Goal: Communication & Community: Answer question/provide support

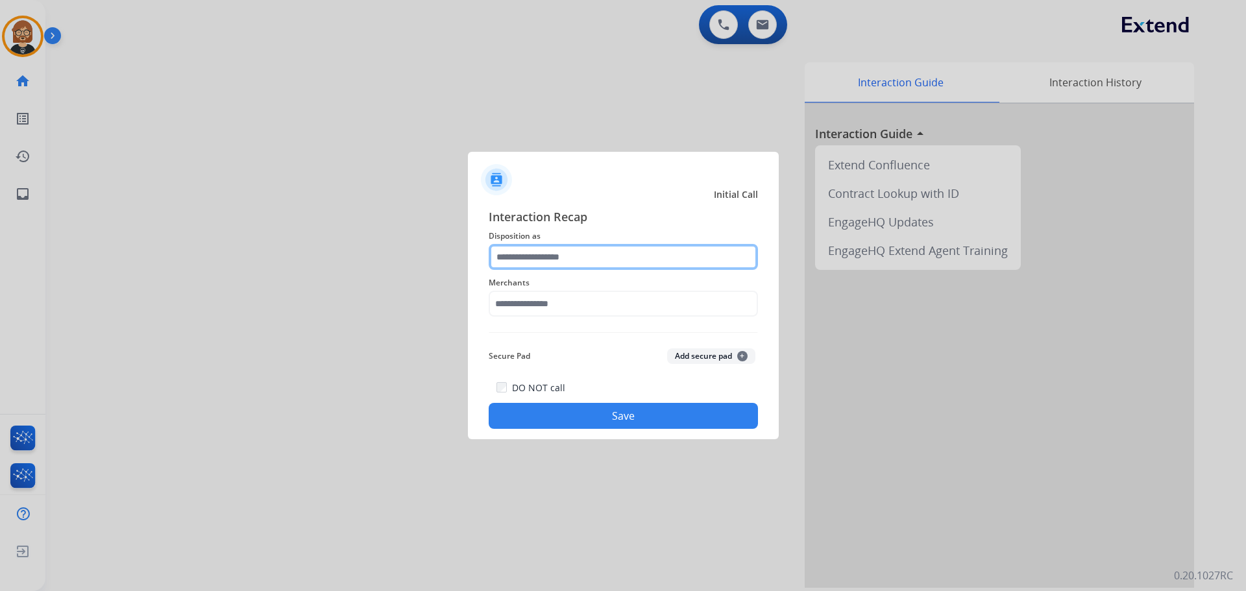
click at [635, 256] on input "text" at bounding box center [623, 257] width 269 height 26
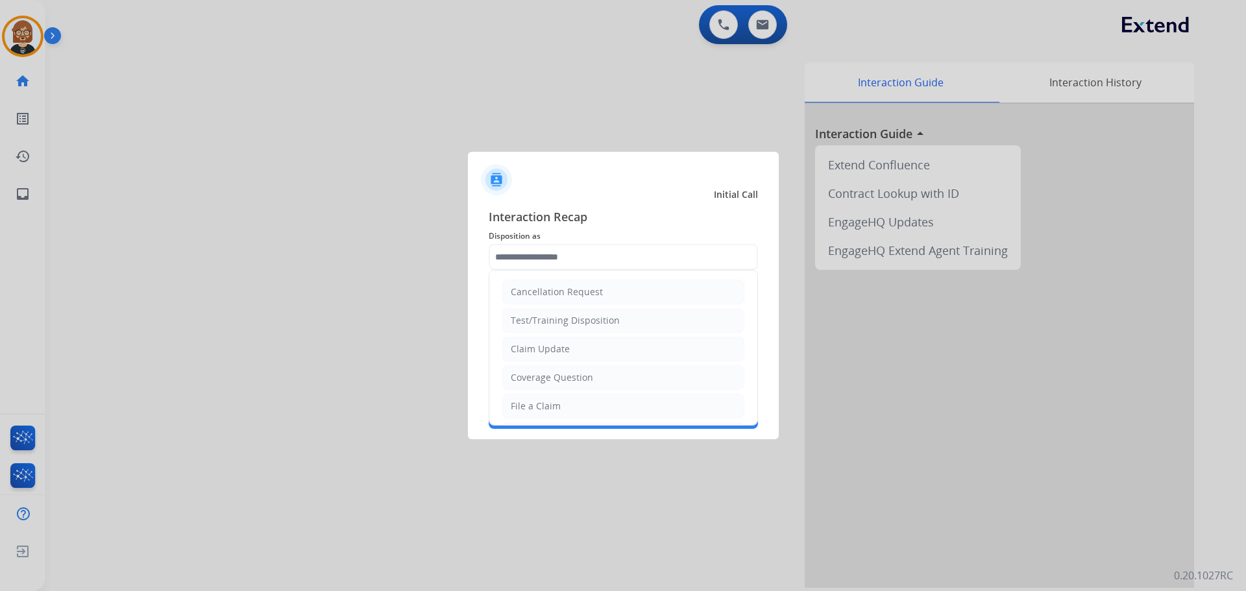
click at [629, 364] on ul "Cancellation Request Test/Training Disposition Claim Update Coverage Question F…" at bounding box center [623, 449] width 268 height 357
click at [632, 344] on li "Claim Update" at bounding box center [623, 349] width 242 height 25
type input "**********"
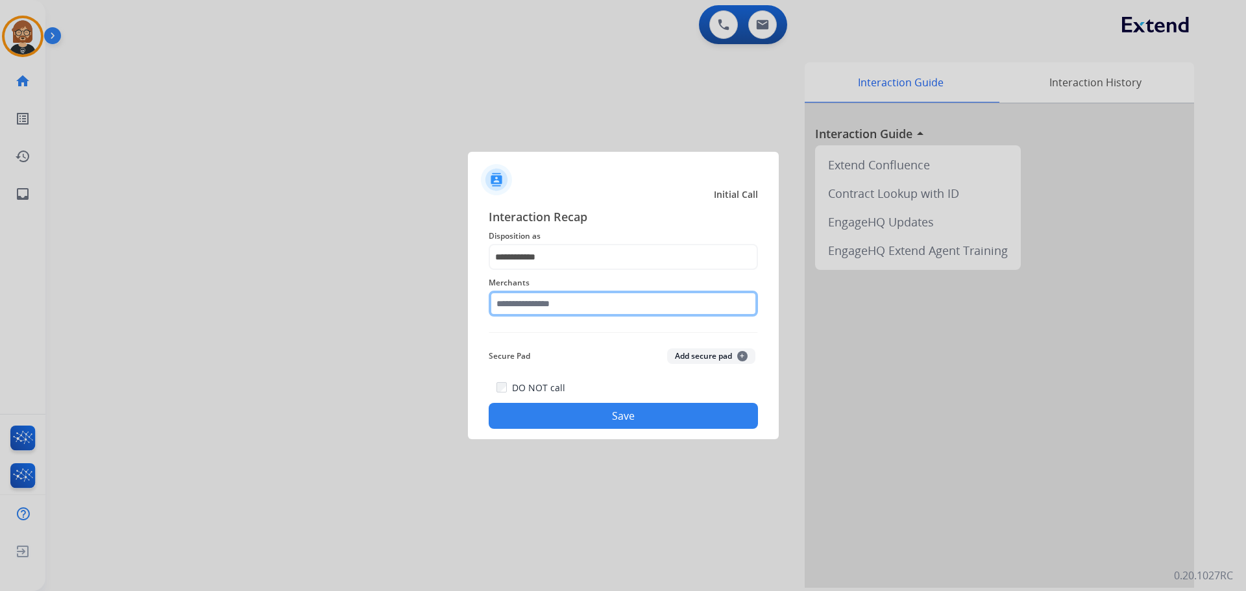
click at [633, 306] on input "text" at bounding box center [623, 304] width 269 height 26
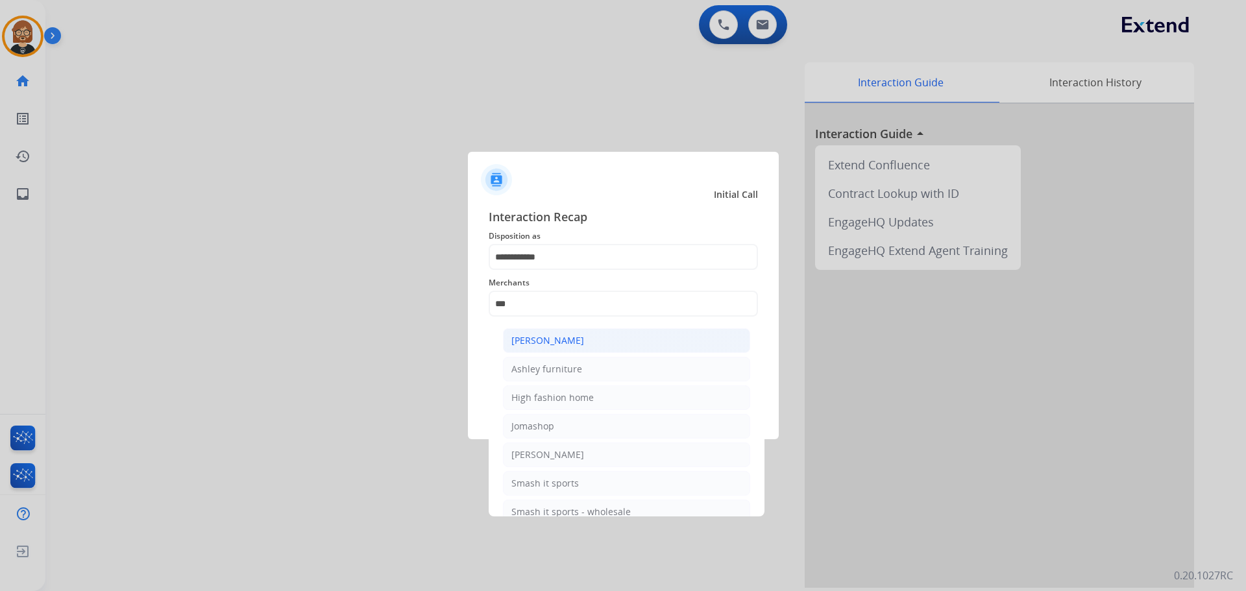
click at [600, 343] on li "[PERSON_NAME]" at bounding box center [626, 340] width 247 height 25
type input "**********"
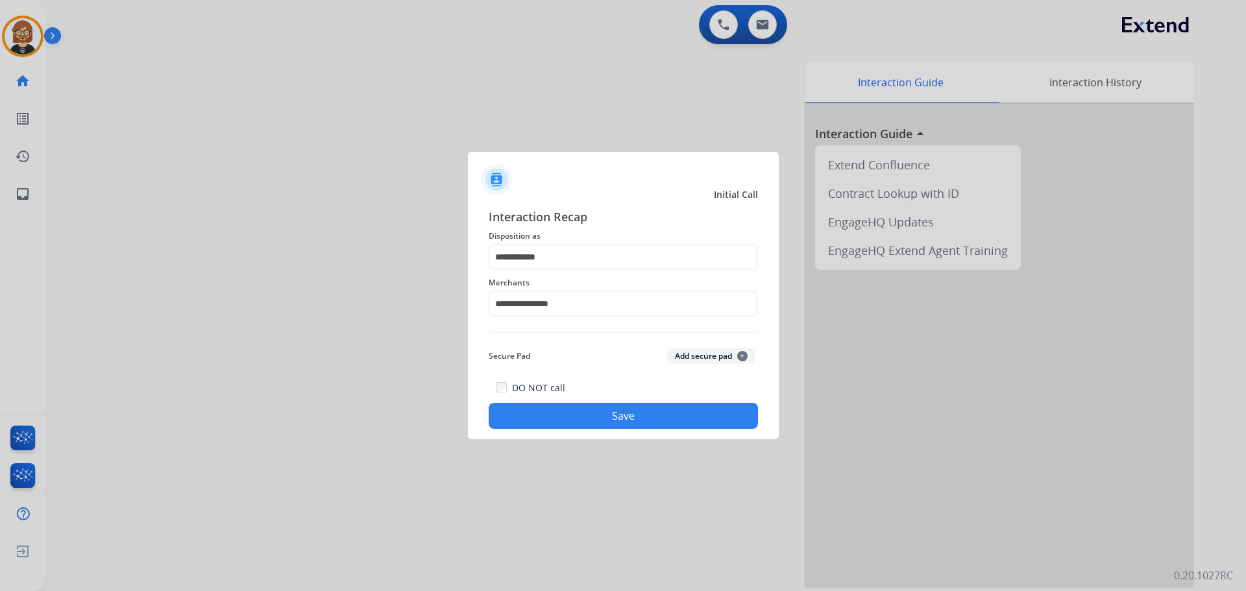
drag, startPoint x: 632, startPoint y: 414, endPoint x: 631, endPoint y: 421, distance: 6.6
click at [631, 421] on button "Save" at bounding box center [623, 416] width 269 height 26
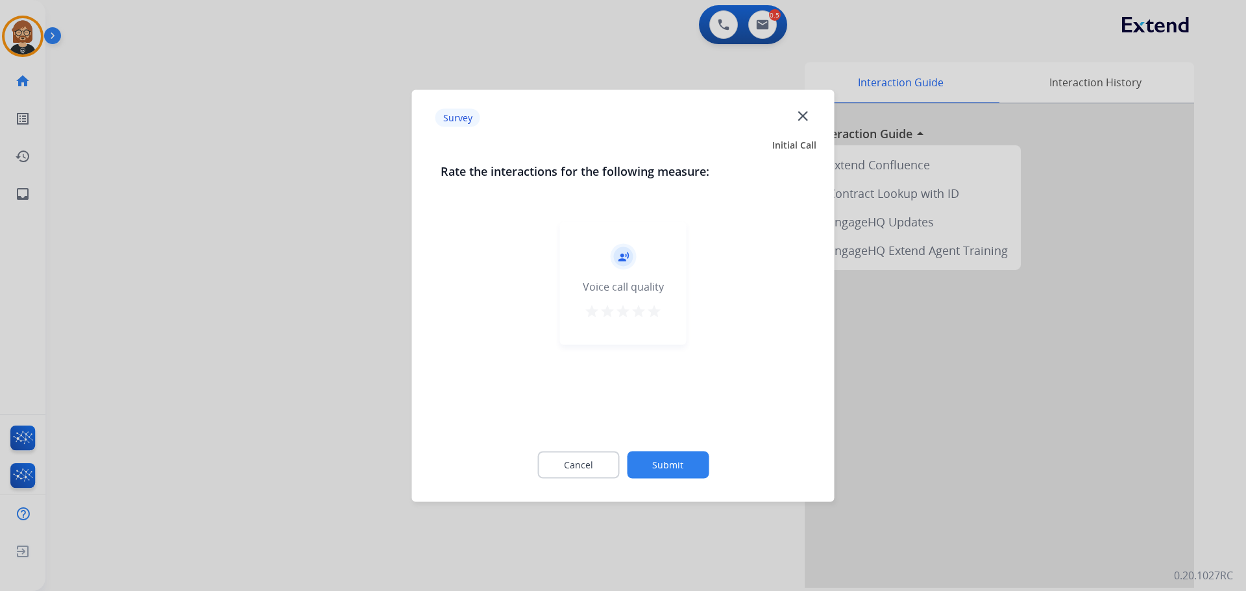
click at [661, 460] on button "Submit" at bounding box center [668, 464] width 82 height 27
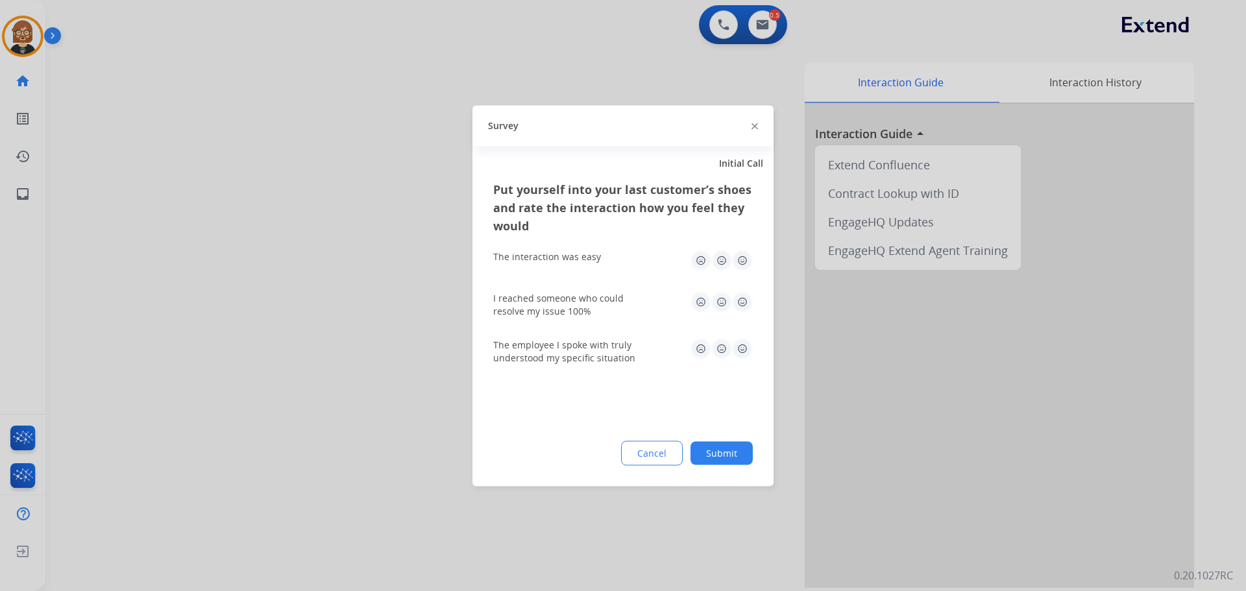
click at [728, 452] on button "Submit" at bounding box center [722, 452] width 62 height 23
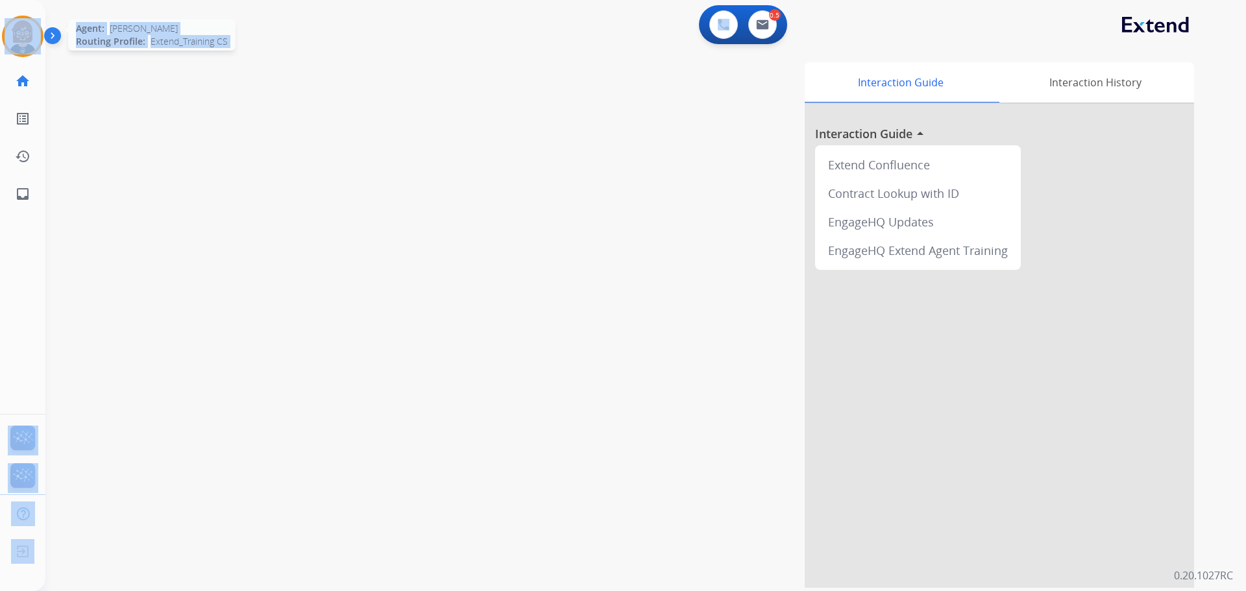
drag, startPoint x: 45, startPoint y: 5, endPoint x: 40, endPoint y: 18, distance: 14.0
click at [41, 16] on div "[PERSON_NAME] AfterCallWork Edit Avatar Agent: [PERSON_NAME] Profile: Extend_Tr…" at bounding box center [22, 106] width 45 height 213
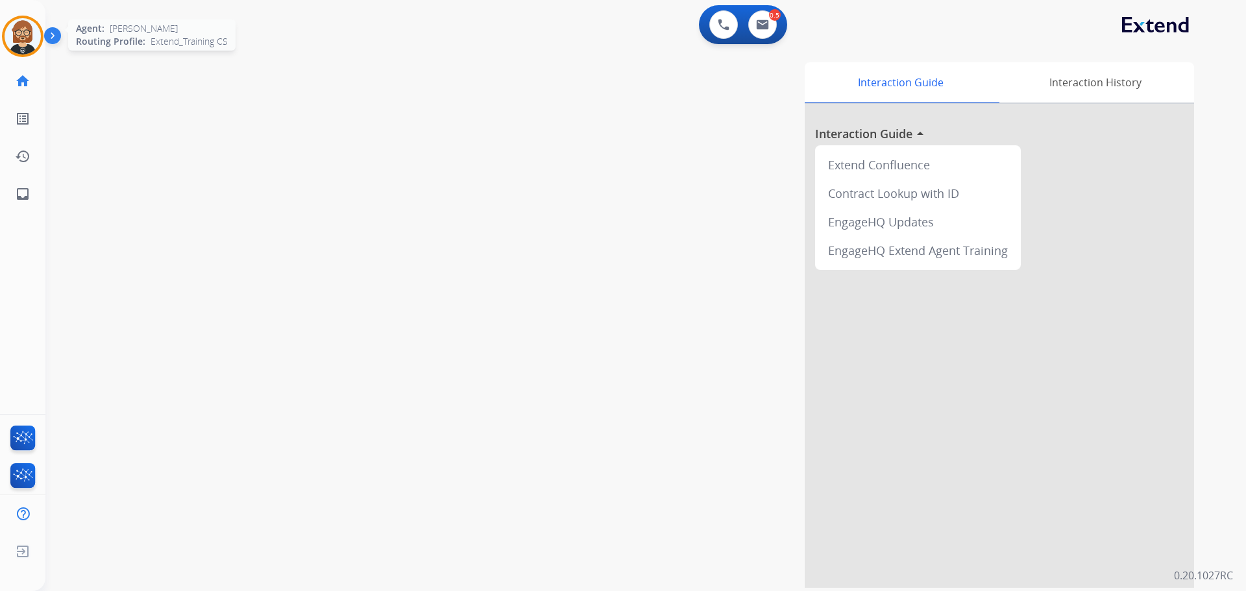
click at [25, 28] on img at bounding box center [23, 36] width 36 height 36
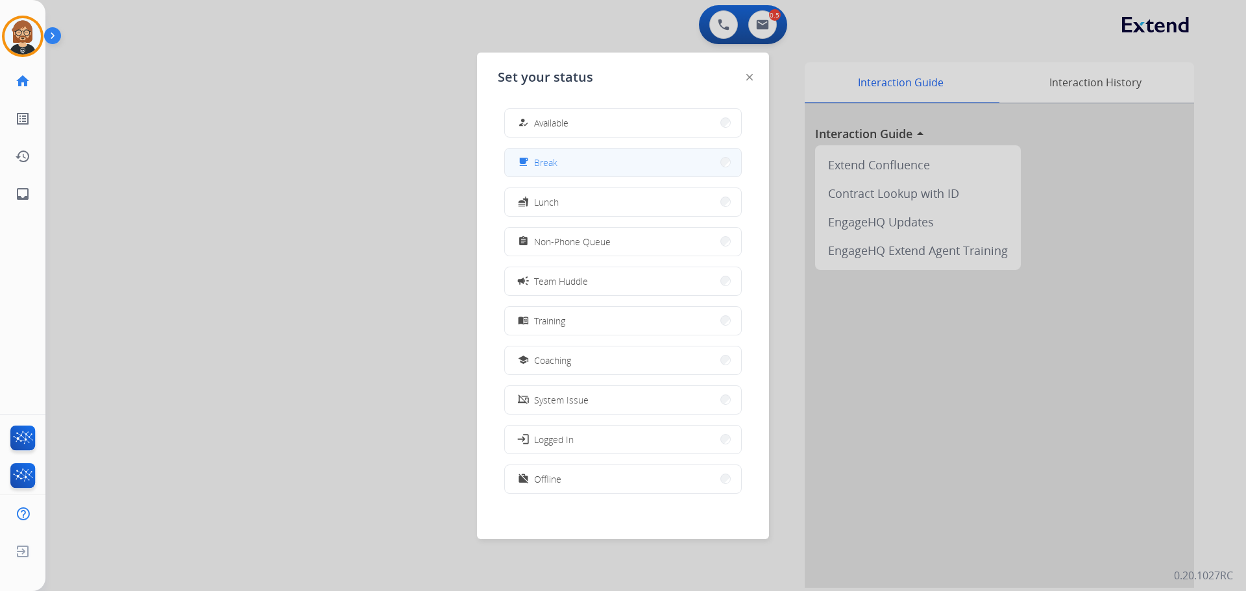
click at [671, 176] on div "free_breakfast Break" at bounding box center [623, 162] width 238 height 29
click at [641, 153] on button "free_breakfast Break" at bounding box center [623, 163] width 236 height 28
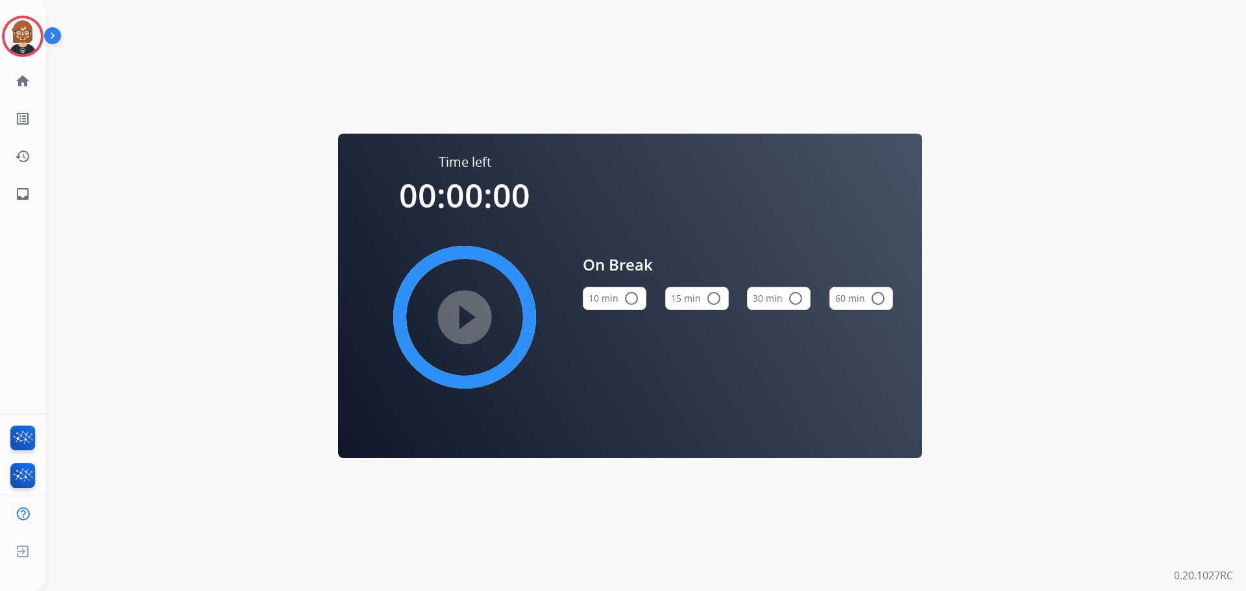
click at [617, 297] on button "10 min radio_button_unchecked" at bounding box center [615, 298] width 64 height 23
click at [473, 315] on mat-icon "play_circle_filled" at bounding box center [465, 318] width 16 height 16
click at [29, 192] on mat-icon "inbox" at bounding box center [23, 194] width 16 height 16
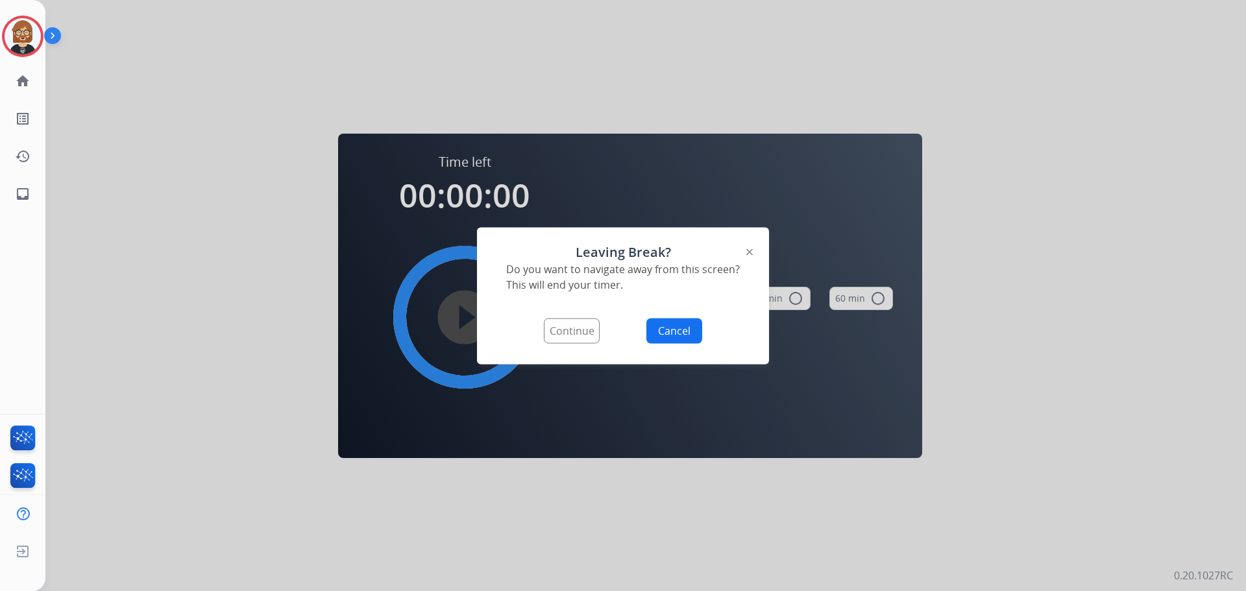
click at [576, 341] on button "Continue" at bounding box center [572, 330] width 56 height 25
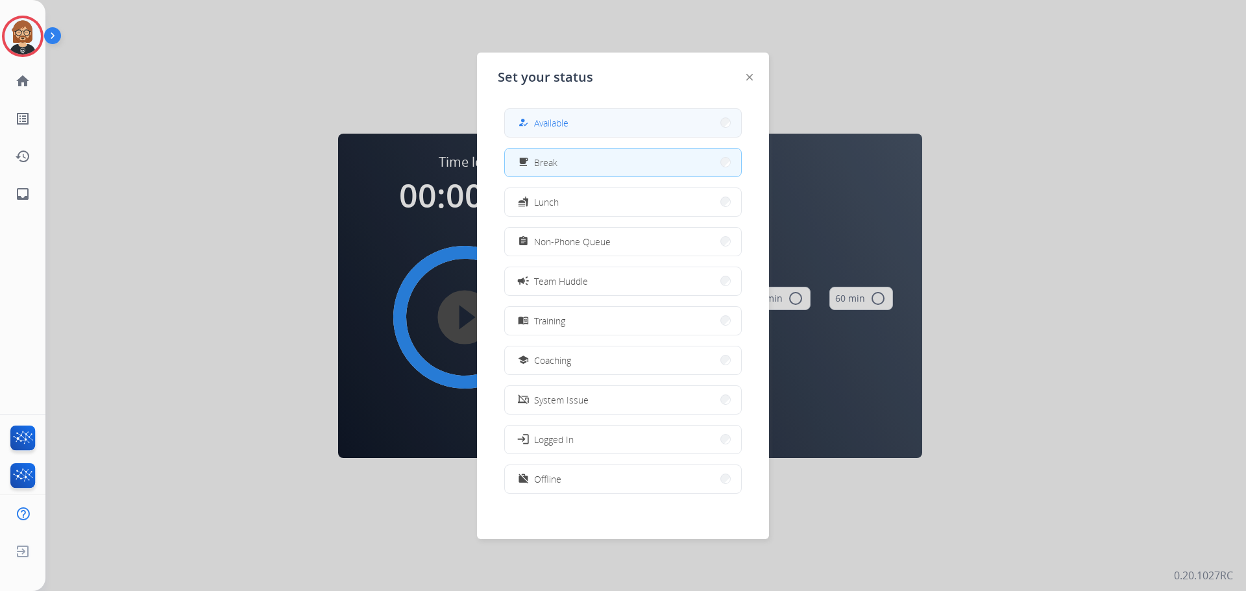
click at [628, 121] on button "how_to_reg Available" at bounding box center [623, 123] width 236 height 28
select select "**********"
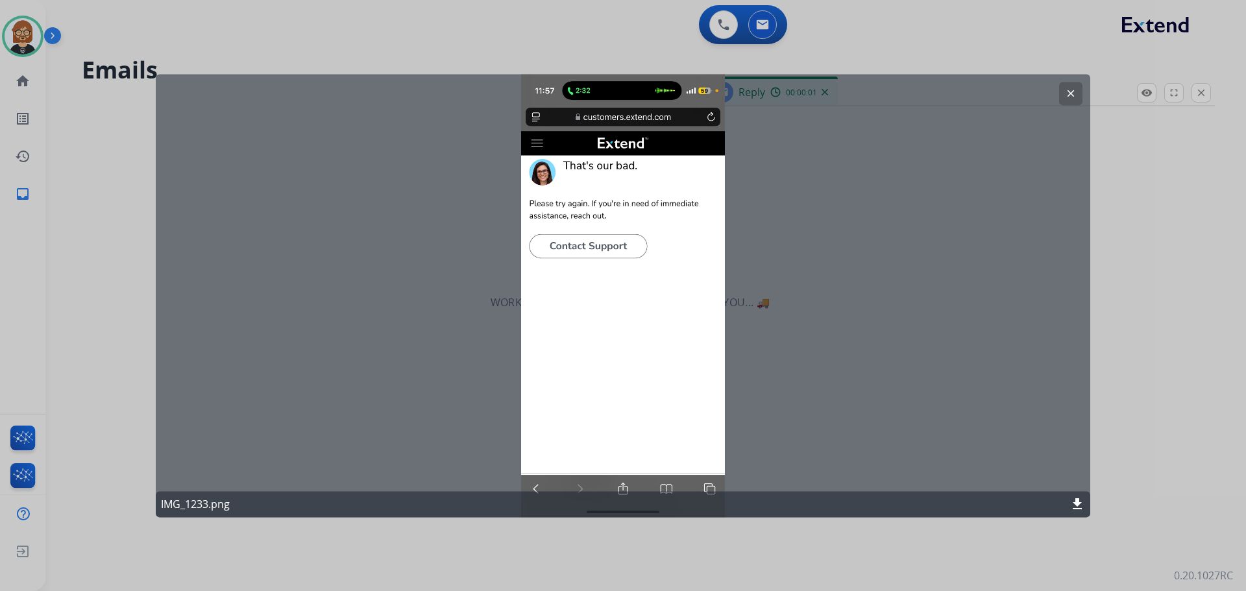
select select "**********"
click at [1074, 99] on mat-icon "clear" at bounding box center [1071, 94] width 12 height 12
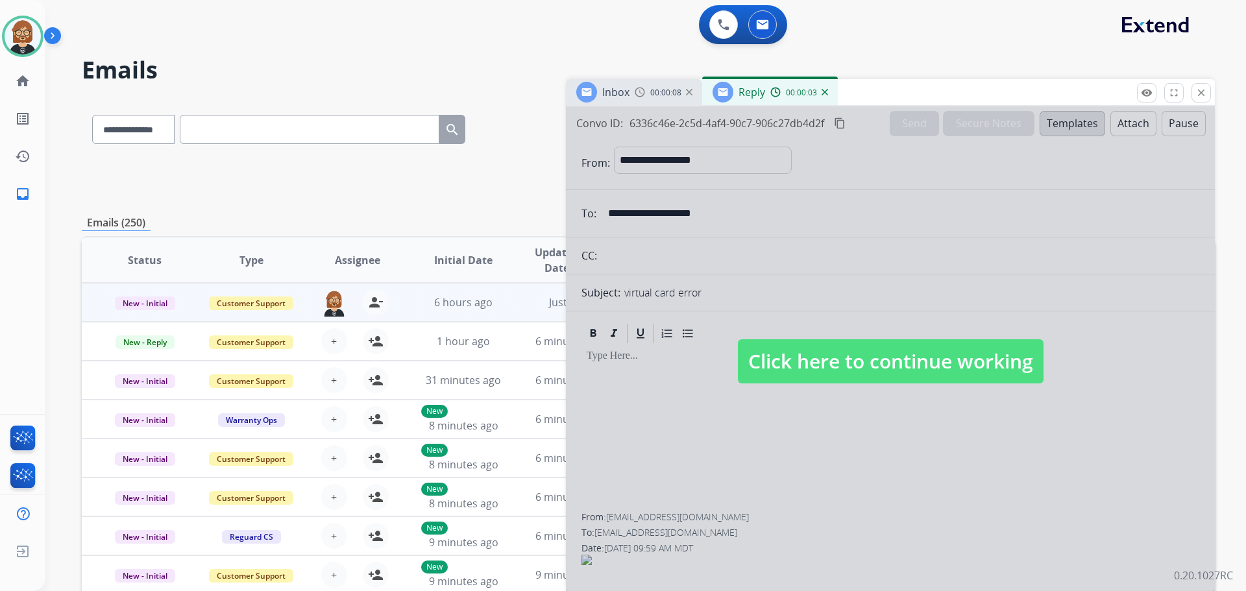
click at [806, 372] on span "Click here to continue working" at bounding box center [891, 361] width 306 height 44
select select
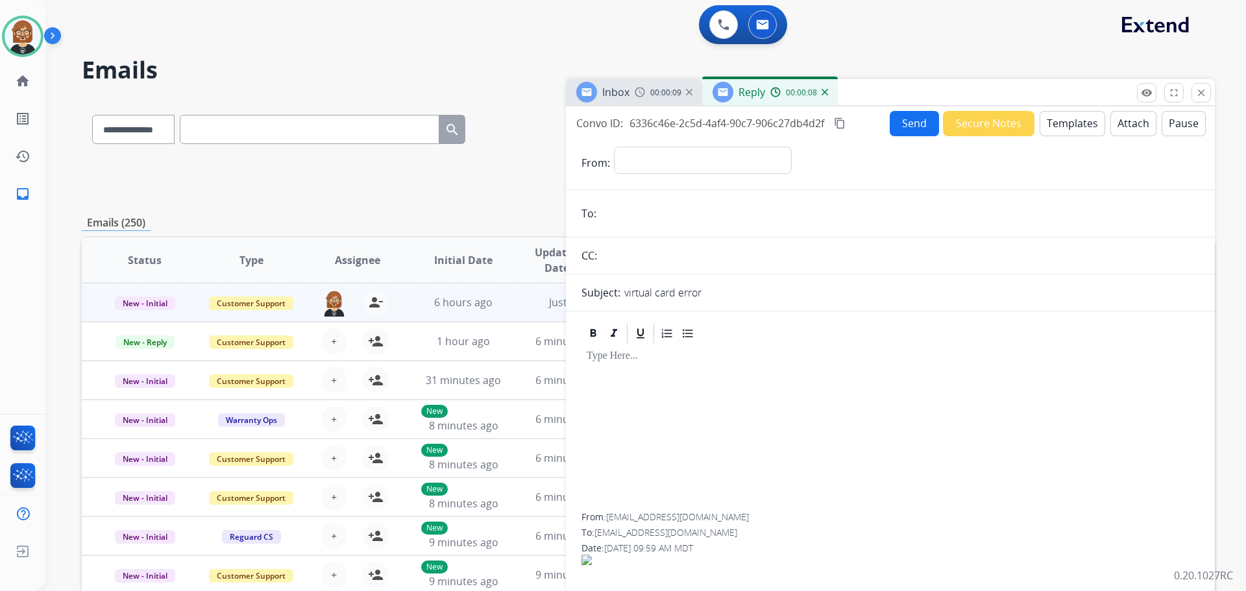
click at [827, 94] on img at bounding box center [825, 92] width 6 height 6
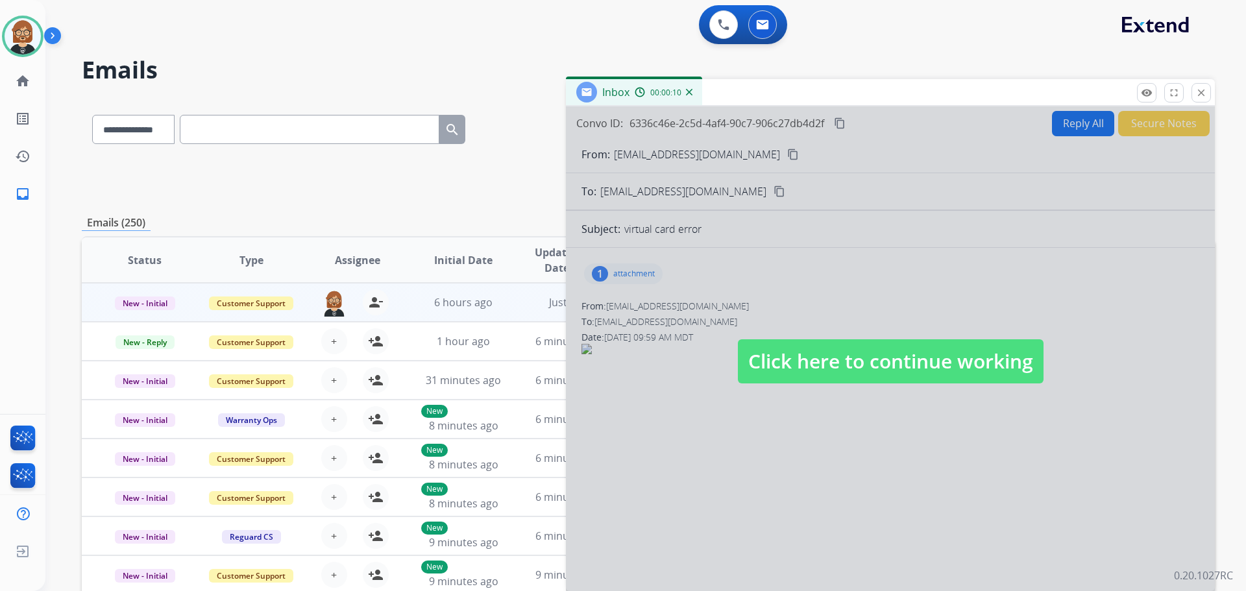
click at [814, 365] on span "Click here to continue working" at bounding box center [891, 361] width 306 height 44
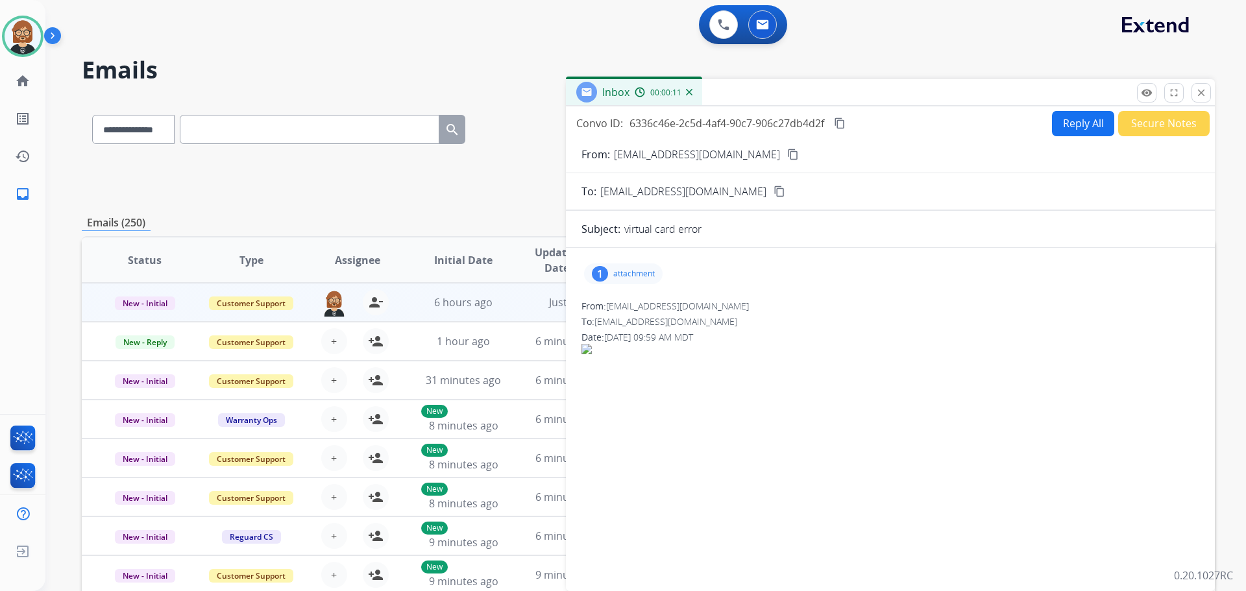
click at [637, 279] on div "1 attachment" at bounding box center [623, 274] width 79 height 21
click at [621, 302] on div at bounding box center [627, 306] width 65 height 45
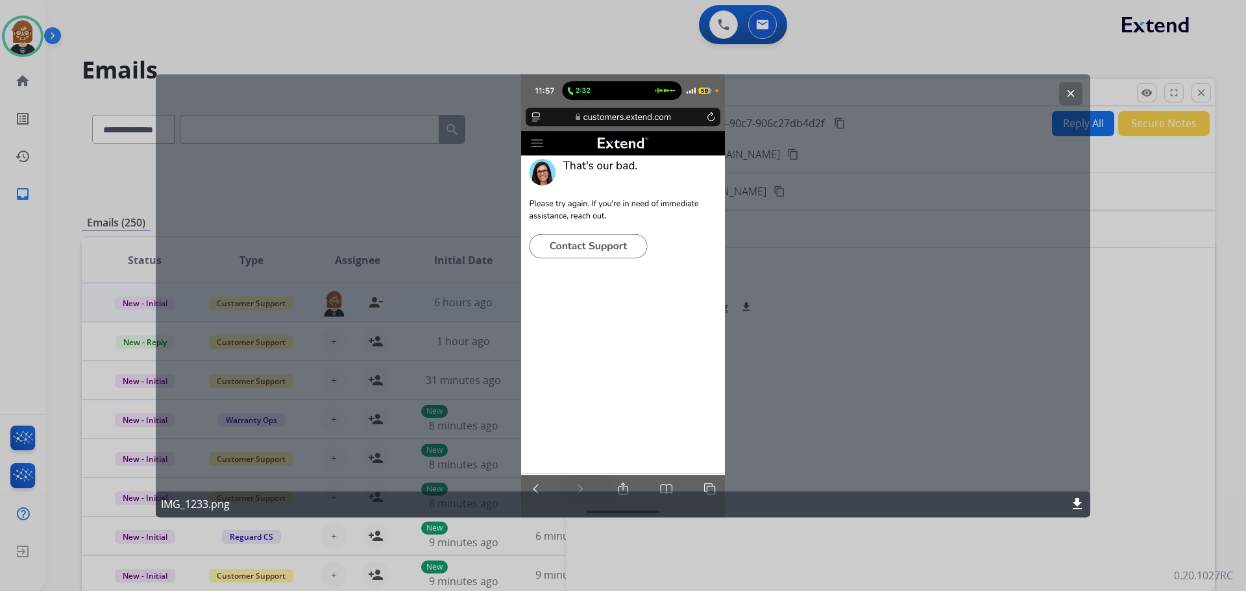
click at [1137, 301] on div at bounding box center [623, 295] width 1246 height 591
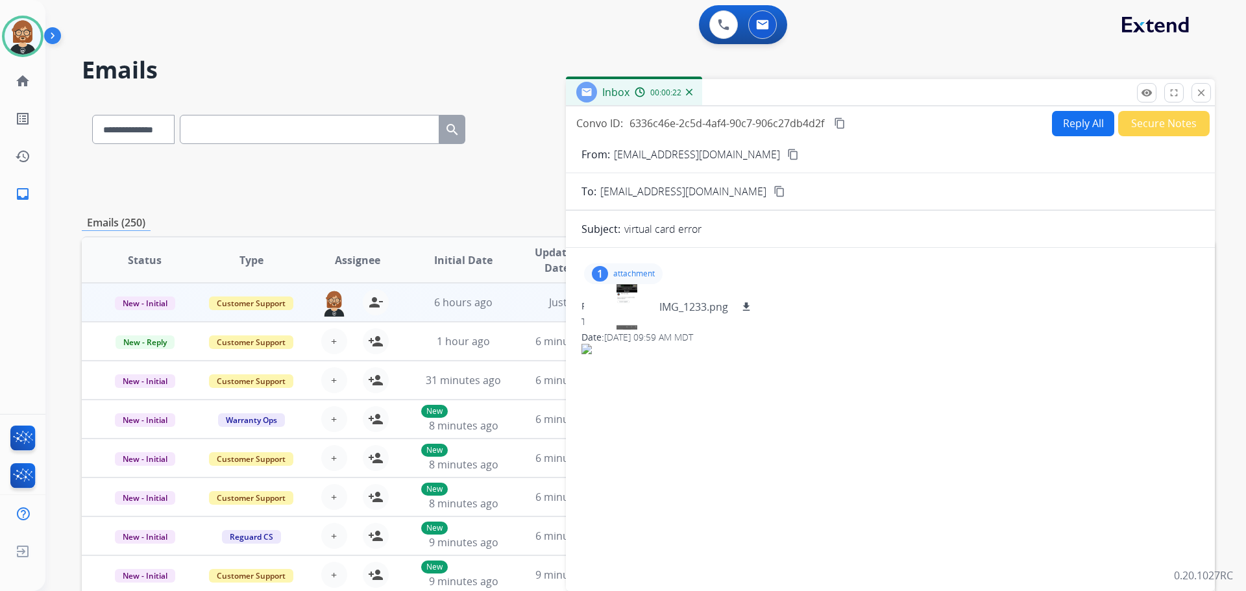
click at [787, 159] on mat-icon "content_copy" at bounding box center [793, 155] width 12 height 12
click at [749, 302] on mat-icon "download" at bounding box center [747, 307] width 12 height 12
click at [1065, 129] on button "Reply All" at bounding box center [1083, 123] width 62 height 25
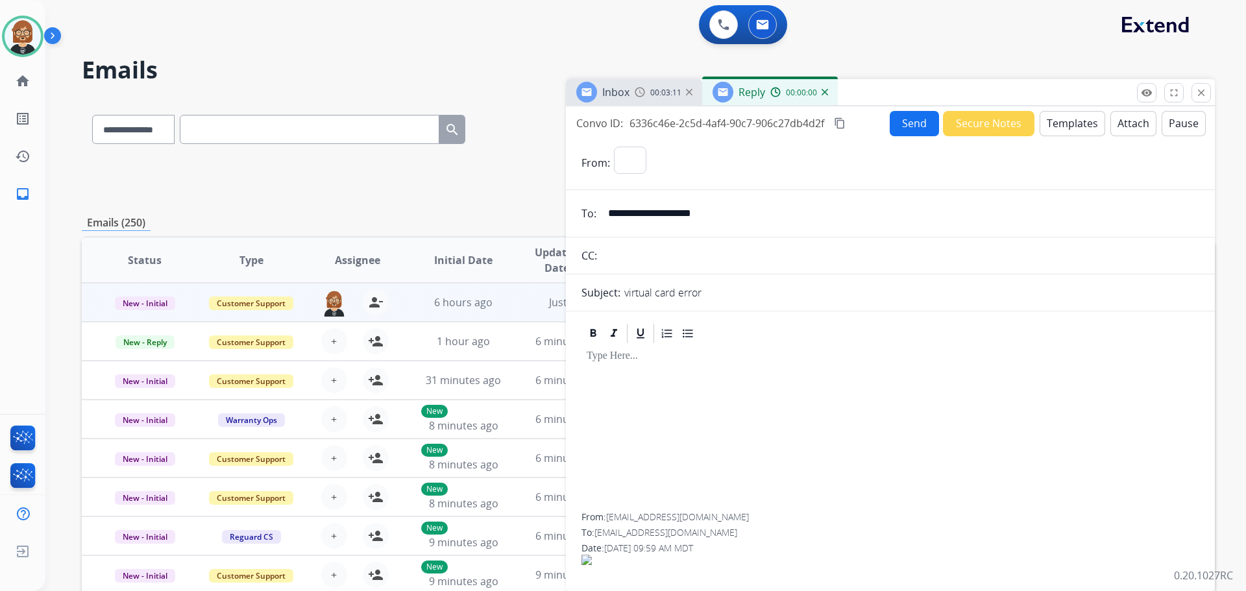
select select "**********"
click at [1072, 116] on button "Templates" at bounding box center [1073, 123] width 66 height 25
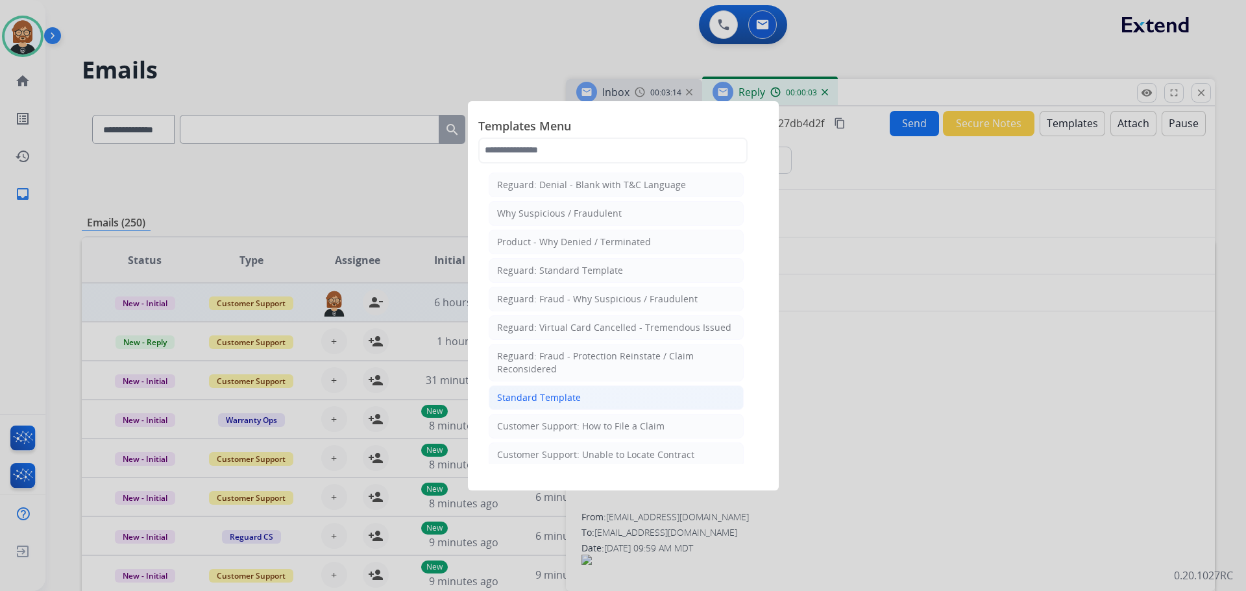
click at [564, 401] on div "Standard Template" at bounding box center [539, 397] width 84 height 13
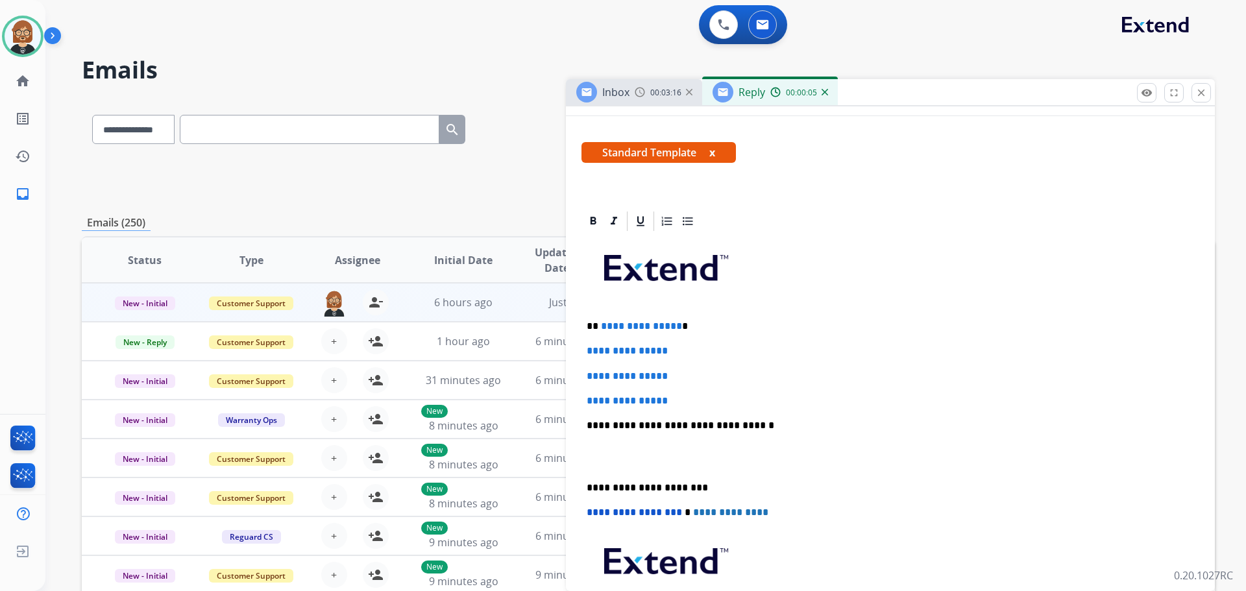
scroll to position [325, 0]
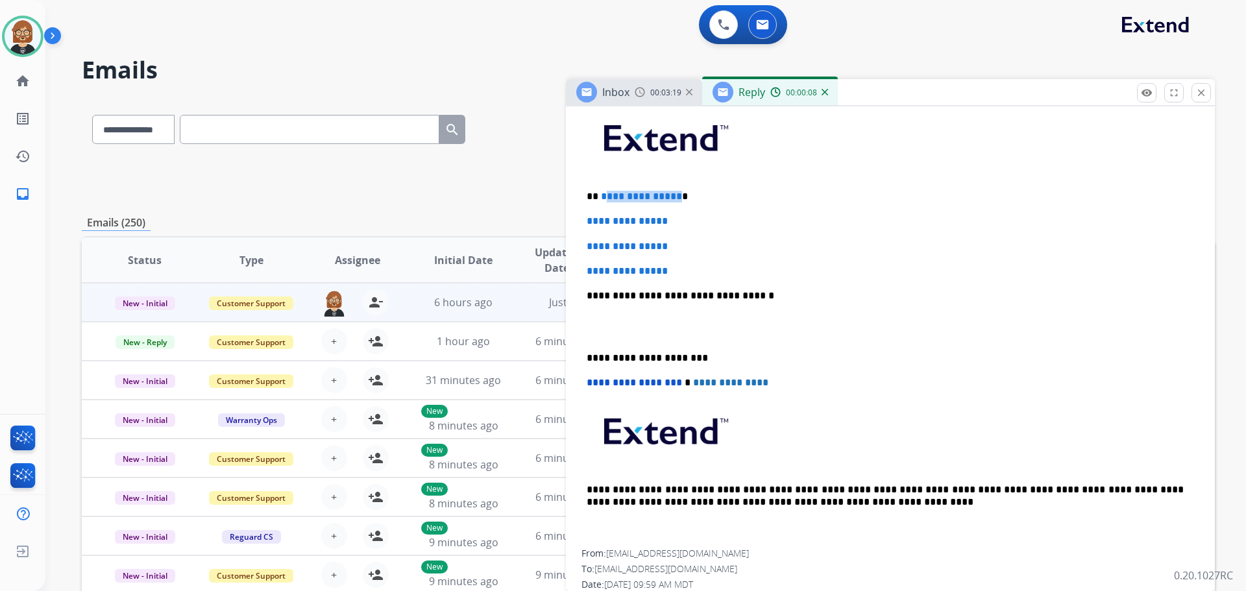
drag, startPoint x: 673, startPoint y: 197, endPoint x: 604, endPoint y: 193, distance: 69.6
click at [604, 193] on span "**********" at bounding box center [641, 196] width 81 height 10
drag, startPoint x: 723, startPoint y: 271, endPoint x: 557, endPoint y: 219, distance: 174.1
click at [557, 219] on div "**********" at bounding box center [648, 419] width 1133 height 640
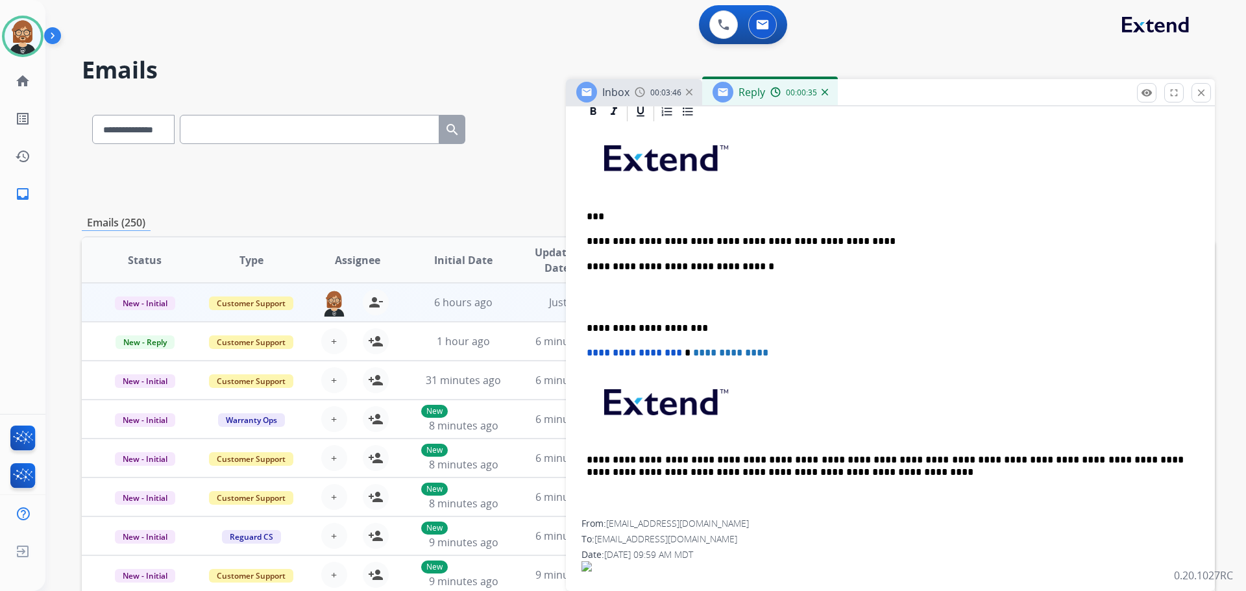
click at [730, 238] on p "**********" at bounding box center [885, 242] width 597 height 12
click at [856, 247] on p "**********" at bounding box center [885, 242] width 597 height 12
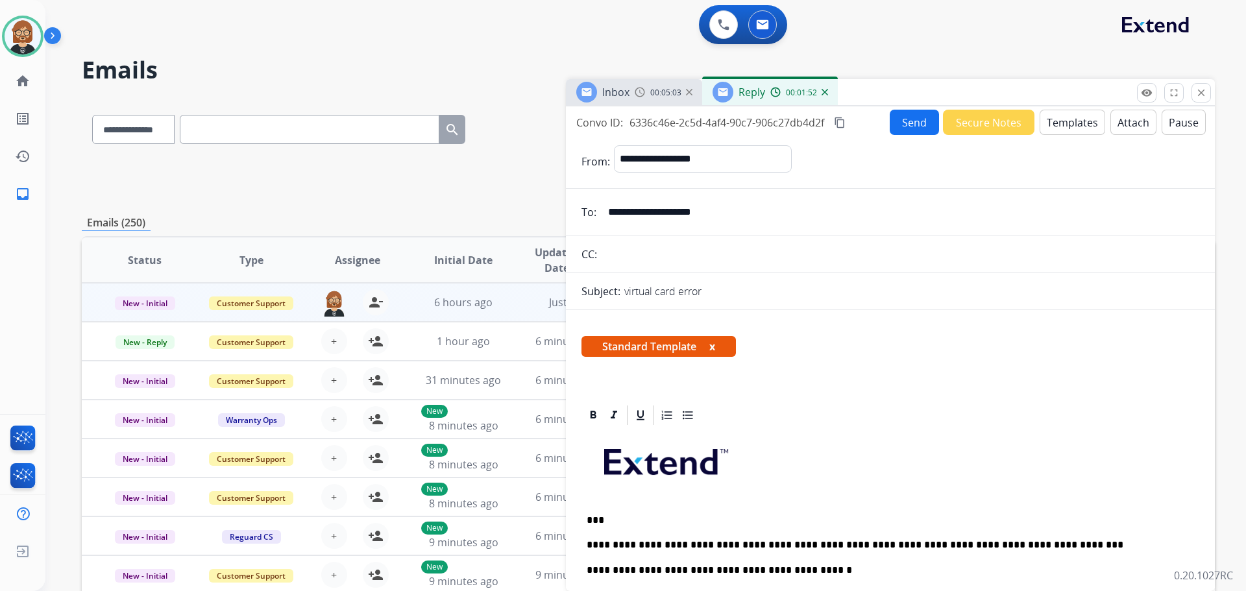
scroll to position [0, 0]
click at [911, 125] on button "Send" at bounding box center [914, 122] width 49 height 25
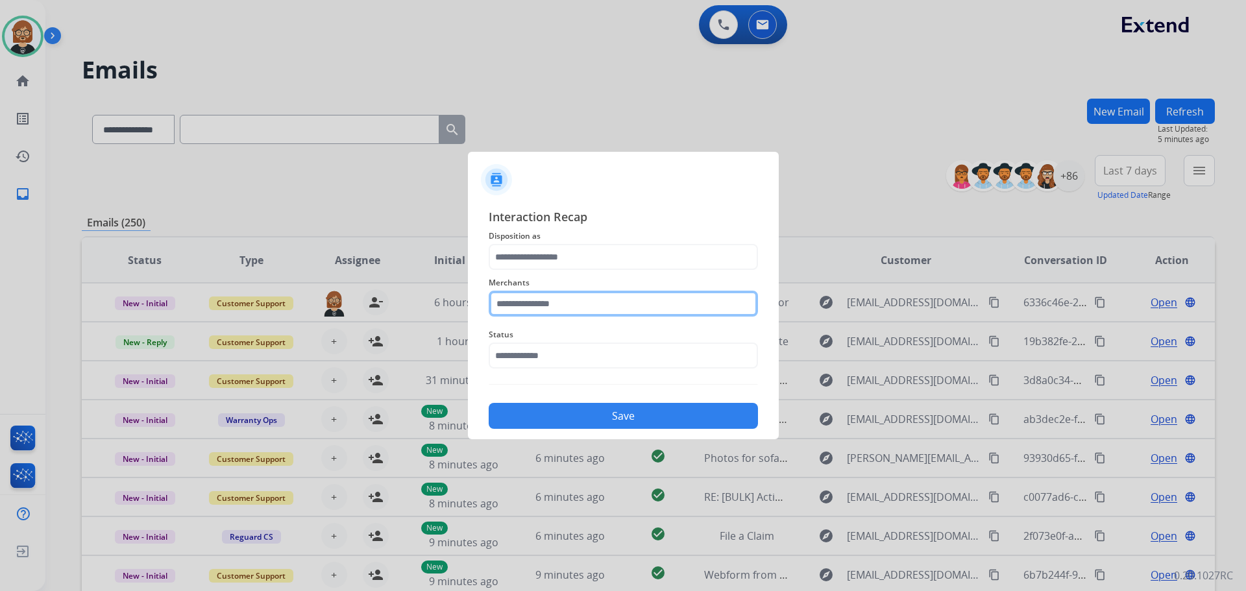
click at [552, 304] on input "text" at bounding box center [623, 304] width 269 height 26
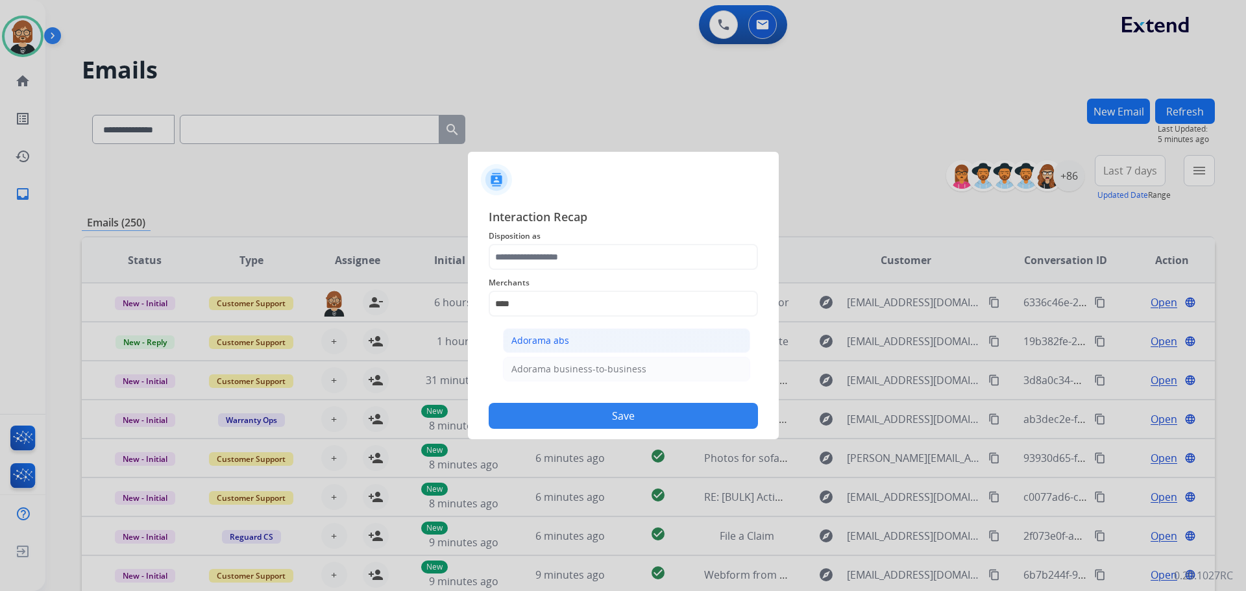
click at [541, 347] on div "Adorama abs" at bounding box center [540, 340] width 58 height 13
type input "**********"
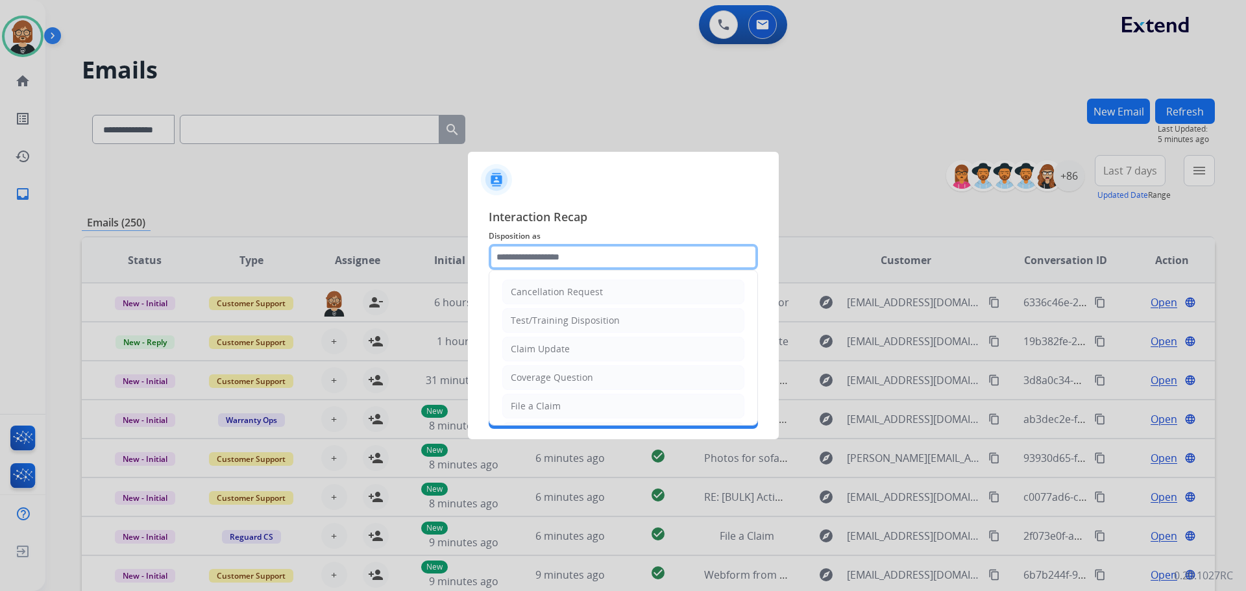
click at [558, 262] on input "text" at bounding box center [623, 257] width 269 height 26
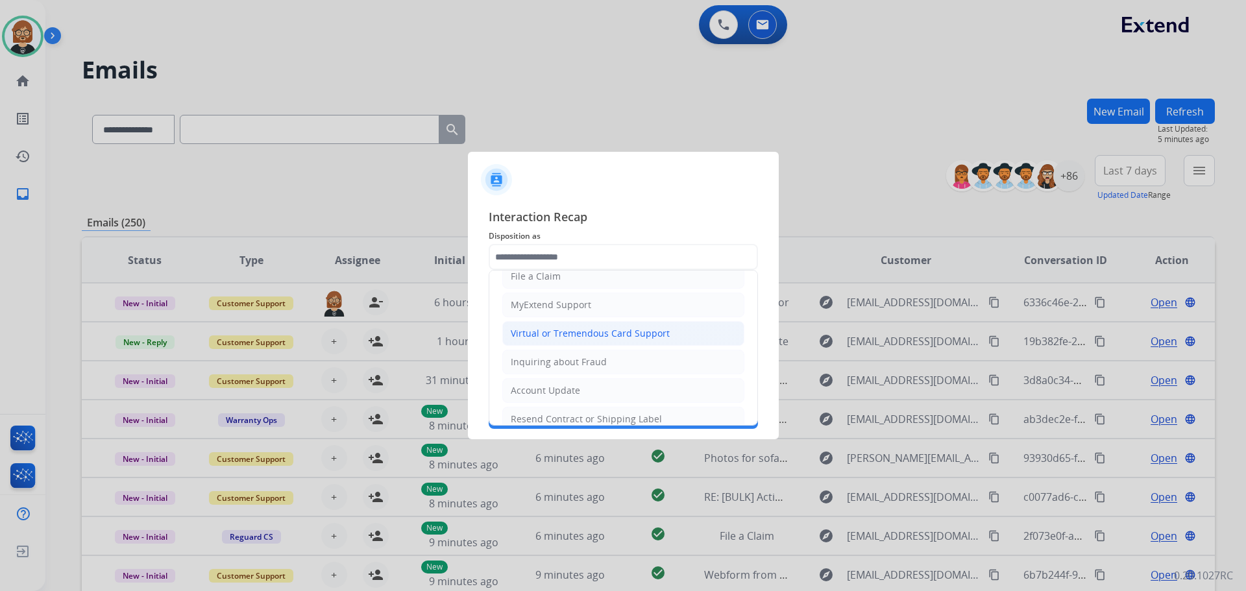
click at [578, 332] on div "Virtual or Tremendous Card Support" at bounding box center [590, 333] width 159 height 13
type input "**********"
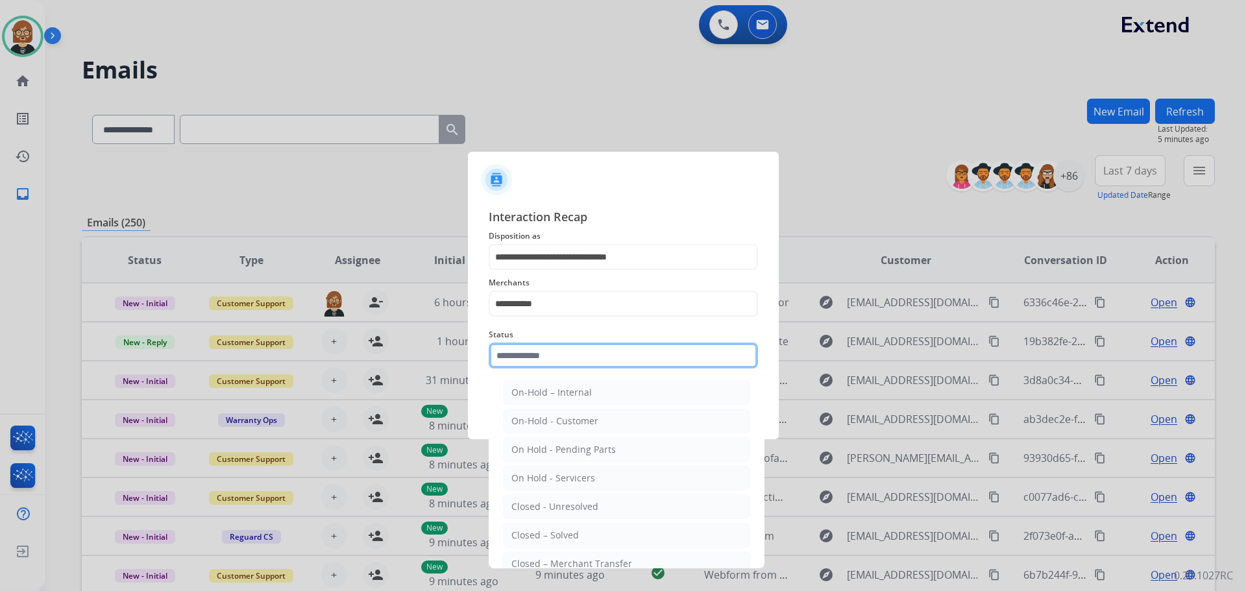
click at [576, 359] on input "text" at bounding box center [623, 356] width 269 height 26
click at [585, 534] on li "Closed – Solved" at bounding box center [626, 535] width 247 height 25
type input "**********"
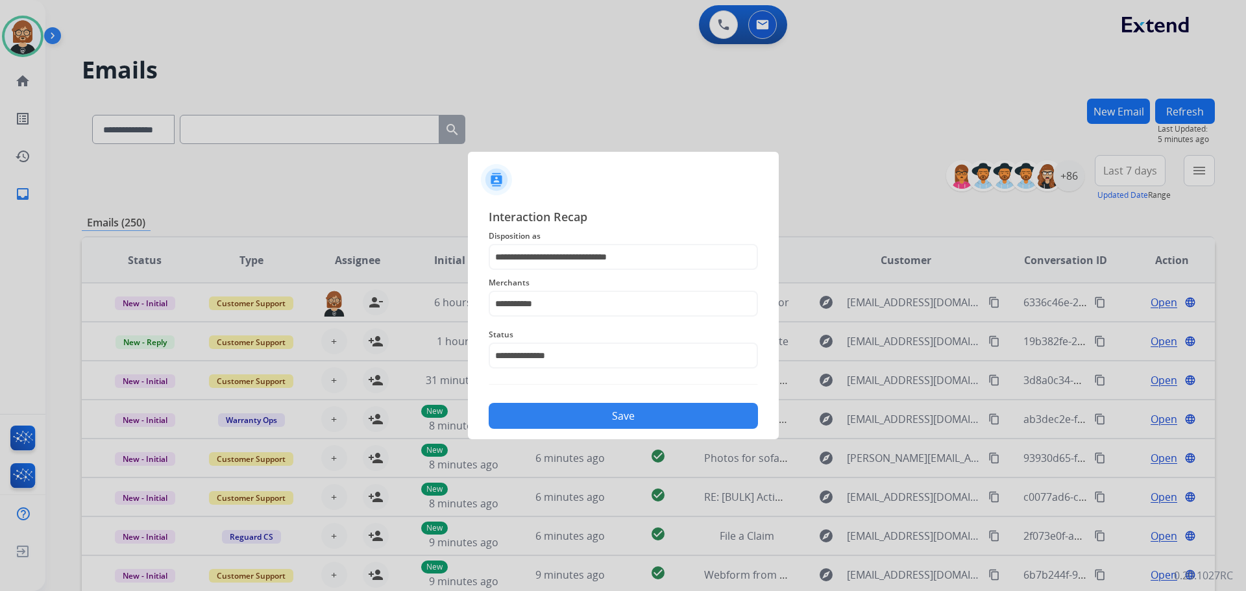
click at [696, 421] on button "Save" at bounding box center [623, 416] width 269 height 26
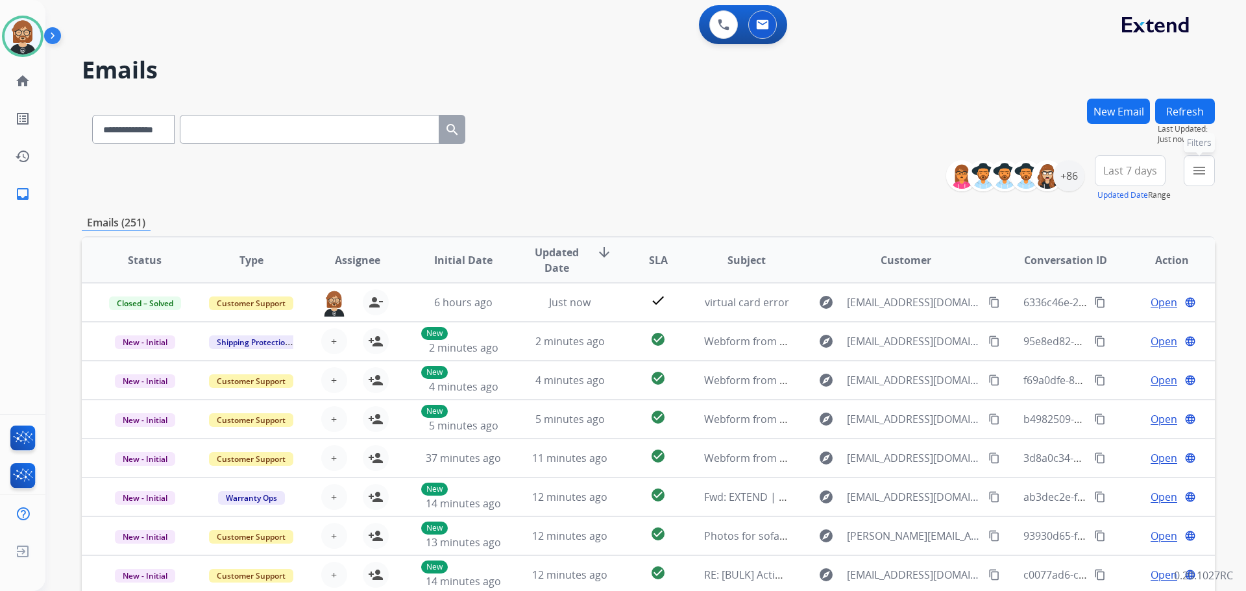
click at [1209, 179] on button "menu Filters" at bounding box center [1199, 170] width 31 height 31
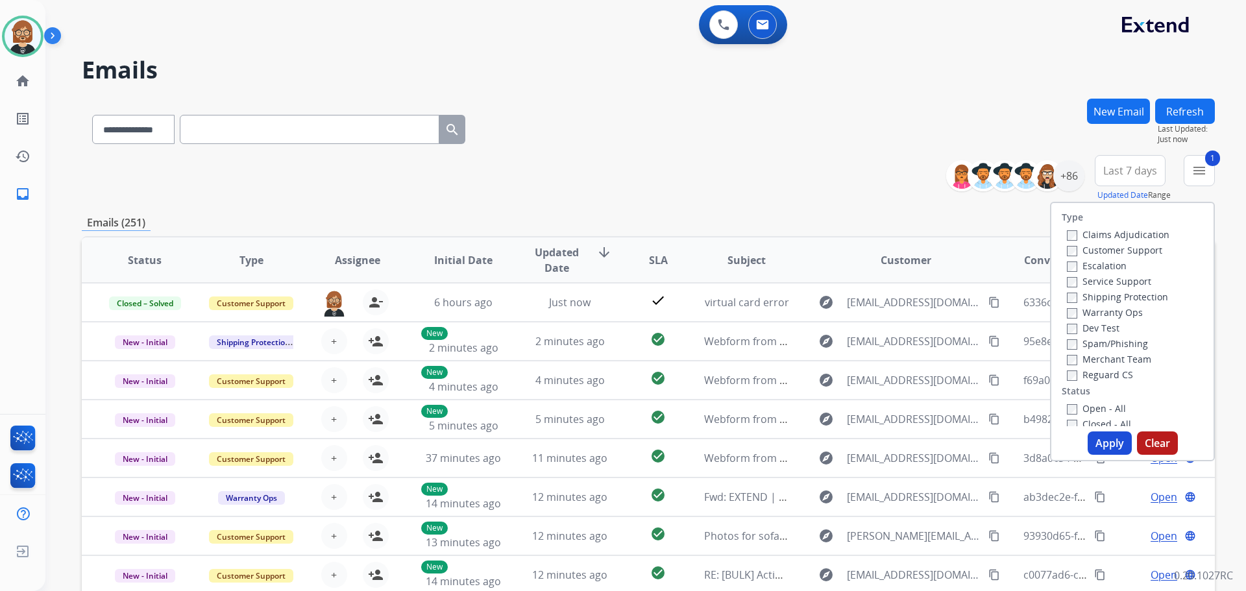
click at [1100, 434] on button "Apply" at bounding box center [1110, 443] width 44 height 23
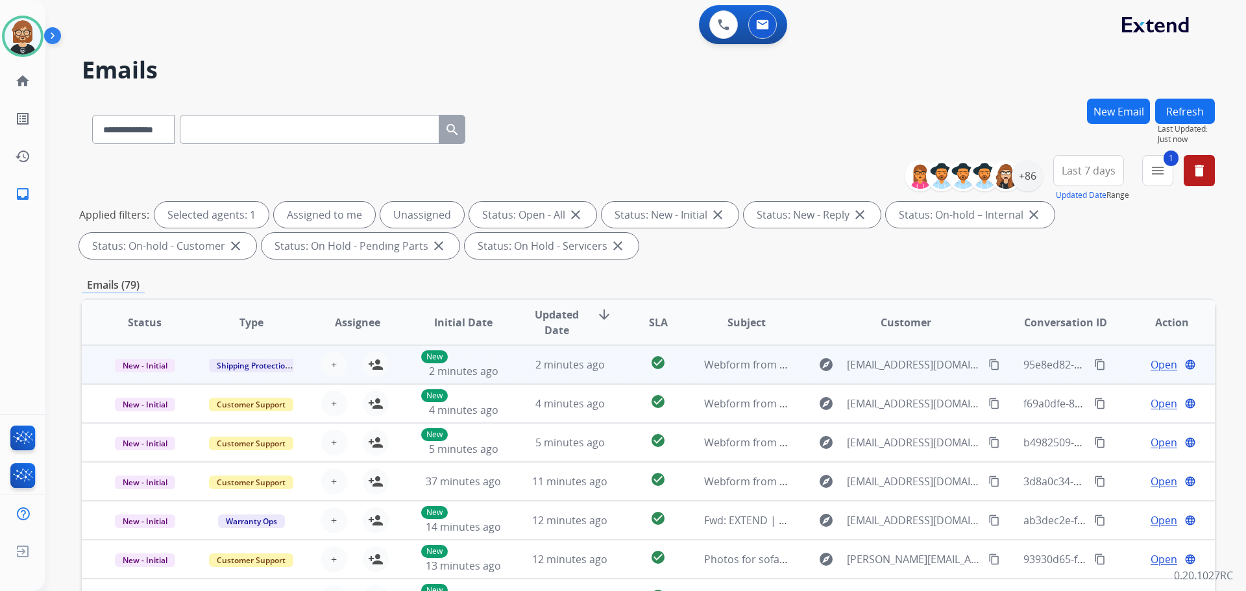
scroll to position [1, 0]
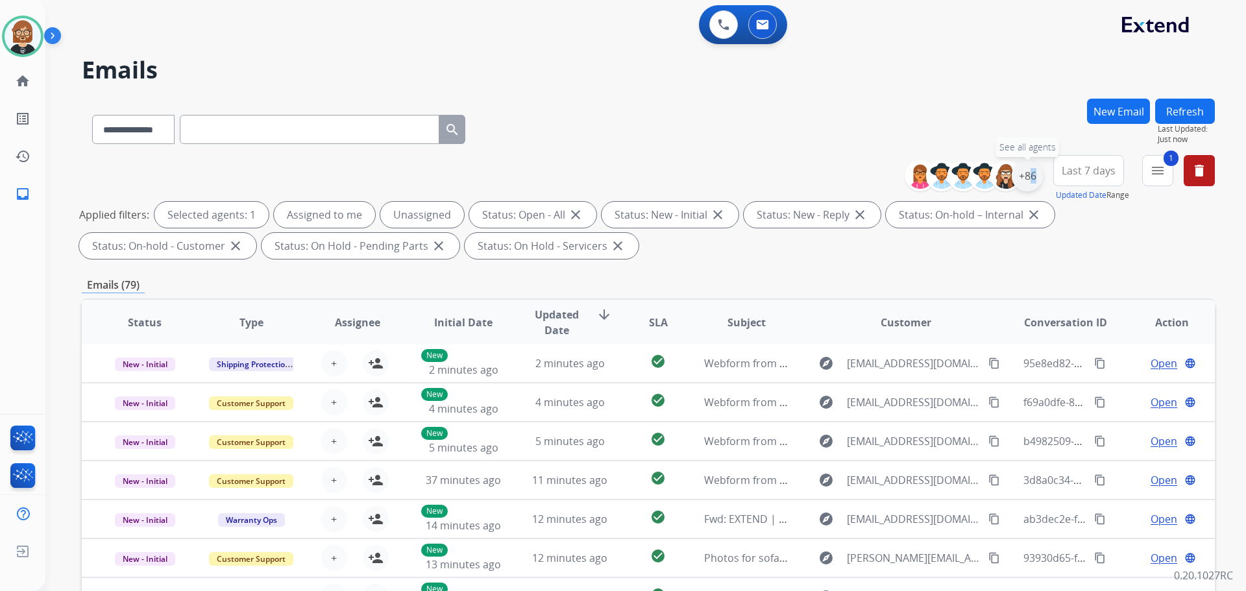
click at [1026, 176] on div "+86" at bounding box center [1027, 175] width 31 height 31
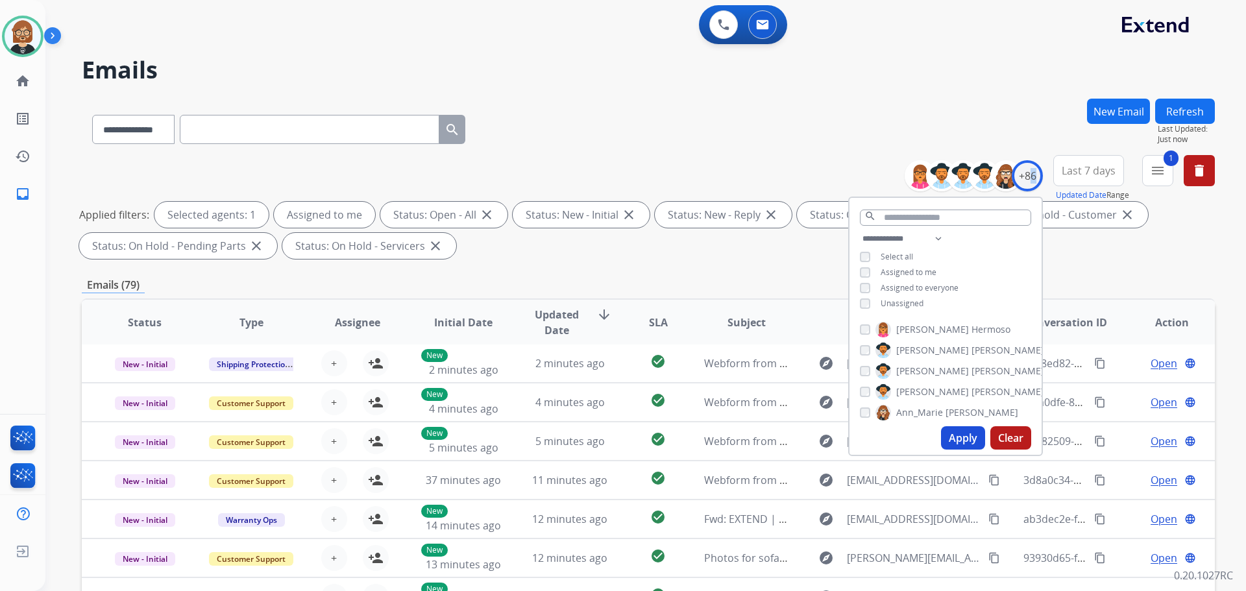
click at [954, 439] on button "Apply" at bounding box center [963, 437] width 44 height 23
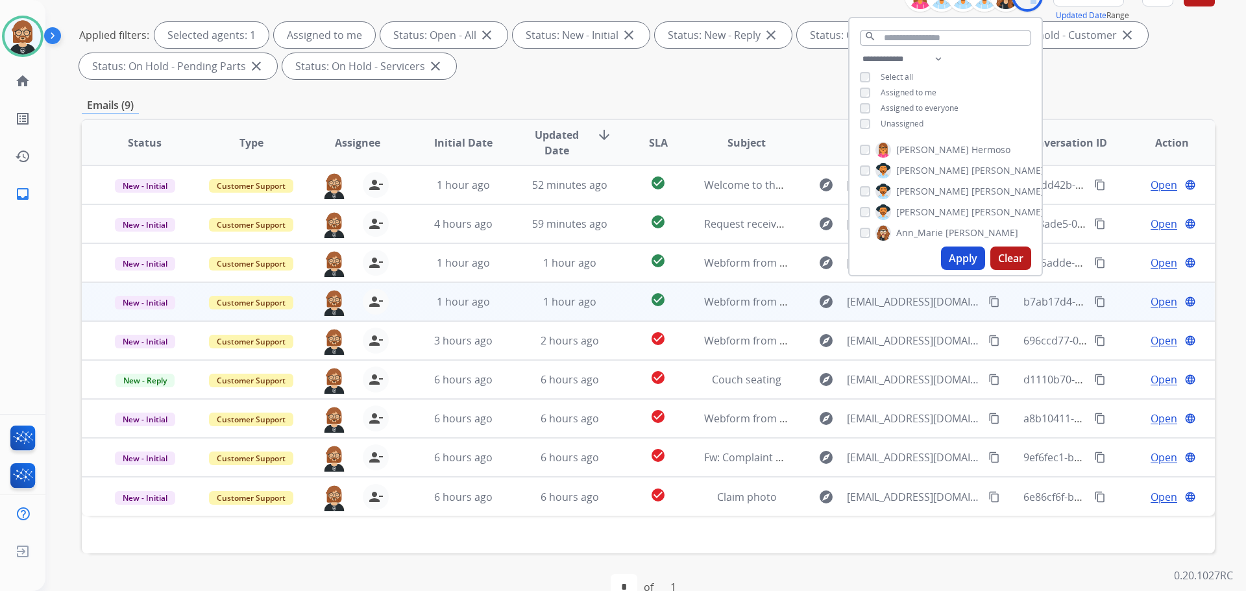
scroll to position [210, 0]
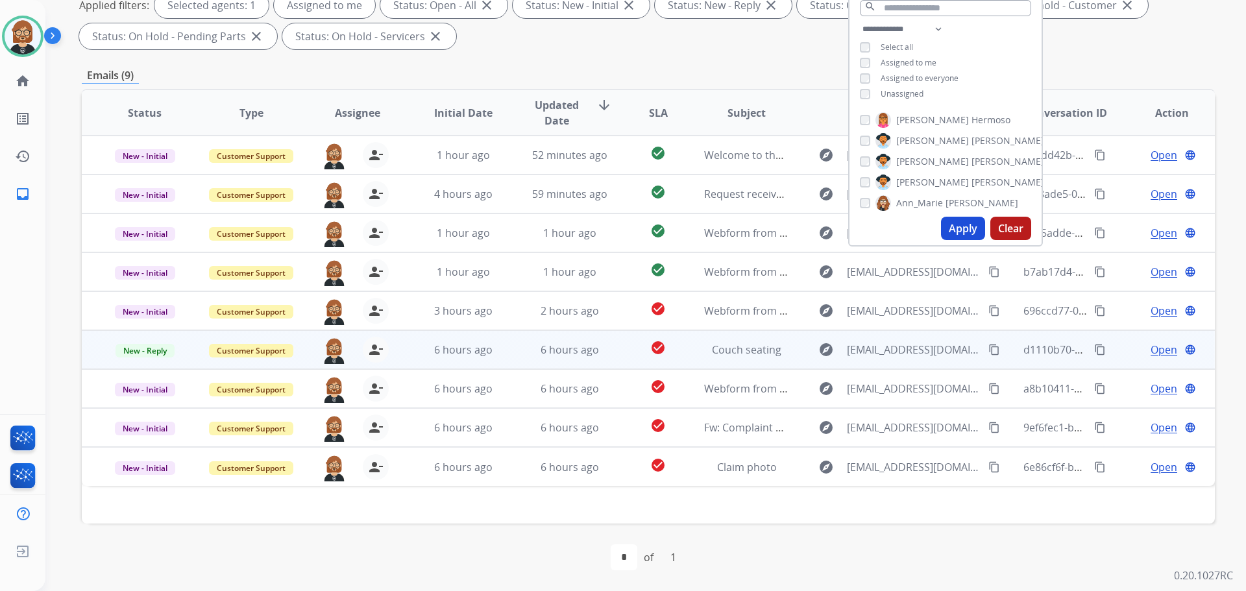
click at [534, 360] on td "6 hours ago" at bounding box center [560, 349] width 106 height 39
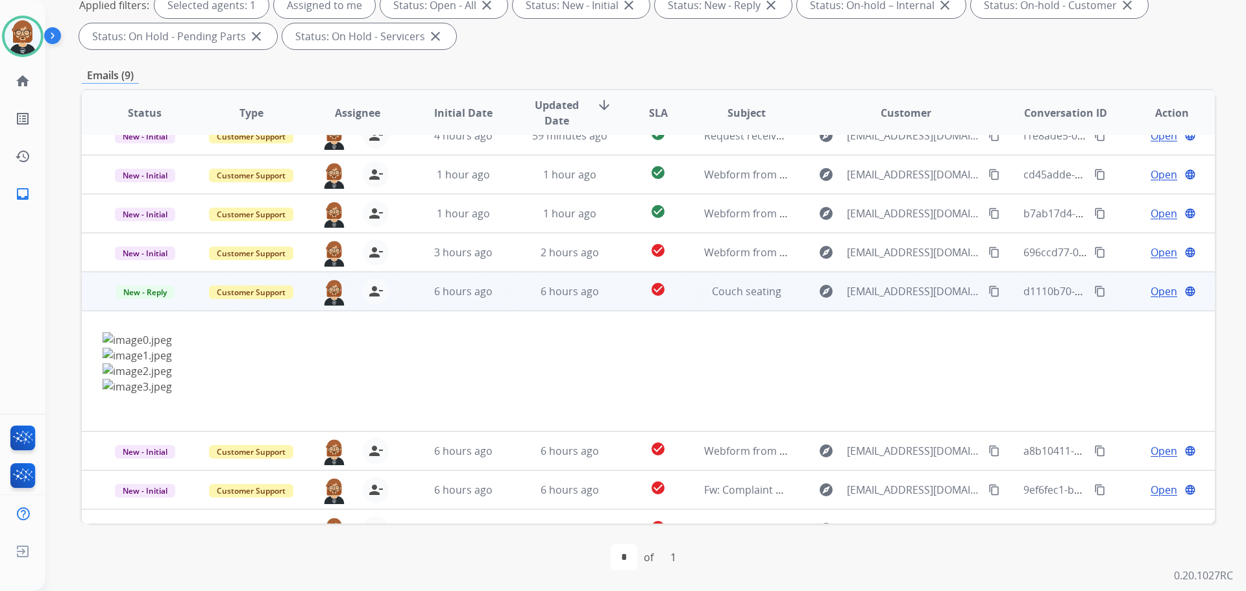
scroll to position [83, 0]
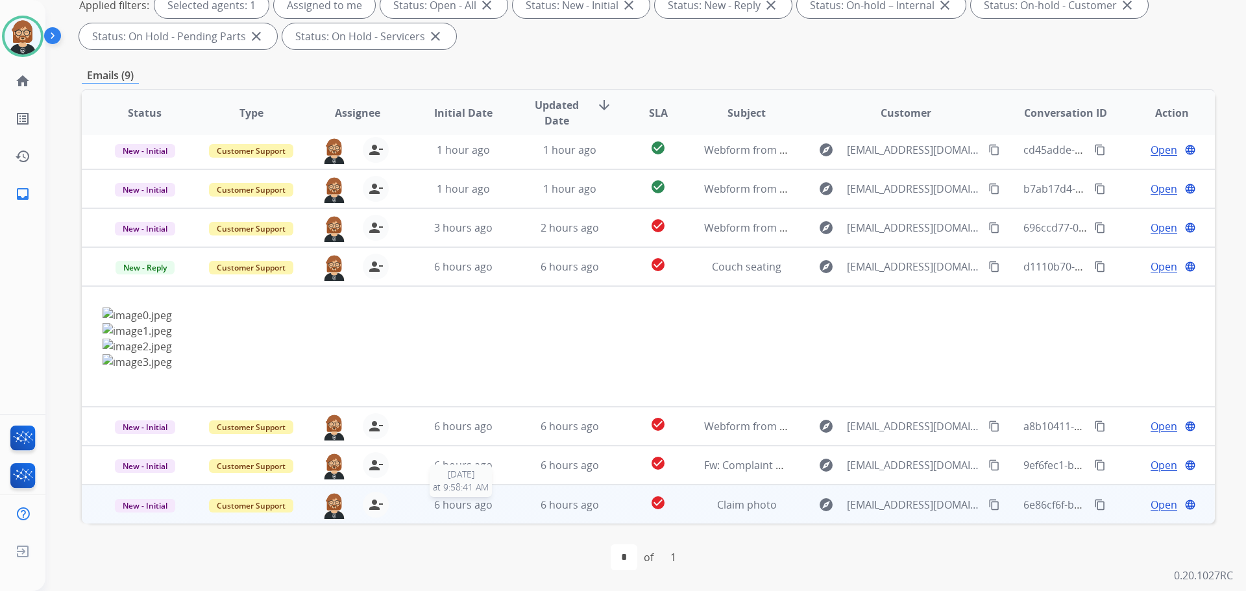
click at [496, 506] on div "6 hours ago" at bounding box center [463, 505] width 85 height 16
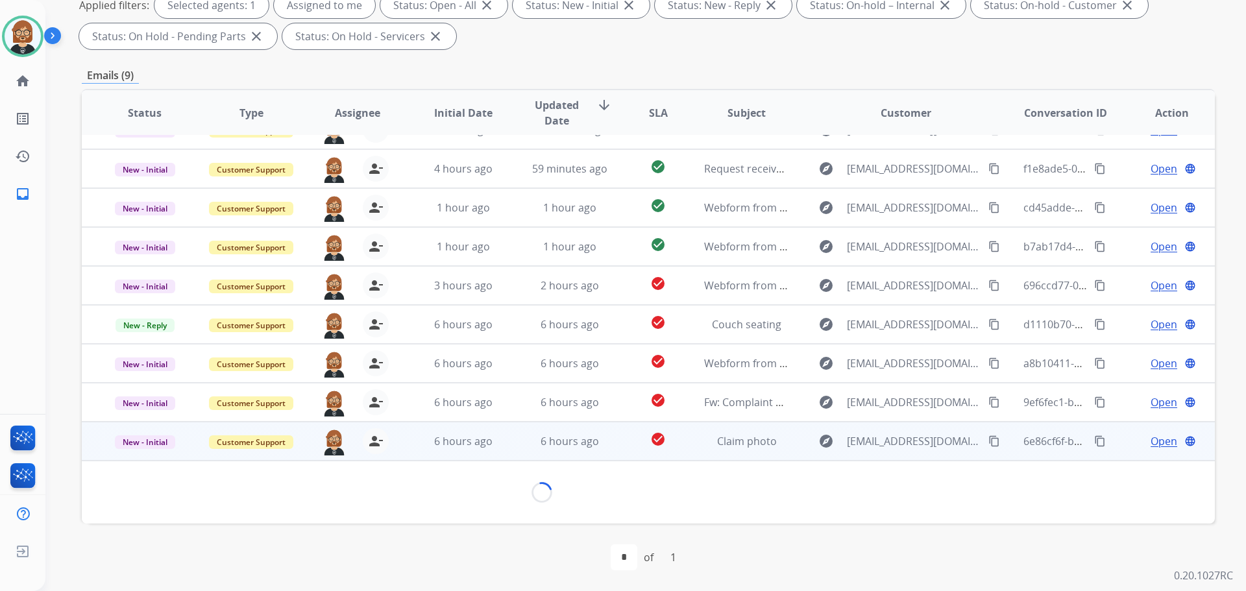
scroll to position [20, 0]
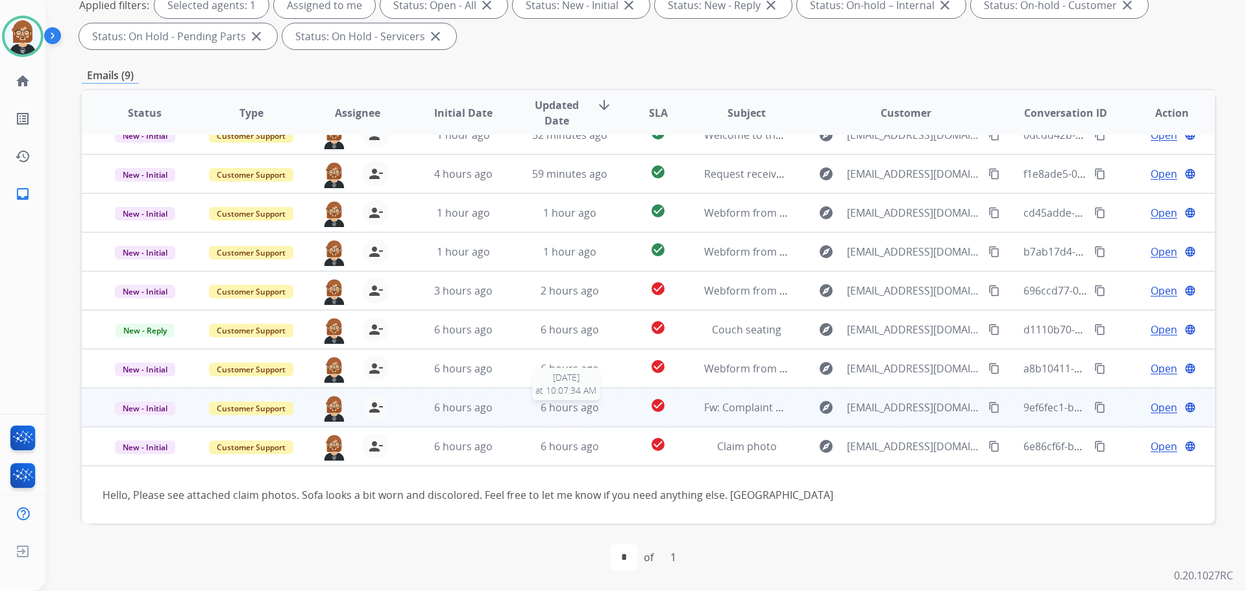
click at [582, 404] on span "6 hours ago" at bounding box center [570, 407] width 58 height 14
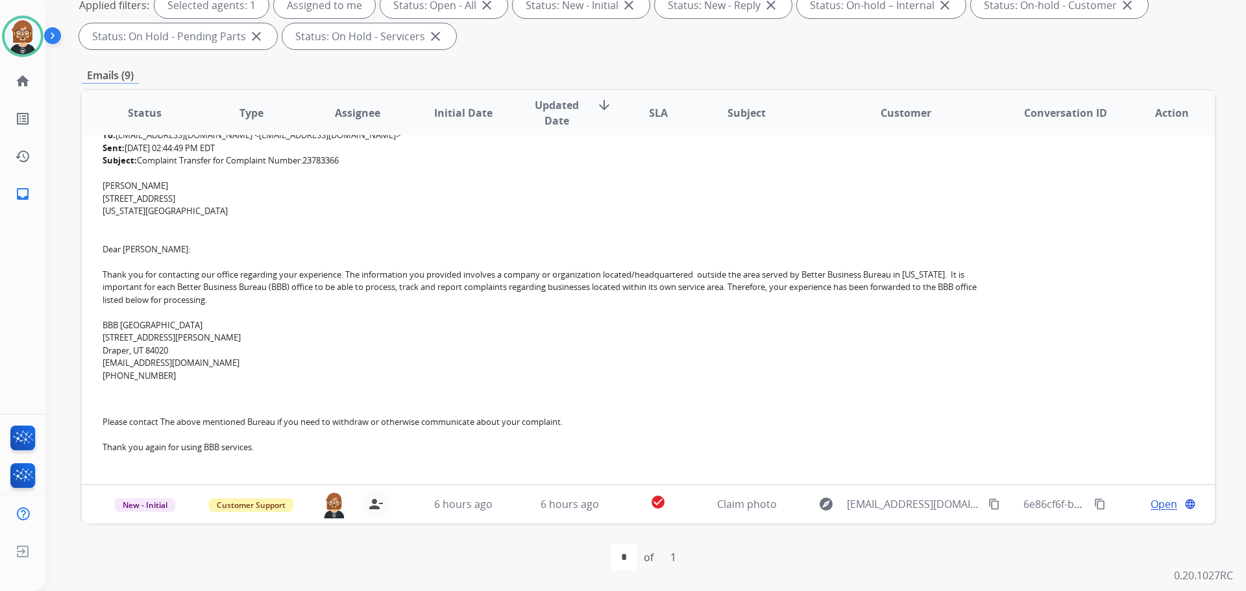
scroll to position [232, 0]
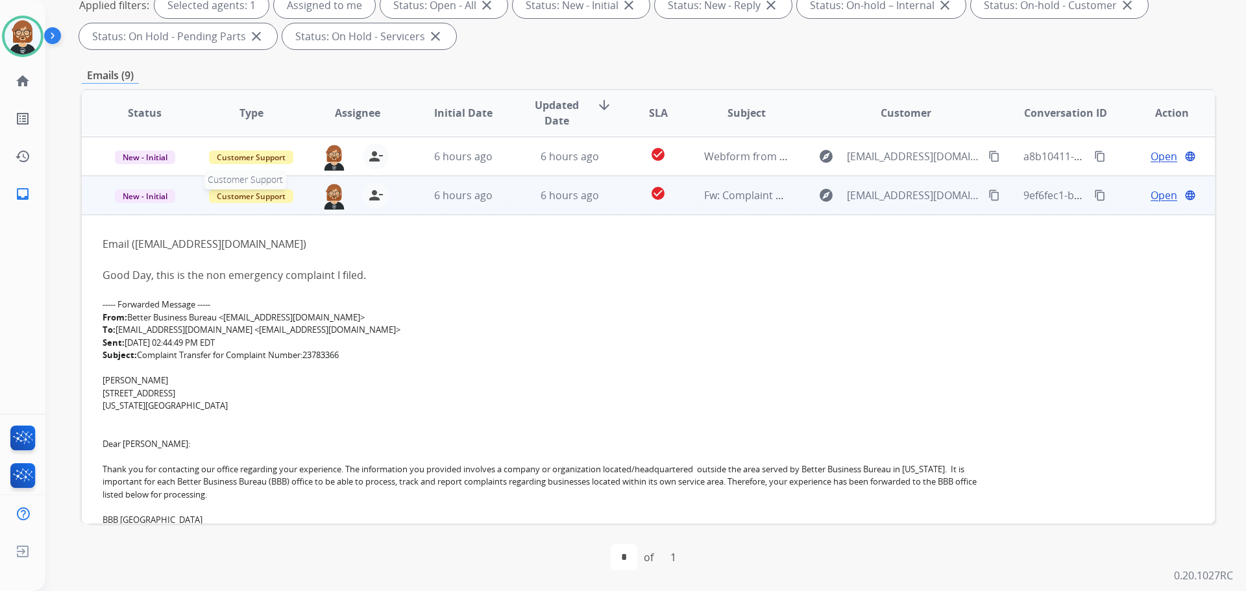
click at [253, 198] on span "Customer Support" at bounding box center [251, 197] width 84 height 14
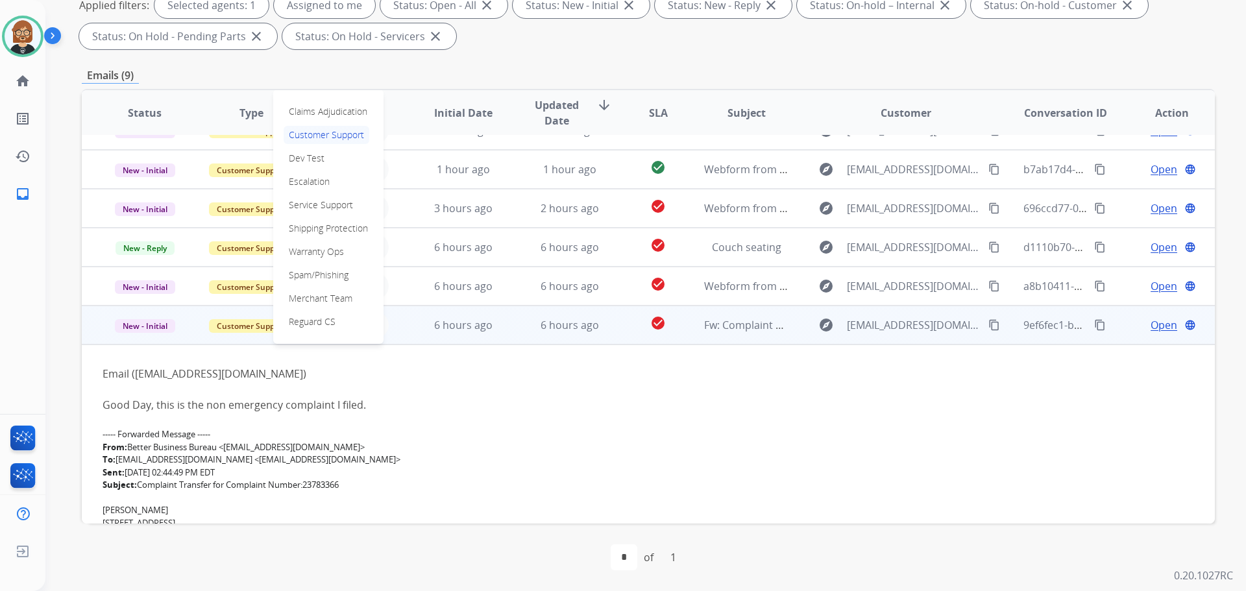
scroll to position [38, 0]
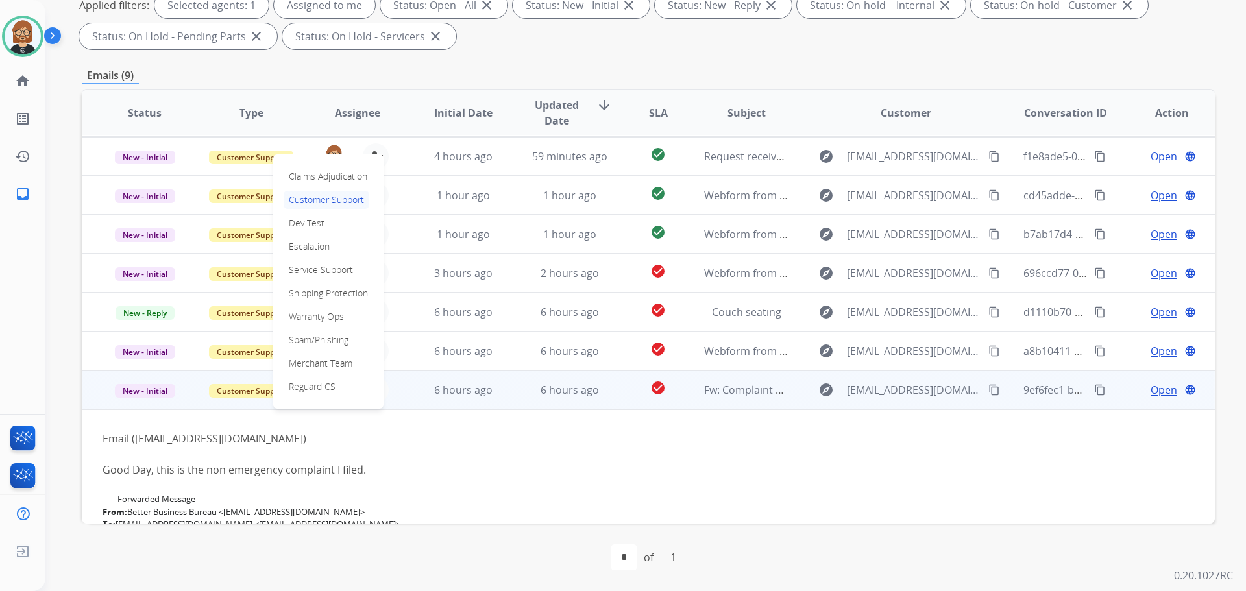
click at [457, 467] on div "Good Day, this is the non emergency complaint I filed." at bounding box center [543, 470] width 880 height 16
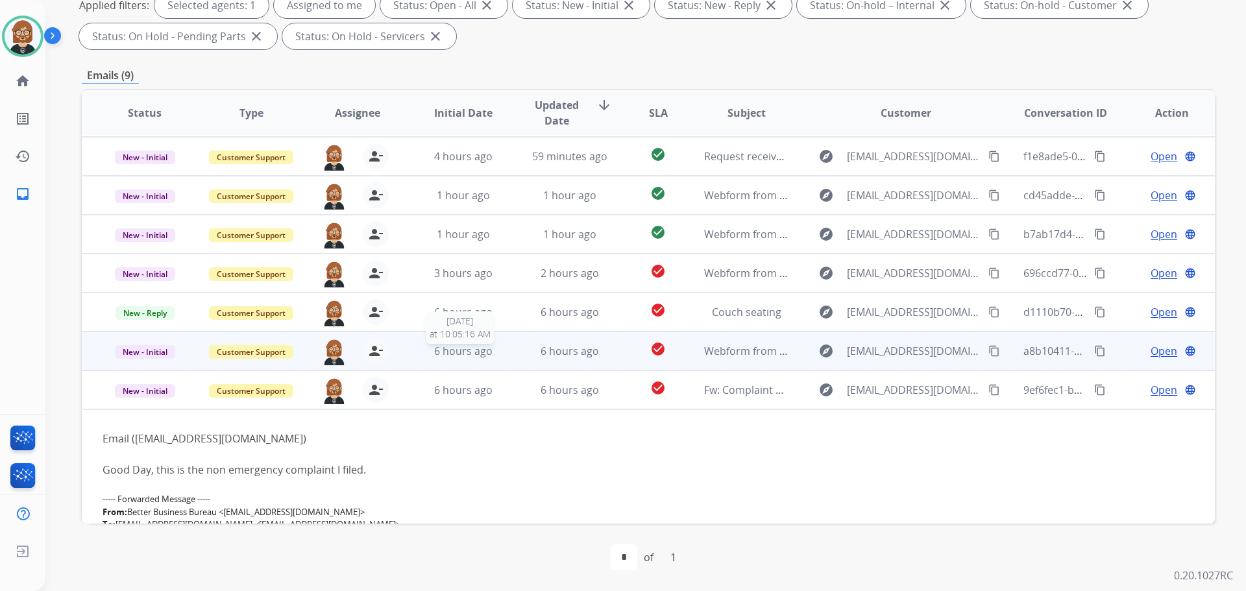
click at [474, 347] on span "6 hours ago" at bounding box center [463, 351] width 58 height 14
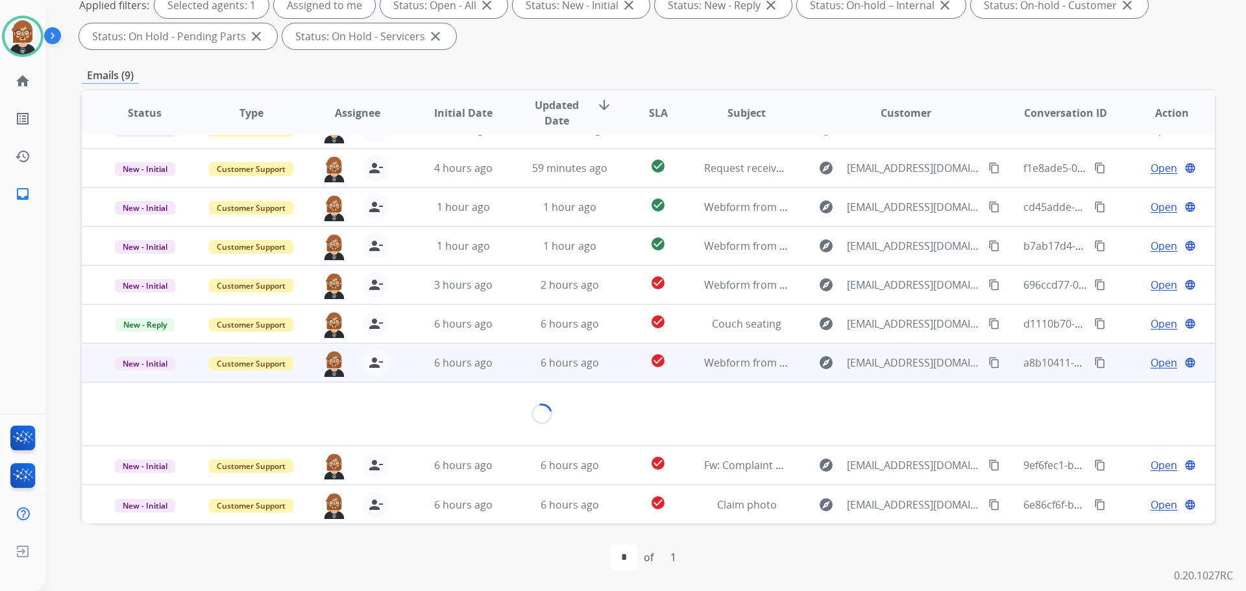
scroll to position [21, 0]
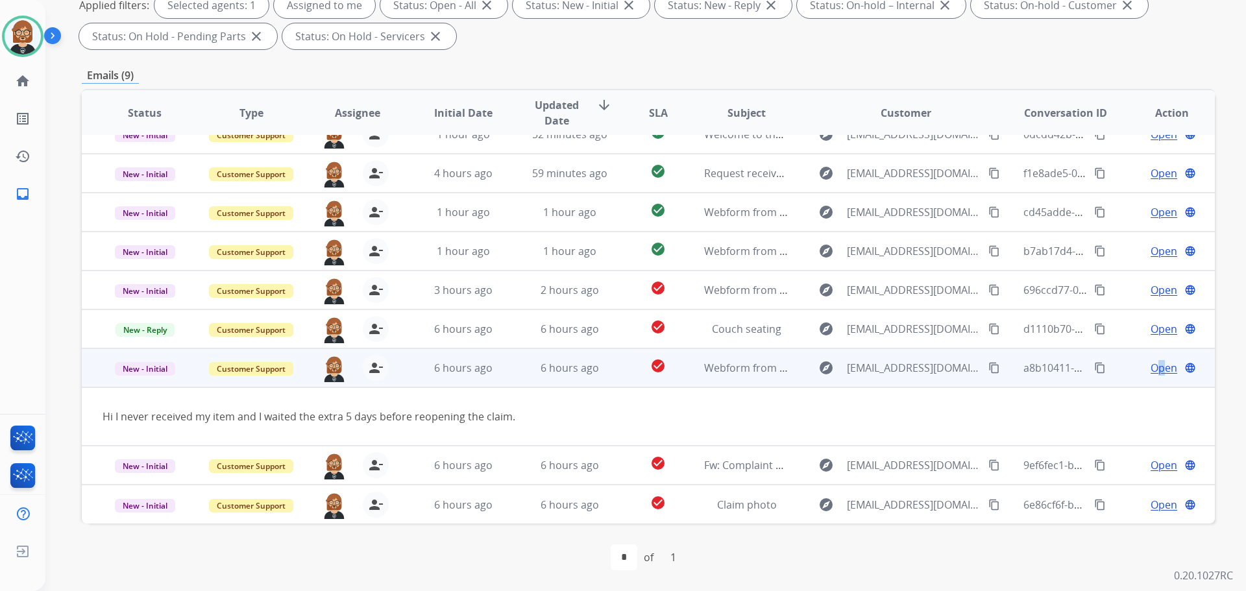
drag, startPoint x: 1155, startPoint y: 366, endPoint x: 1147, endPoint y: 367, distance: 7.8
click at [1151, 367] on span "Open" at bounding box center [1164, 368] width 27 height 16
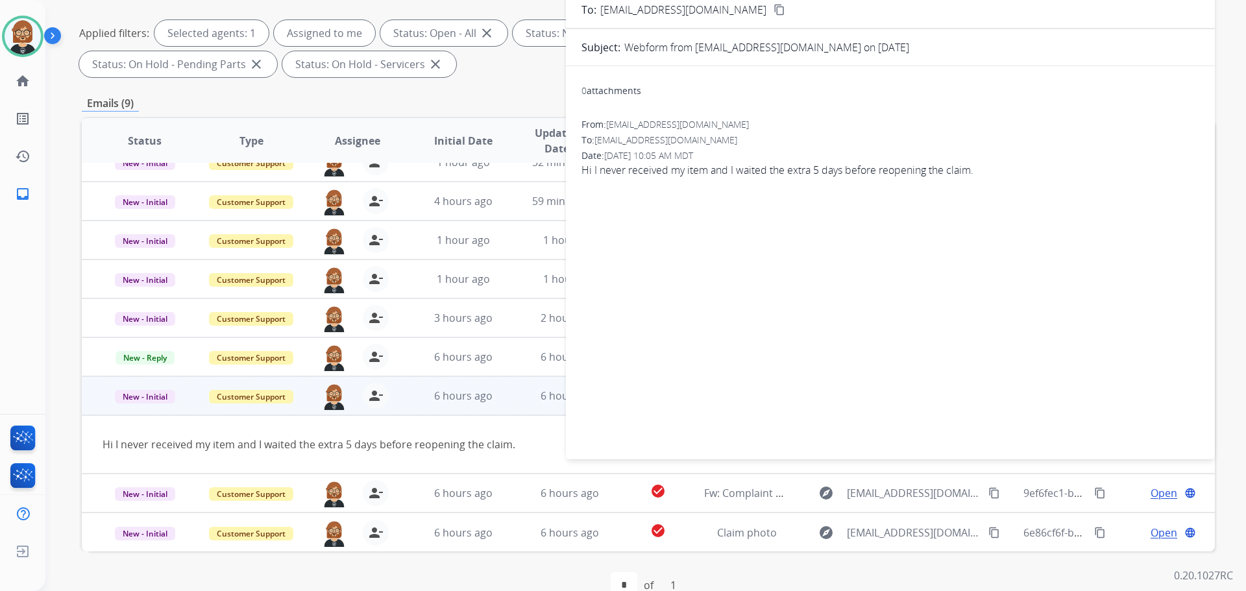
scroll to position [0, 0]
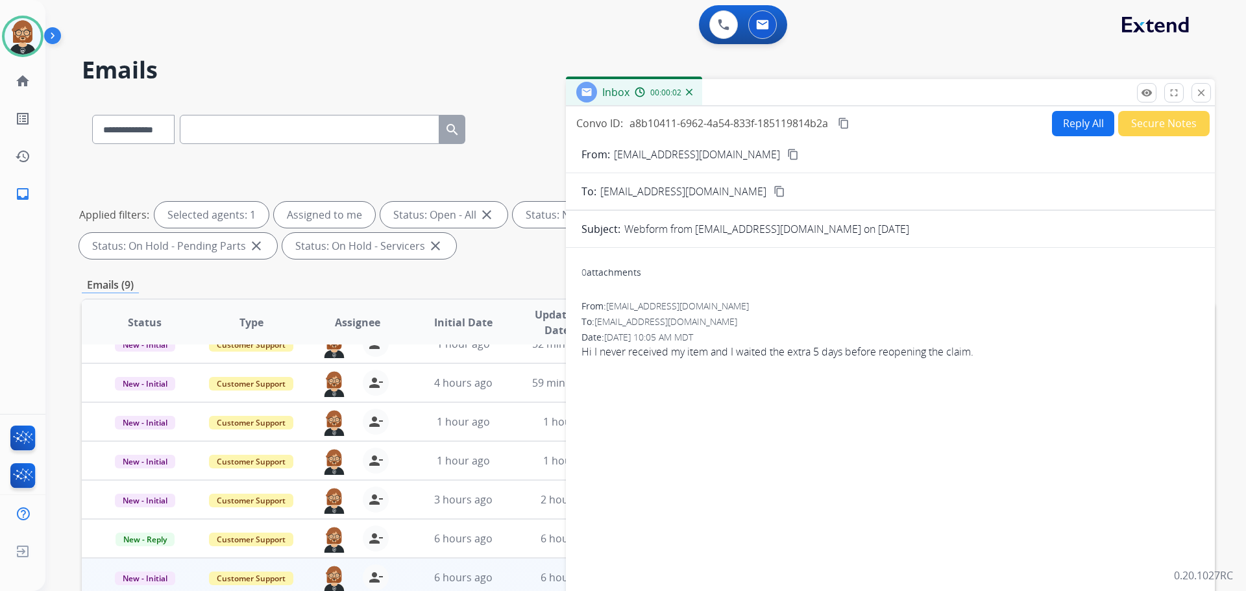
click at [1067, 123] on button "Reply All" at bounding box center [1083, 123] width 62 height 25
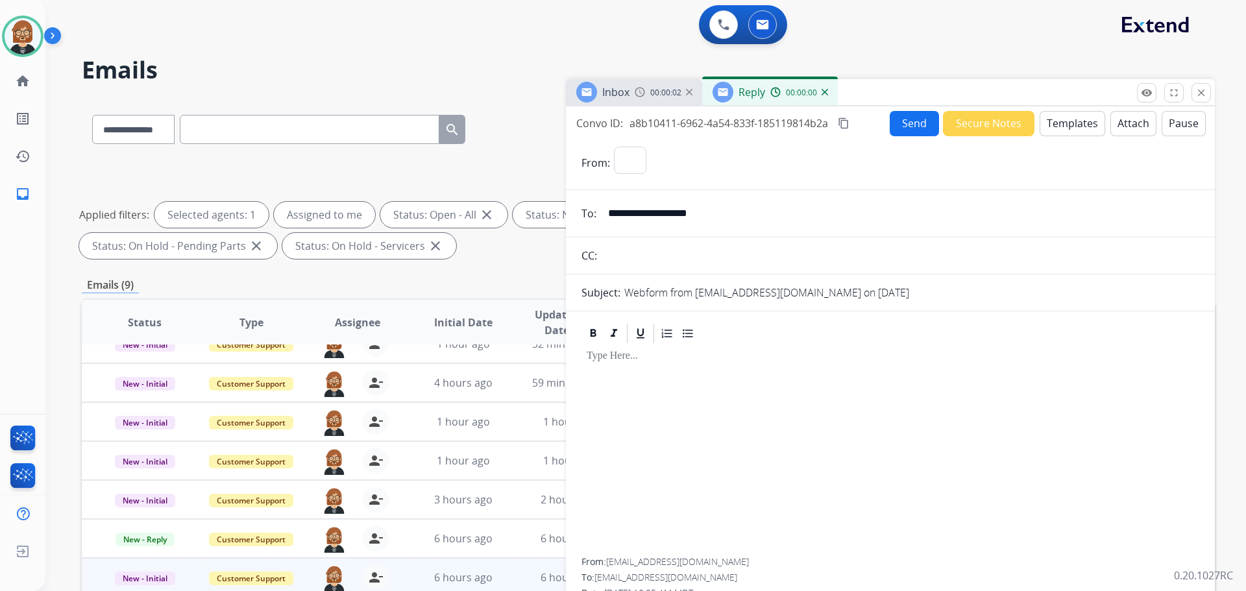
select select "**********"
click at [1060, 125] on button "Templates" at bounding box center [1073, 123] width 66 height 25
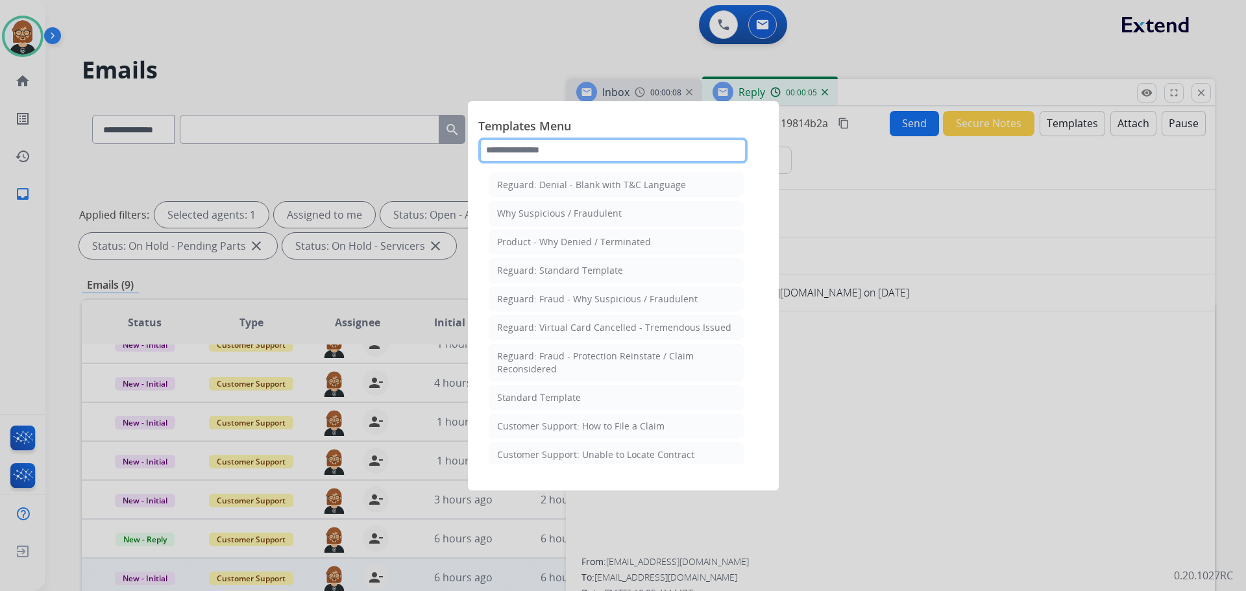
click at [587, 156] on input "text" at bounding box center [612, 151] width 269 height 26
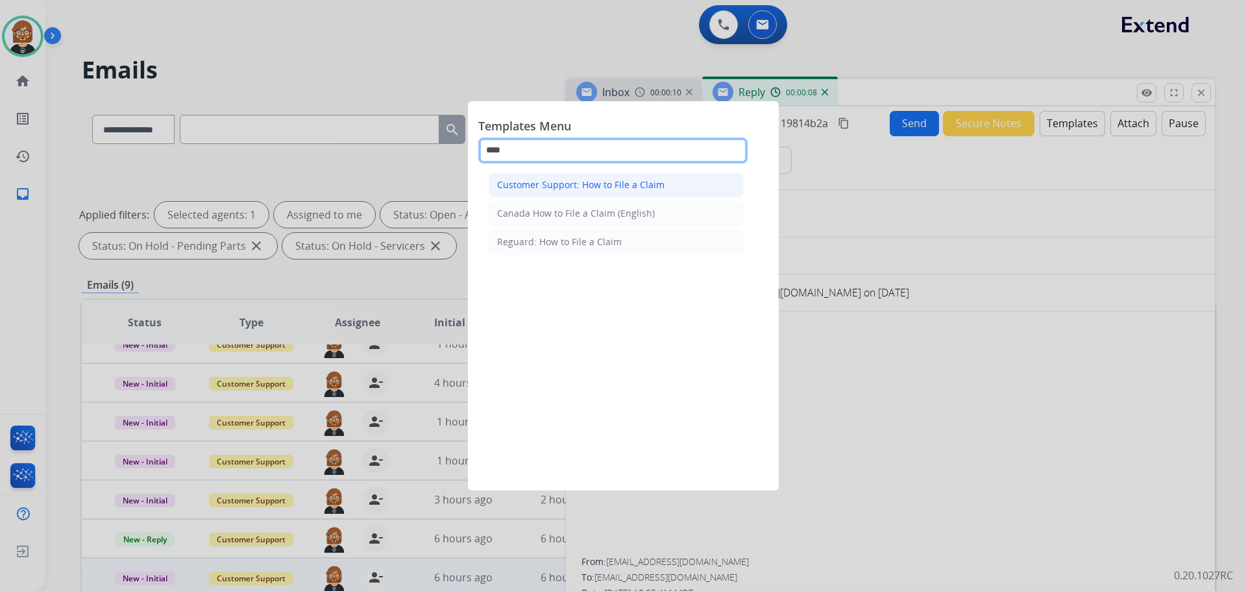
type input "****"
click at [606, 188] on div "Customer Support: How to File a Claim" at bounding box center [580, 185] width 167 height 13
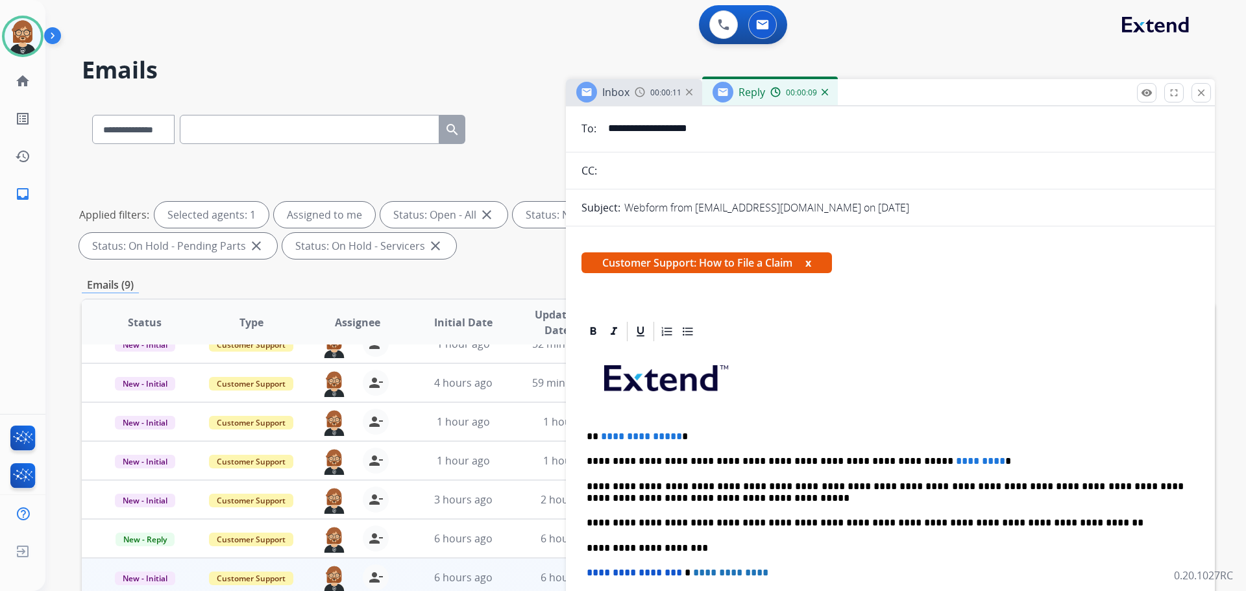
scroll to position [195, 0]
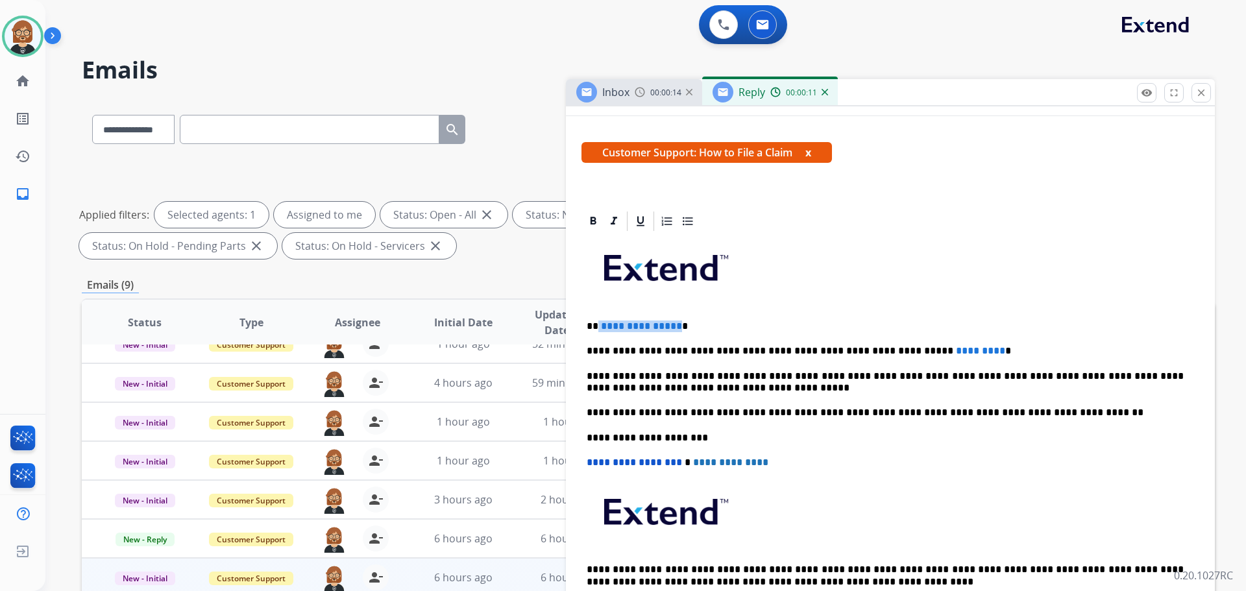
drag, startPoint x: 674, startPoint y: 324, endPoint x: 598, endPoint y: 325, distance: 76.6
click at [598, 325] on p "**********" at bounding box center [885, 327] width 597 height 12
drag, startPoint x: 848, startPoint y: 347, endPoint x: 939, endPoint y: 355, distance: 90.6
click at [939, 355] on p "**********" at bounding box center [885, 351] width 597 height 12
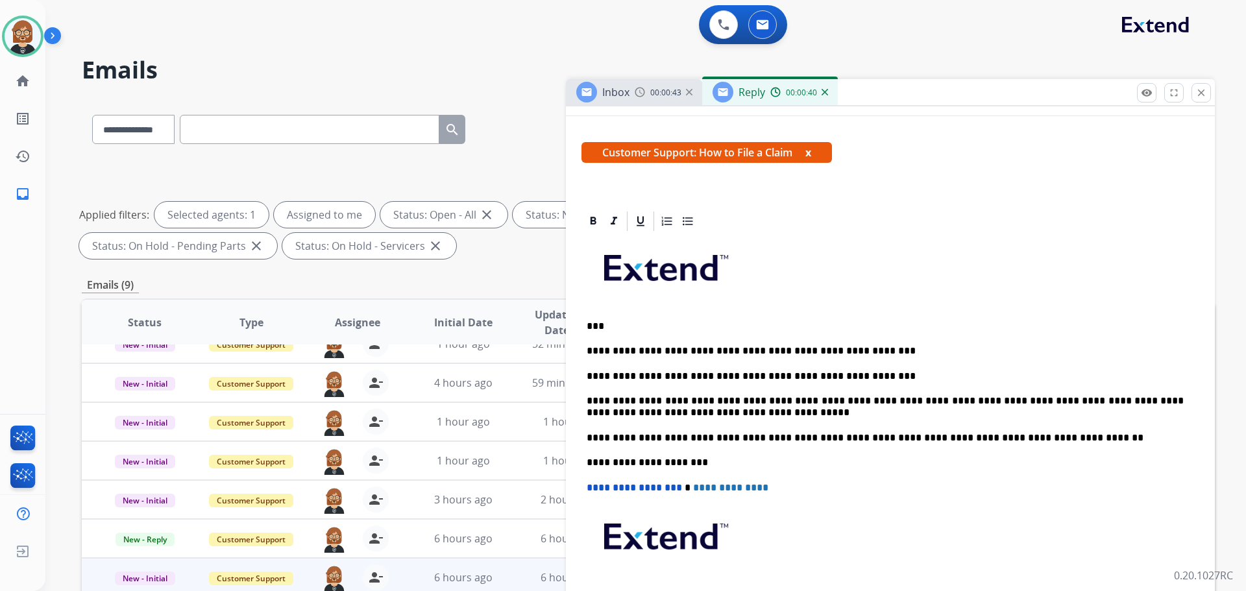
scroll to position [0, 0]
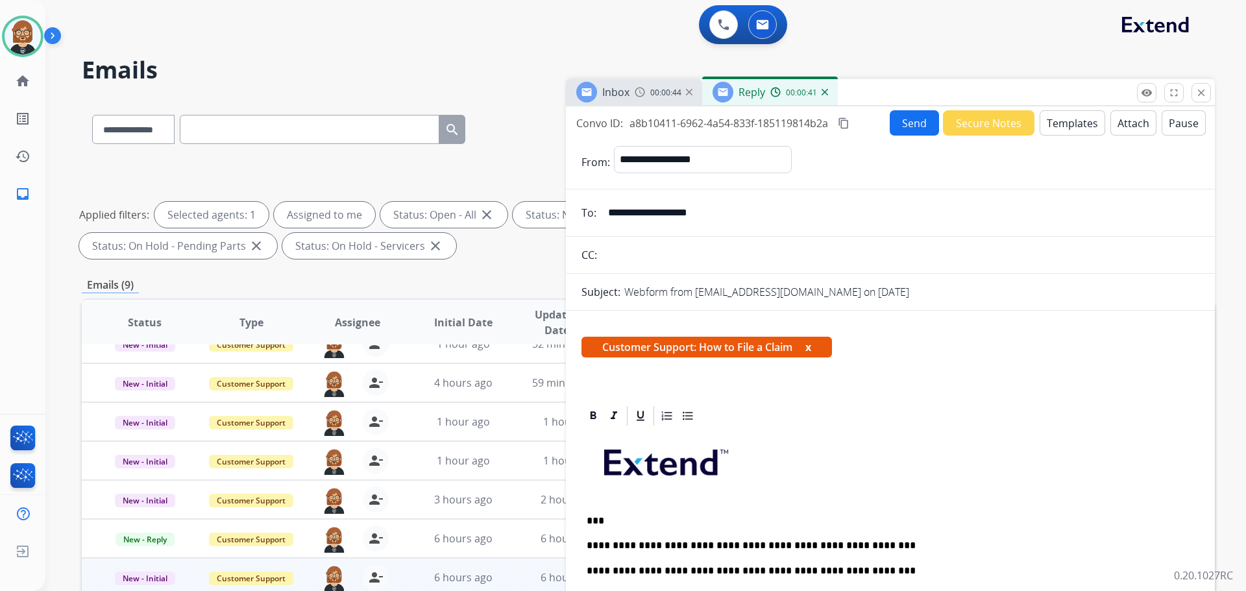
click at [906, 116] on button "Send" at bounding box center [914, 122] width 49 height 25
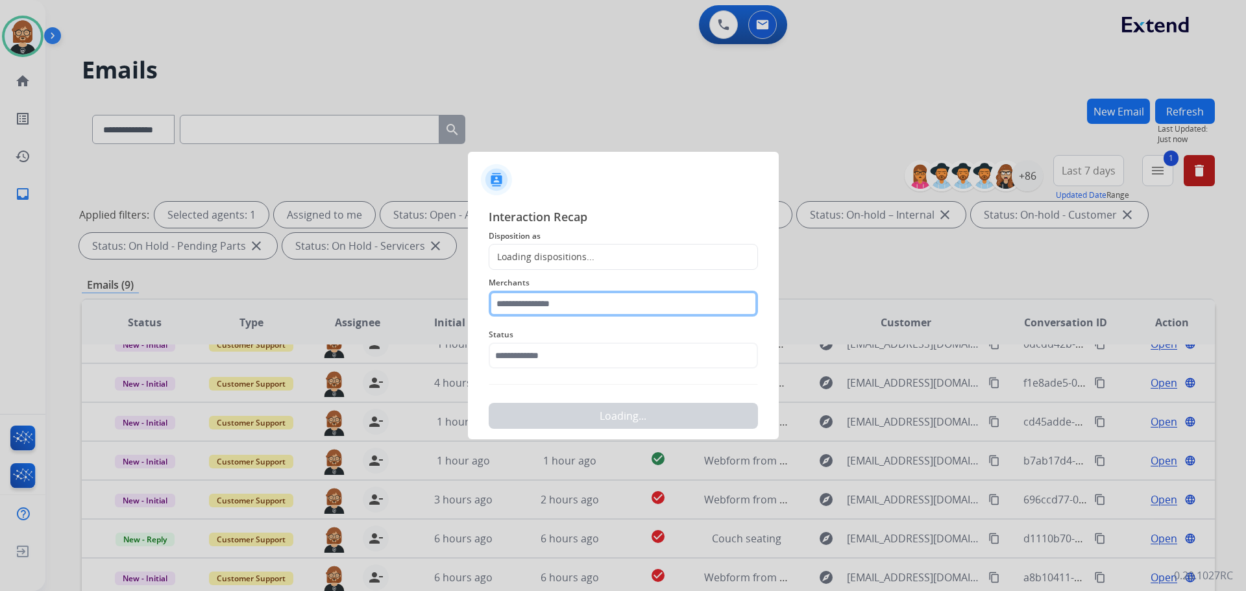
click at [580, 304] on input "text" at bounding box center [623, 304] width 269 height 26
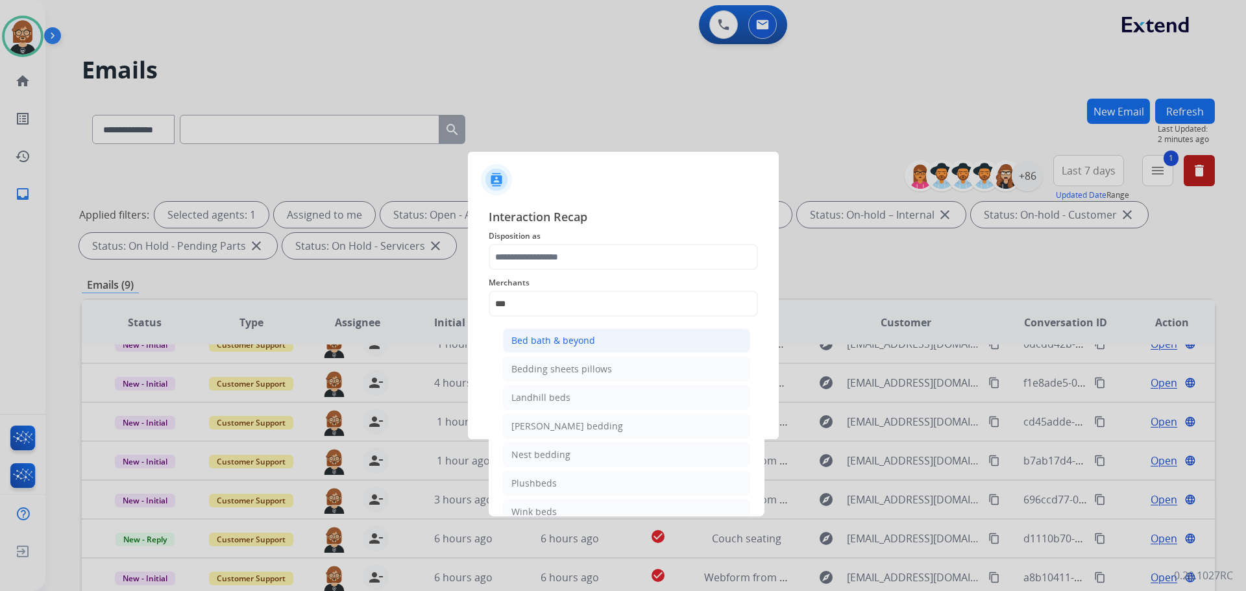
click at [589, 338] on div "Bed bath & beyond" at bounding box center [553, 340] width 84 height 13
type input "**********"
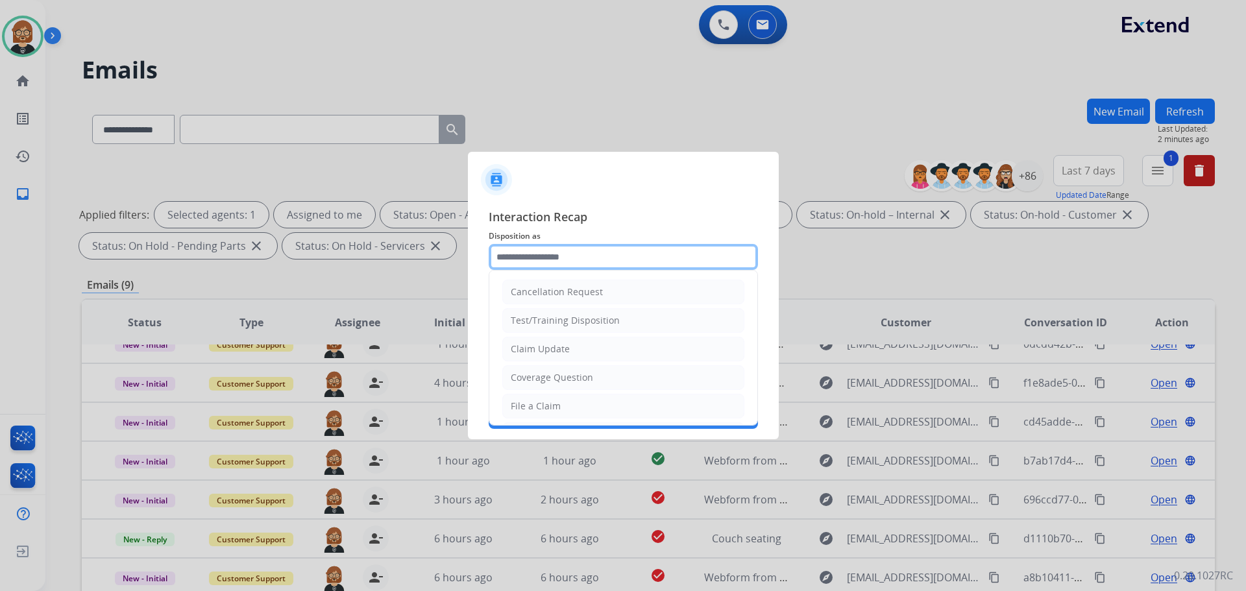
click at [584, 258] on input "text" at bounding box center [623, 257] width 269 height 26
click at [589, 348] on li "Claim Update" at bounding box center [623, 349] width 242 height 25
type input "**********"
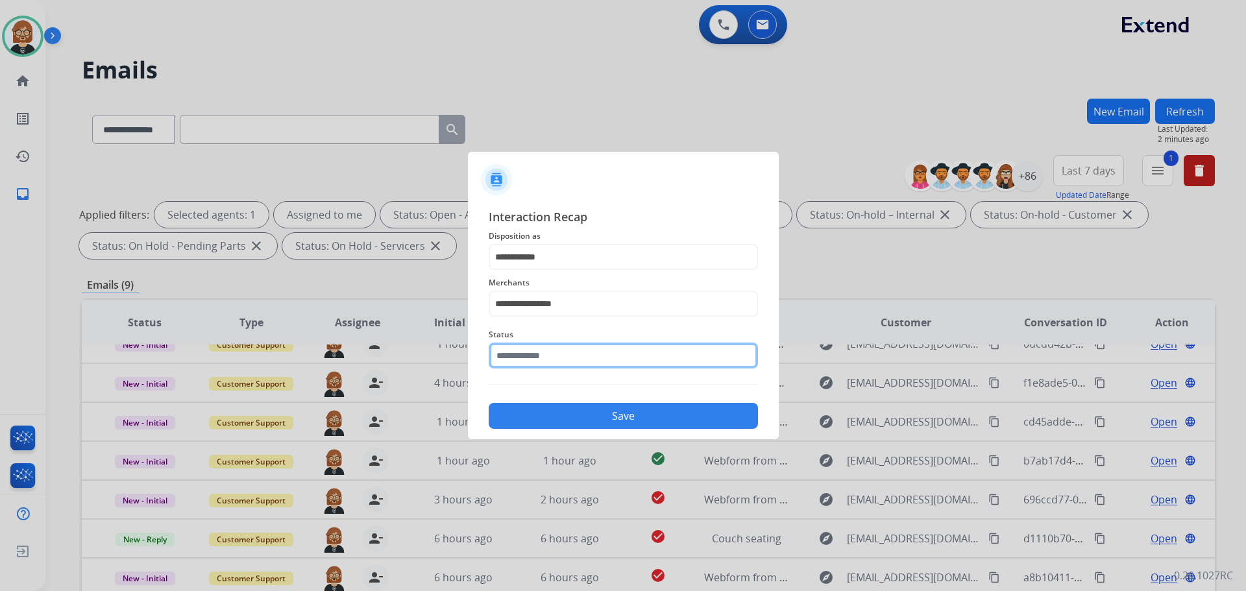
click at [587, 360] on input "text" at bounding box center [623, 356] width 269 height 26
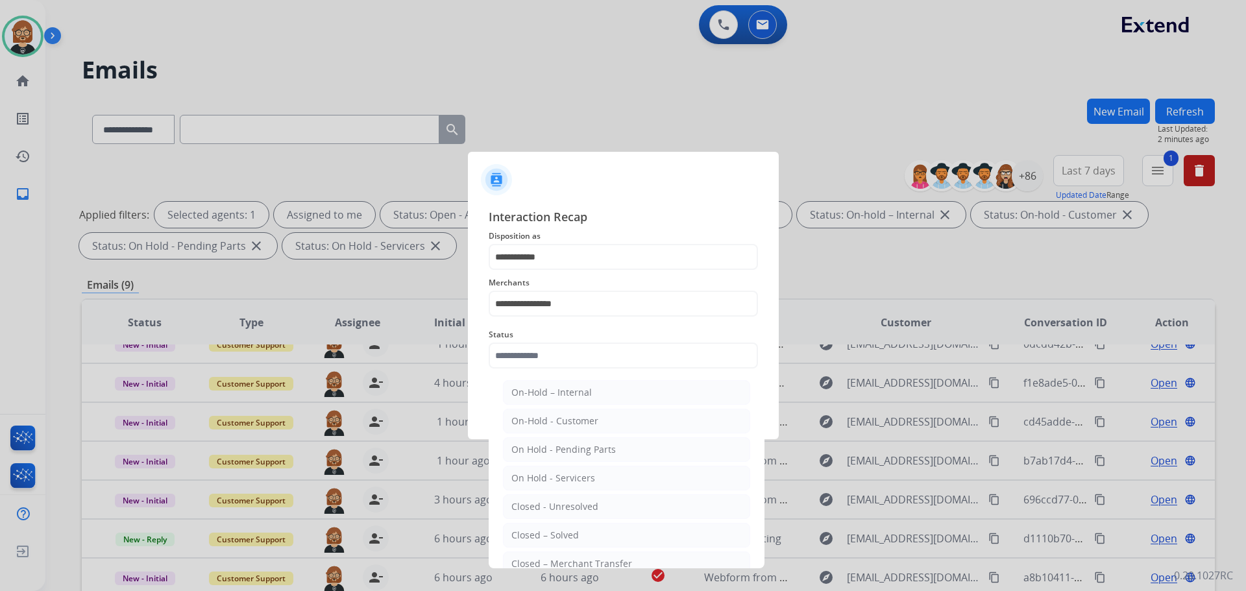
click at [558, 536] on div "Closed – Solved" at bounding box center [545, 535] width 68 height 13
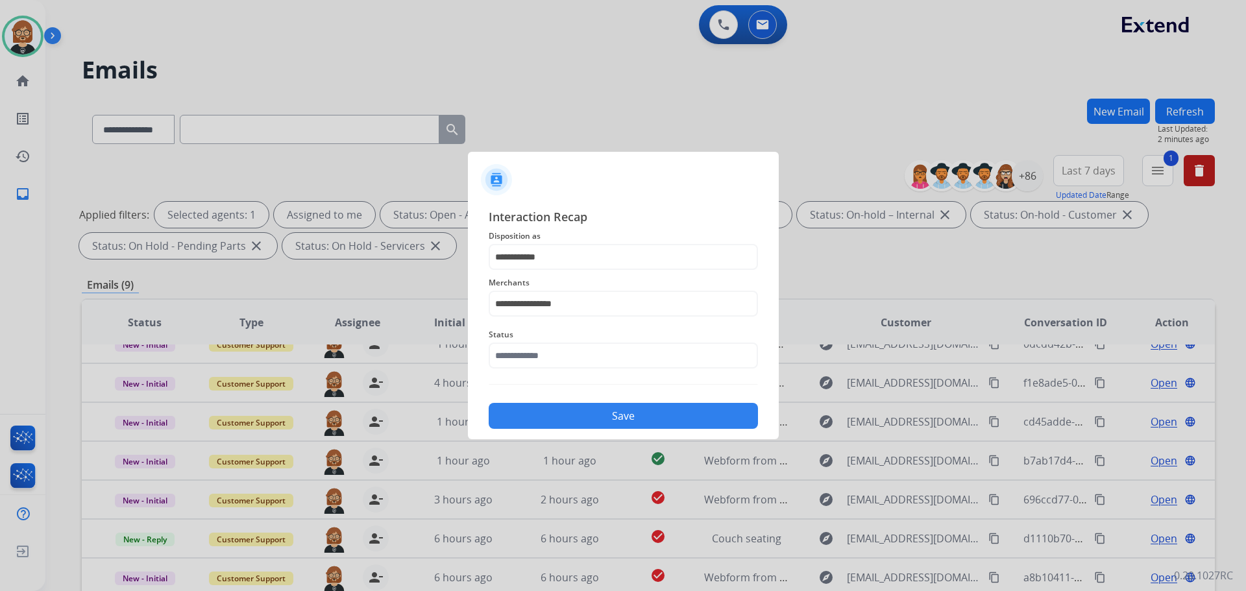
type input "**********"
click at [656, 428] on div "Save" at bounding box center [623, 412] width 269 height 34
click at [650, 415] on button "Save" at bounding box center [623, 416] width 269 height 26
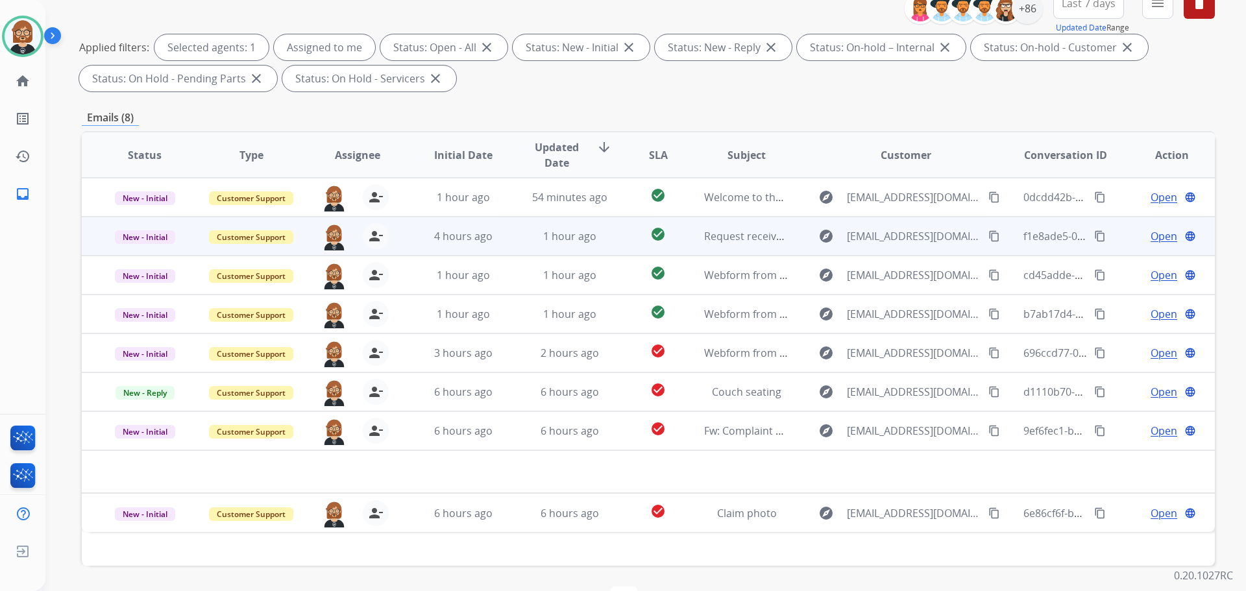
scroll to position [195, 0]
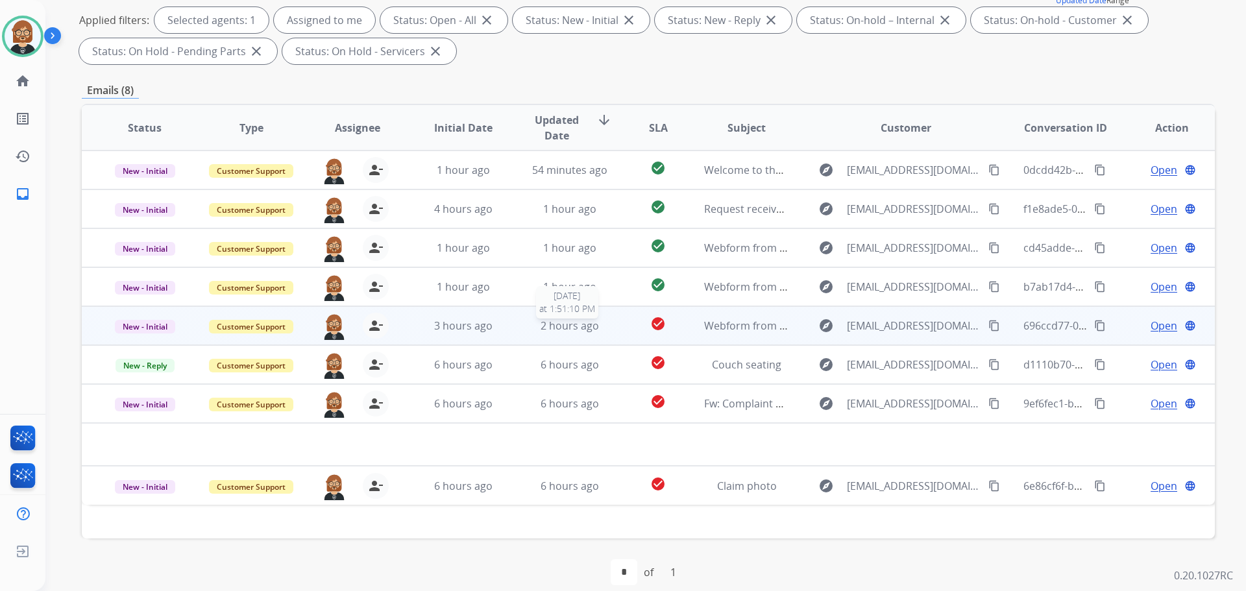
click at [545, 330] on span "2 hours ago" at bounding box center [570, 326] width 58 height 14
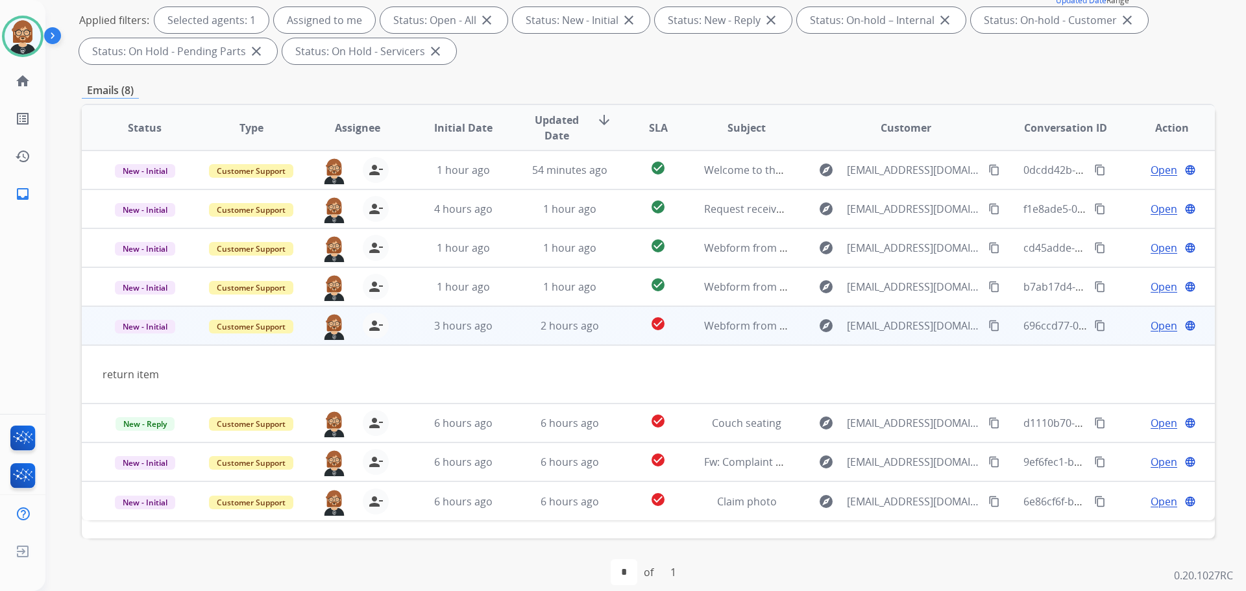
click at [989, 325] on mat-icon "content_copy" at bounding box center [995, 326] width 12 height 12
click at [1151, 327] on span "Open" at bounding box center [1164, 326] width 27 height 16
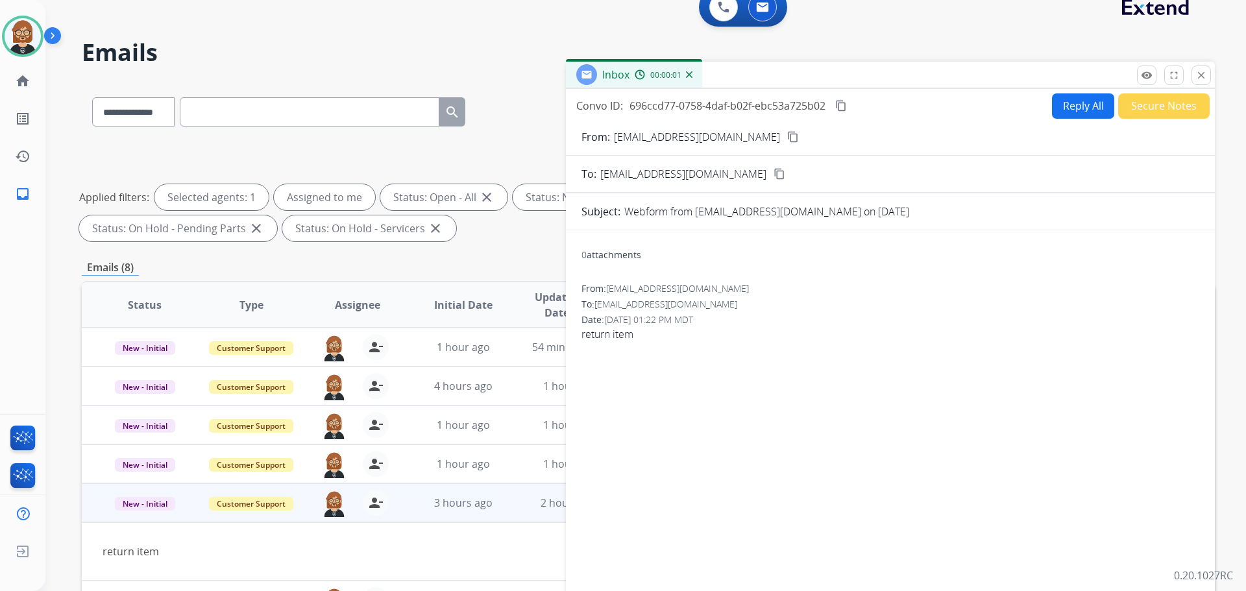
scroll to position [0, 0]
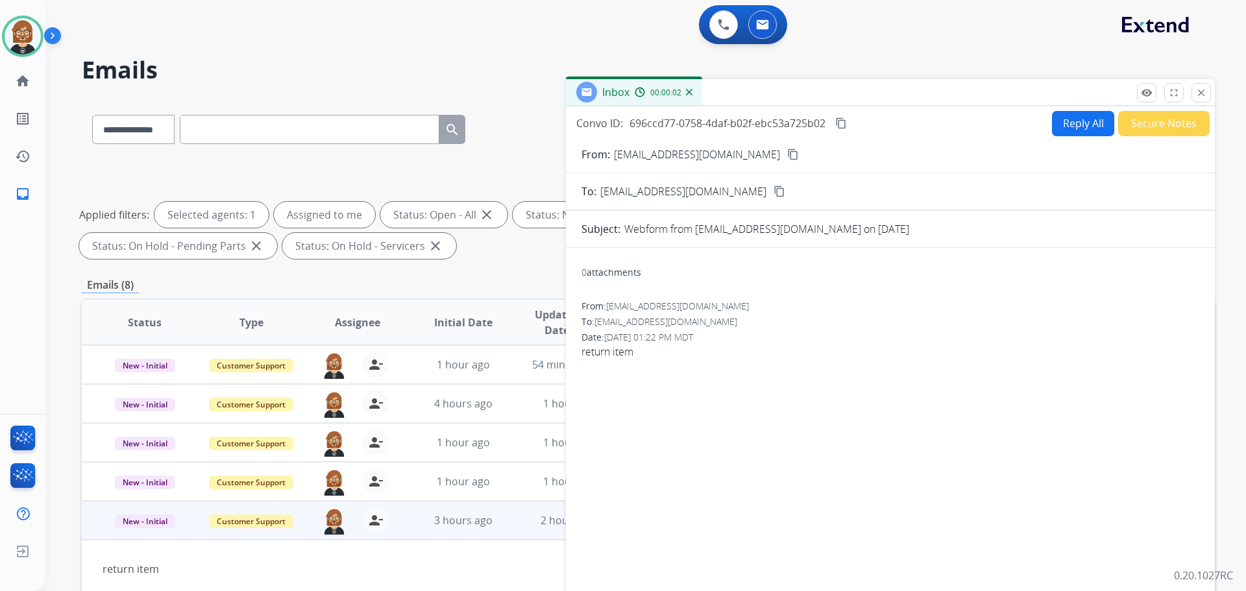
click at [1074, 123] on button "Reply All" at bounding box center [1083, 123] width 62 height 25
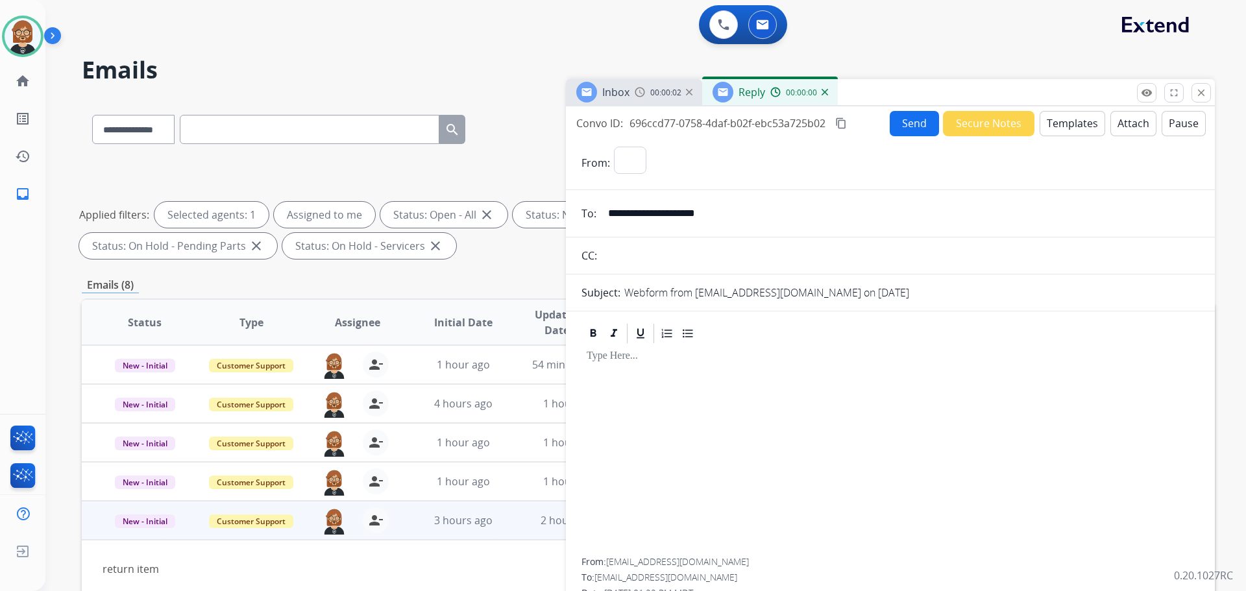
select select "**********"
click at [1058, 123] on button "Templates" at bounding box center [1073, 123] width 66 height 25
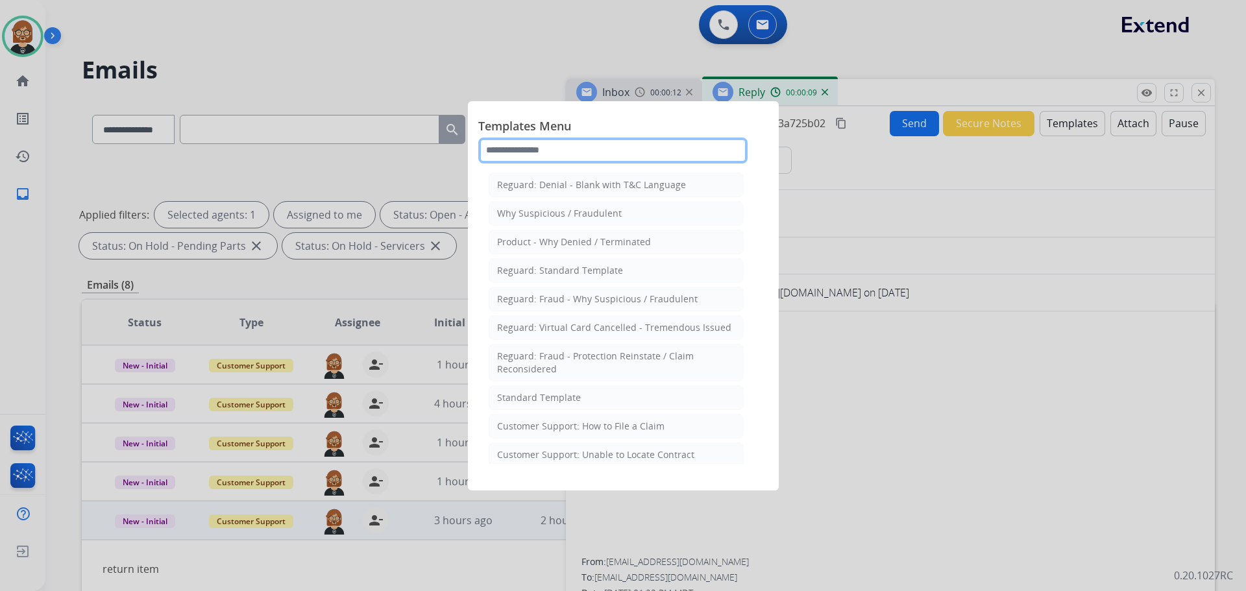
click at [606, 159] on input "text" at bounding box center [612, 151] width 269 height 26
click at [574, 404] on li "Standard Template" at bounding box center [616, 398] width 255 height 25
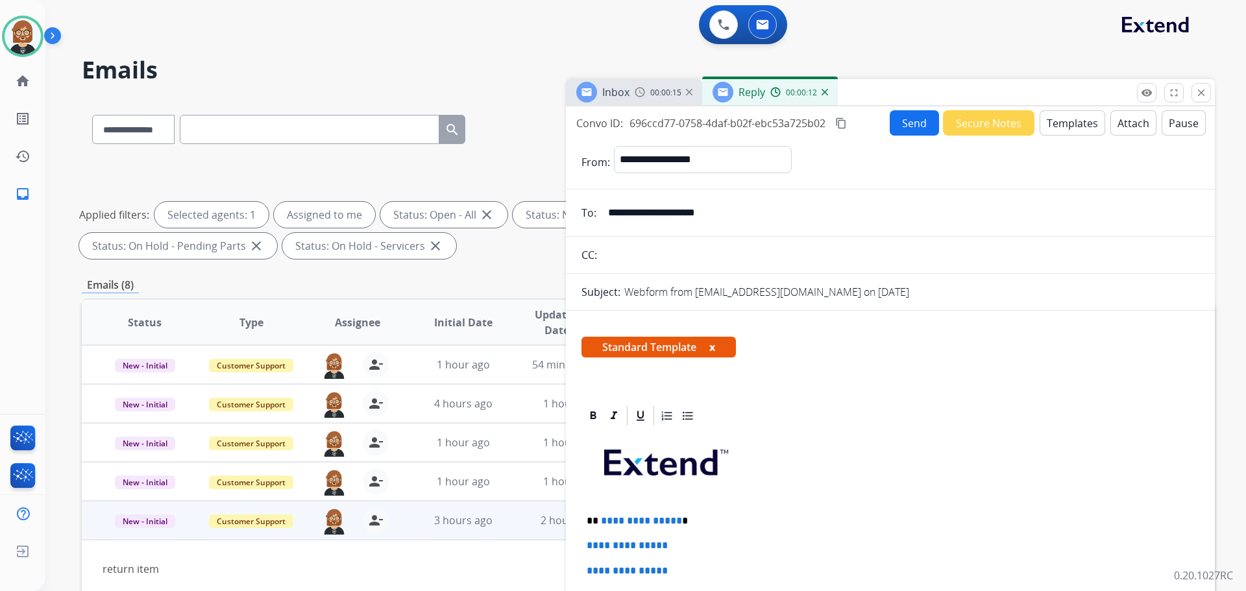
scroll to position [195, 0]
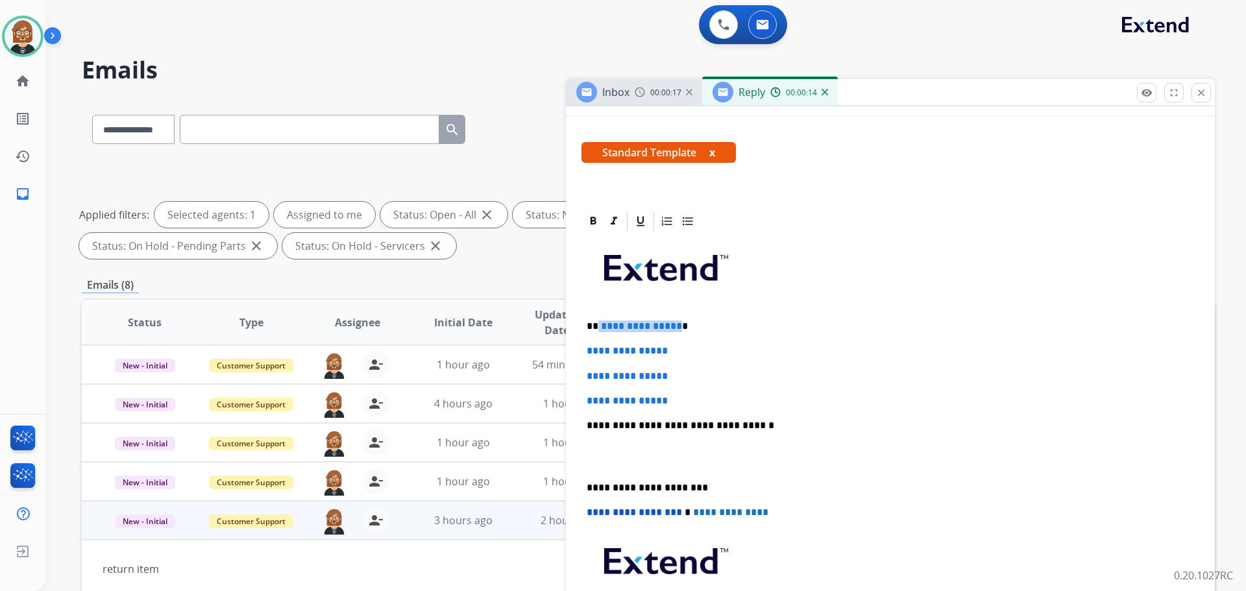
drag, startPoint x: 675, startPoint y: 327, endPoint x: 598, endPoint y: 328, distance: 77.3
click at [598, 328] on p "**********" at bounding box center [885, 327] width 597 height 12
drag, startPoint x: 685, startPoint y: 399, endPoint x: 573, endPoint y: 349, distance: 123.8
click at [573, 349] on div "**********" at bounding box center [890, 478] width 649 height 537
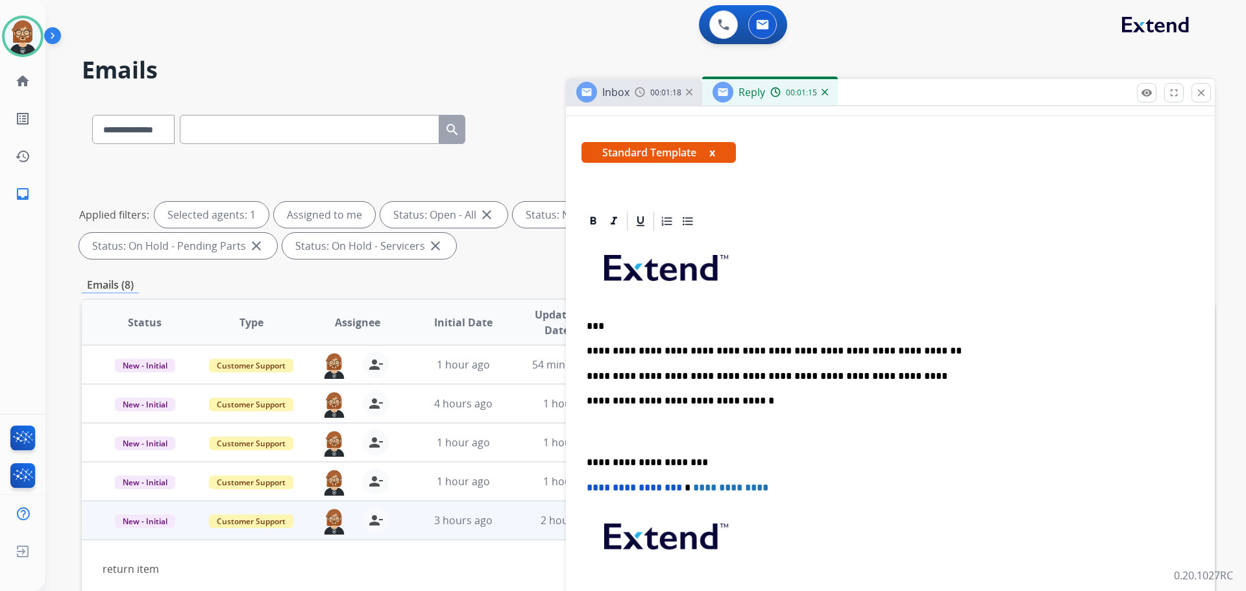
click at [587, 351] on p "**********" at bounding box center [885, 351] width 597 height 12
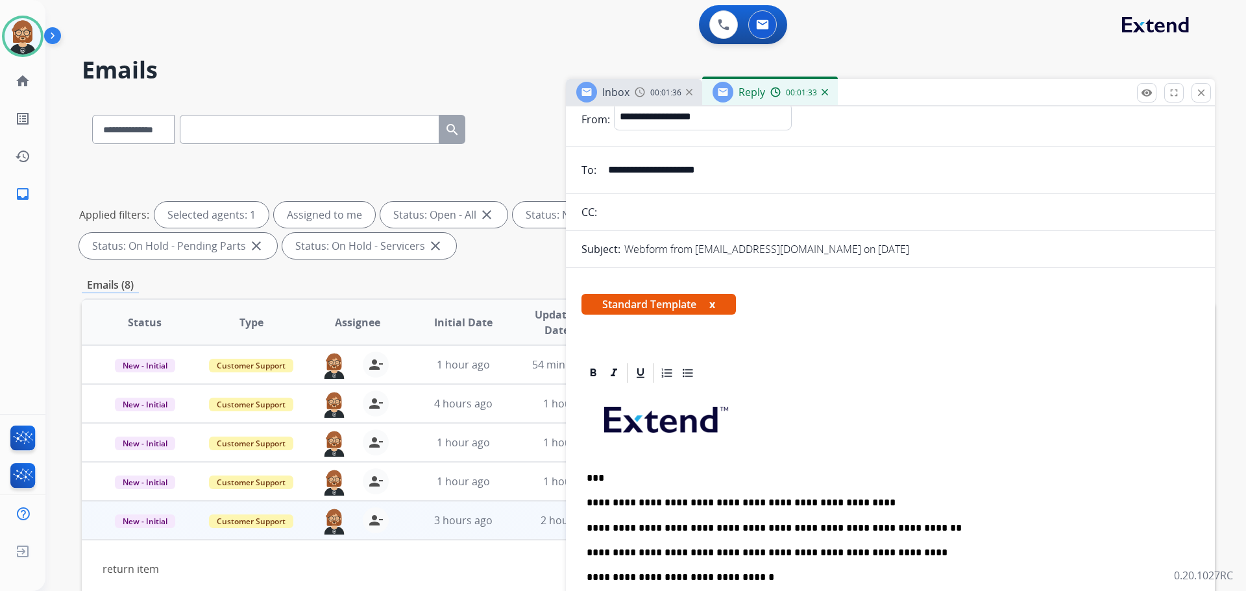
scroll to position [0, 0]
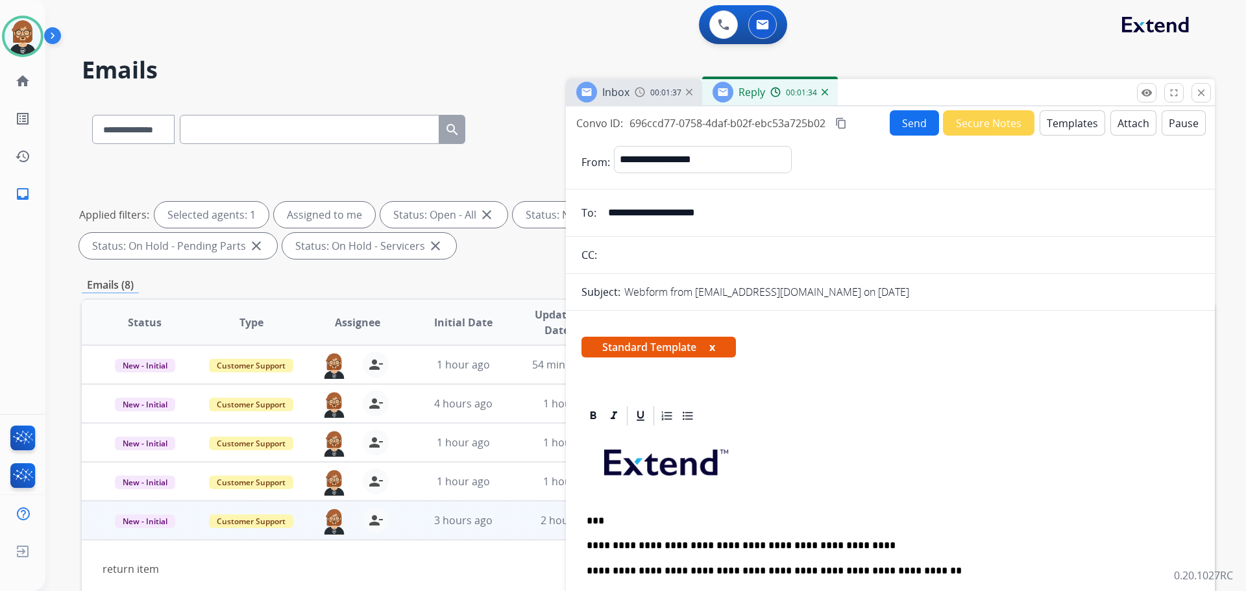
click at [917, 124] on button "Send" at bounding box center [914, 122] width 49 height 25
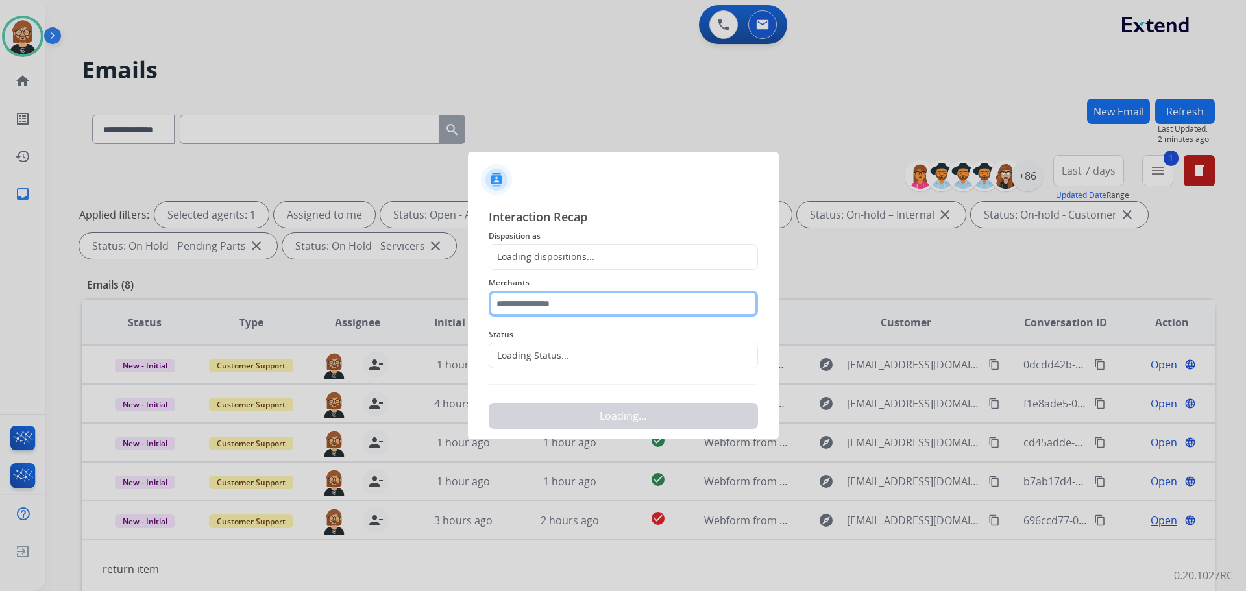
click at [598, 314] on input "text" at bounding box center [623, 304] width 269 height 26
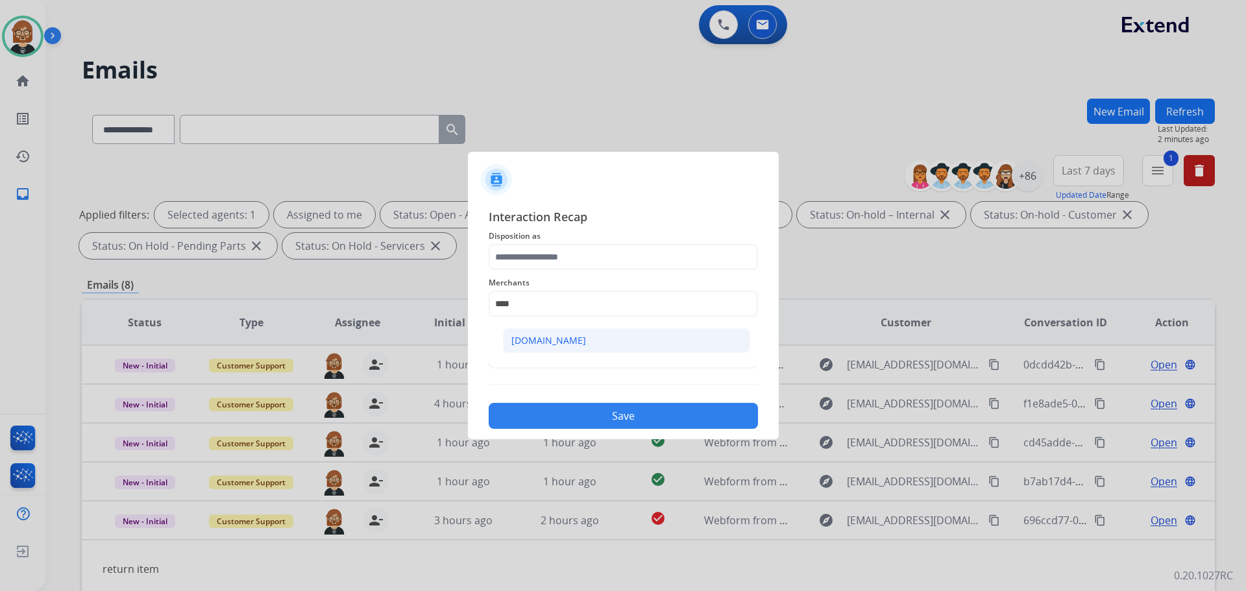
click at [578, 334] on li "[DOMAIN_NAME]" at bounding box center [626, 340] width 247 height 25
type input "**********"
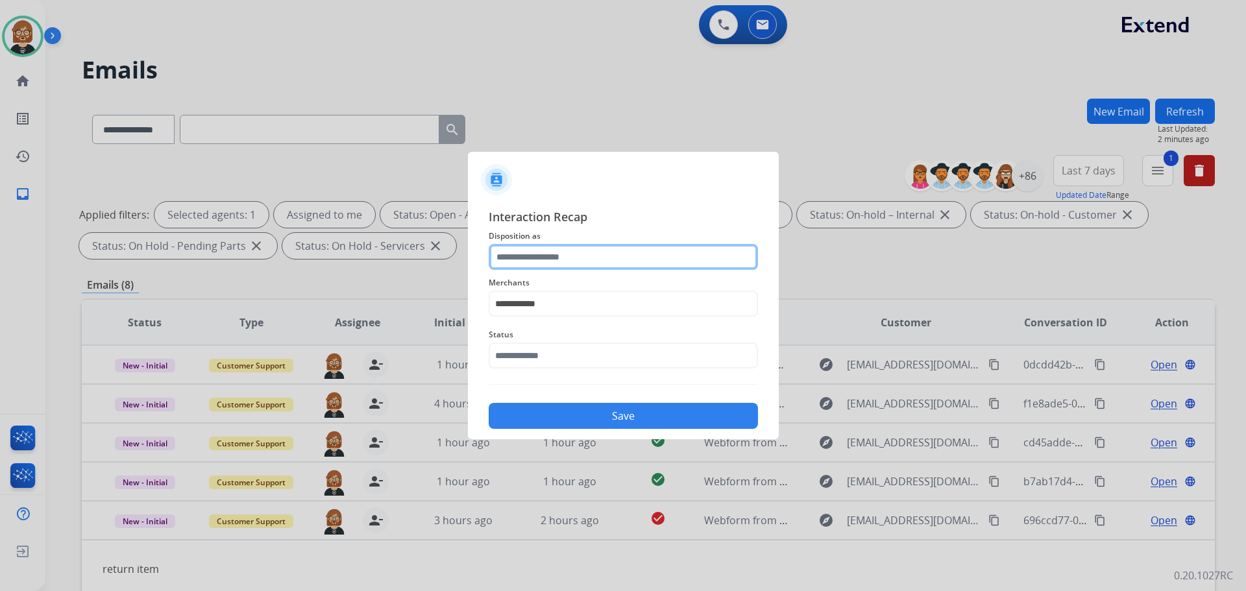
click at [587, 261] on input "text" at bounding box center [623, 257] width 269 height 26
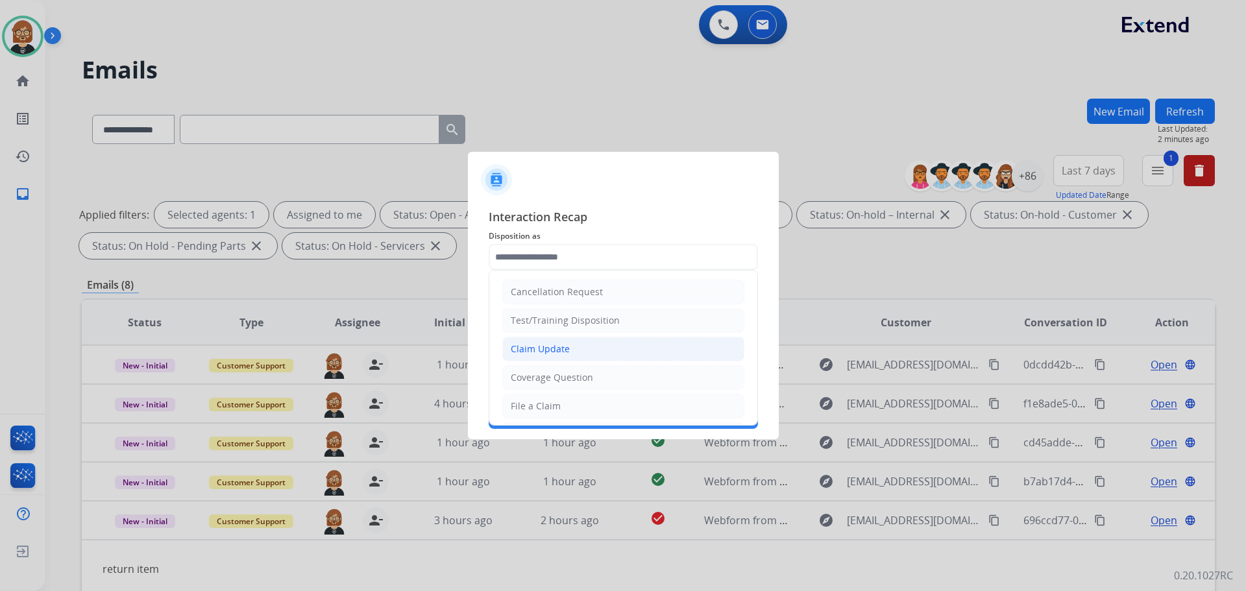
click at [573, 347] on li "Claim Update" at bounding box center [623, 349] width 242 height 25
type input "**********"
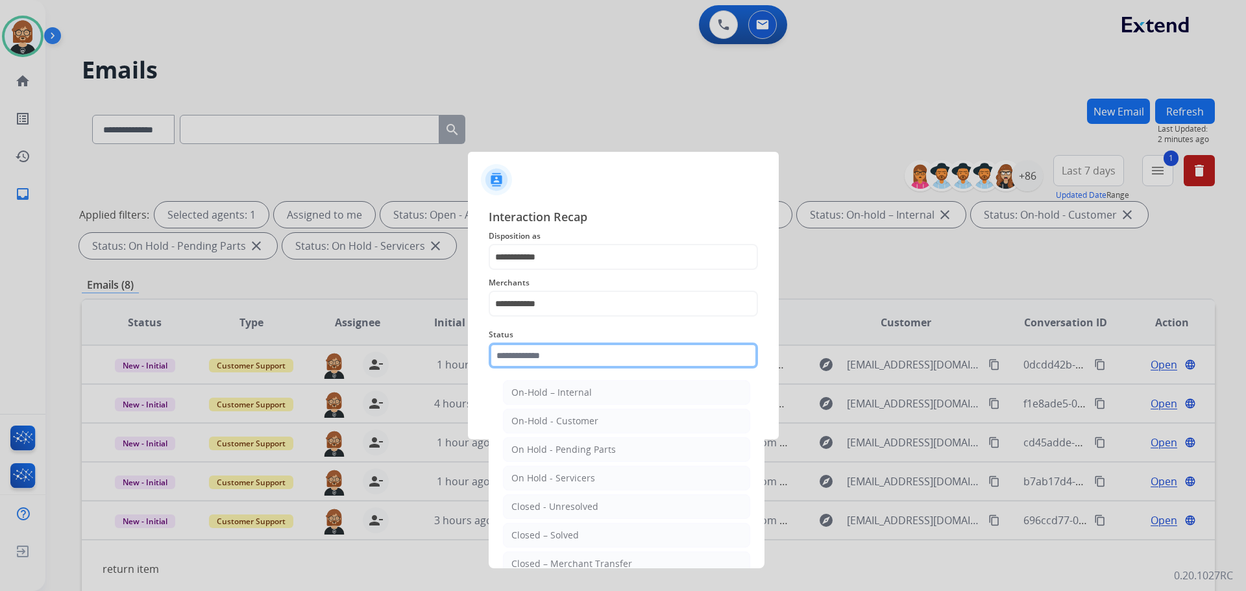
click at [569, 362] on input "text" at bounding box center [623, 356] width 269 height 26
click at [570, 539] on div "Closed – Solved" at bounding box center [545, 535] width 68 height 13
type input "**********"
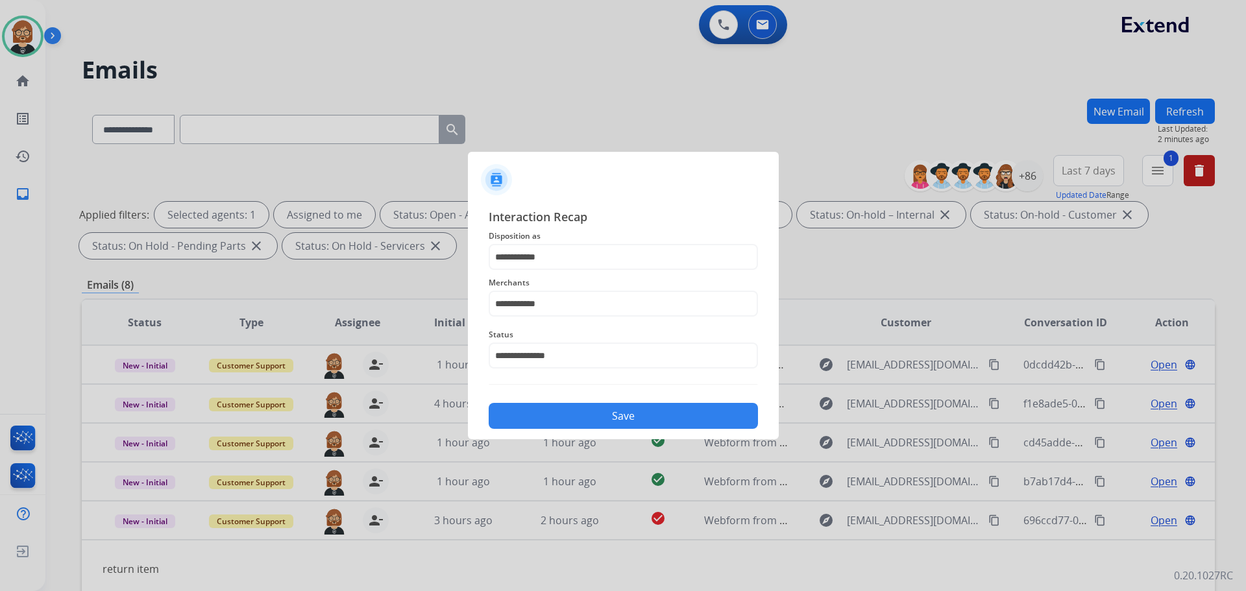
click at [607, 421] on button "Save" at bounding box center [623, 416] width 269 height 26
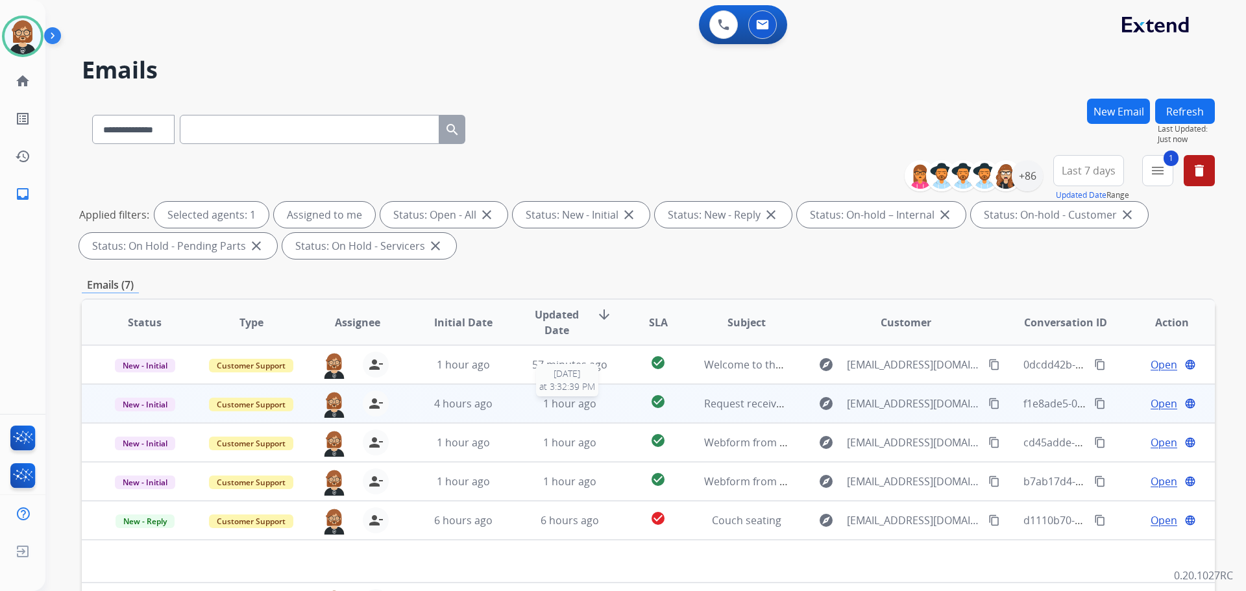
click at [602, 408] on div "1 hour ago" at bounding box center [570, 404] width 85 height 16
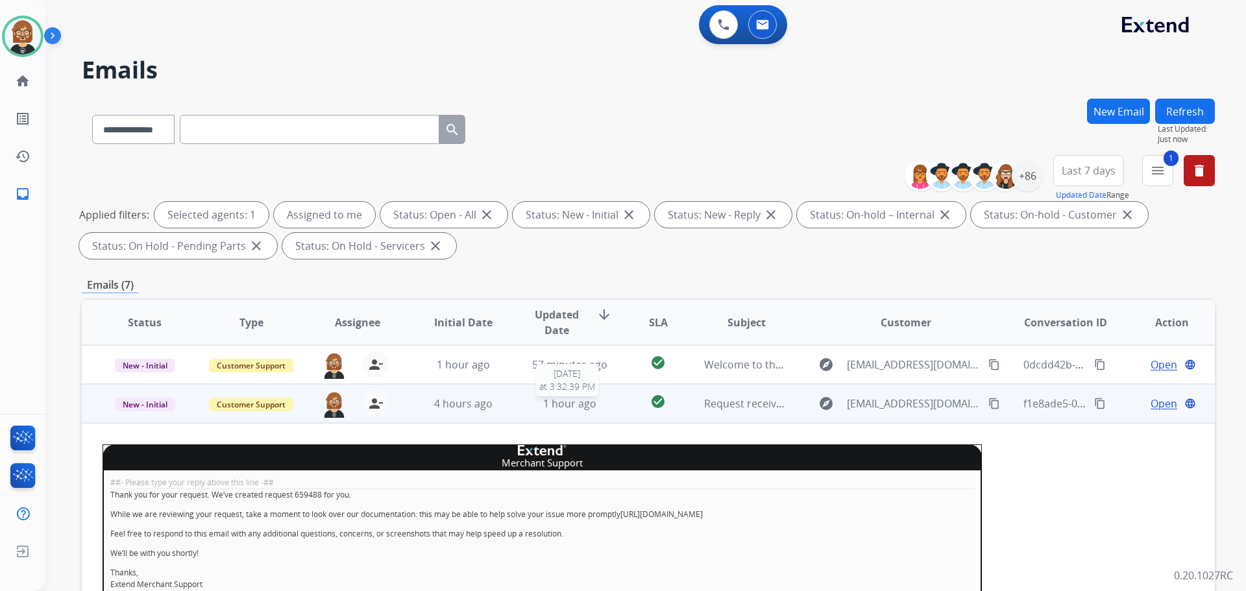
scroll to position [39, 0]
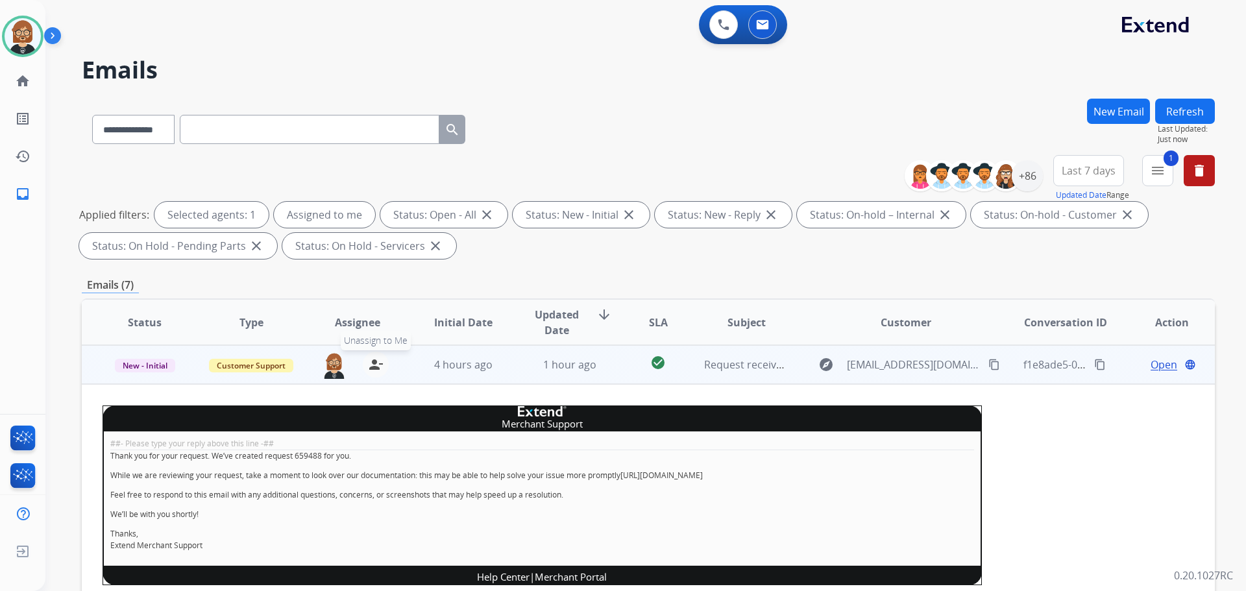
click at [378, 366] on mat-icon "person_remove" at bounding box center [376, 365] width 16 height 16
click at [250, 364] on span "Customer Support" at bounding box center [251, 366] width 84 height 14
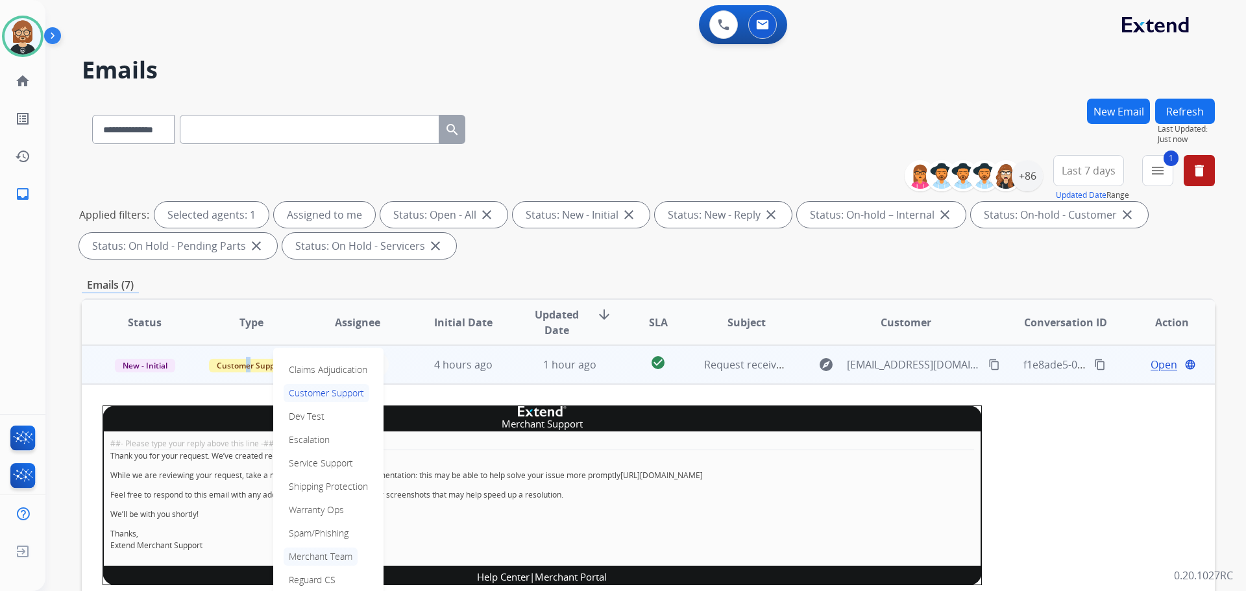
click at [317, 558] on p "Merchant Team" at bounding box center [321, 557] width 74 height 18
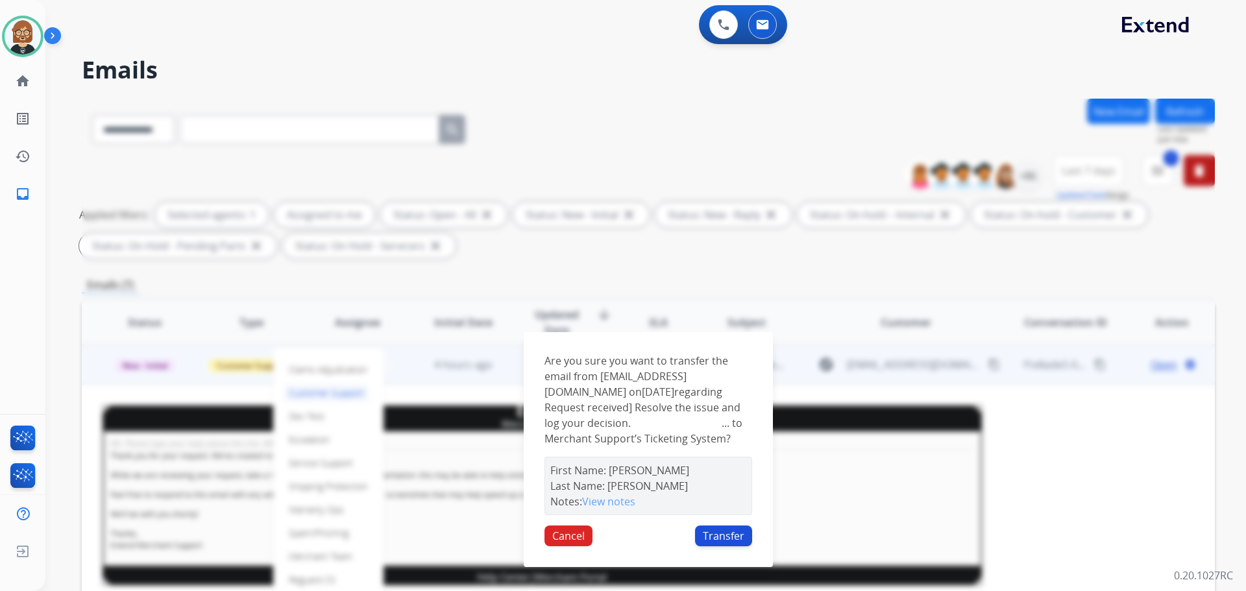
click at [742, 539] on button "Transfer" at bounding box center [723, 536] width 57 height 21
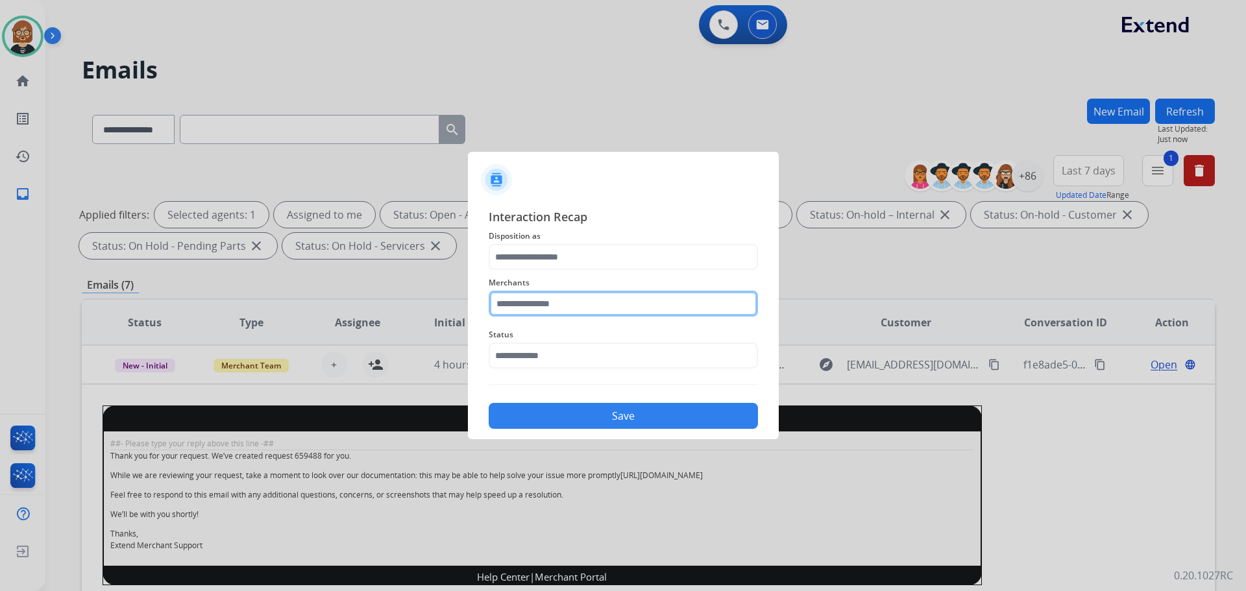
click at [570, 306] on input "text" at bounding box center [623, 304] width 269 height 26
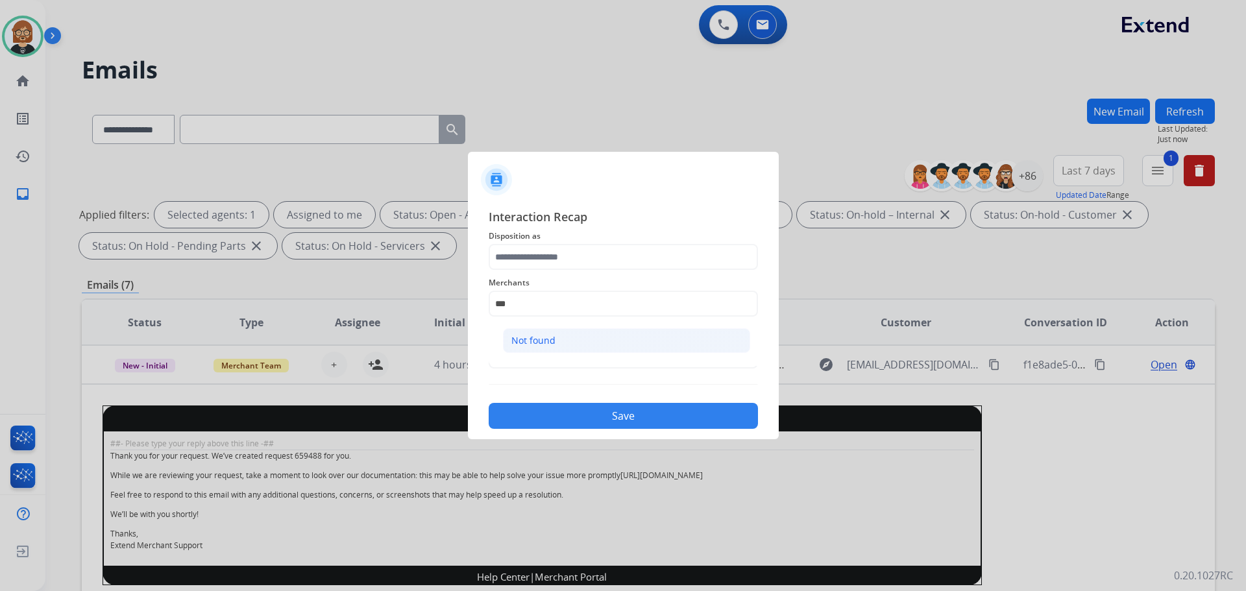
click at [605, 335] on li "Not found" at bounding box center [626, 340] width 247 height 25
type input "*********"
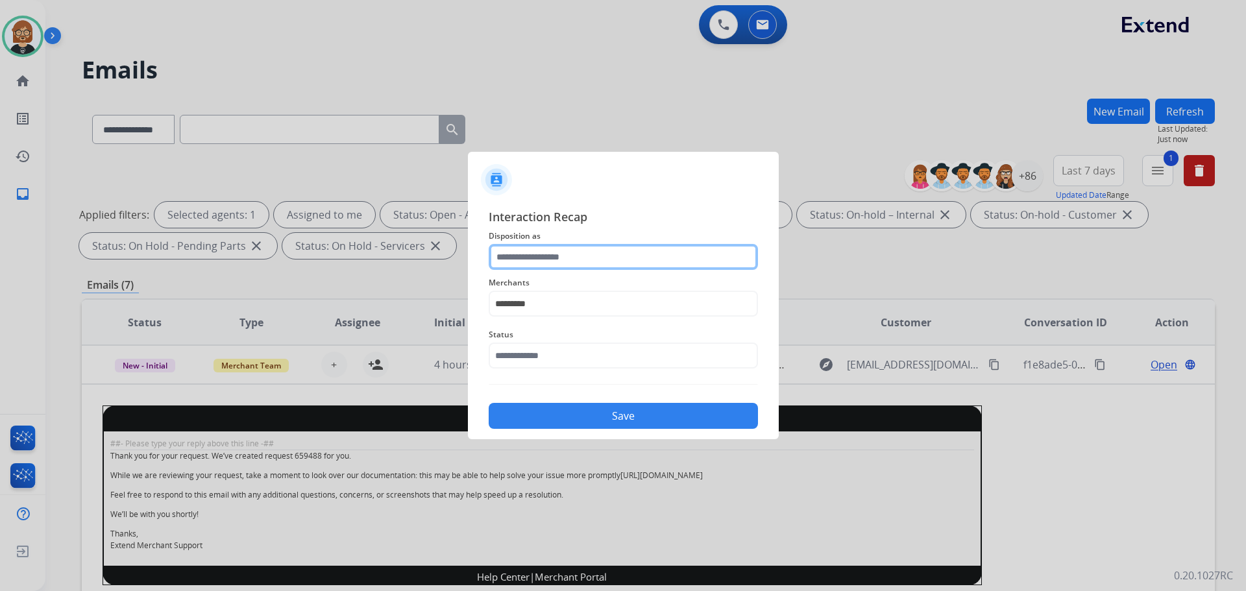
click at [572, 259] on input "text" at bounding box center [623, 257] width 269 height 26
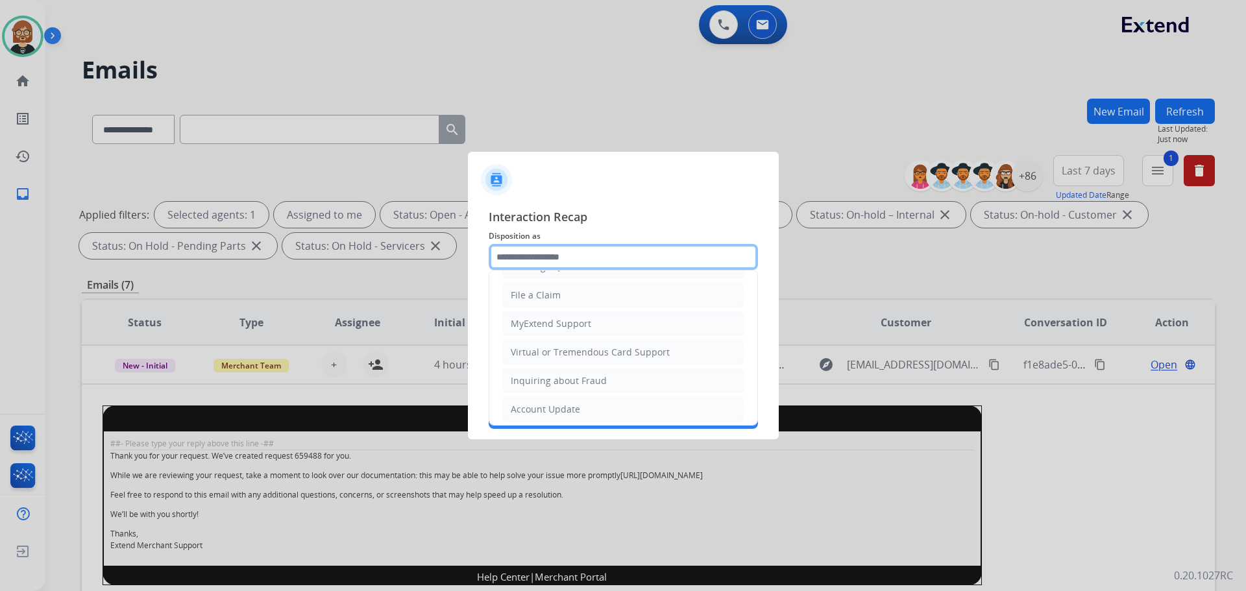
scroll to position [203, 0]
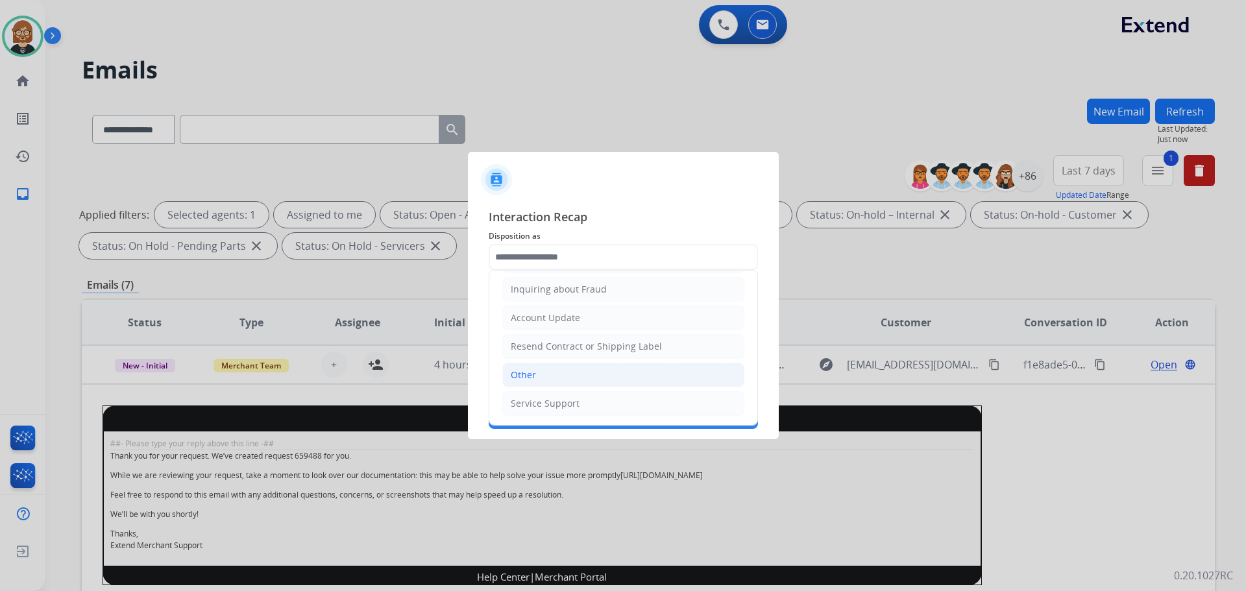
click at [579, 387] on li "Other" at bounding box center [623, 375] width 242 height 25
type input "*****"
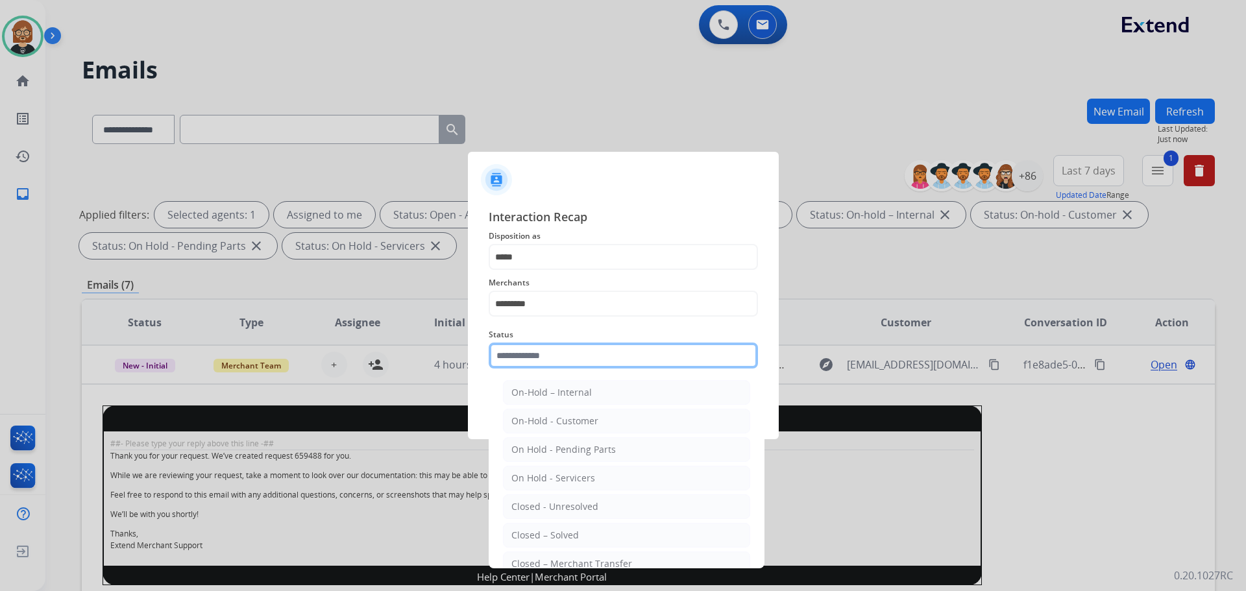
click at [578, 363] on input "text" at bounding box center [623, 356] width 269 height 26
click at [554, 541] on div "Closed – Solved" at bounding box center [545, 535] width 68 height 13
type input "**********"
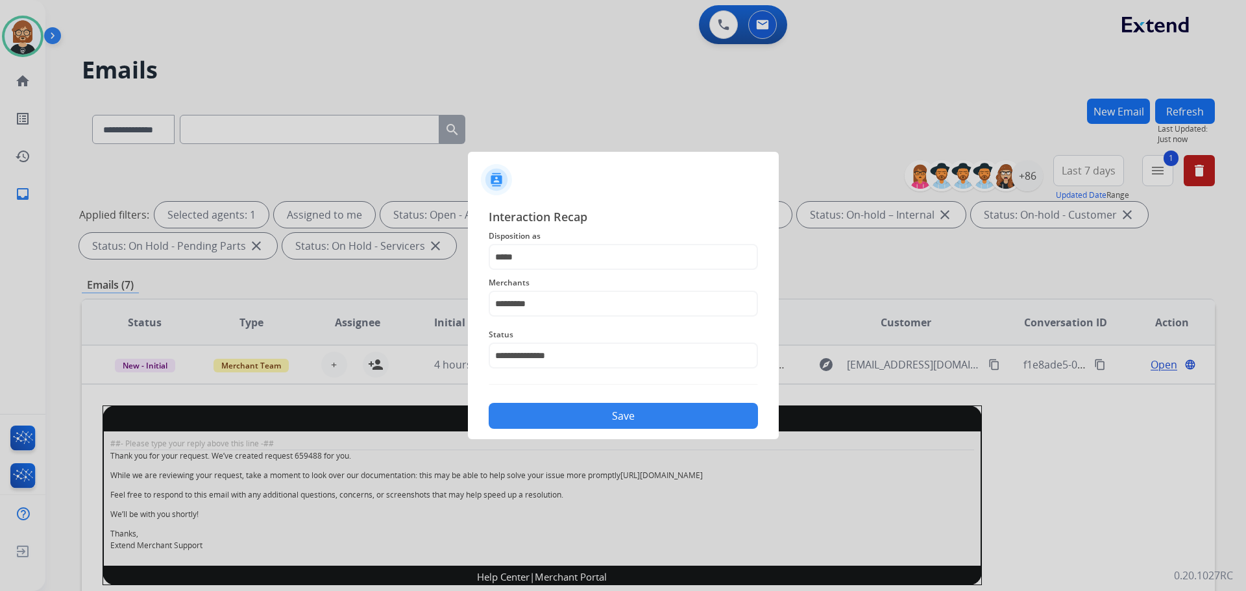
click at [597, 421] on button "Save" at bounding box center [623, 416] width 269 height 26
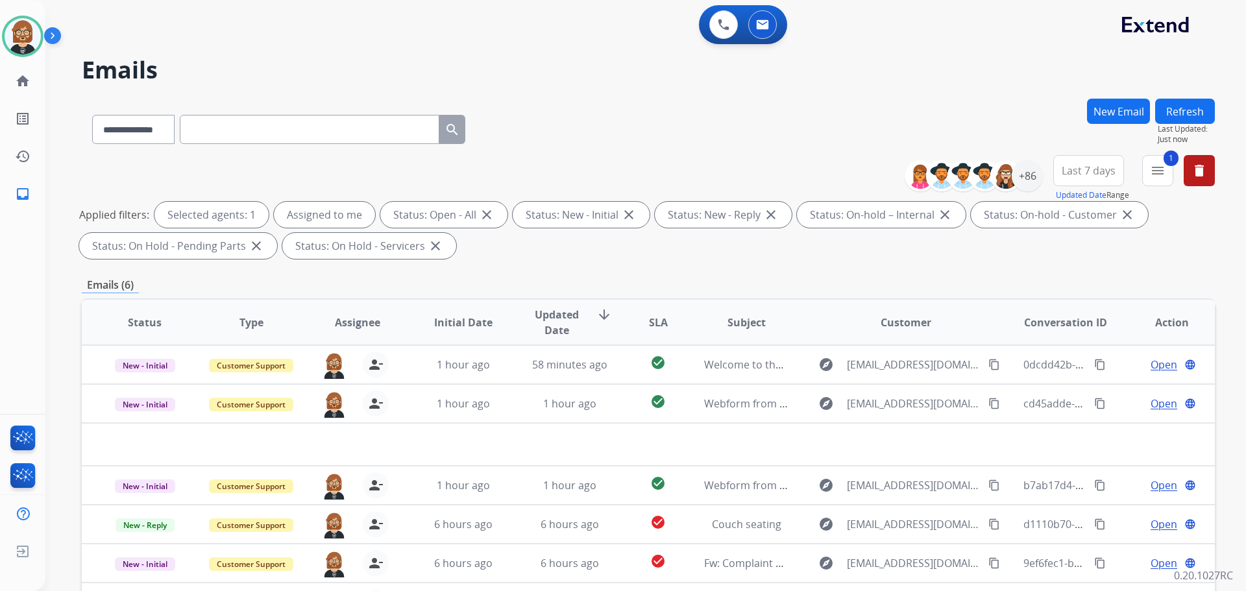
scroll to position [0, 0]
click at [1151, 162] on button "1 menu Filters" at bounding box center [1157, 170] width 31 height 31
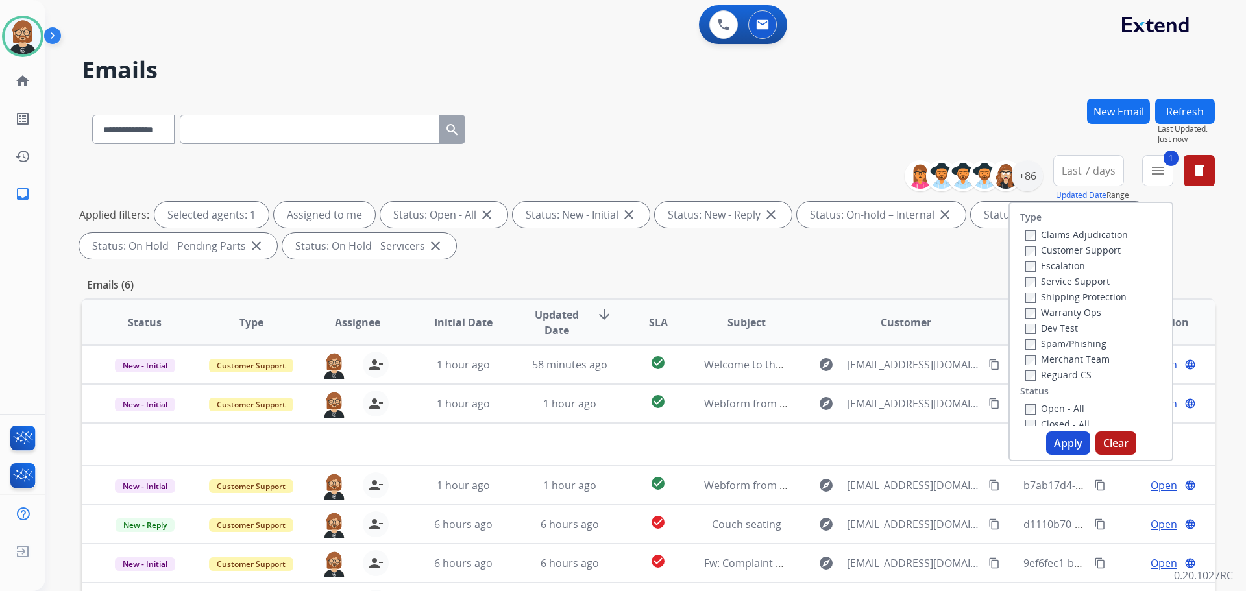
click at [1027, 427] on div "Type Claims Adjudication Customer Support Escalation Service Support Shipping P…" at bounding box center [1091, 332] width 165 height 260
click at [1062, 445] on button "Apply" at bounding box center [1068, 443] width 44 height 23
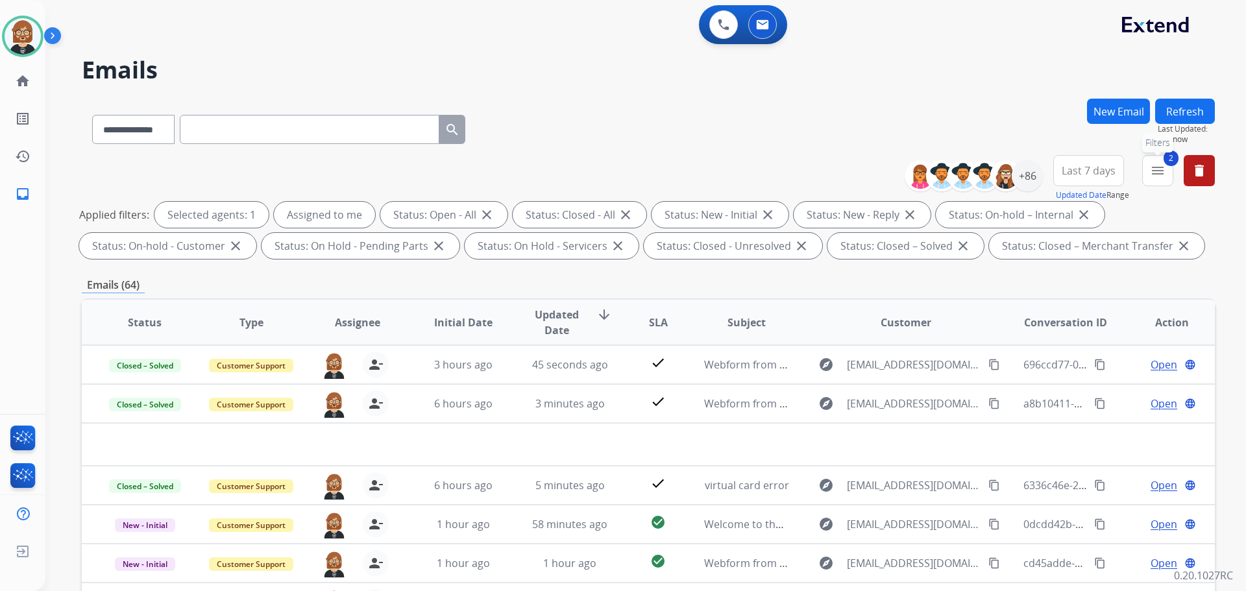
click at [1166, 175] on button "2 menu Filters" at bounding box center [1157, 170] width 31 height 31
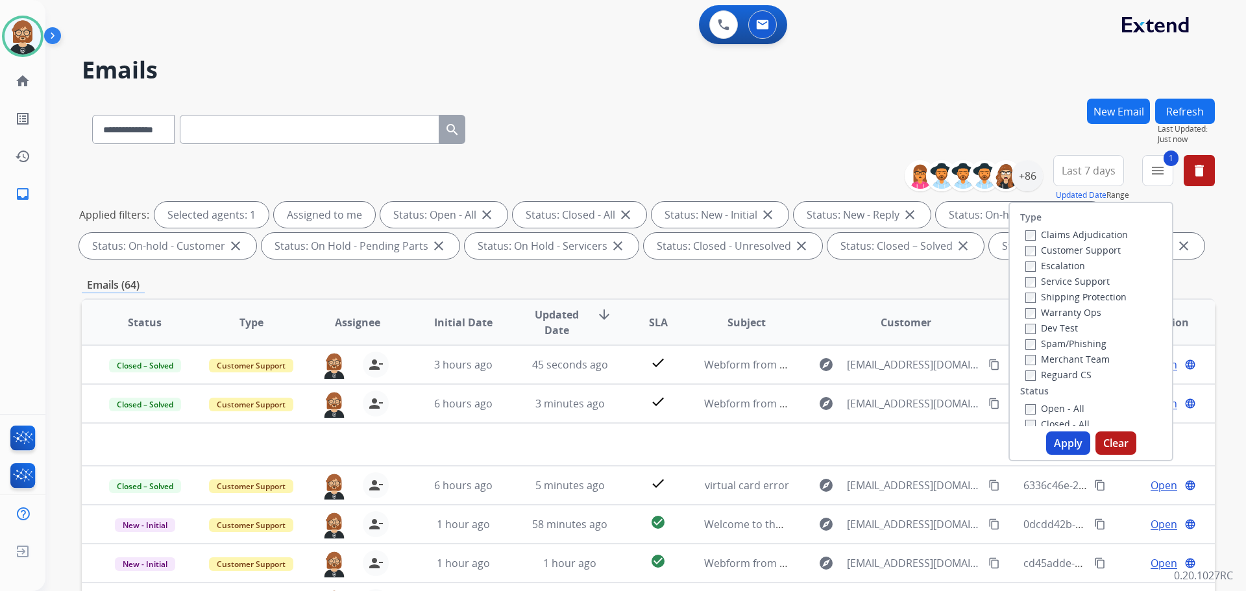
click at [1065, 443] on button "Apply" at bounding box center [1068, 443] width 44 height 23
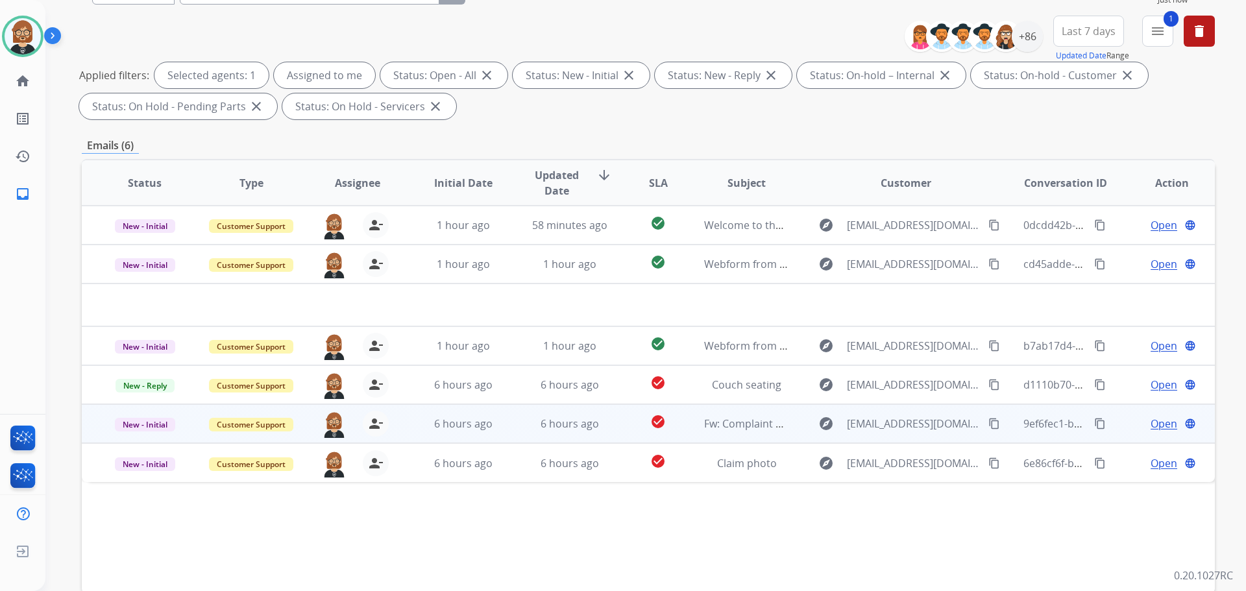
scroll to position [210, 0]
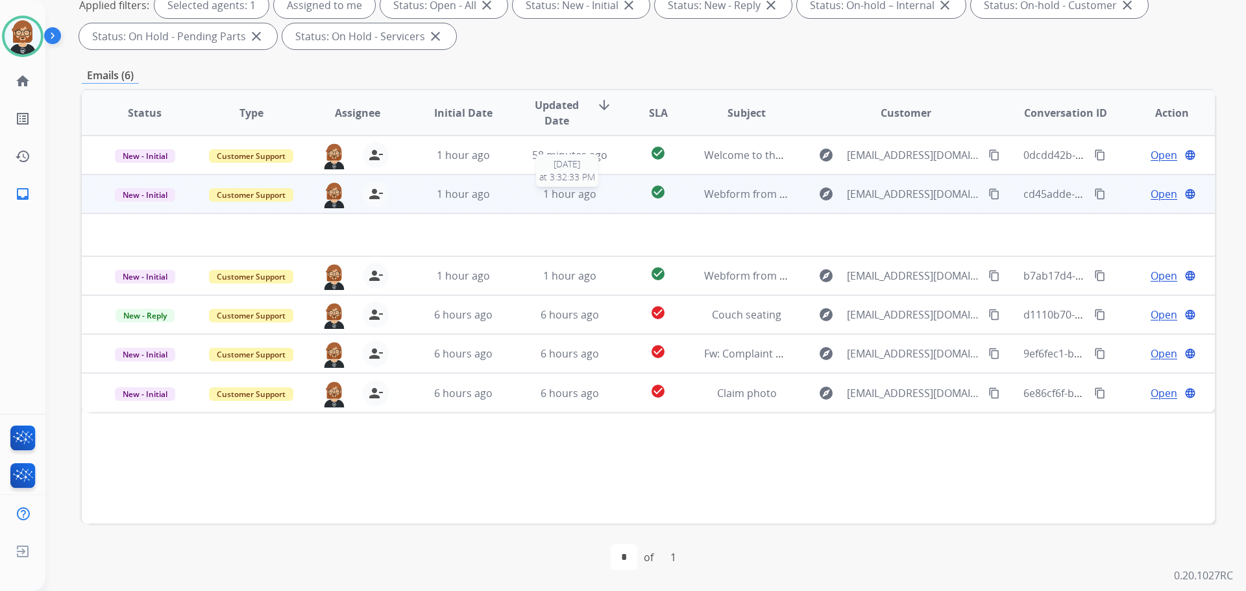
click at [573, 199] on span "1 hour ago" at bounding box center [569, 194] width 53 height 14
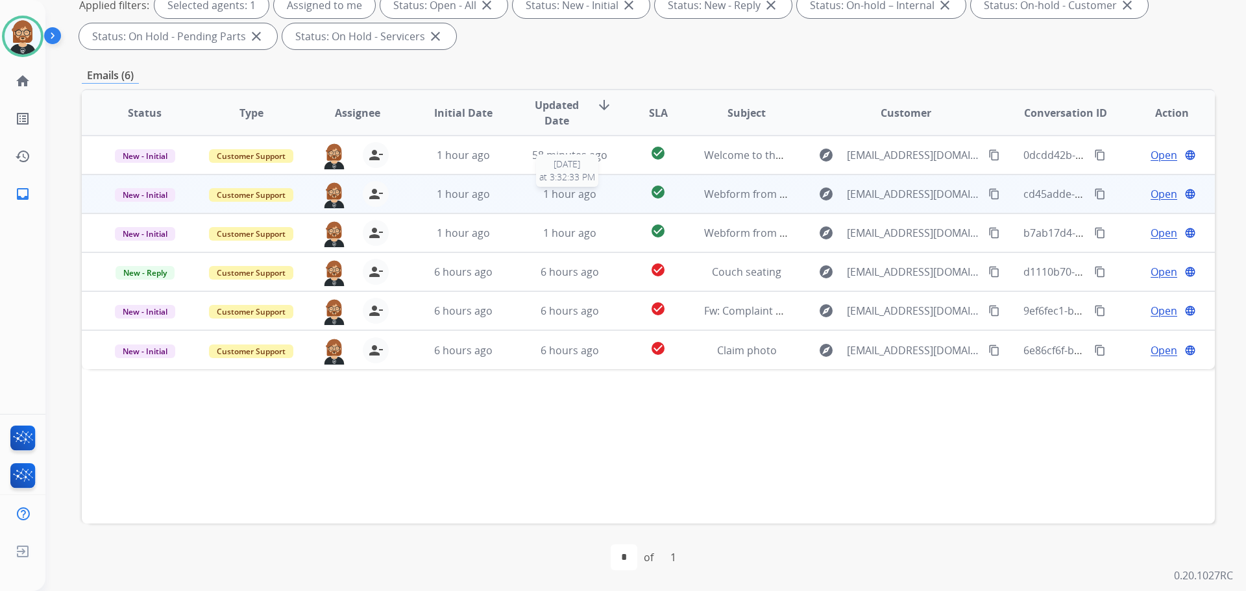
click at [573, 199] on span "1 hour ago" at bounding box center [569, 194] width 53 height 14
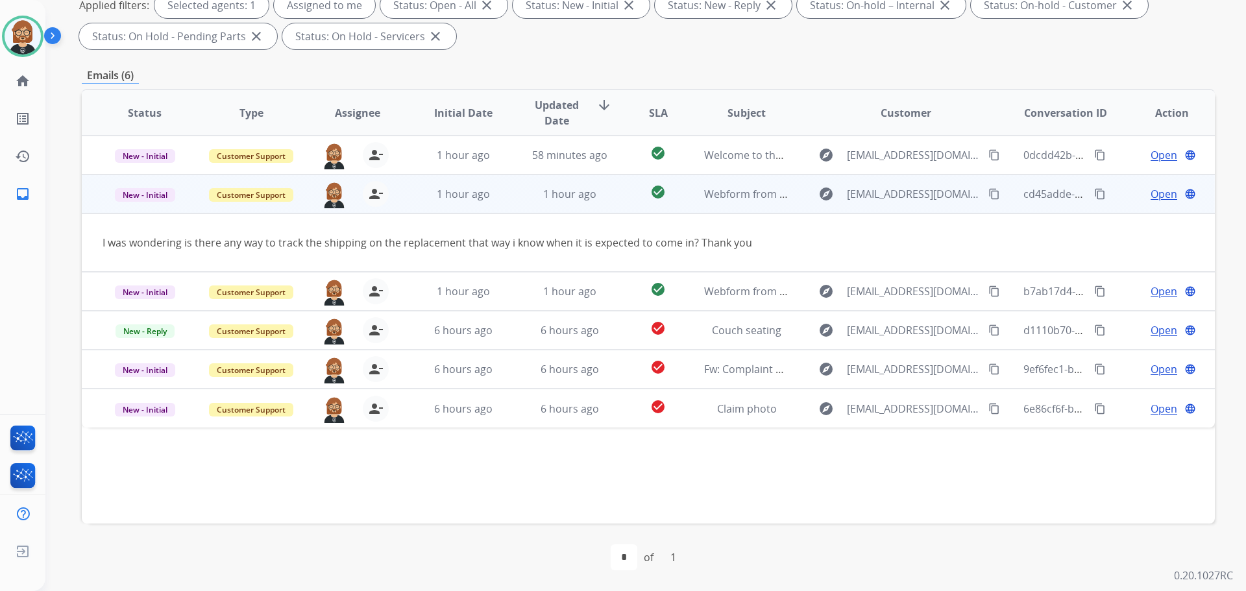
click at [989, 191] on mat-icon "content_copy" at bounding box center [995, 194] width 12 height 12
click at [1160, 190] on span "Open" at bounding box center [1164, 194] width 27 height 16
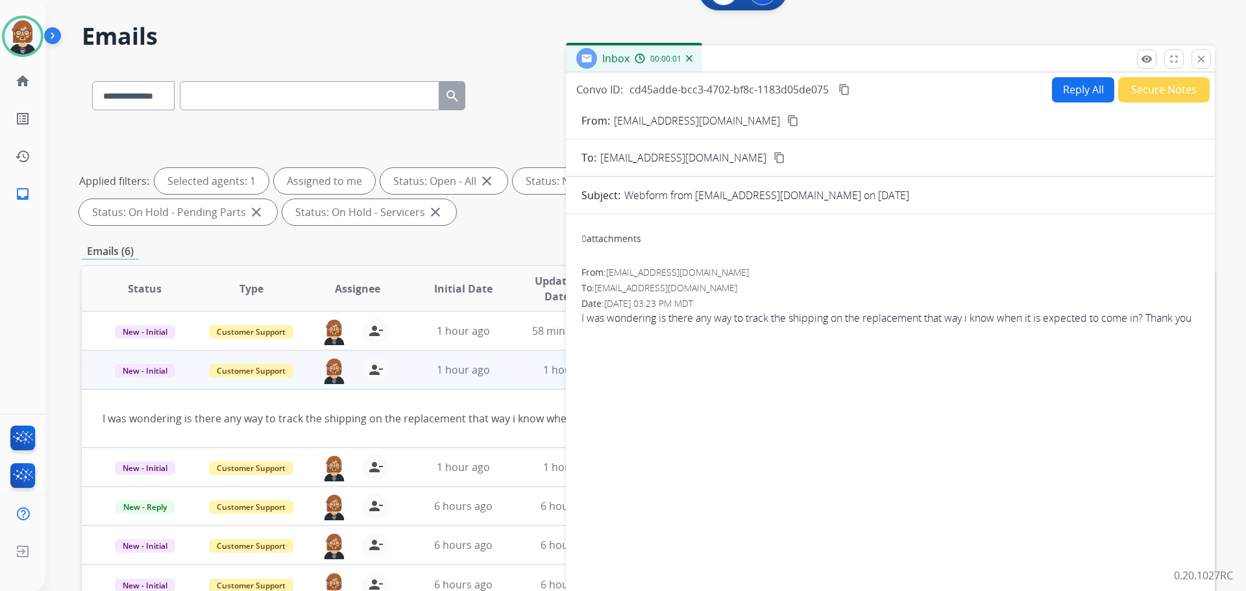
scroll to position [0, 0]
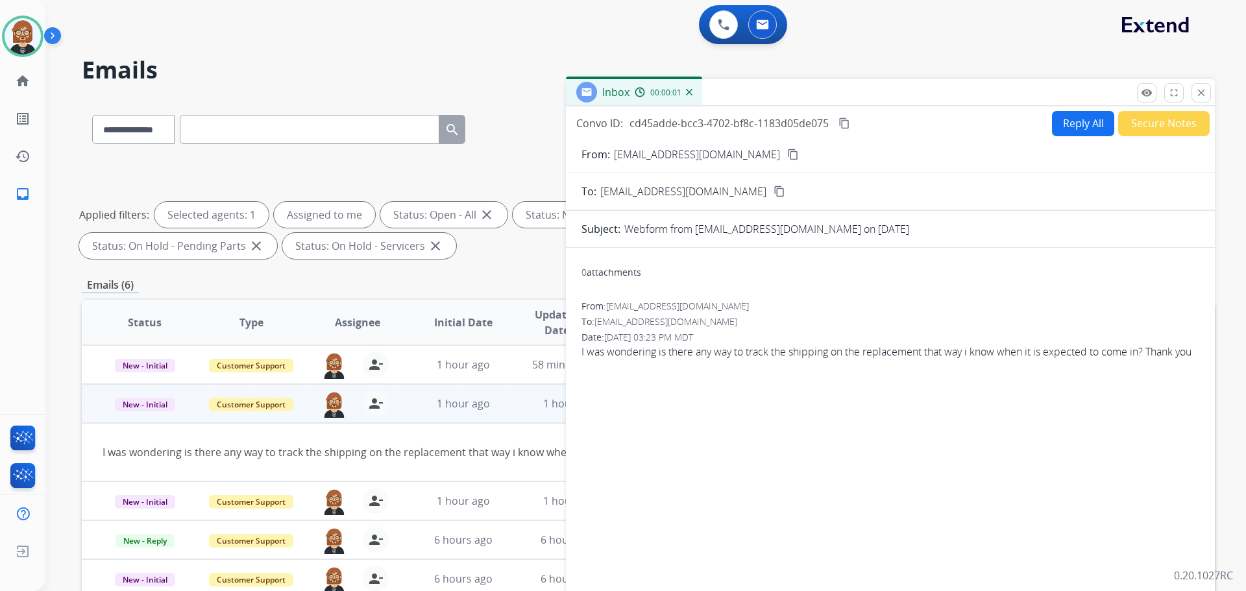
click at [1064, 121] on button "Reply All" at bounding box center [1083, 123] width 62 height 25
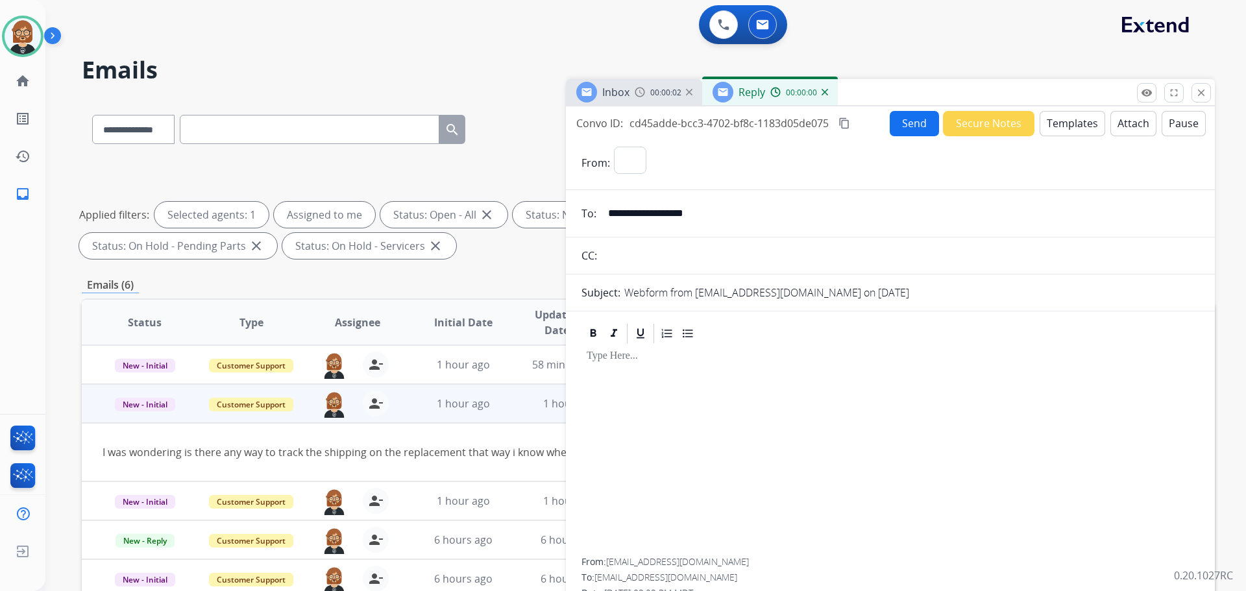
select select "**********"
click at [1065, 124] on button "Templates" at bounding box center [1073, 123] width 66 height 25
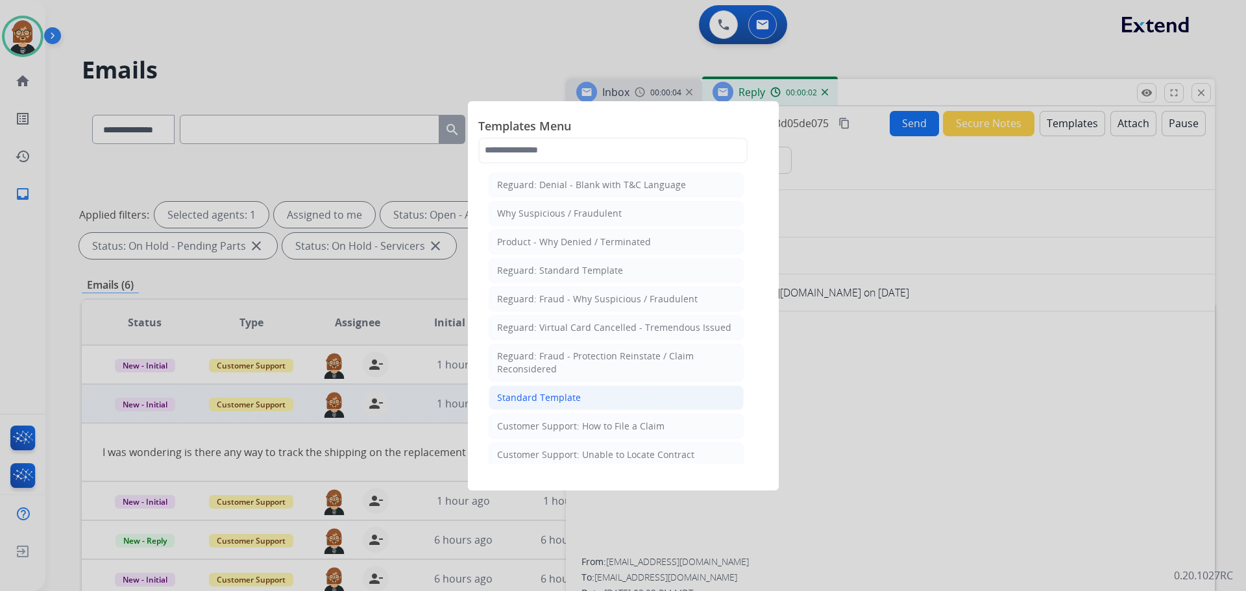
click at [560, 399] on div "Standard Template" at bounding box center [539, 397] width 84 height 13
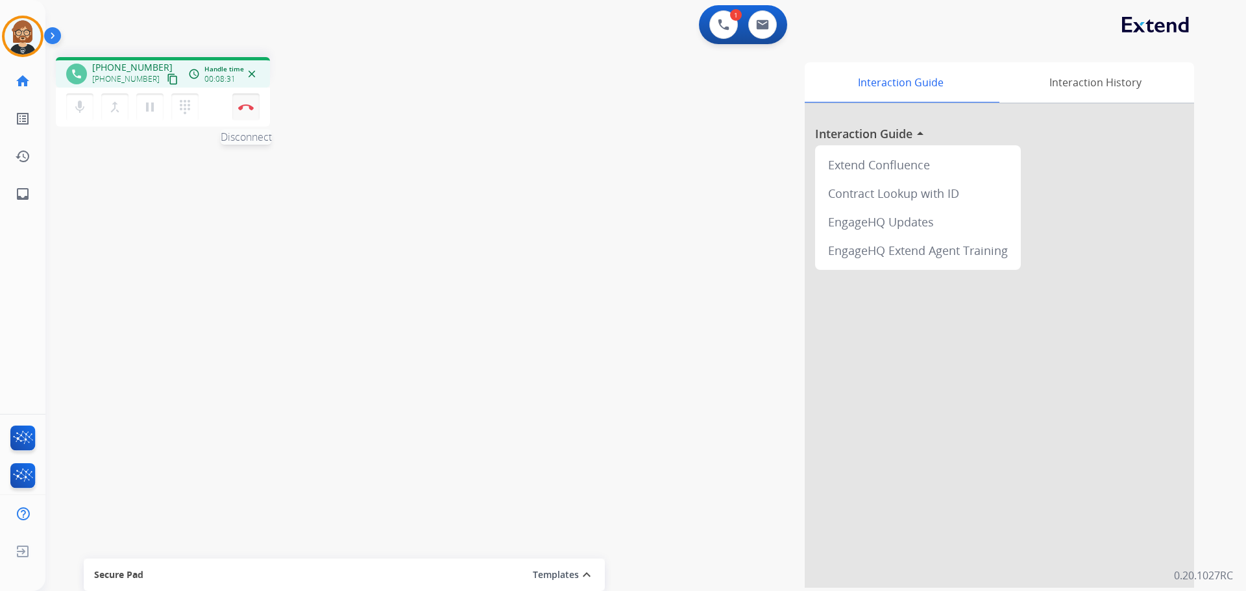
click at [241, 108] on img at bounding box center [246, 107] width 16 height 6
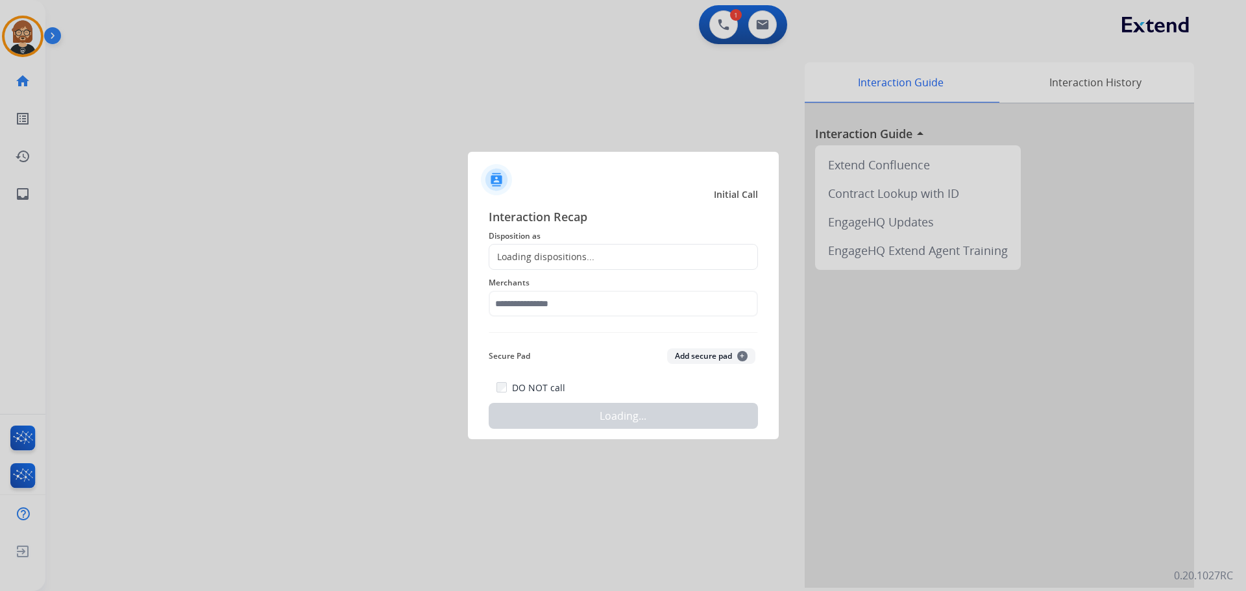
click at [587, 263] on div "Loading dispositions..." at bounding box center [541, 257] width 105 height 13
click at [587, 256] on div "Loading dispositions..." at bounding box center [541, 257] width 105 height 13
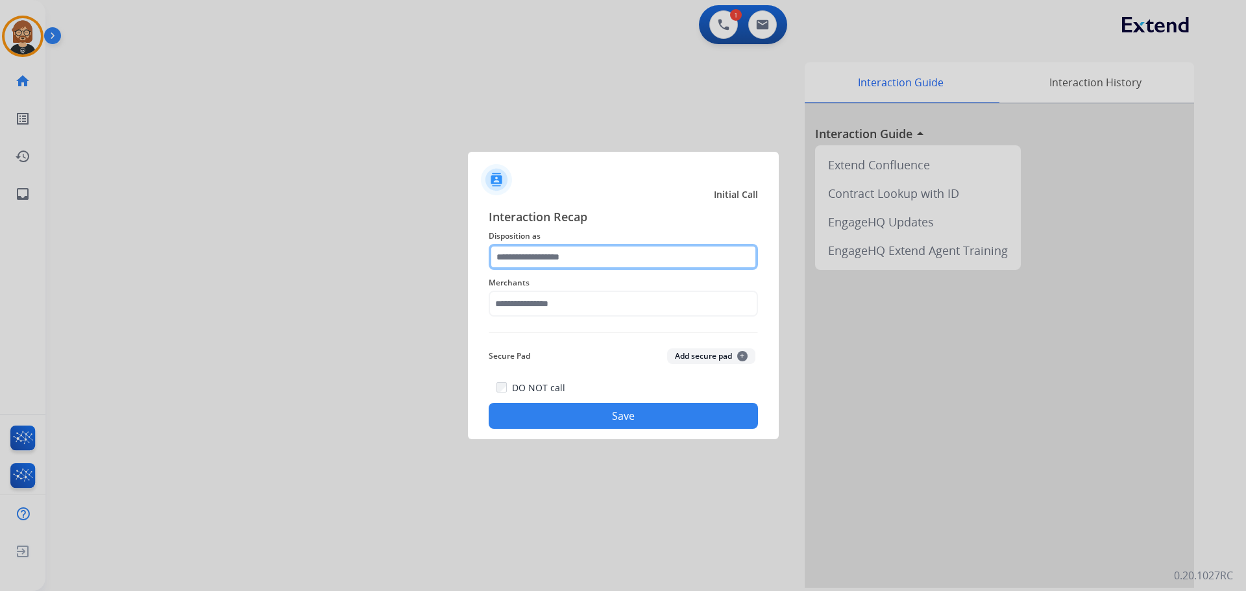
click at [619, 256] on input "text" at bounding box center [623, 257] width 269 height 26
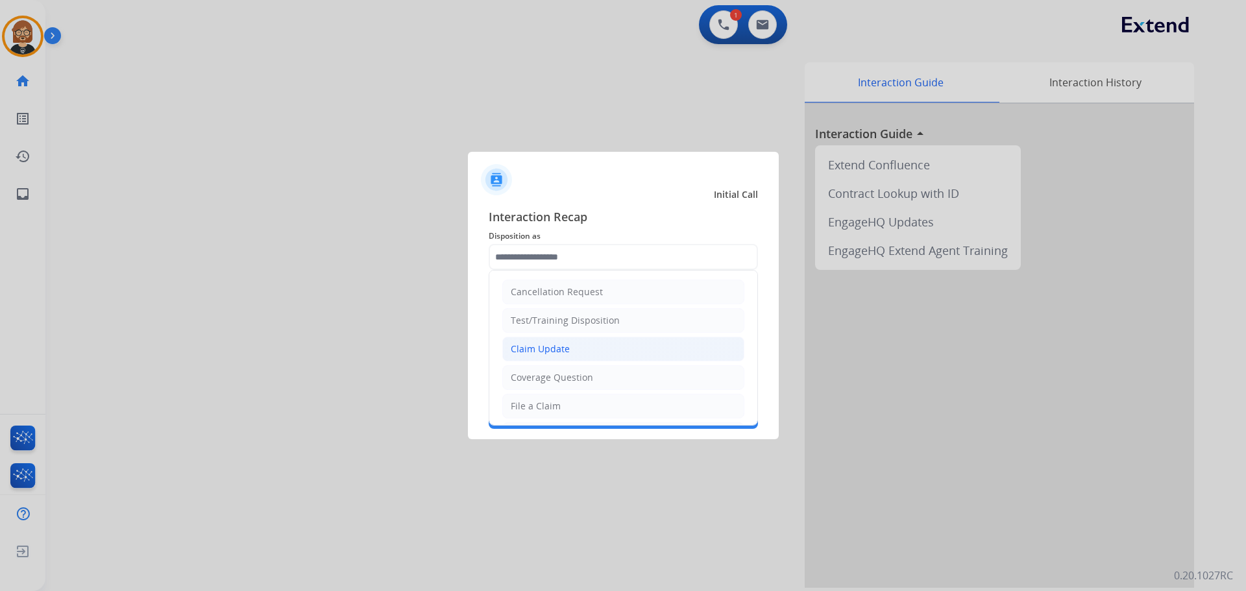
click at [621, 341] on li "Claim Update" at bounding box center [623, 349] width 242 height 25
type input "**********"
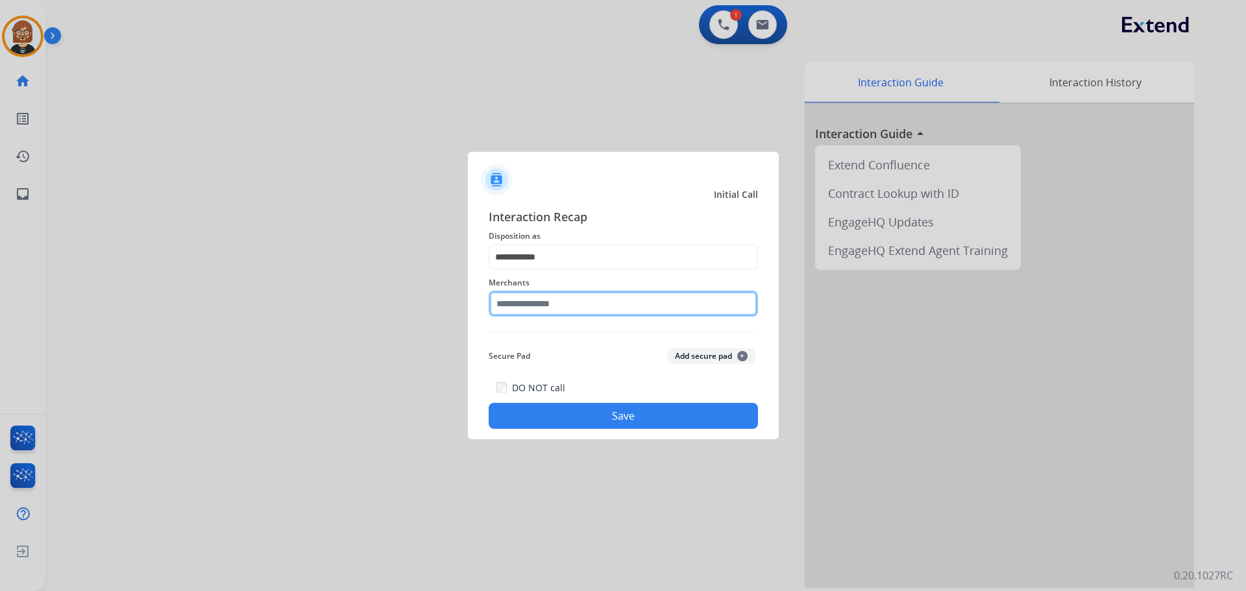
click at [633, 309] on input "text" at bounding box center [623, 304] width 269 height 26
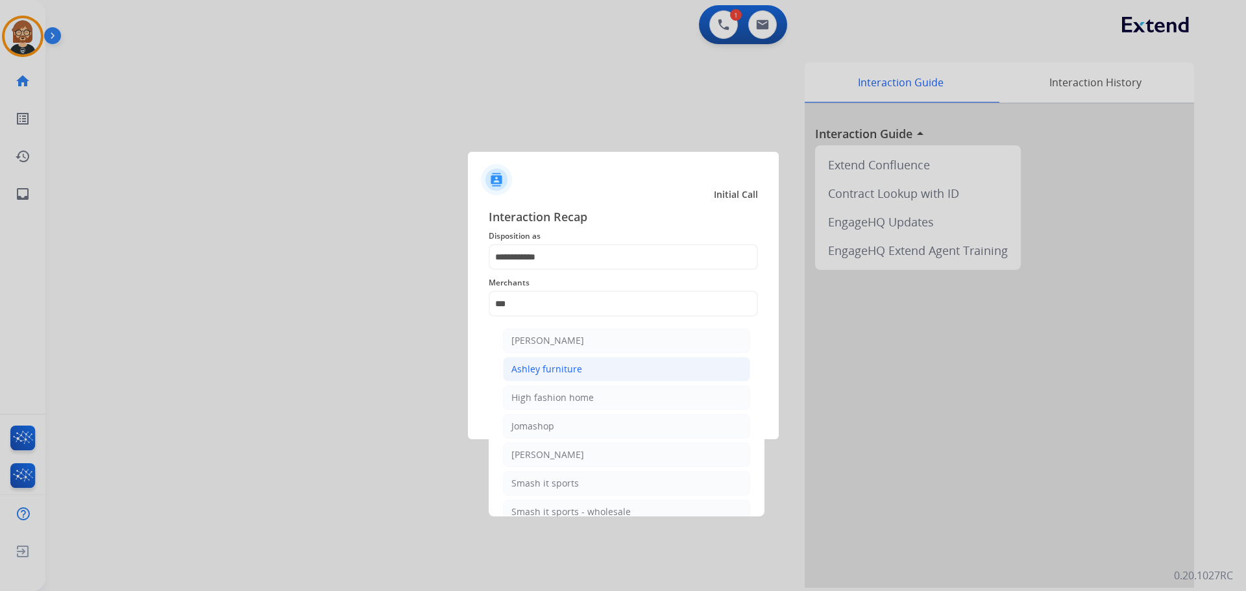
click at [552, 375] on div "Ashley furniture" at bounding box center [546, 369] width 71 height 13
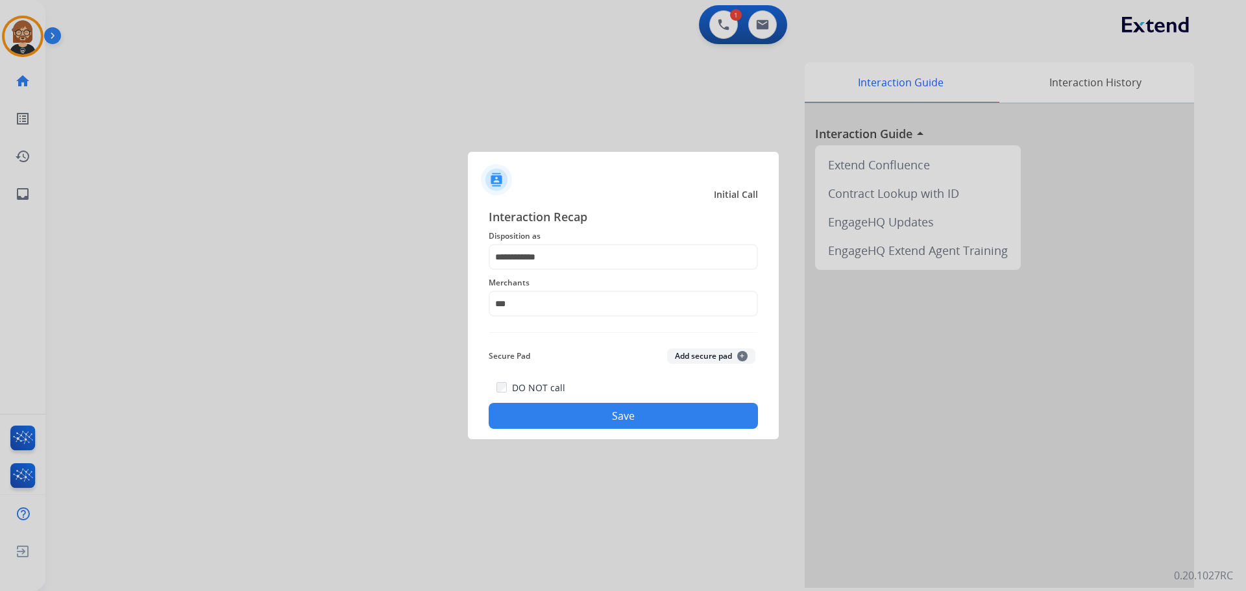
type input "**********"
click at [608, 415] on button "Save" at bounding box center [623, 416] width 269 height 26
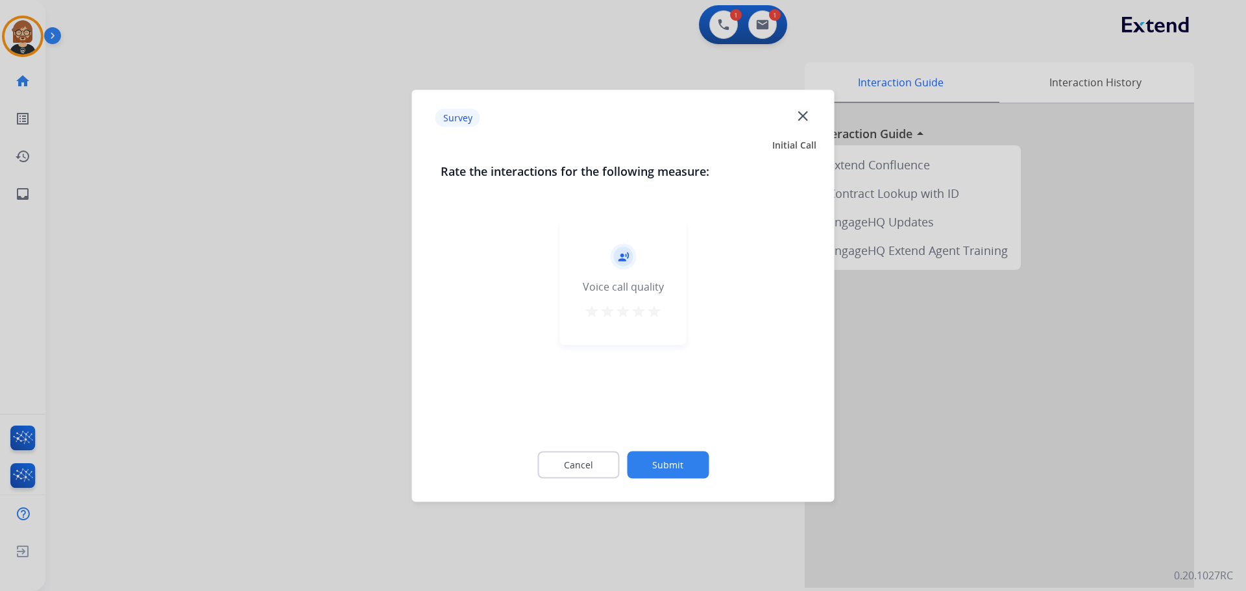
click at [681, 478] on button "Submit" at bounding box center [668, 464] width 82 height 27
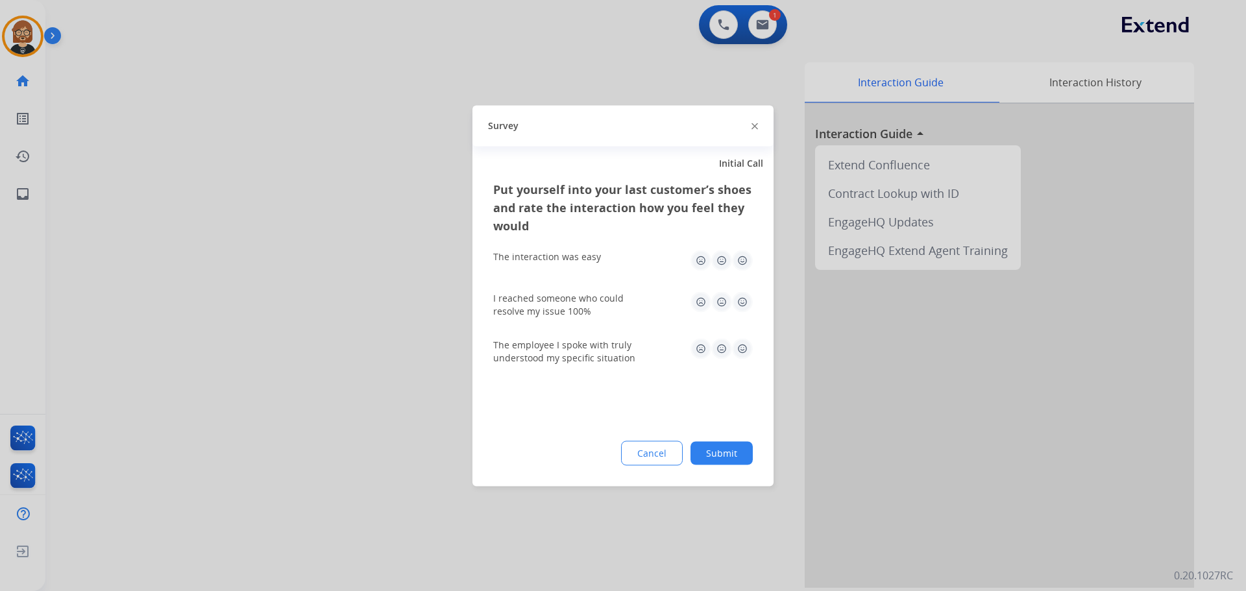
click at [676, 470] on div "Put yourself into your last customer’s shoes and rate the interaction how you f…" at bounding box center [623, 333] width 301 height 306
click at [743, 454] on button "Submit" at bounding box center [722, 452] width 62 height 23
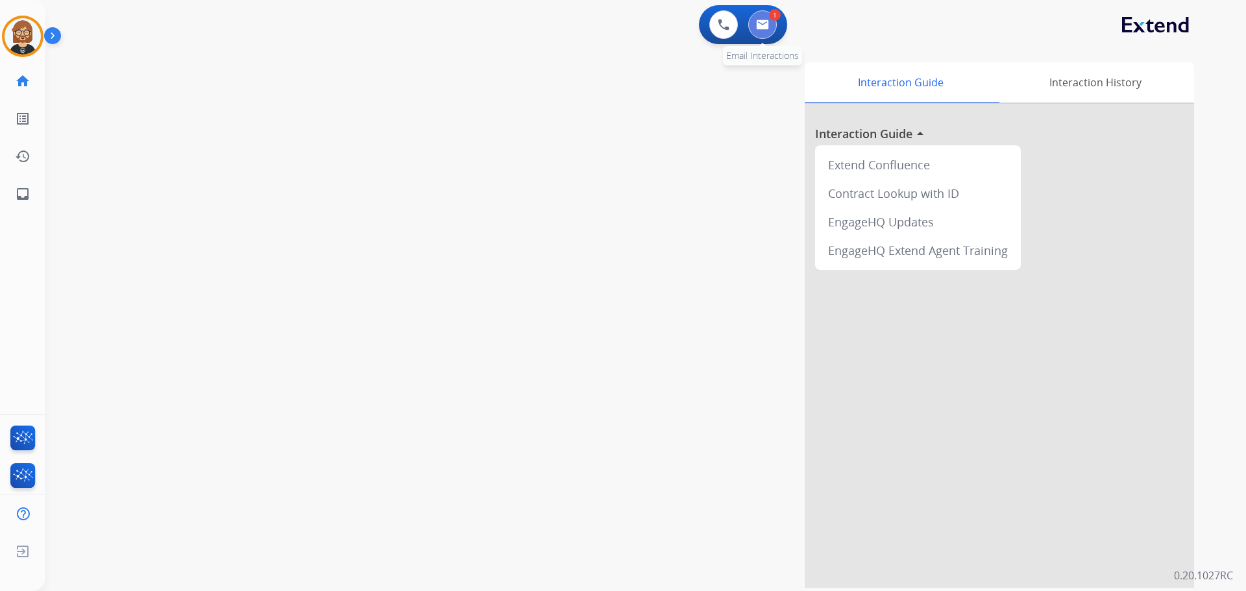
click at [758, 30] on button at bounding box center [762, 24] width 29 height 29
select select "**********"
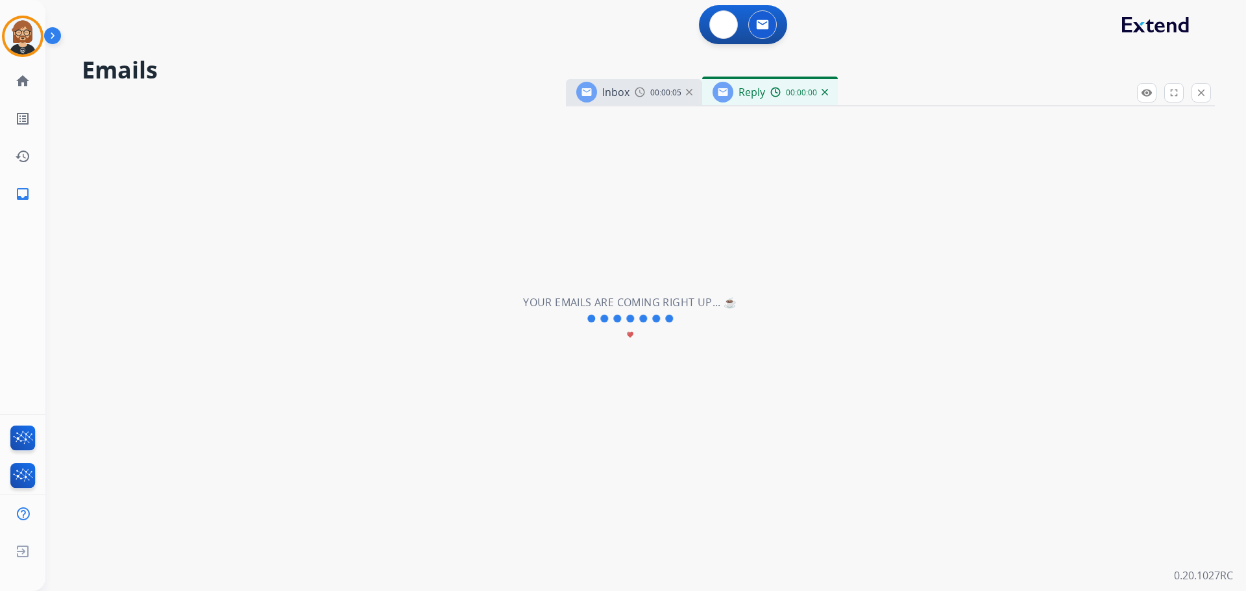
select select "**********"
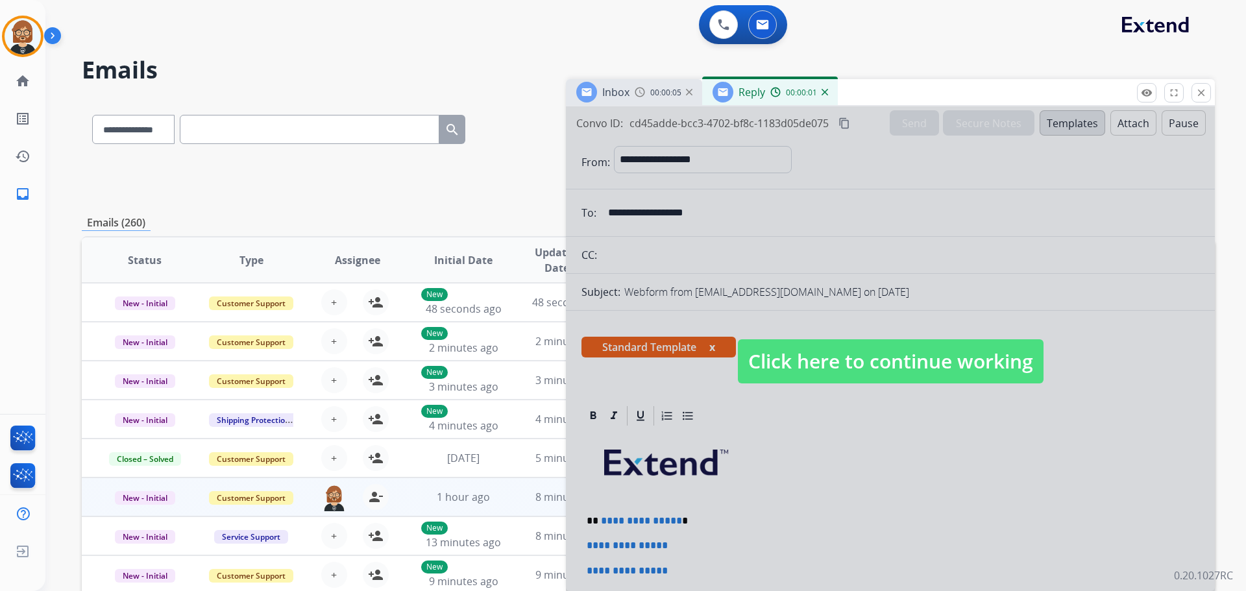
click at [843, 371] on span "Click here to continue working" at bounding box center [891, 361] width 306 height 44
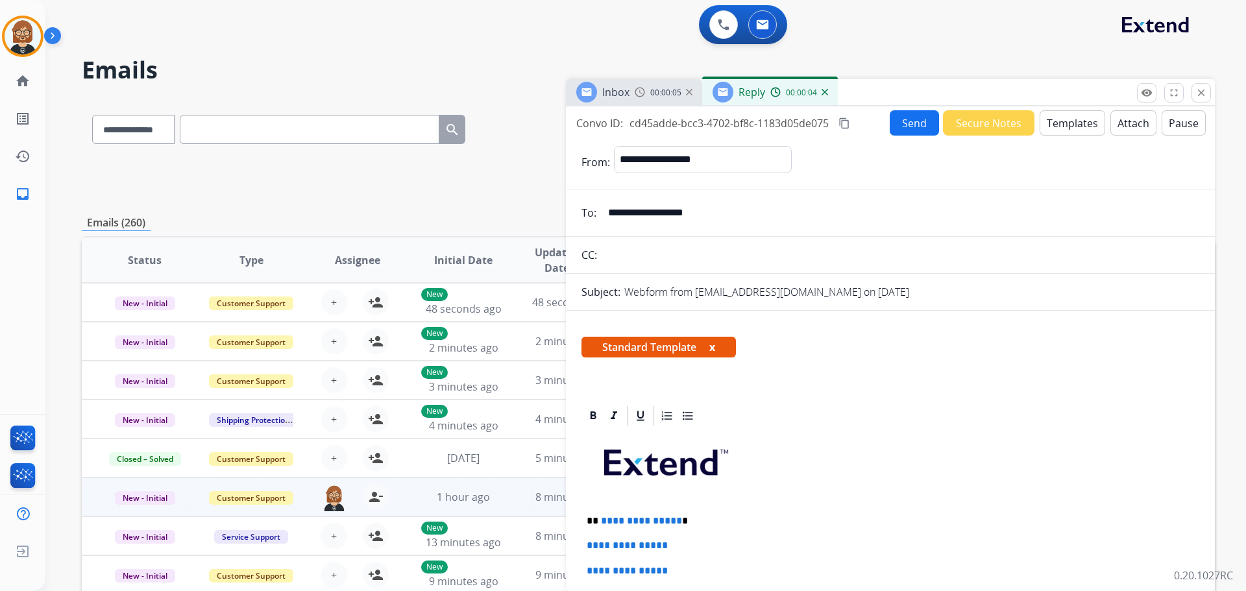
click at [635, 101] on div "Inbox 00:00:05" at bounding box center [634, 92] width 136 height 26
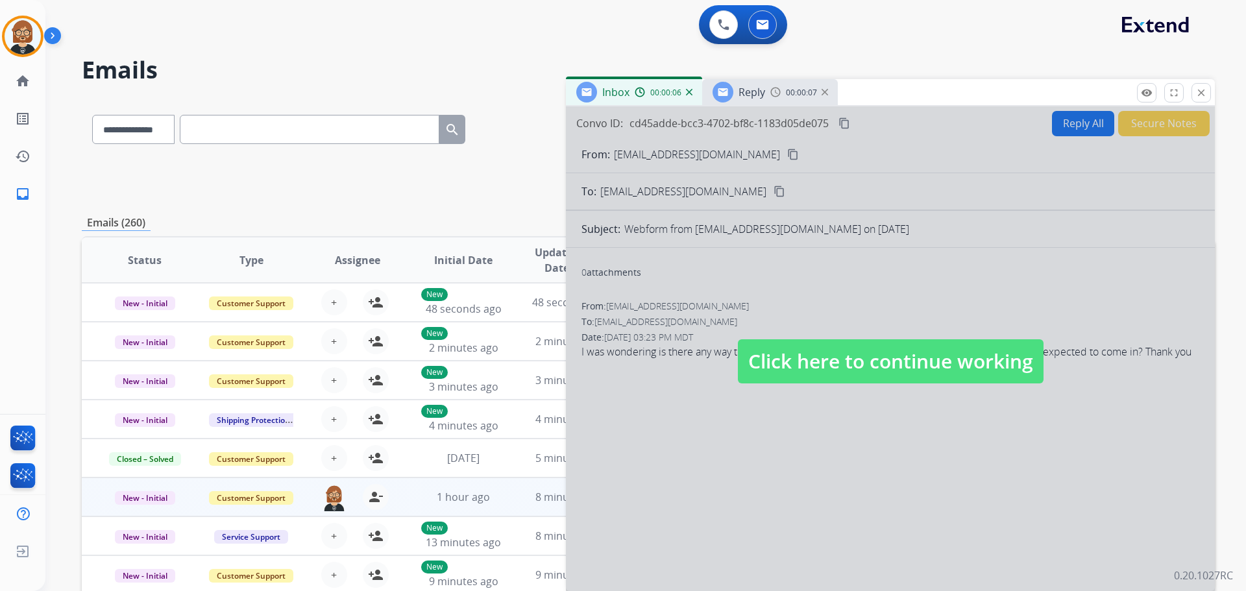
click at [881, 369] on span "Click here to continue working" at bounding box center [891, 361] width 306 height 44
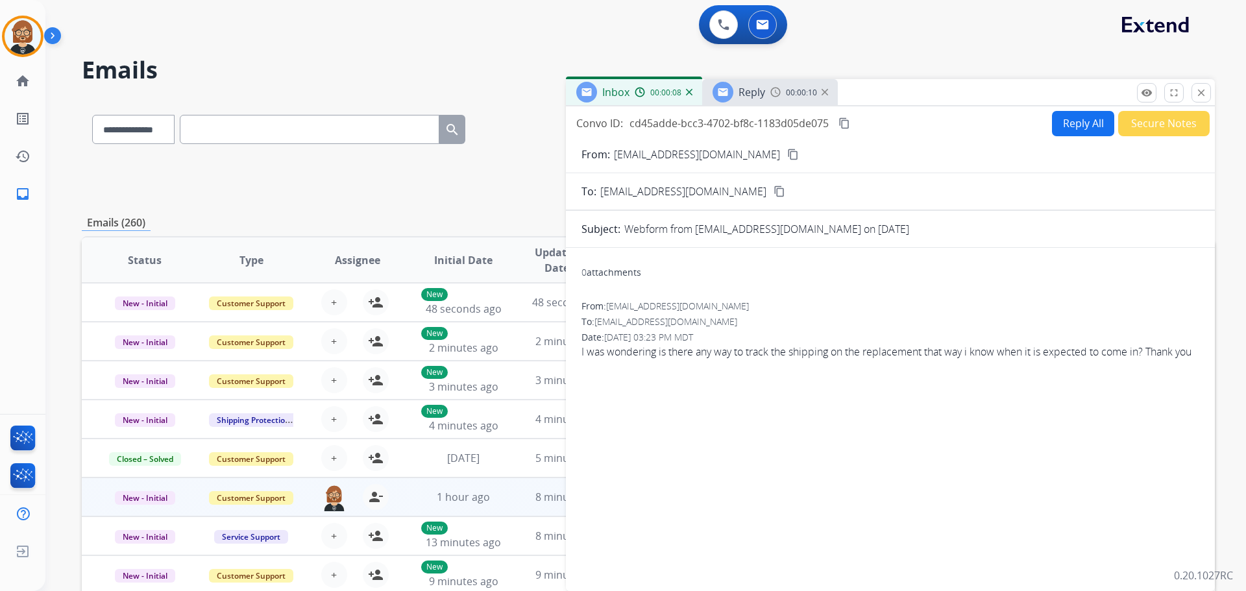
click at [755, 95] on span "Reply" at bounding box center [752, 92] width 27 height 14
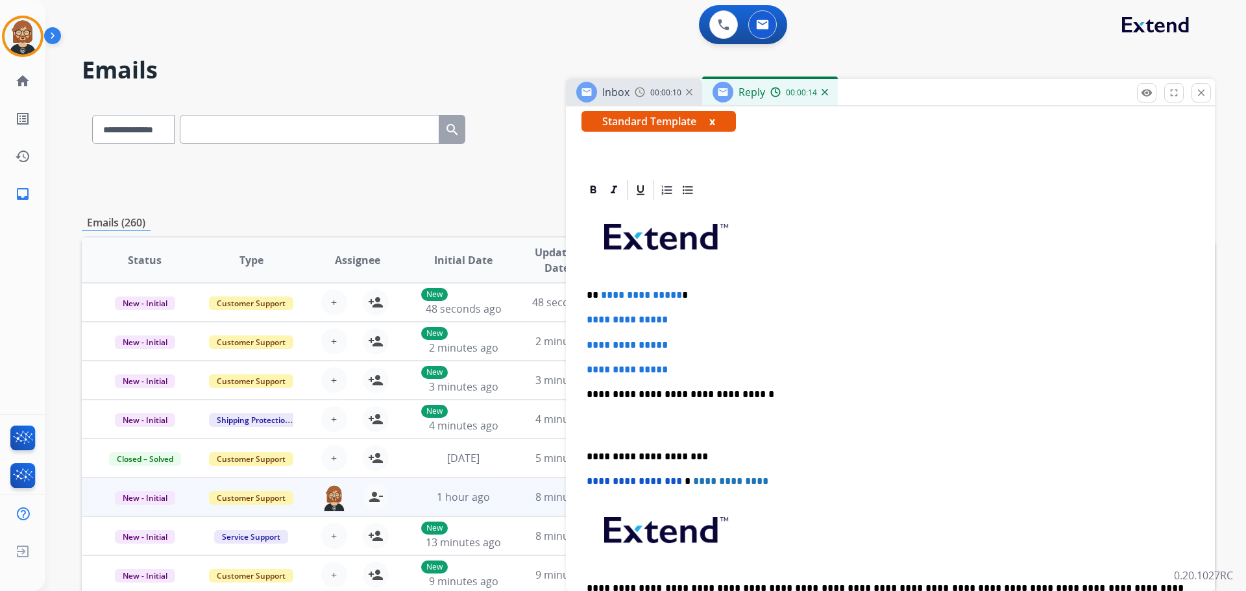
scroll to position [260, 0]
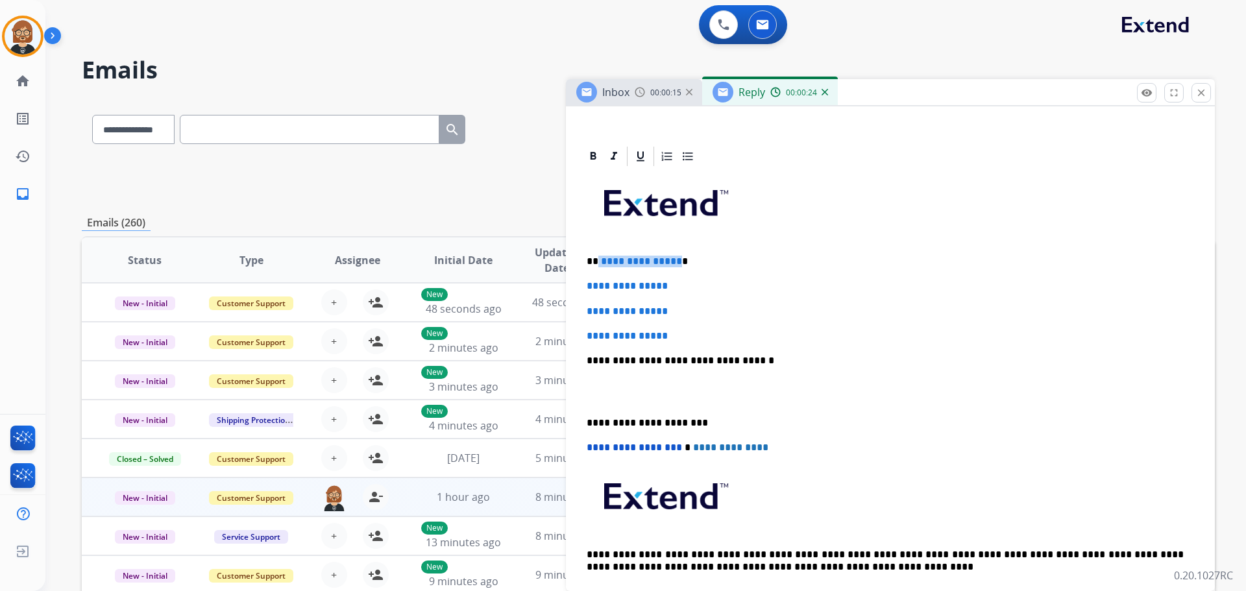
drag, startPoint x: 673, startPoint y: 259, endPoint x: 597, endPoint y: 260, distance: 75.9
click at [597, 260] on p "**********" at bounding box center [885, 262] width 597 height 12
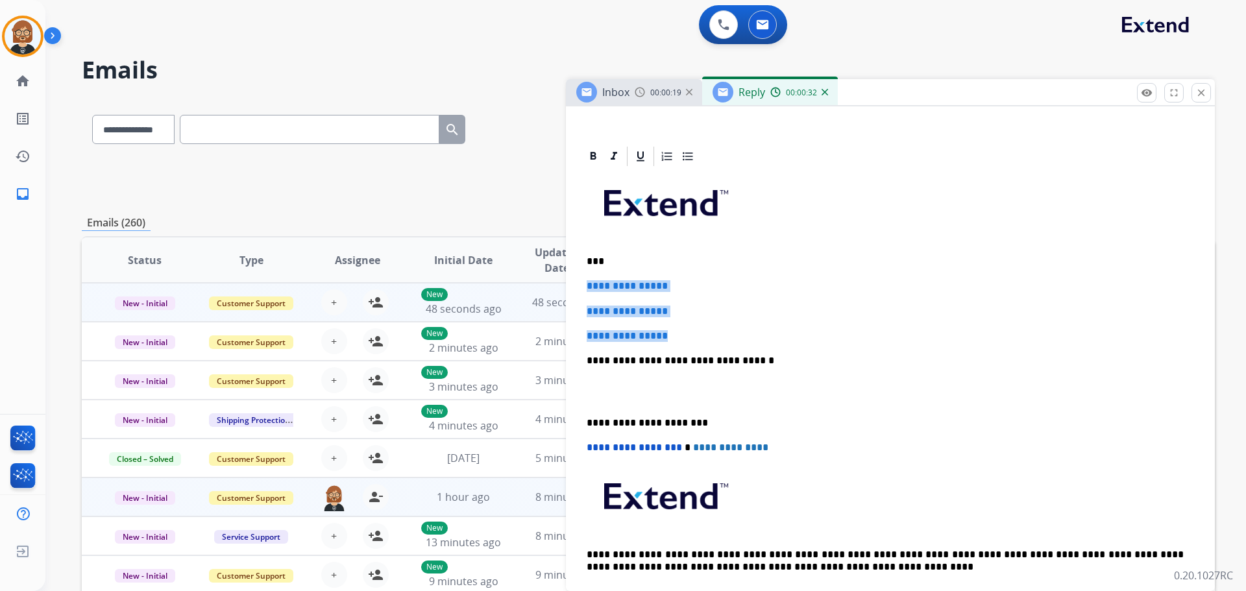
drag, startPoint x: 686, startPoint y: 341, endPoint x: 564, endPoint y: 291, distance: 132.1
click at [564, 291] on div "**********" at bounding box center [648, 419] width 1133 height 640
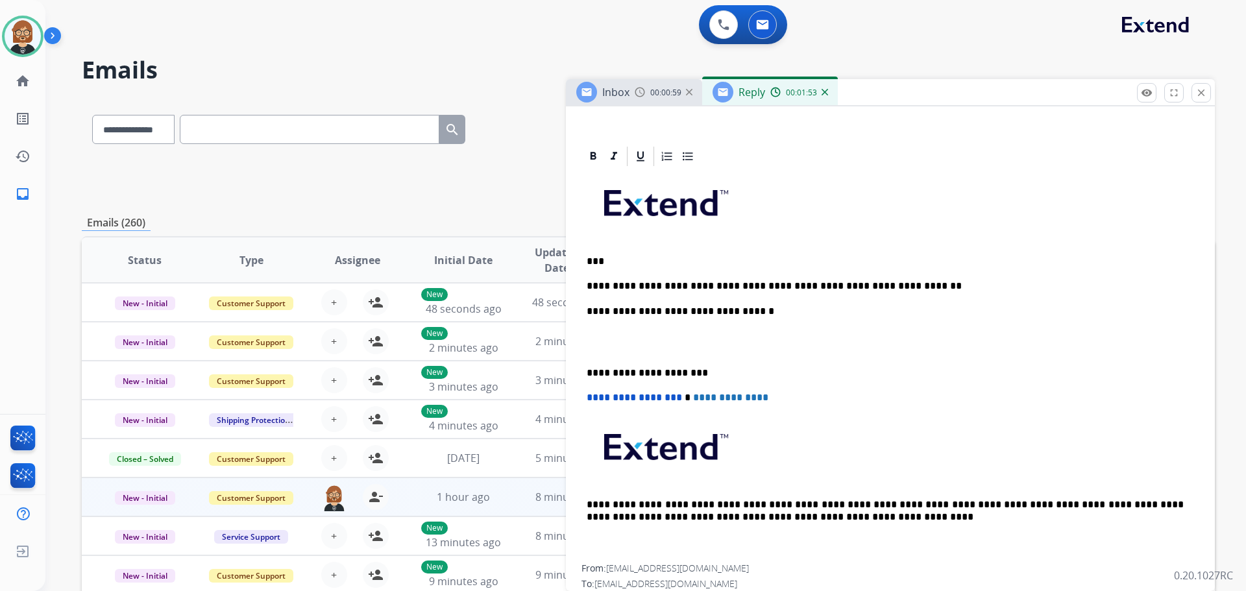
scroll to position [0, 0]
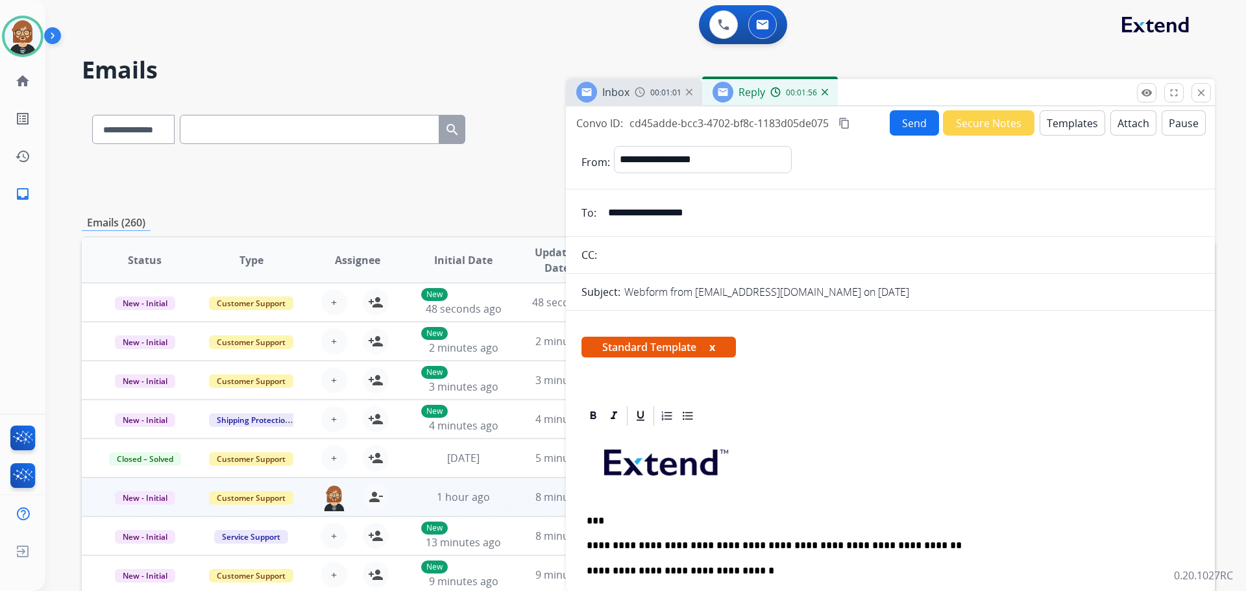
click at [895, 136] on form "**********" at bounding box center [890, 519] width 649 height 767
click at [910, 124] on button "Send" at bounding box center [914, 122] width 49 height 25
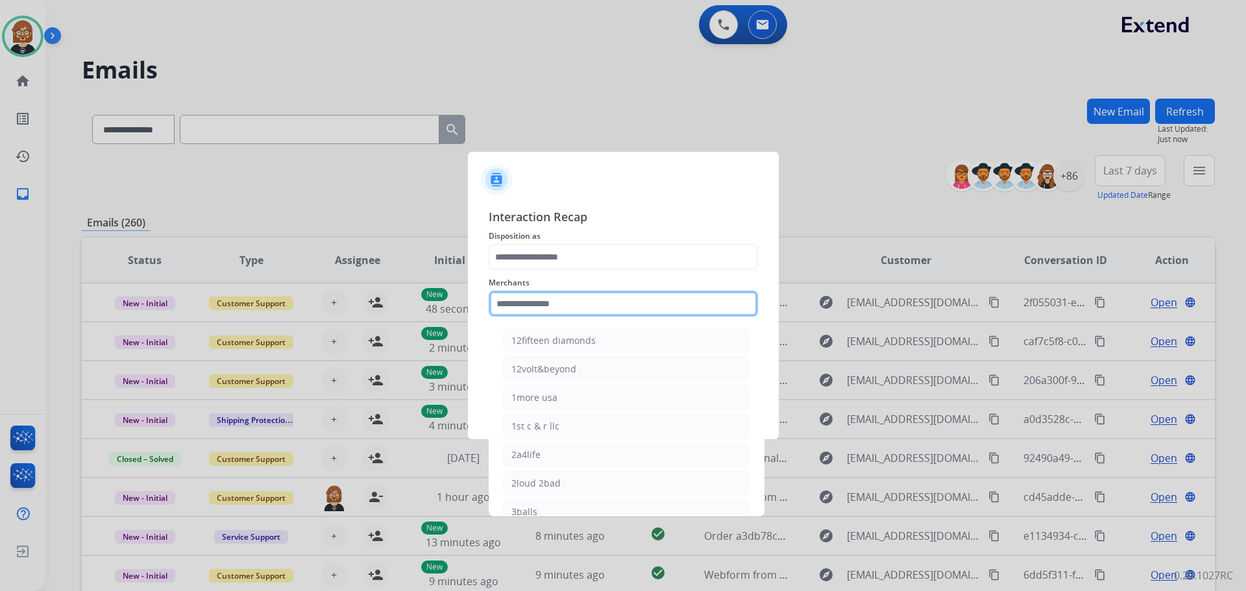
click at [600, 306] on input "text" at bounding box center [623, 304] width 269 height 26
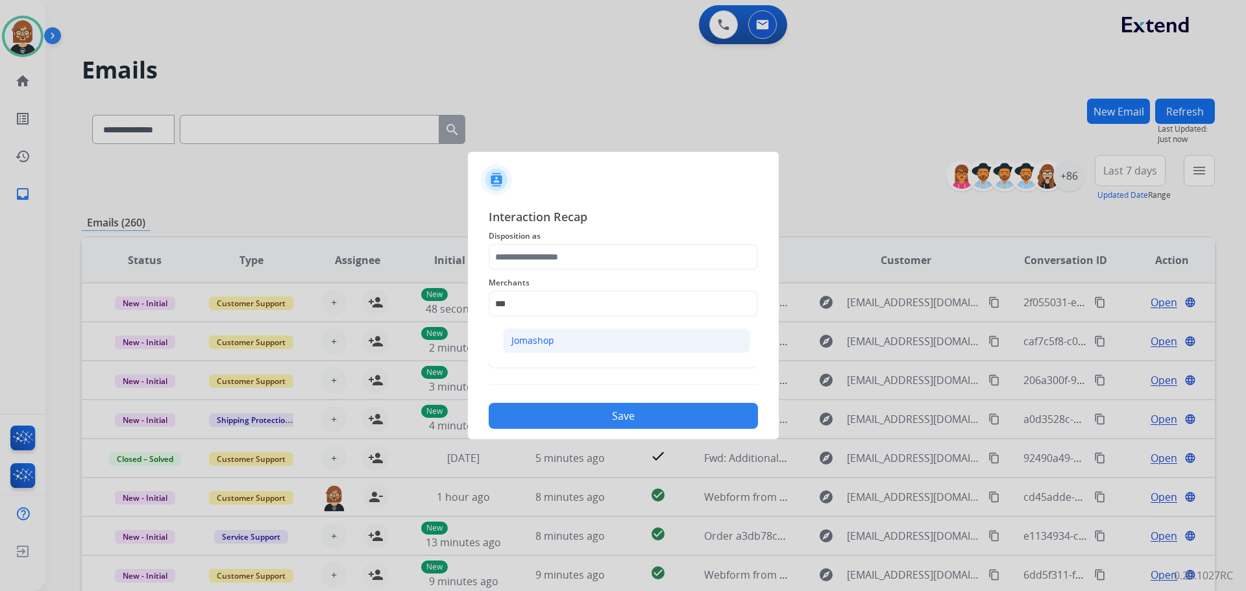
click at [599, 345] on li "Jomashop" at bounding box center [626, 340] width 247 height 25
drag, startPoint x: 587, startPoint y: 305, endPoint x: 459, endPoint y: 306, distance: 127.9
click at [0, 306] on app-contact-recap-modal "Interaction Recap Disposition as Merchants ******** Jomashop Status Save" at bounding box center [0, 295] width 0 height 591
click at [538, 342] on li "Jewlr" at bounding box center [626, 340] width 247 height 25
type input "*****"
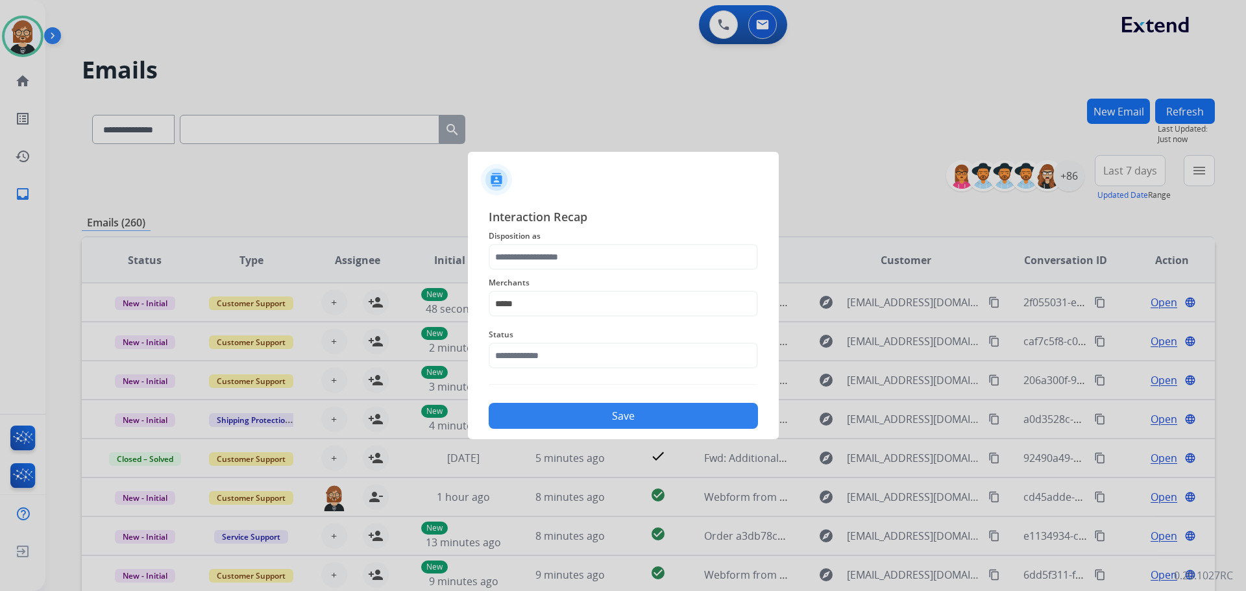
click at [601, 423] on button "Save" at bounding box center [623, 416] width 269 height 26
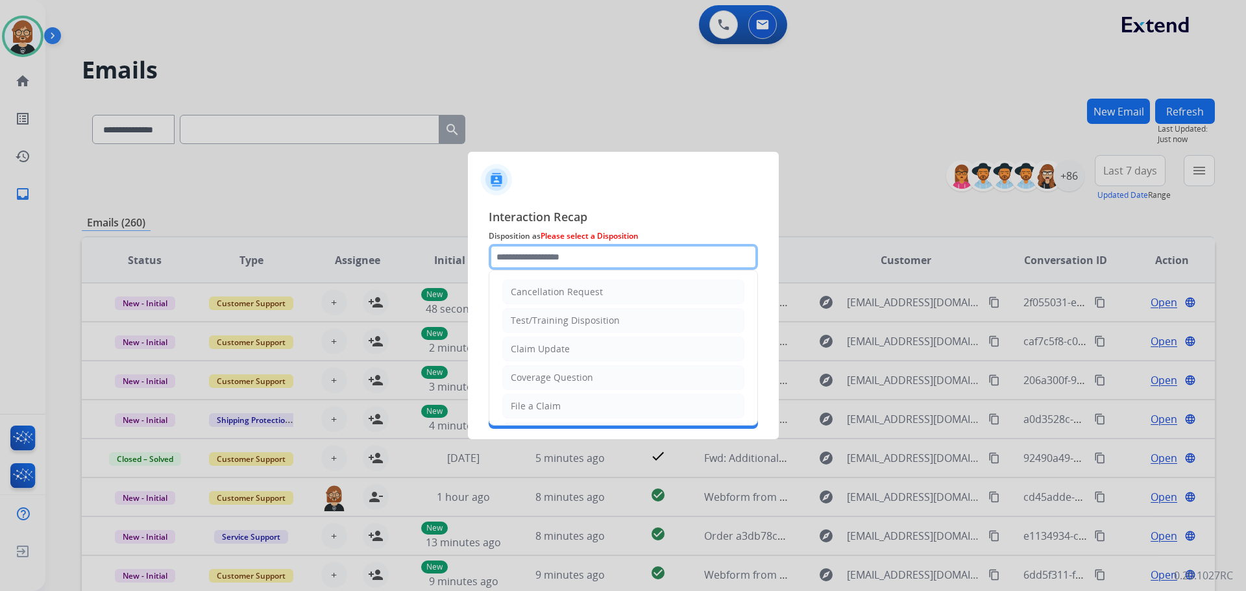
click at [608, 260] on input "text" at bounding box center [623, 257] width 269 height 26
click at [584, 375] on div "Coverage Question" at bounding box center [552, 377] width 82 height 13
type input "**********"
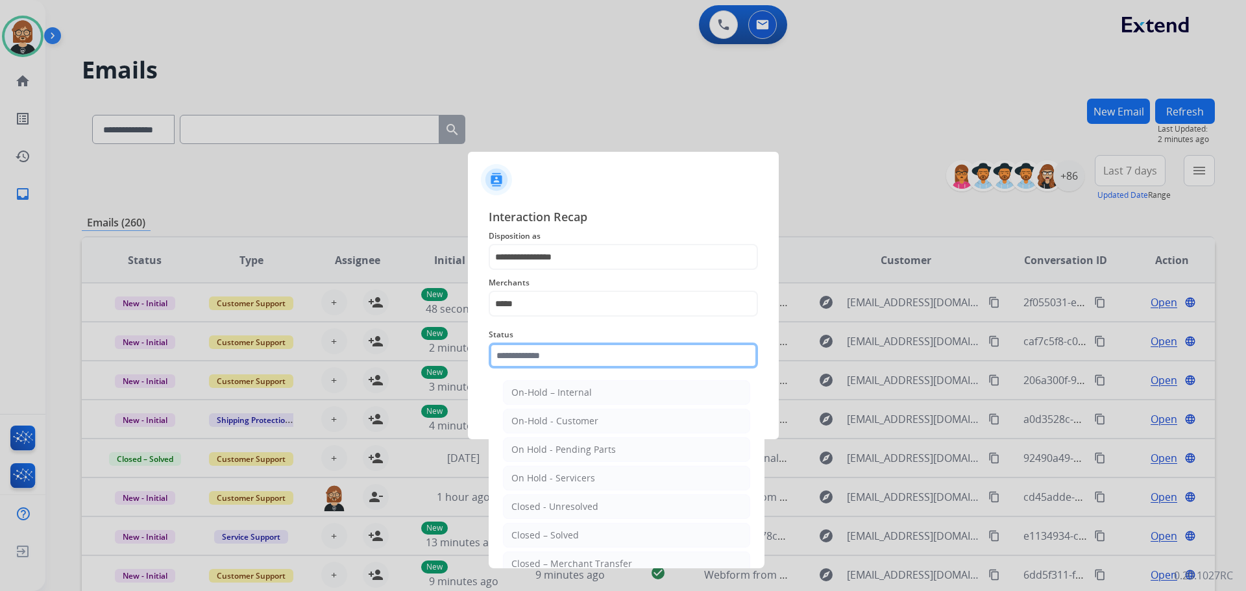
click at [595, 358] on input "text" at bounding box center [623, 356] width 269 height 26
click at [589, 543] on li "Closed – Solved" at bounding box center [626, 535] width 247 height 25
type input "**********"
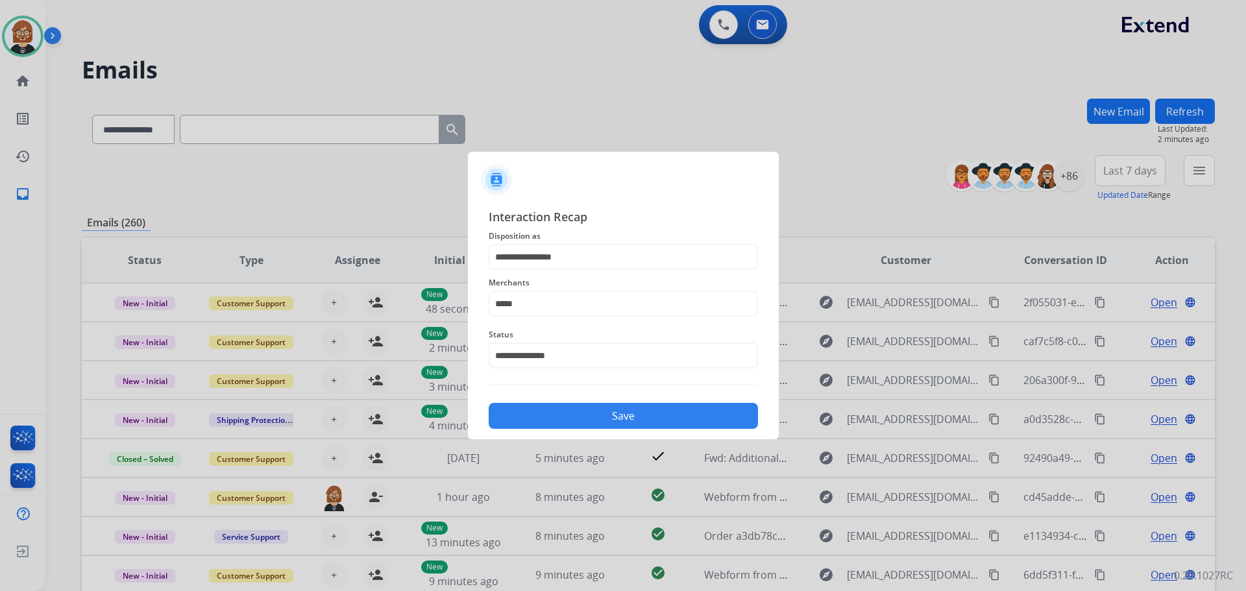
click at [608, 415] on button "Save" at bounding box center [623, 416] width 269 height 26
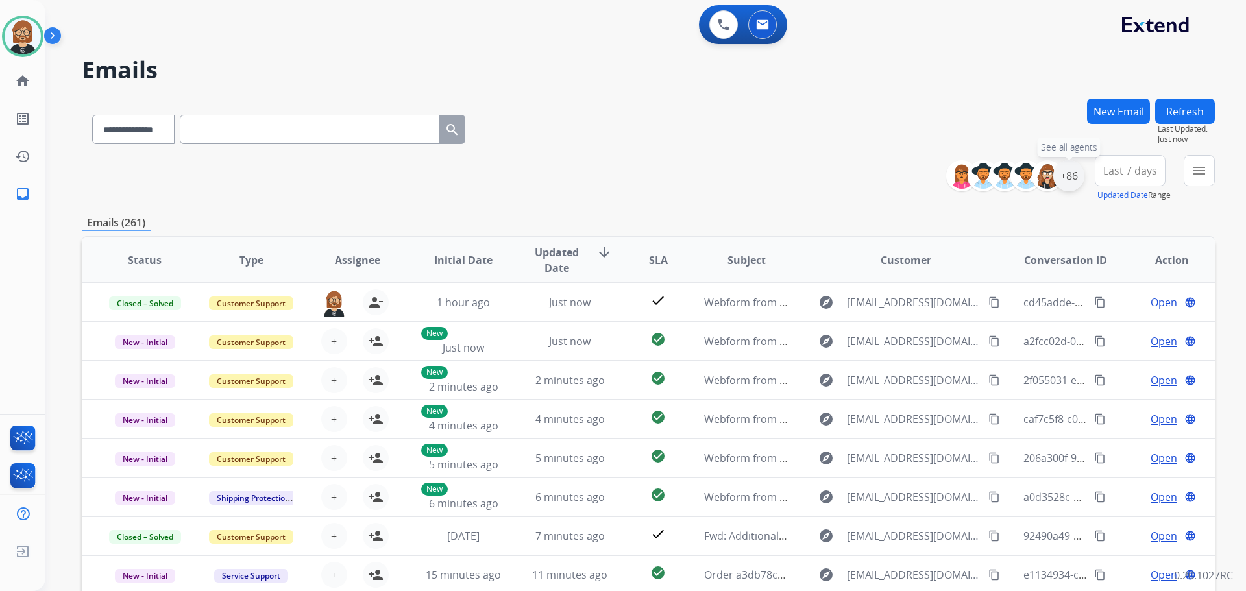
click at [1070, 177] on div "+86" at bounding box center [1069, 175] width 31 height 31
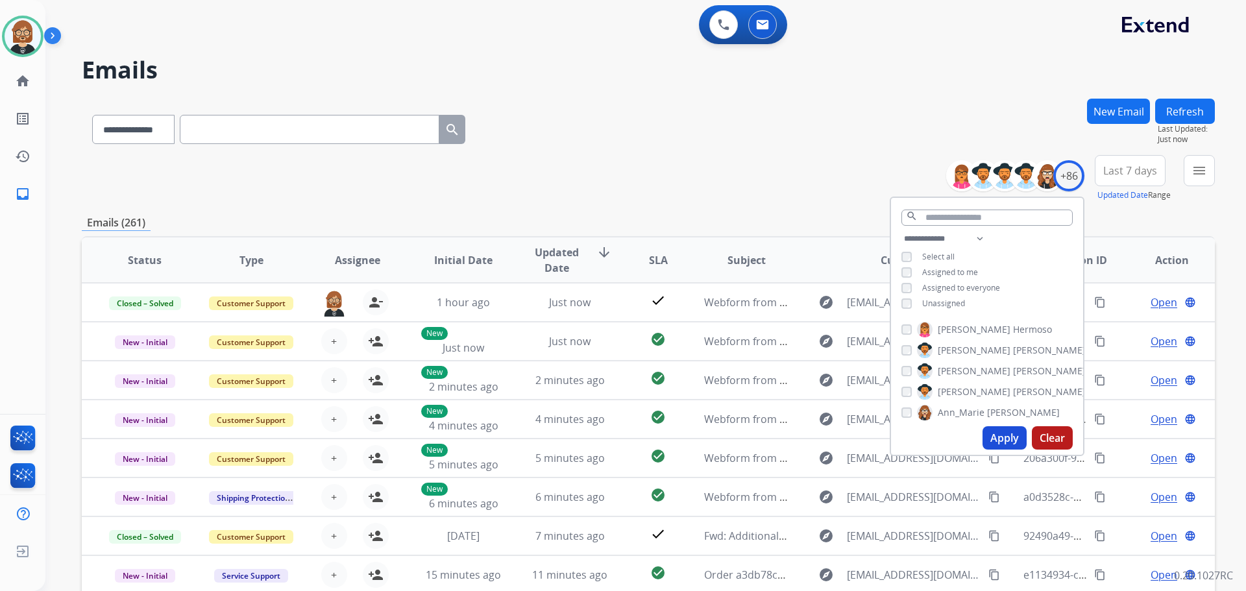
click at [999, 442] on button "Apply" at bounding box center [1005, 437] width 44 height 23
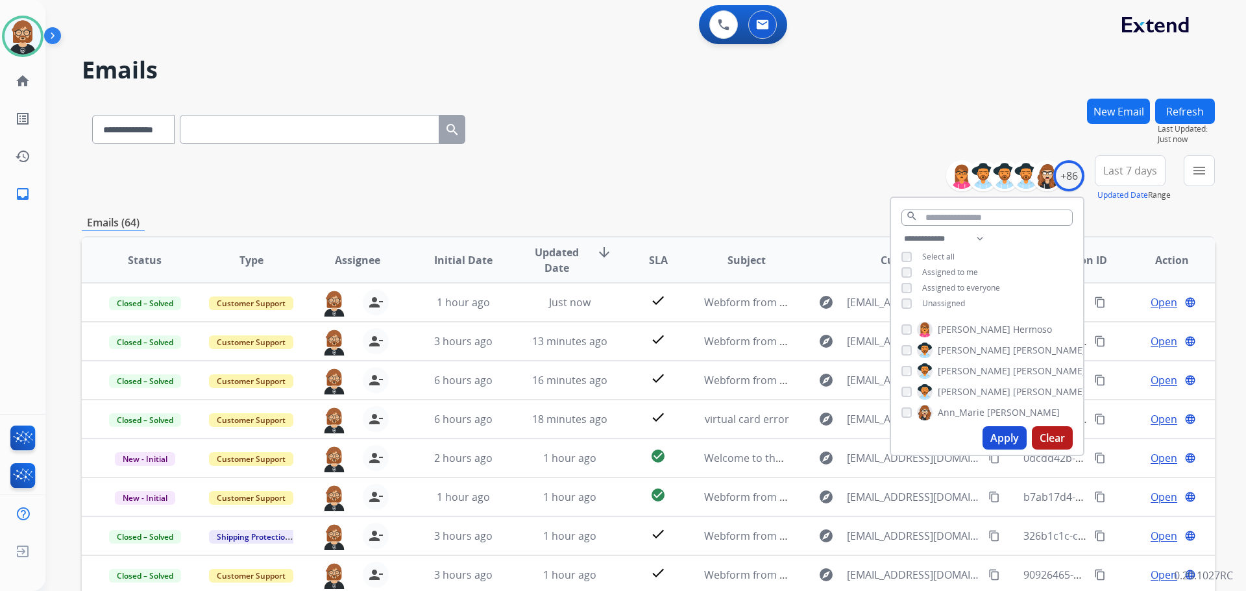
click at [850, 144] on div "**********" at bounding box center [648, 127] width 1133 height 56
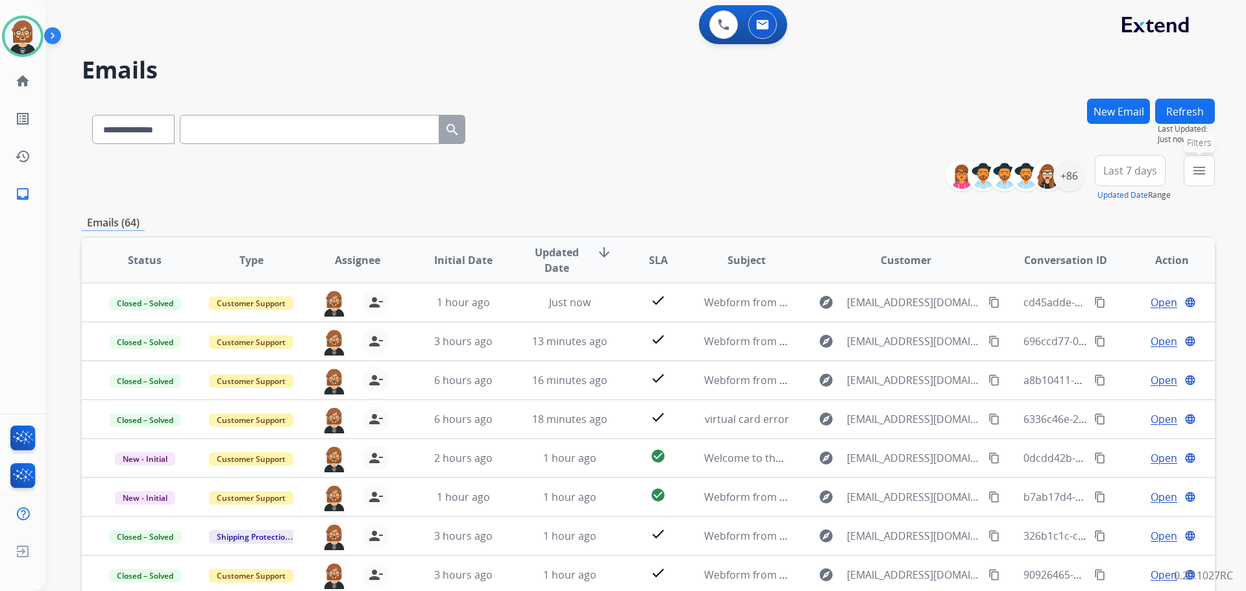
click at [1205, 168] on mat-icon "menu" at bounding box center [1200, 171] width 16 height 16
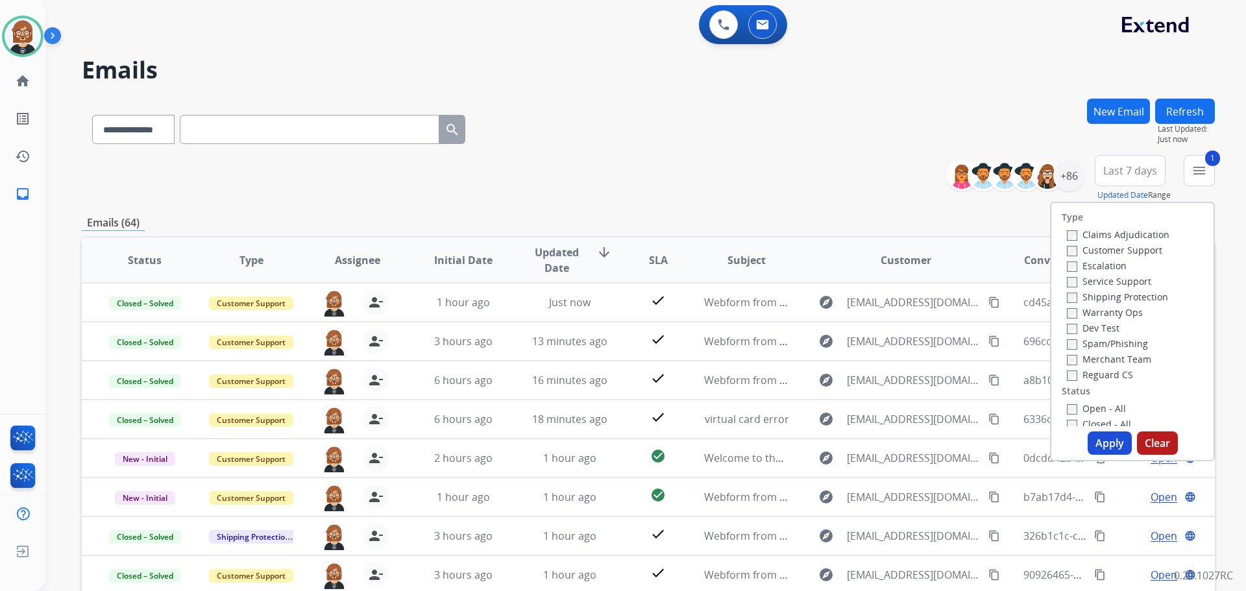
click at [1118, 450] on button "Apply" at bounding box center [1110, 443] width 44 height 23
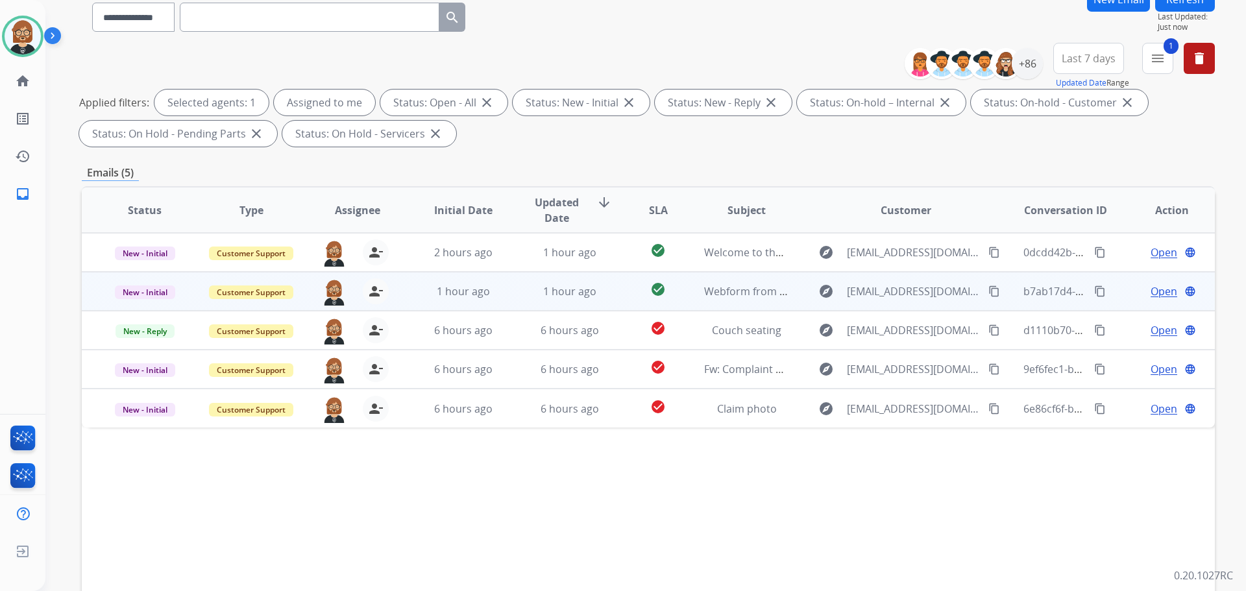
scroll to position [130, 0]
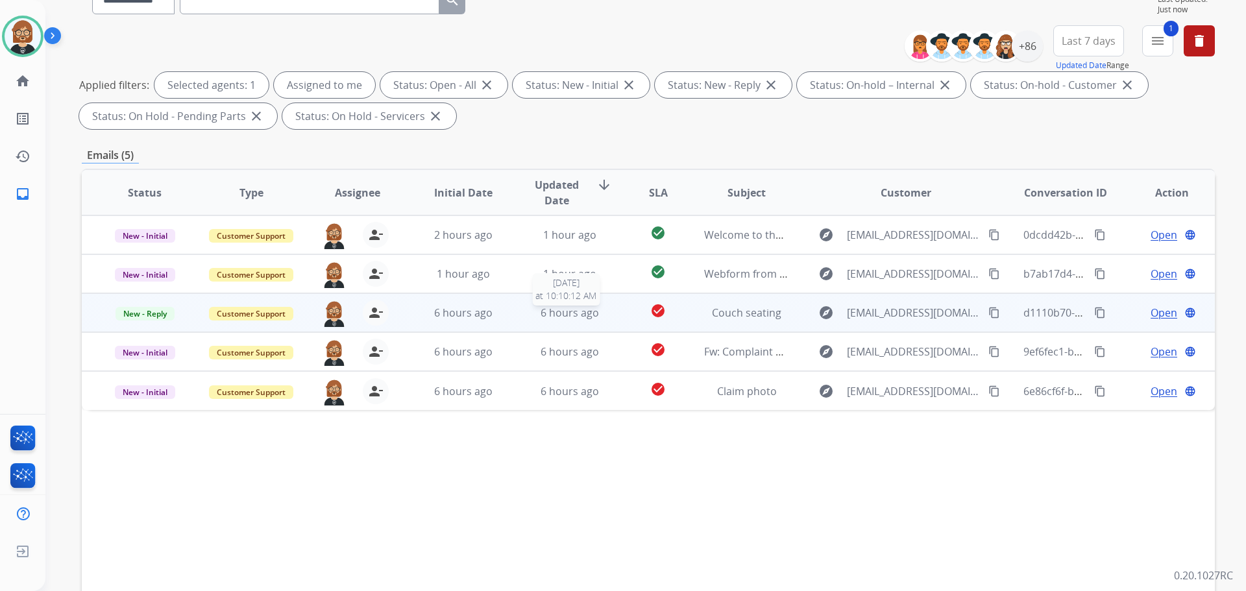
click at [548, 312] on span "6 hours ago" at bounding box center [570, 313] width 58 height 14
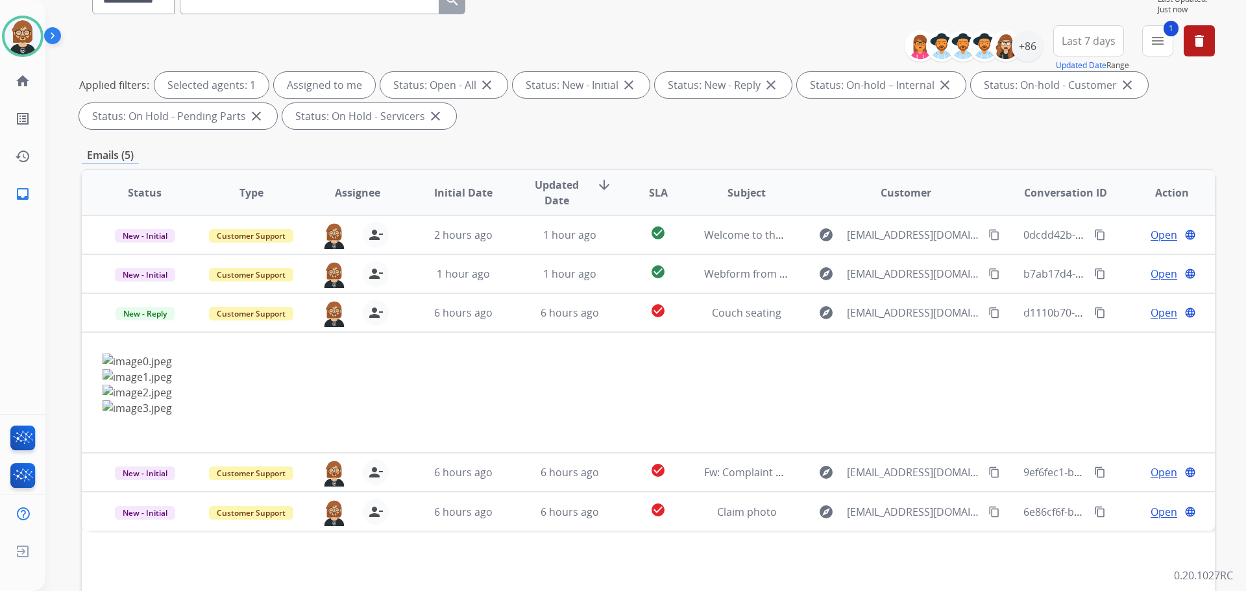
click at [566, 212] on th "Updated Date arrow_downward" at bounding box center [560, 192] width 106 height 45
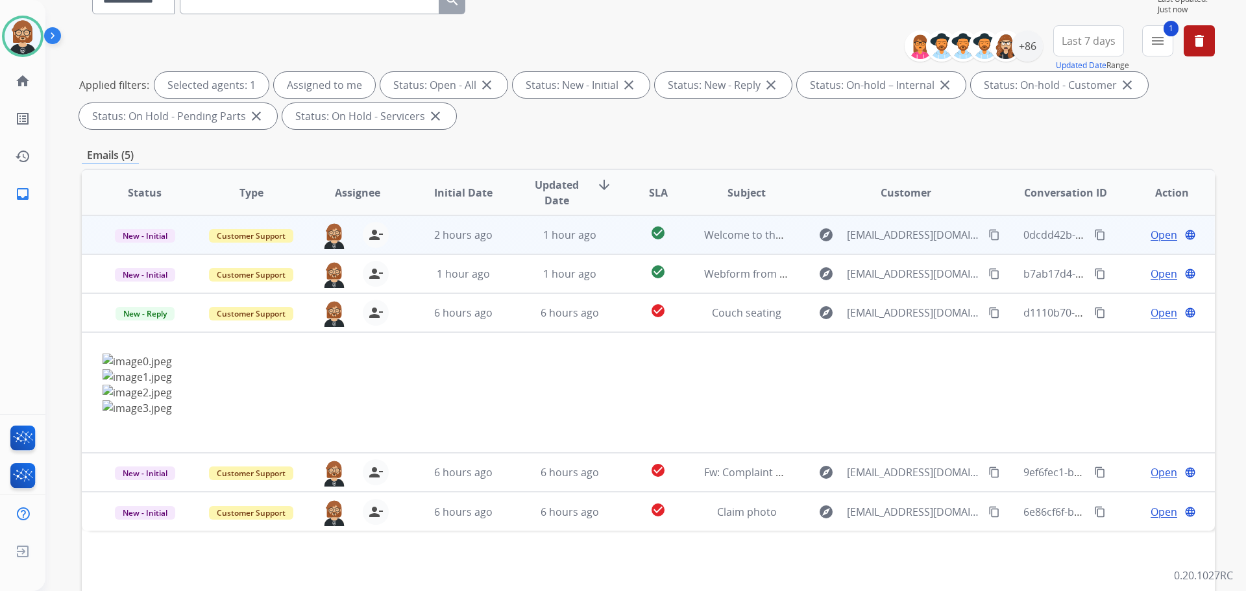
click at [566, 249] on td "1 hour ago" at bounding box center [560, 235] width 106 height 39
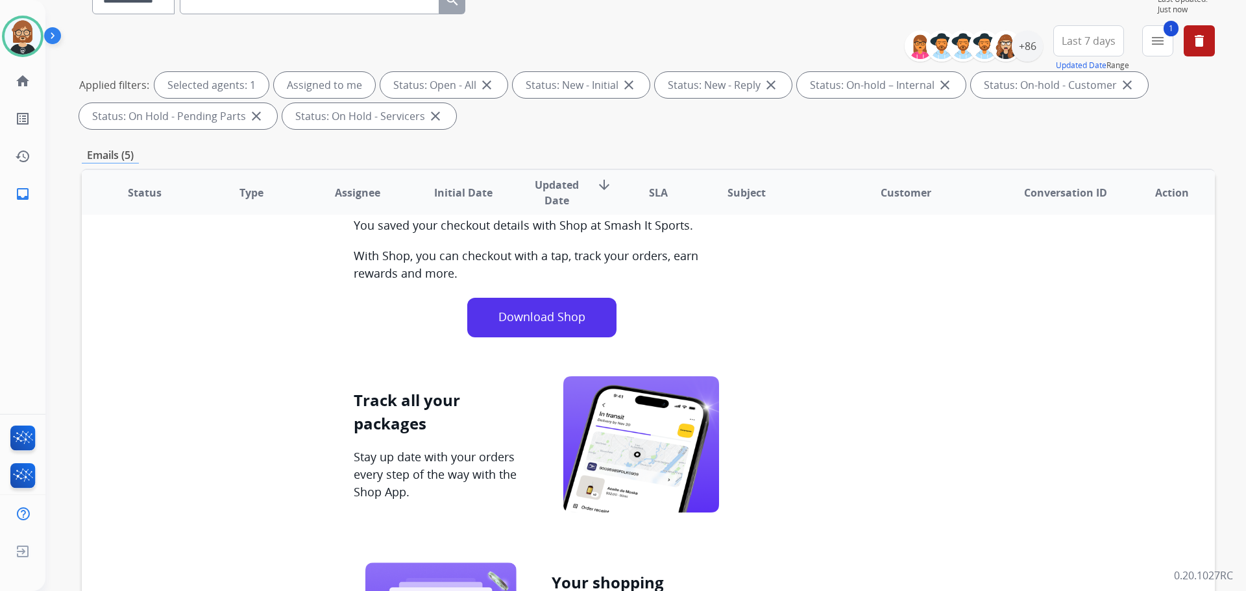
scroll to position [0, 0]
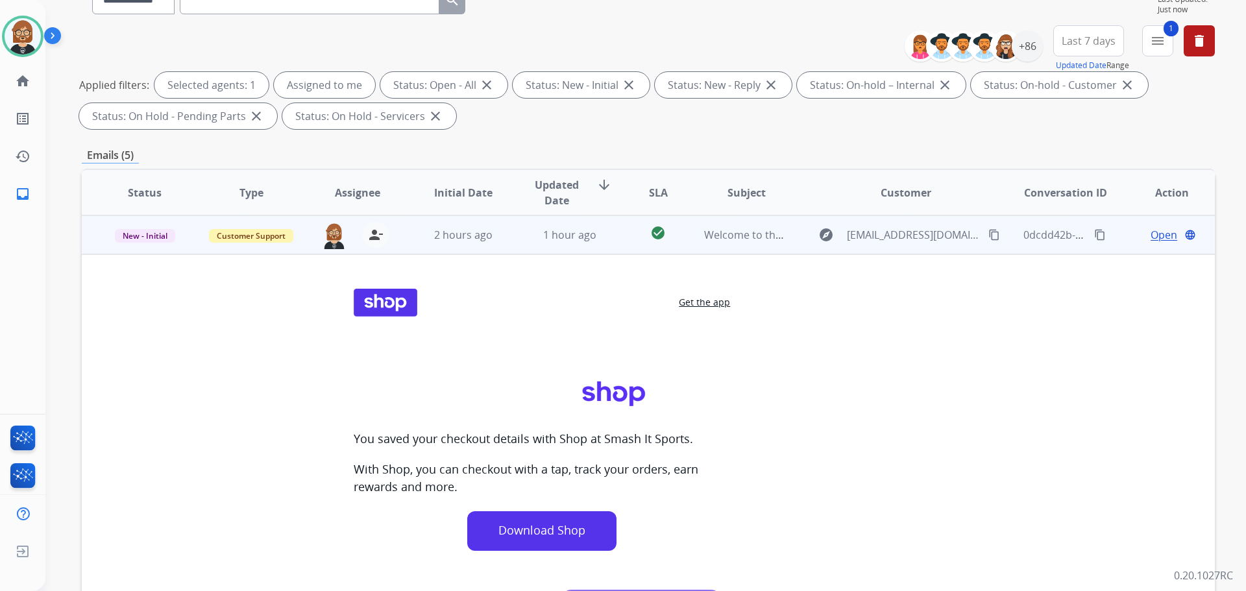
click at [1164, 235] on span "Open" at bounding box center [1164, 235] width 27 height 16
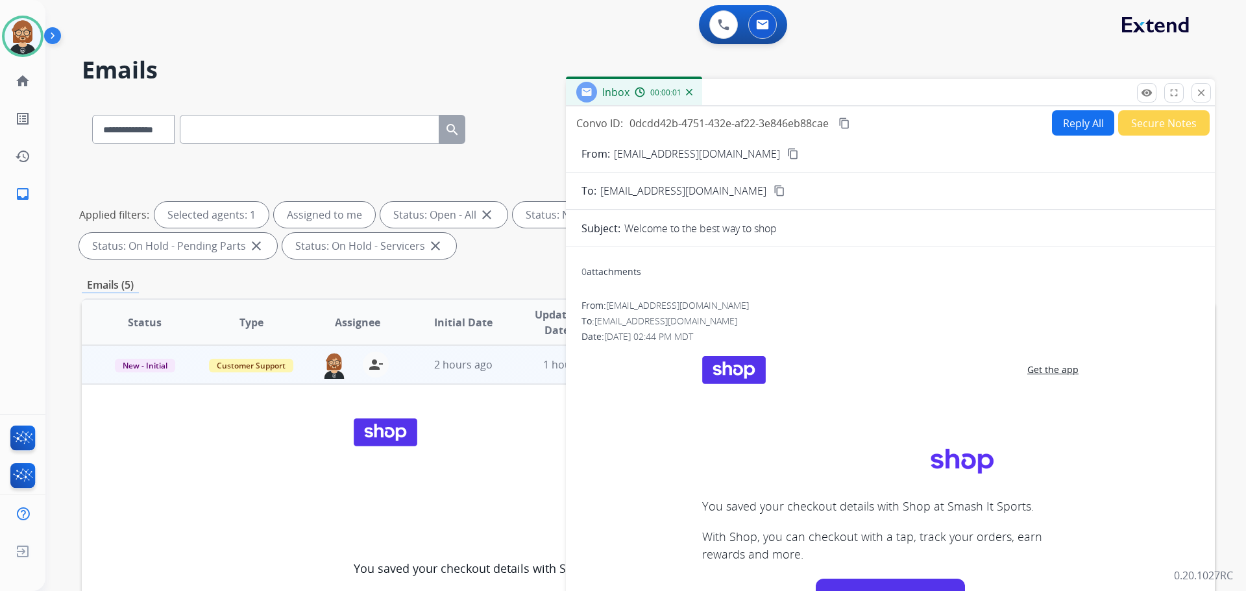
click at [1153, 124] on button "Secure Notes" at bounding box center [1164, 122] width 92 height 25
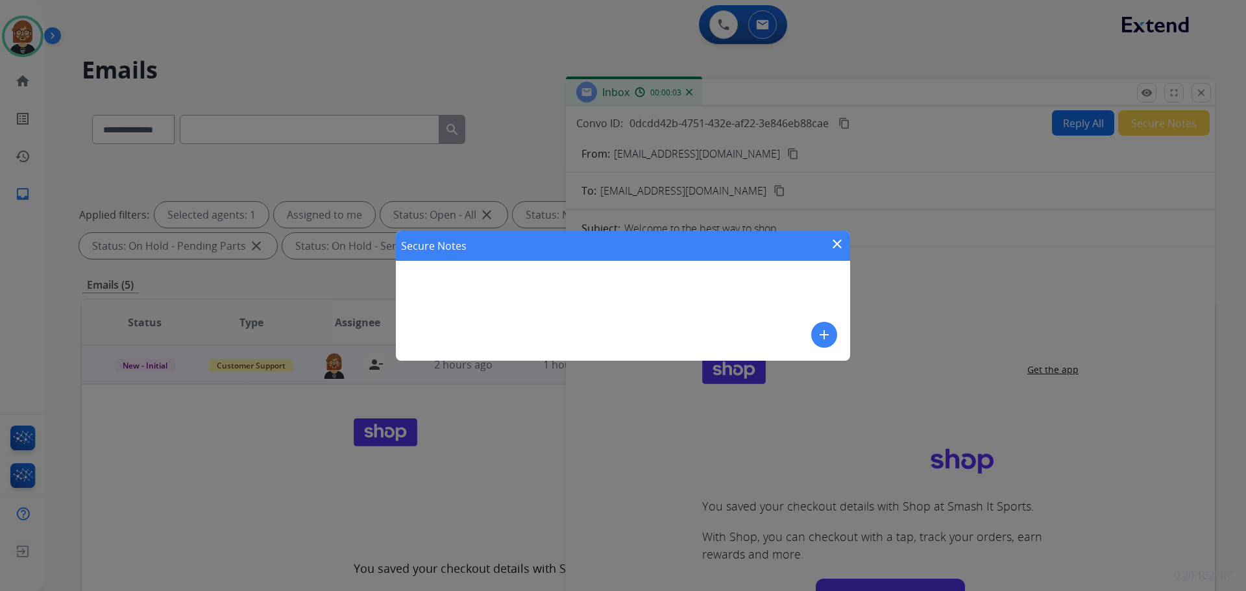
click at [835, 337] on button "add" at bounding box center [824, 335] width 26 height 26
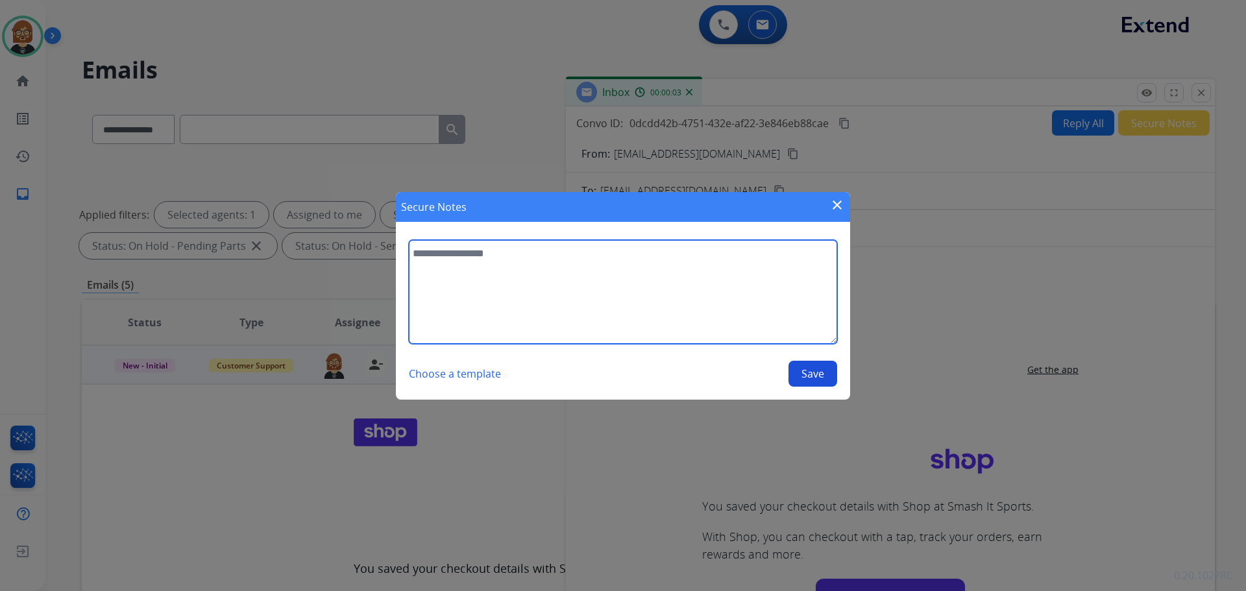
click at [647, 310] on textarea at bounding box center [623, 292] width 428 height 104
type textarea "****"
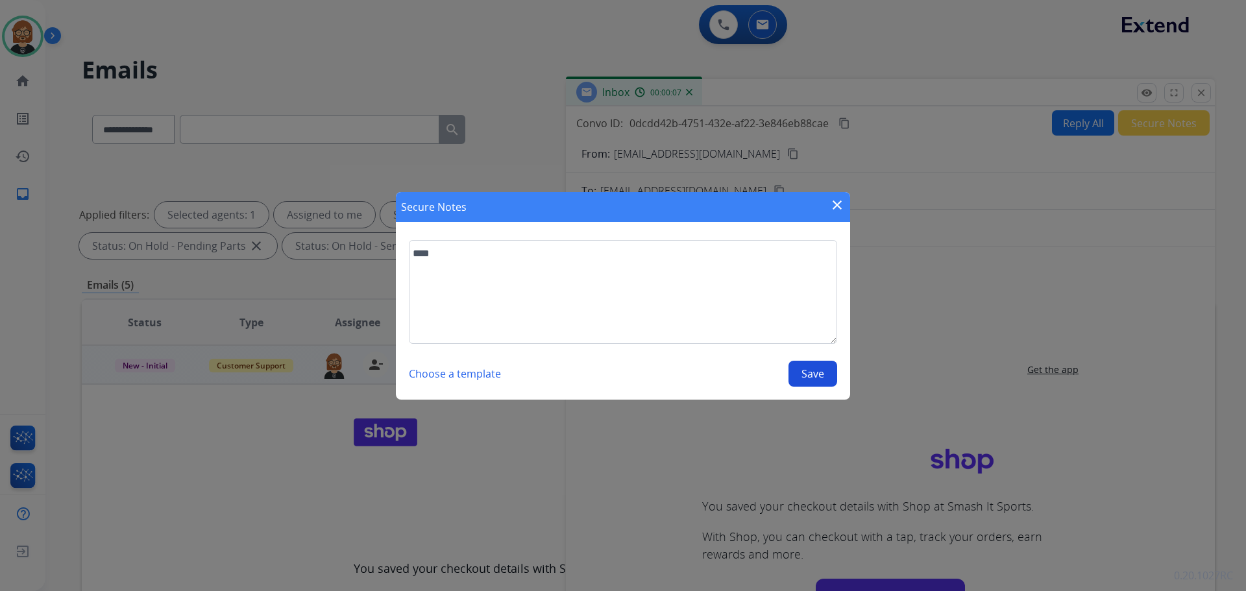
click at [815, 375] on button "Save" at bounding box center [813, 374] width 49 height 26
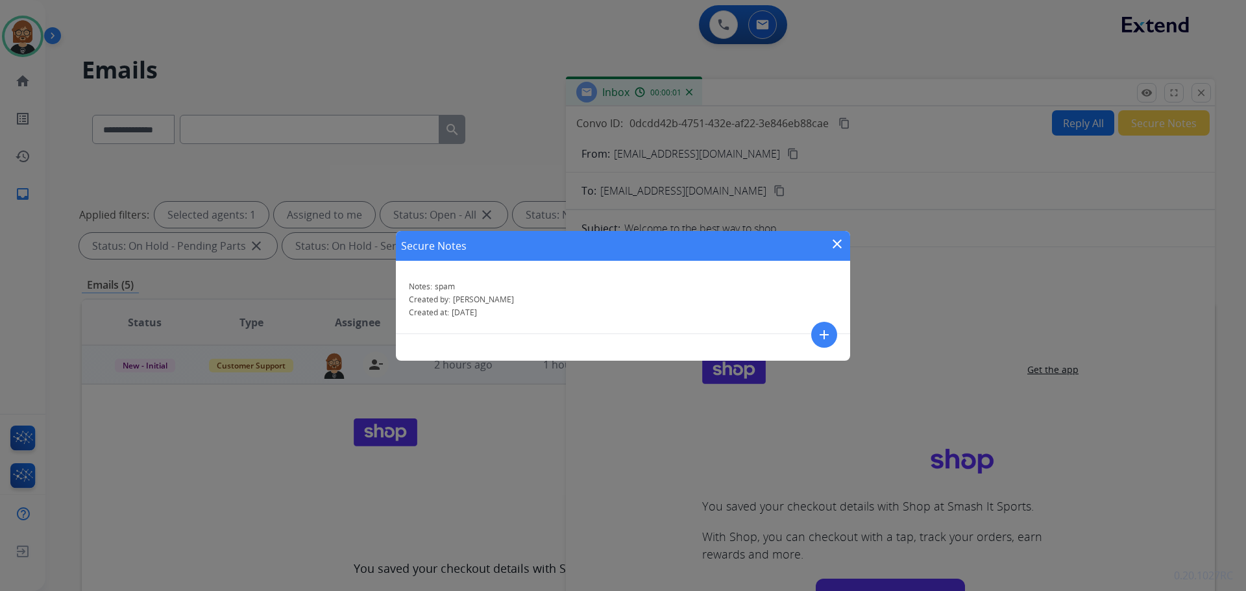
click at [839, 247] on mat-icon "close" at bounding box center [838, 244] width 16 height 16
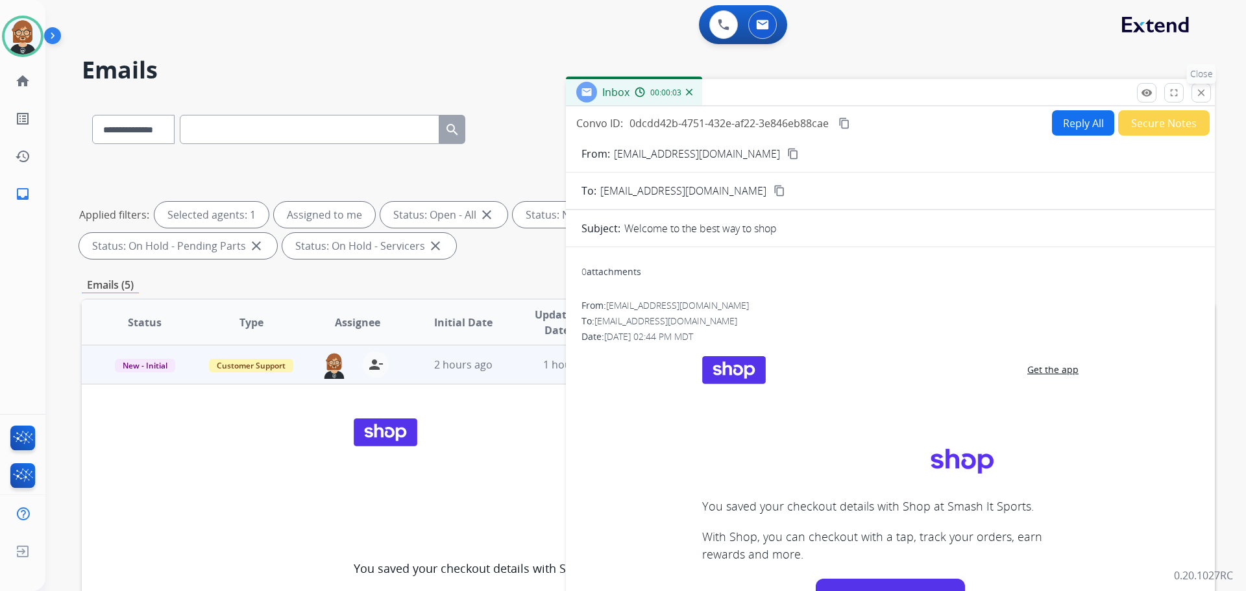
click at [1209, 91] on button "close Close" at bounding box center [1201, 92] width 19 height 19
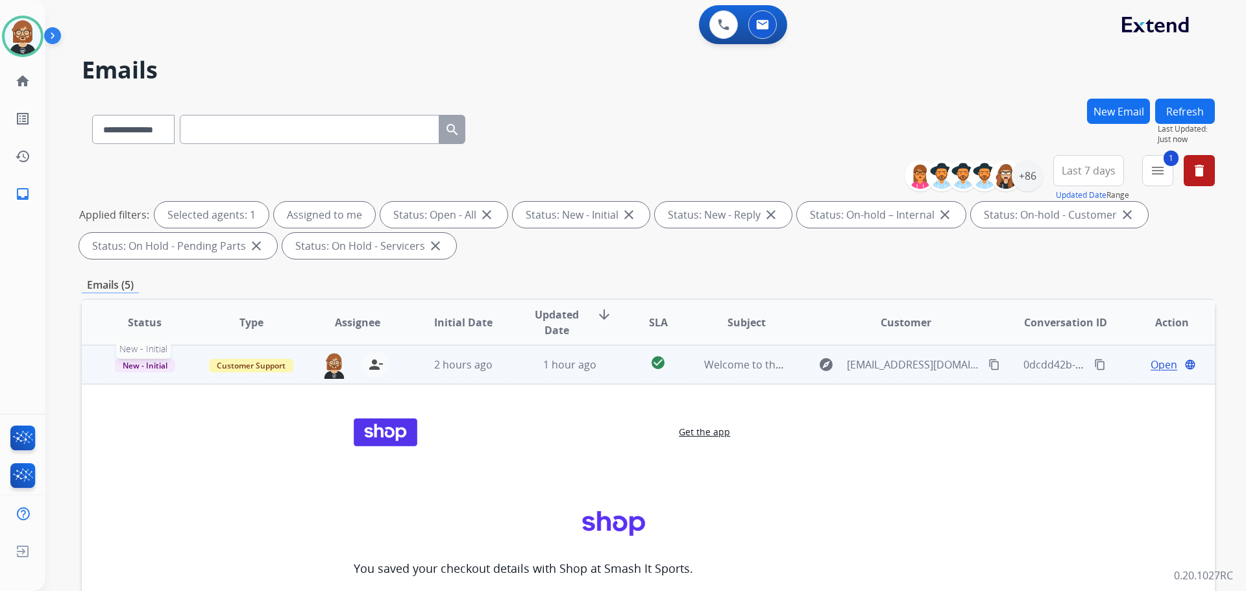
click at [138, 367] on span "New - Initial" at bounding box center [145, 366] width 60 height 14
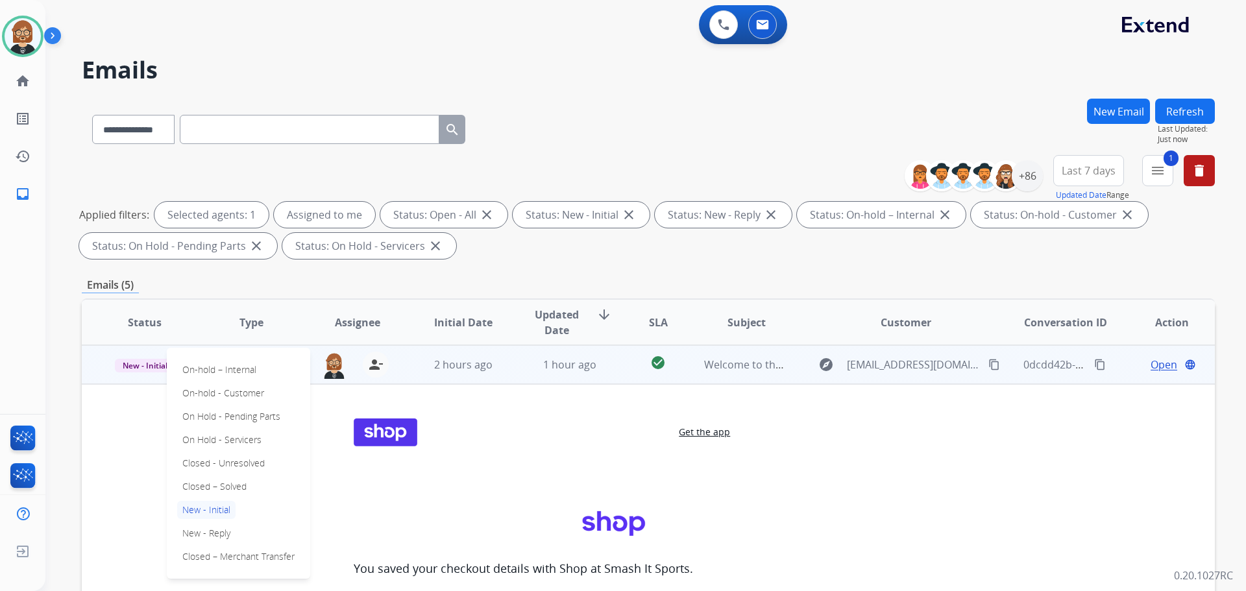
click at [231, 494] on div "On-hold – Internal On-hold - Customer On Hold - Pending Parts On Hold - Service…" at bounding box center [238, 463] width 143 height 231
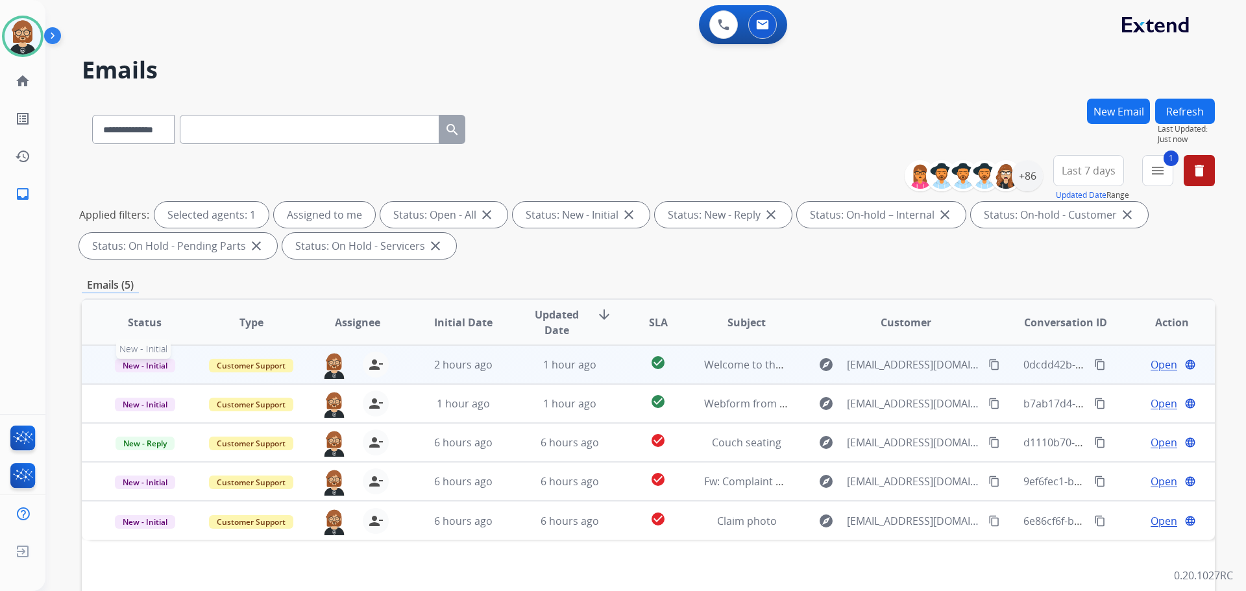
click at [145, 364] on span "New - Initial" at bounding box center [145, 366] width 60 height 14
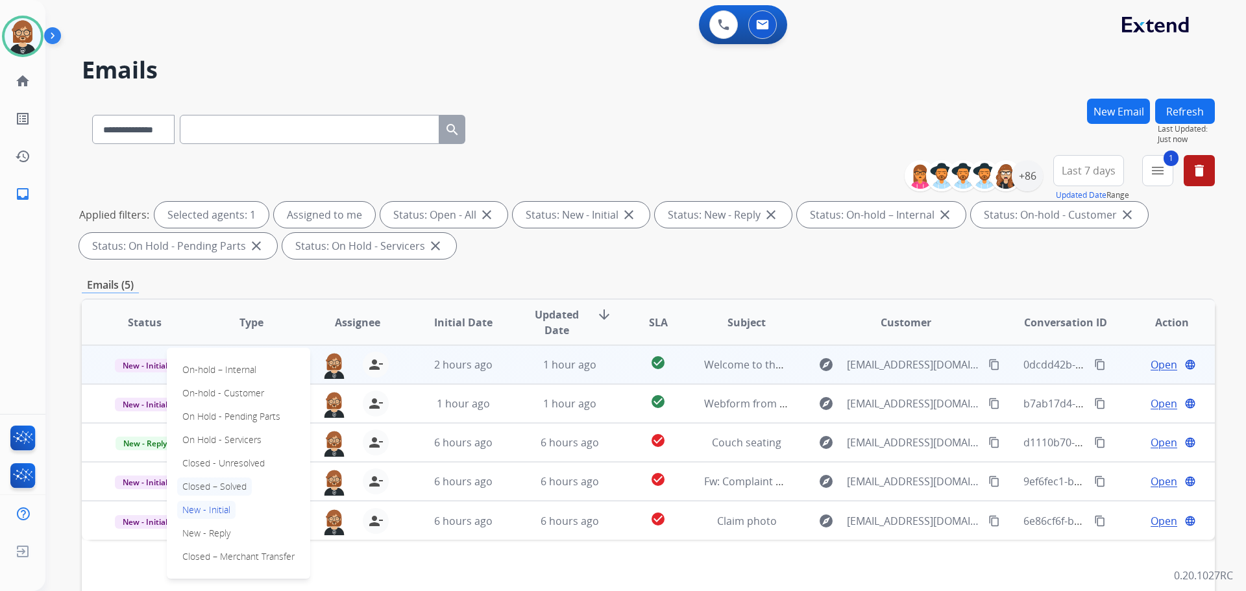
click at [232, 485] on p "Closed – Solved" at bounding box center [214, 487] width 75 height 18
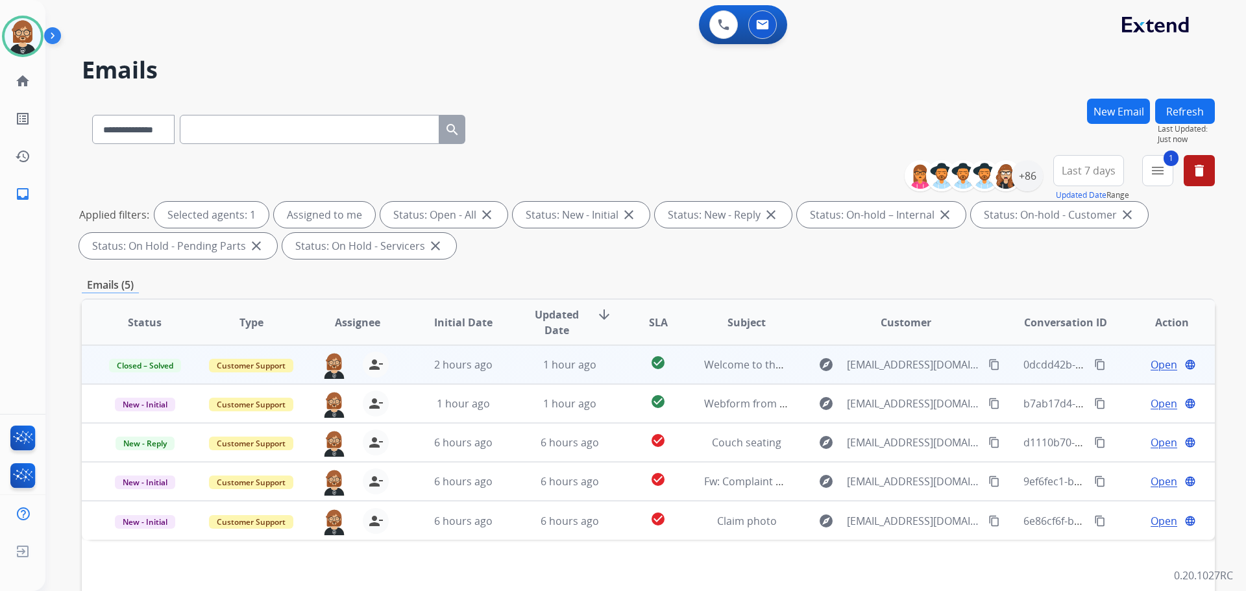
click at [1186, 105] on button "Refresh" at bounding box center [1185, 111] width 60 height 25
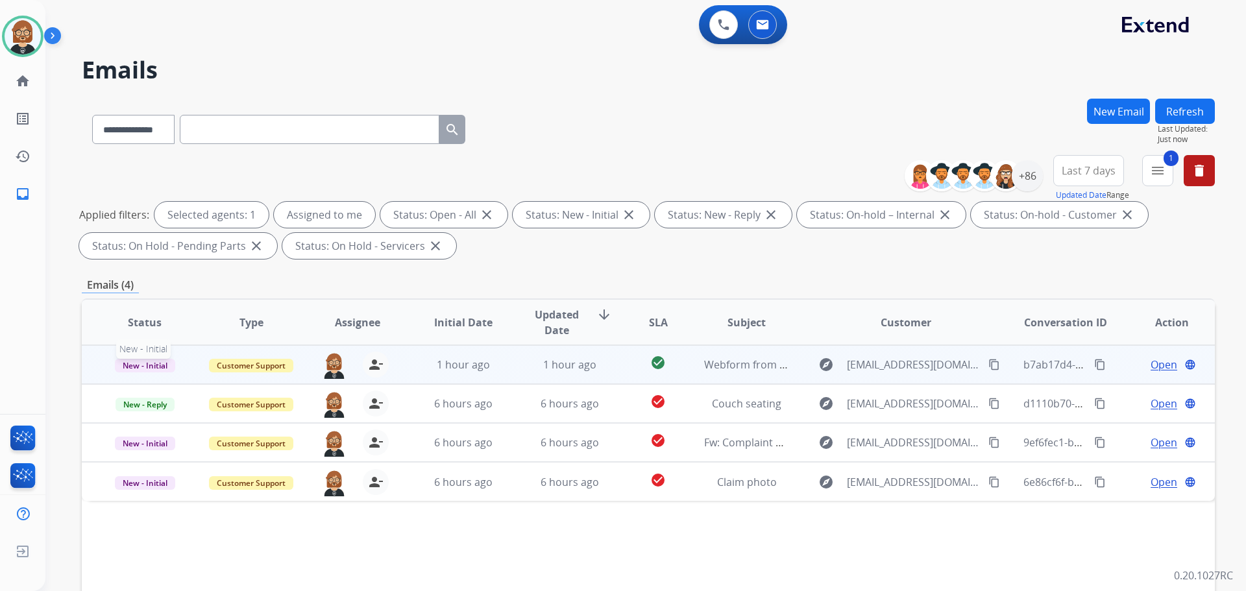
click at [154, 368] on span "New - Initial" at bounding box center [145, 366] width 60 height 14
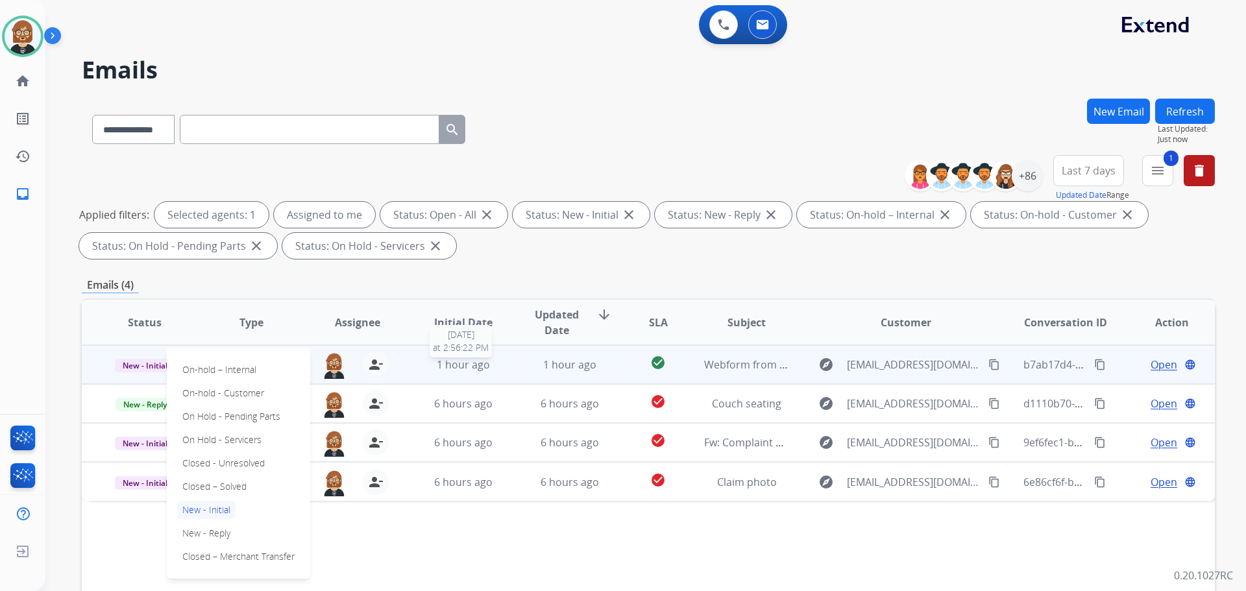
click at [429, 371] on div "1 hour ago" at bounding box center [463, 365] width 85 height 16
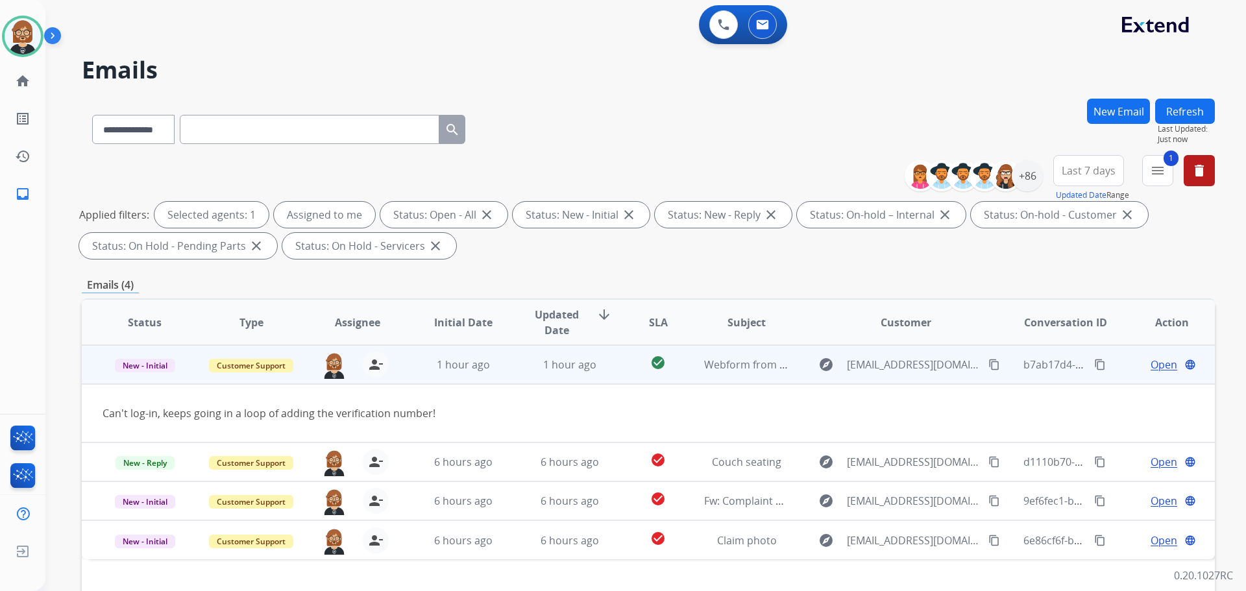
click at [989, 364] on mat-icon "content_copy" at bounding box center [995, 365] width 12 height 12
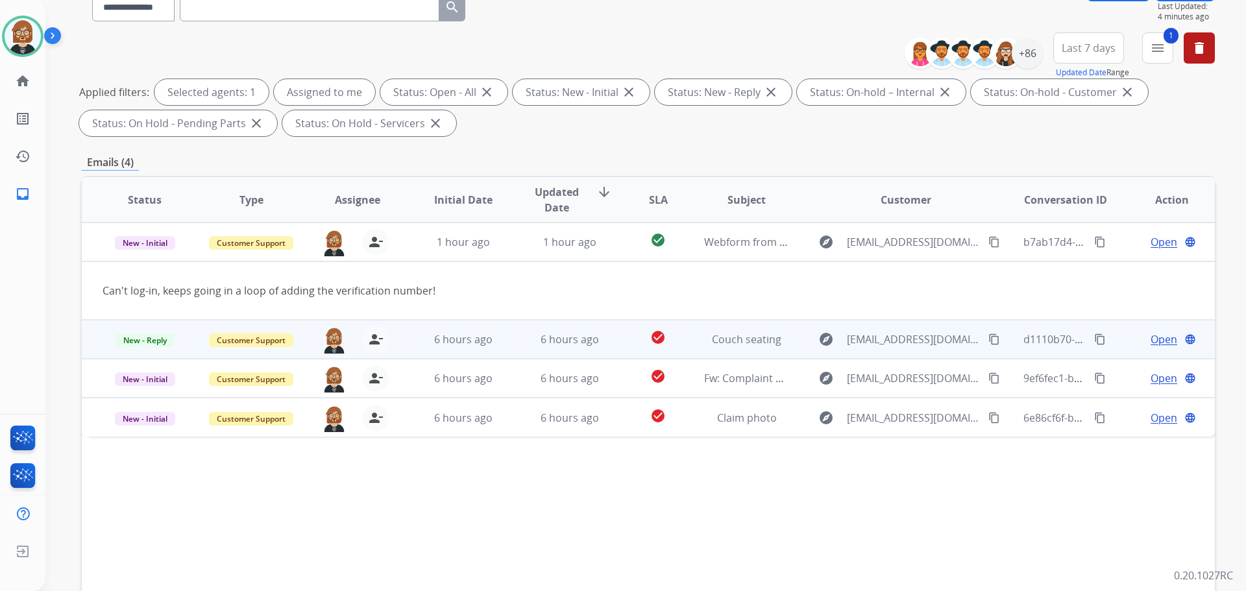
scroll to position [210, 0]
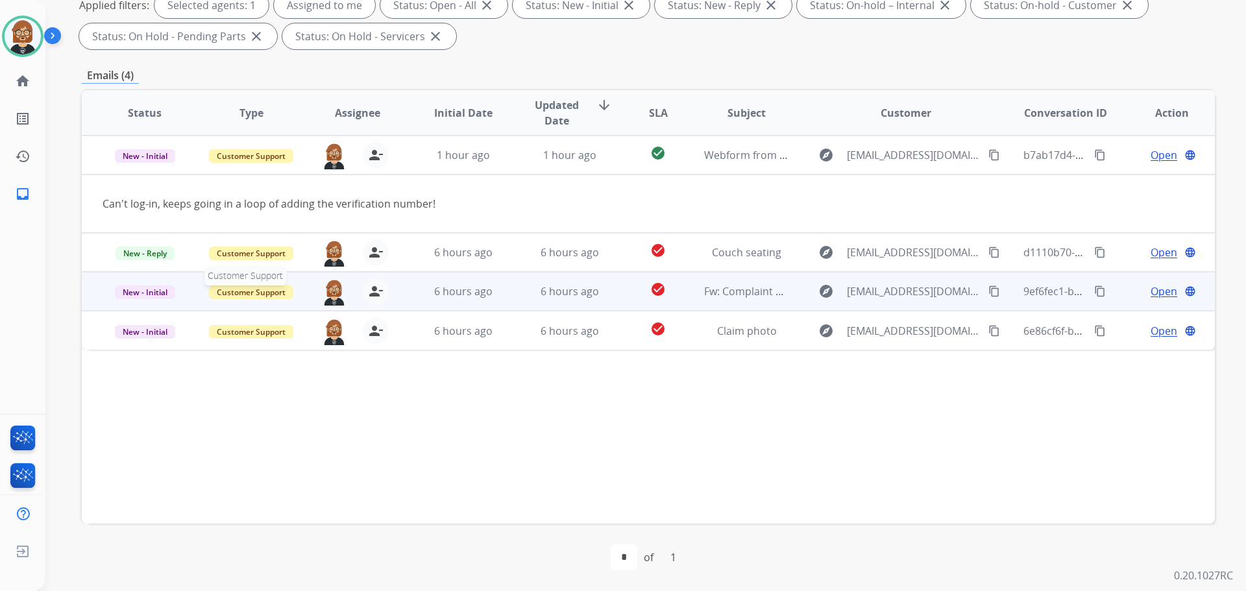
click at [291, 292] on span "Customer Support" at bounding box center [251, 293] width 84 height 14
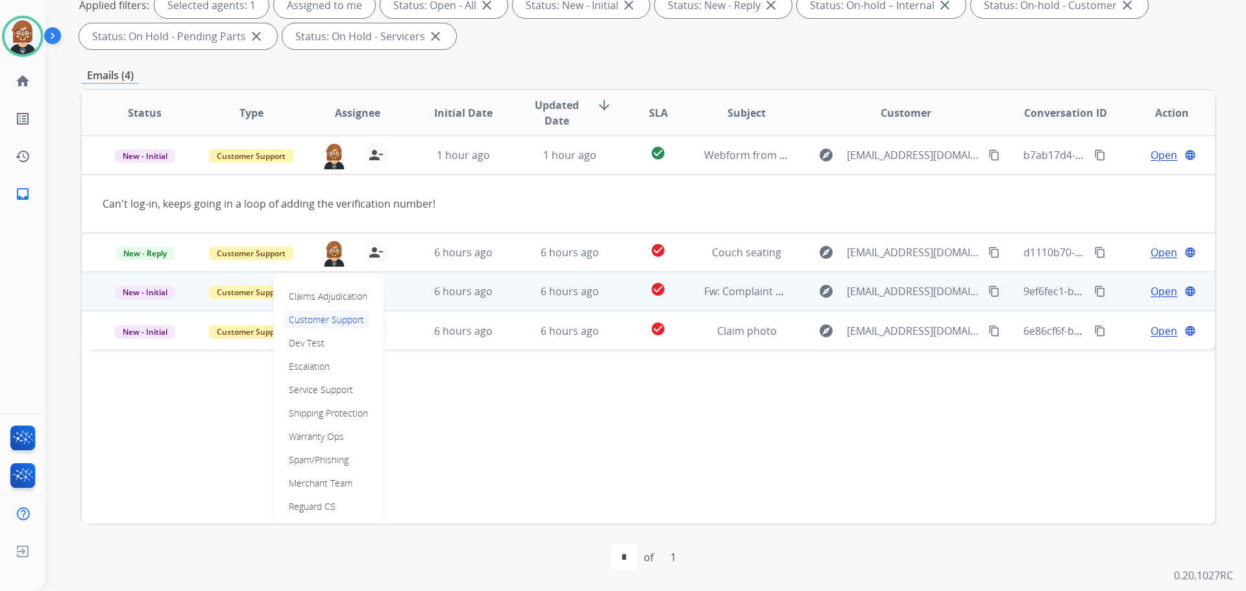
click at [460, 300] on td "6 hours ago" at bounding box center [453, 291] width 106 height 39
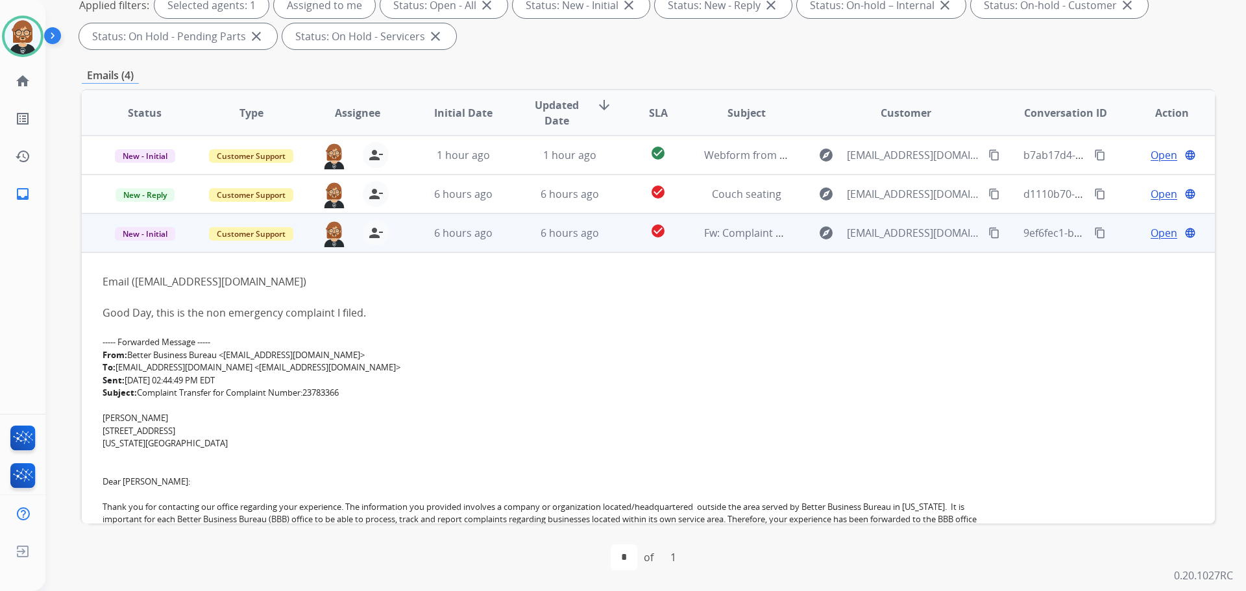
scroll to position [78, 0]
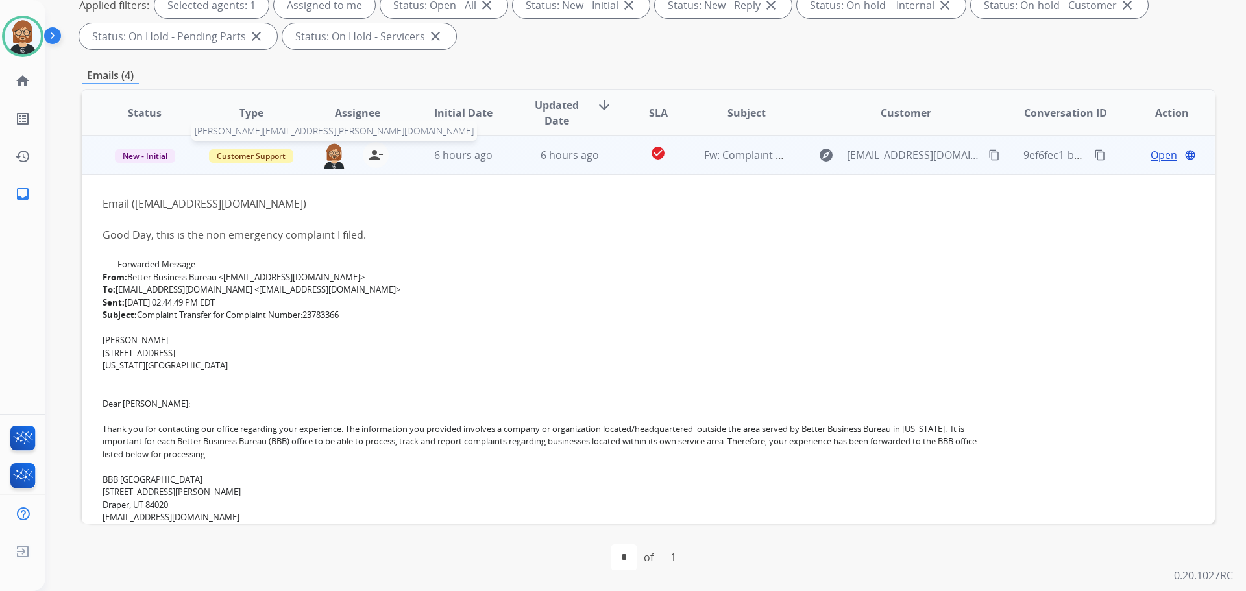
click at [328, 154] on img at bounding box center [334, 155] width 26 height 27
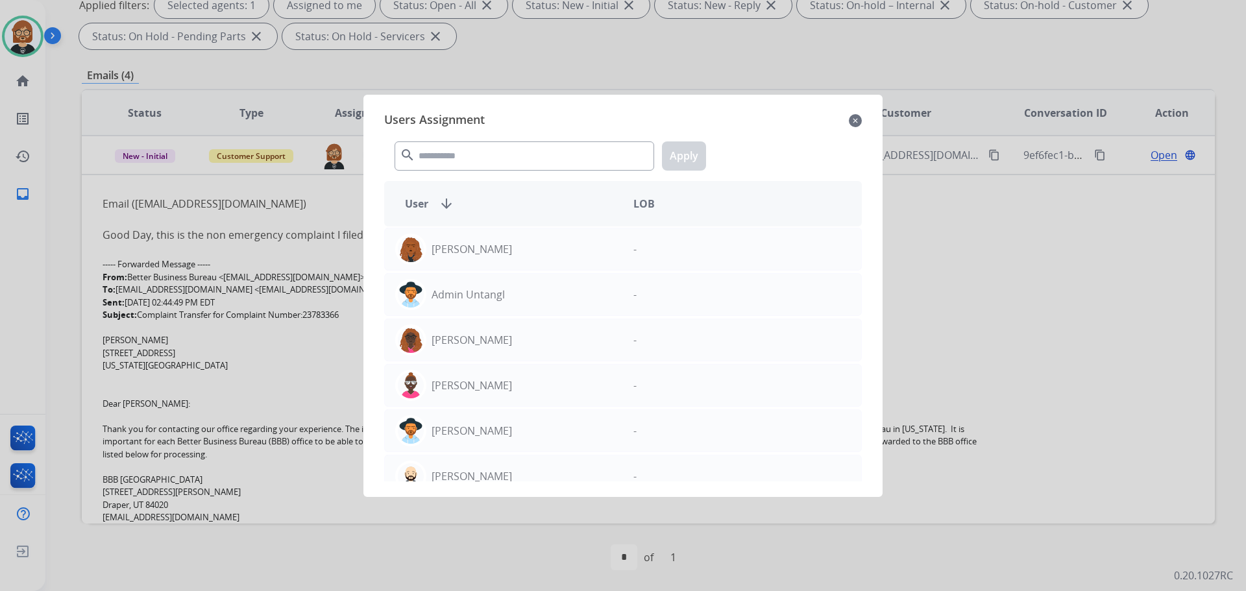
click at [854, 125] on mat-icon "close" at bounding box center [855, 121] width 13 height 16
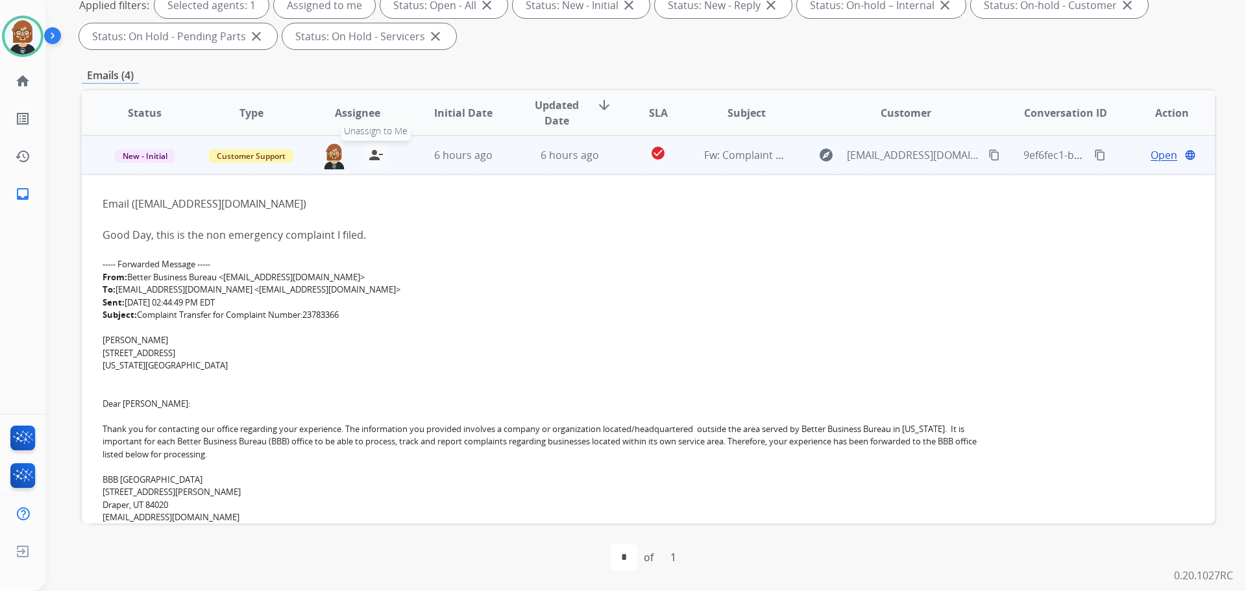
click at [377, 159] on mat-icon "person_remove" at bounding box center [376, 155] width 16 height 16
click at [242, 162] on span "Customer Support" at bounding box center [251, 156] width 84 height 14
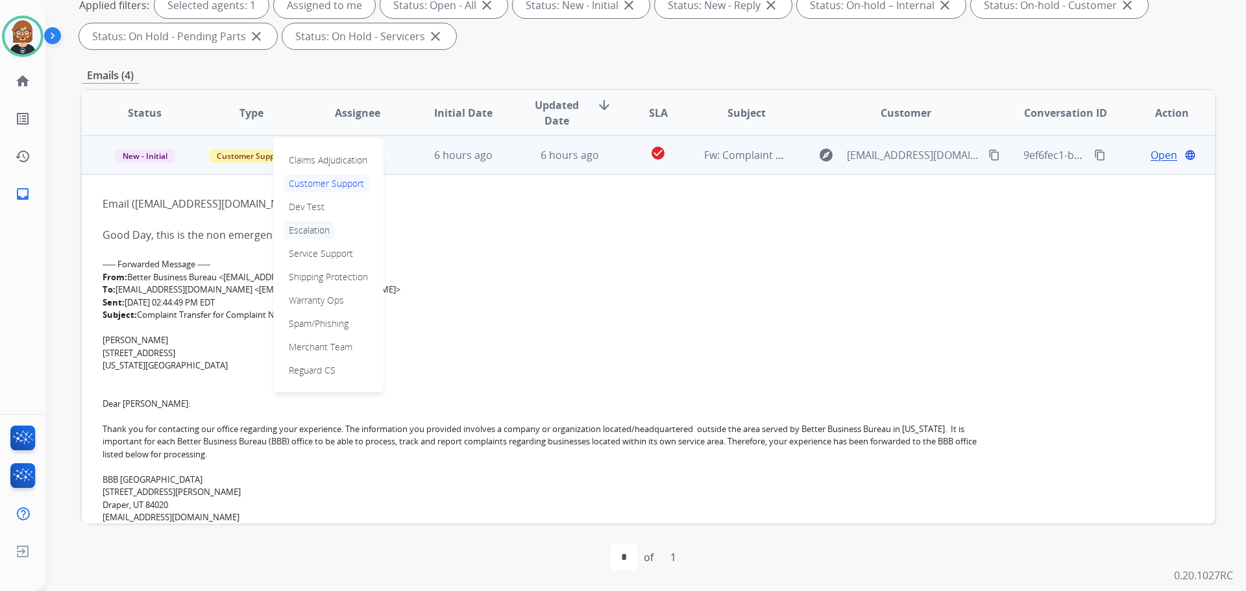
click at [328, 232] on p "Escalation" at bounding box center [309, 230] width 51 height 18
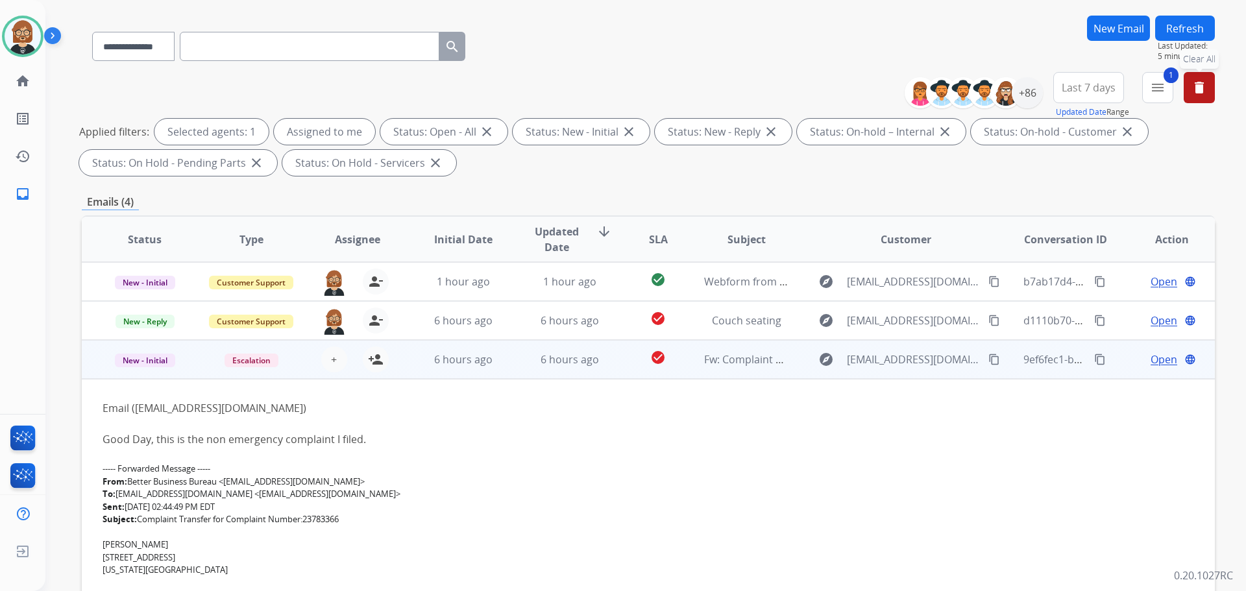
scroll to position [80, 0]
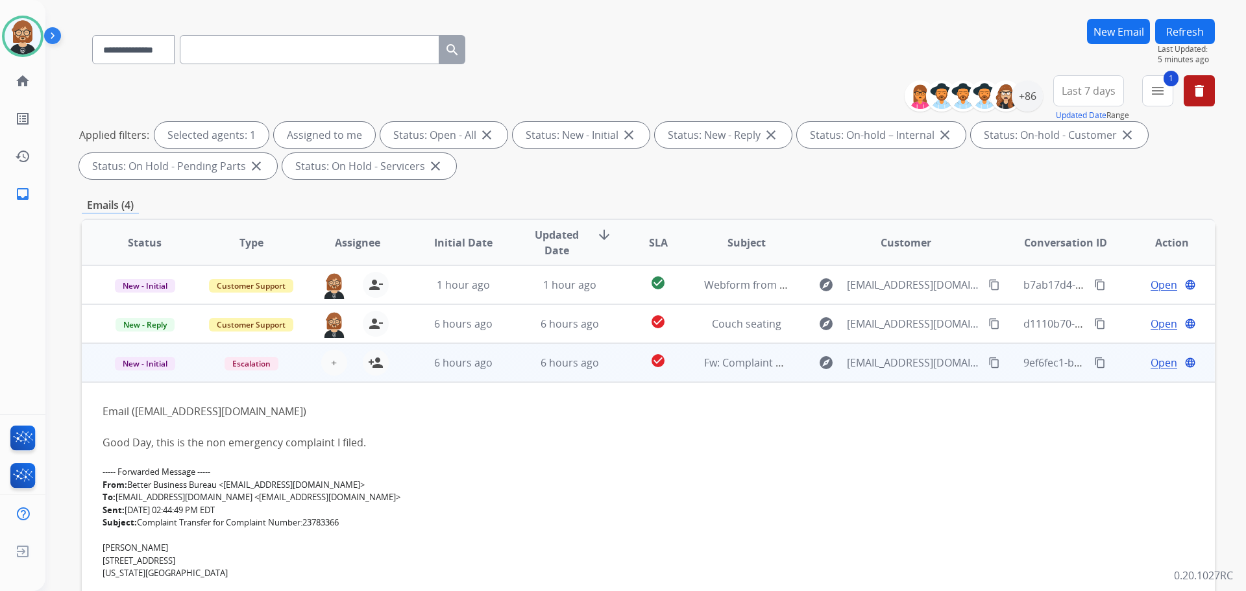
click at [1189, 19] on div "**********" at bounding box center [630, 262] width 1170 height 591
click at [1186, 33] on button "Refresh" at bounding box center [1185, 31] width 60 height 25
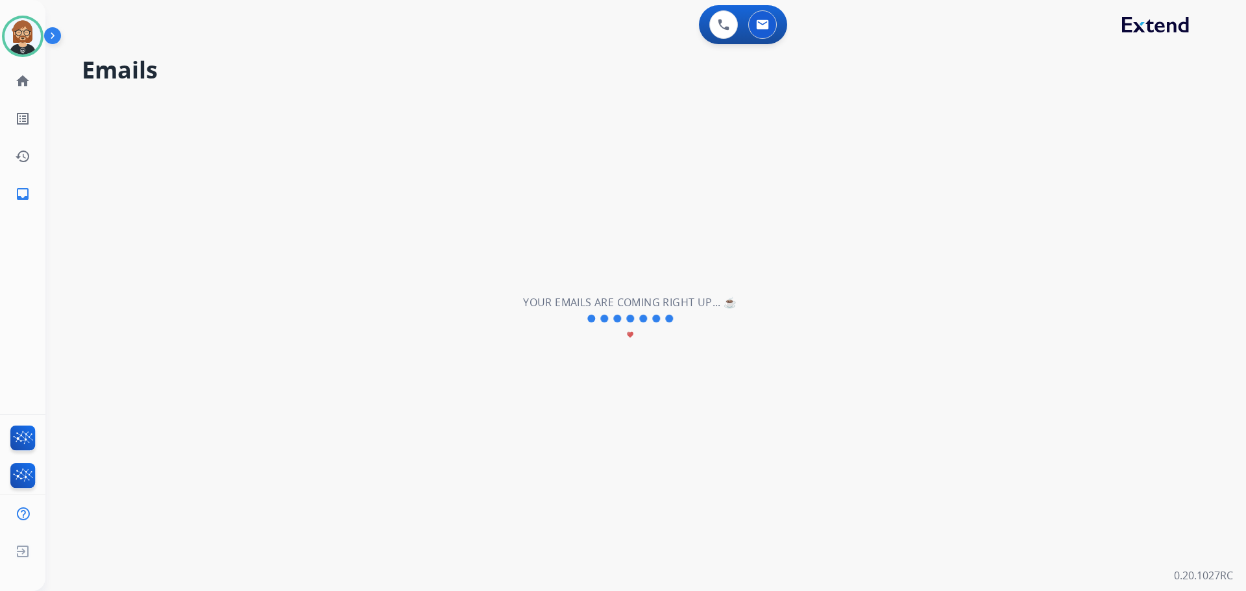
scroll to position [0, 0]
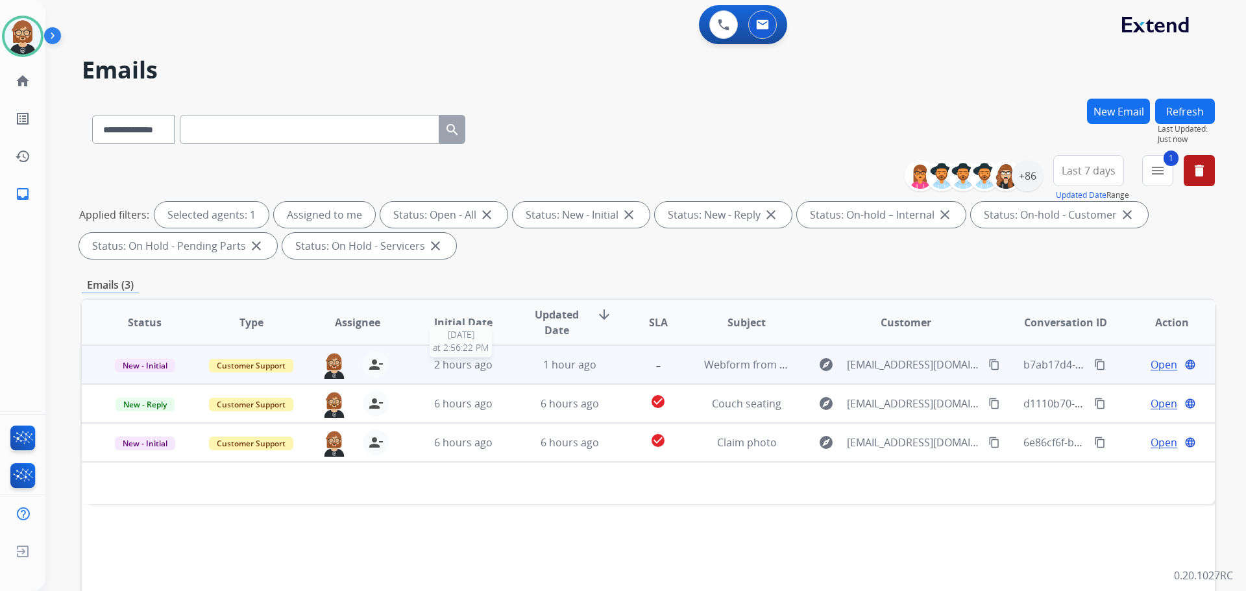
click at [424, 368] on div "2 hours ago" at bounding box center [463, 365] width 85 height 16
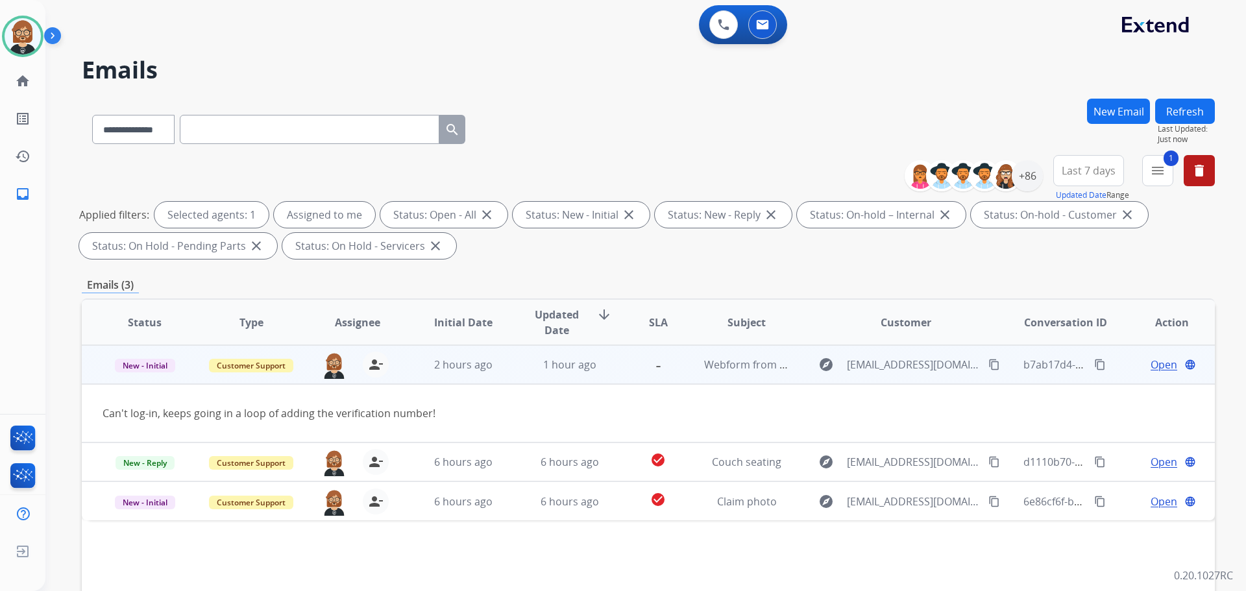
click at [1154, 361] on span "Open" at bounding box center [1164, 365] width 27 height 16
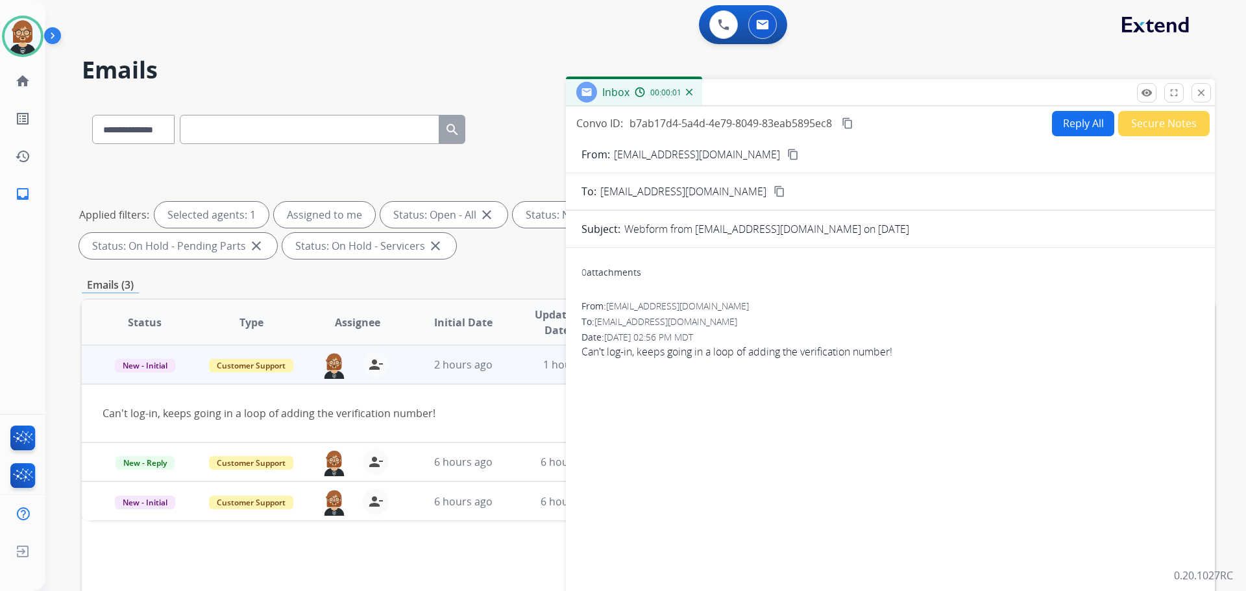
click at [1063, 135] on button "Reply All" at bounding box center [1083, 123] width 62 height 25
select select "**********"
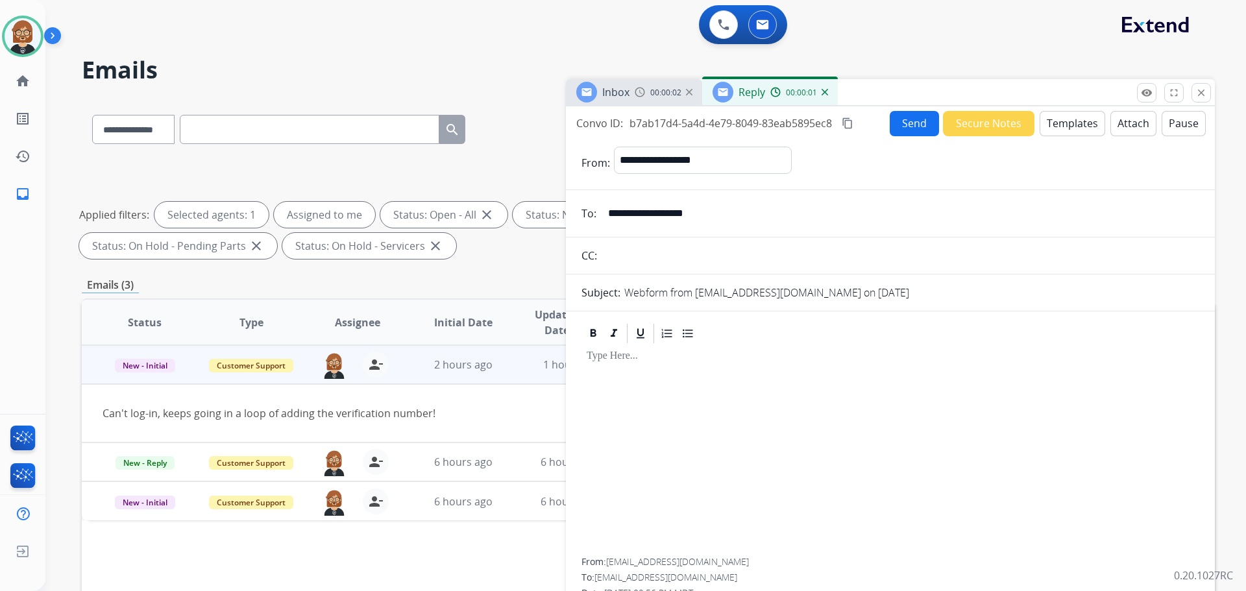
click at [1082, 132] on button "Templates" at bounding box center [1073, 123] width 66 height 25
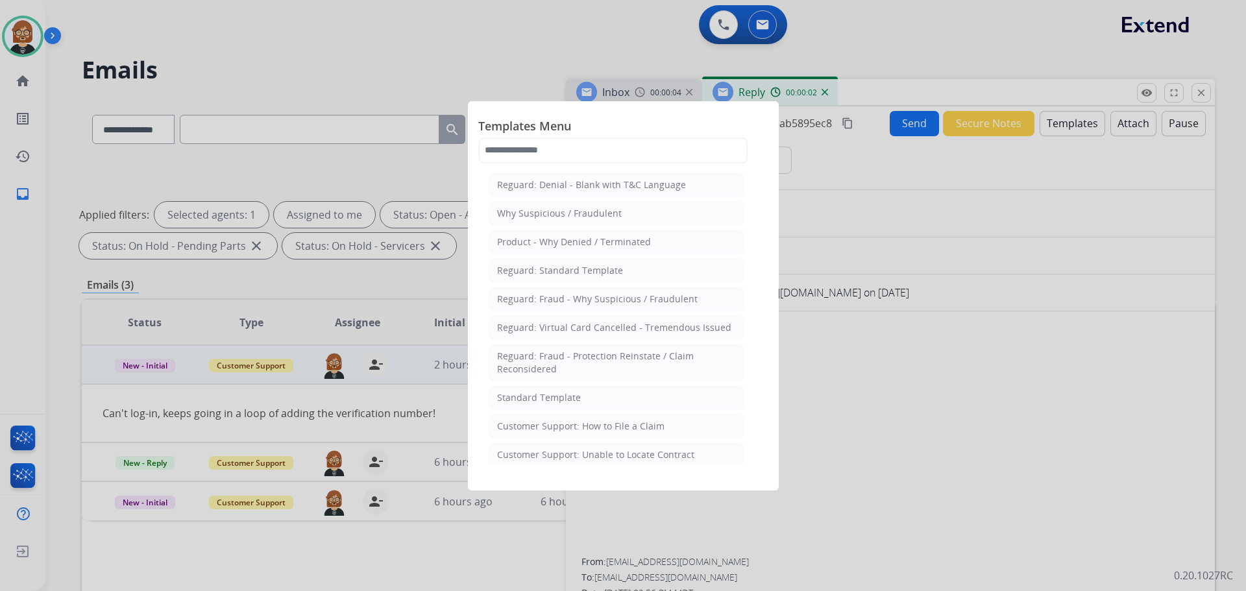
click at [602, 393] on li "Standard Template" at bounding box center [616, 398] width 255 height 25
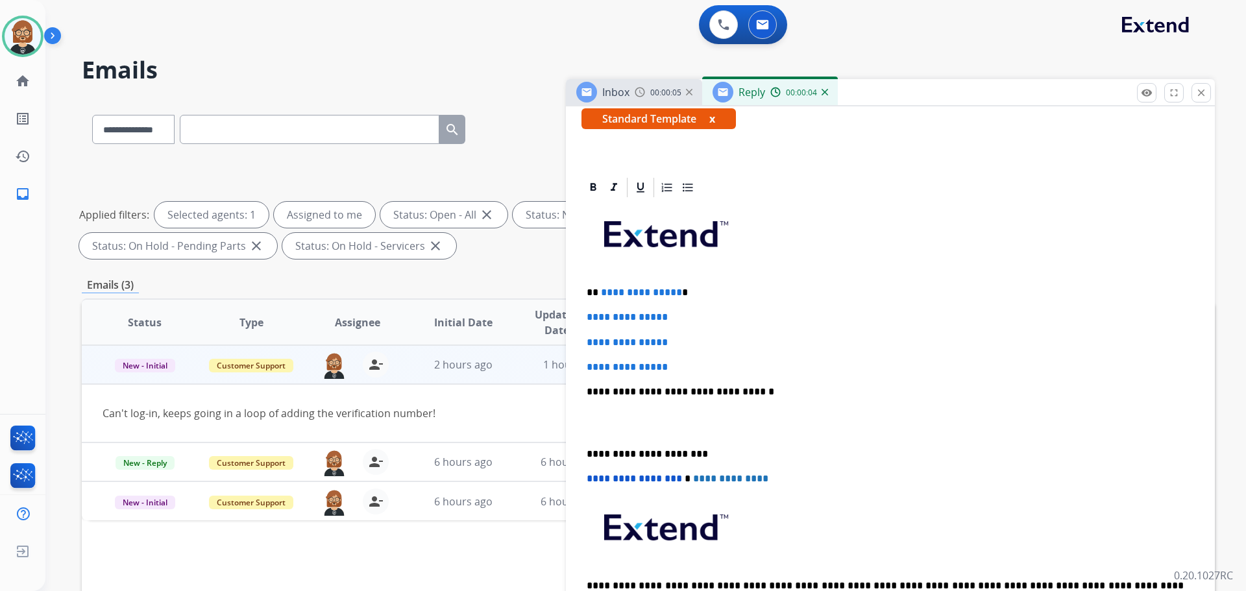
scroll to position [260, 0]
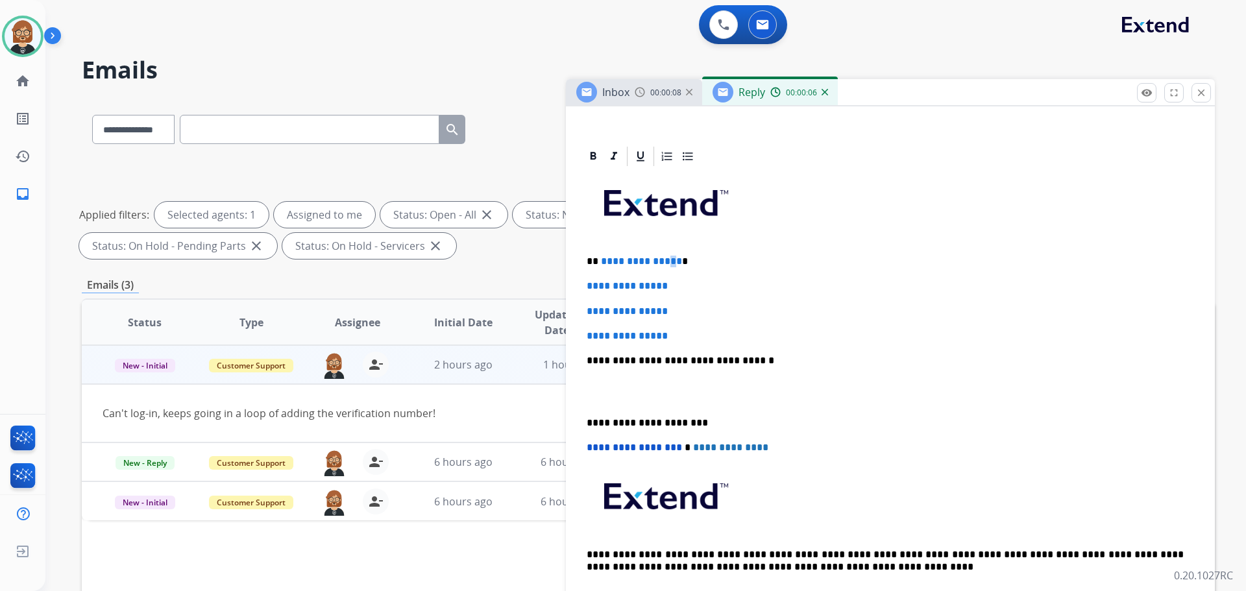
click at [666, 258] on span "**********" at bounding box center [641, 261] width 81 height 10
drag, startPoint x: 674, startPoint y: 258, endPoint x: 600, endPoint y: 258, distance: 74.7
click at [600, 258] on p "**********" at bounding box center [885, 262] width 597 height 12
drag, startPoint x: 682, startPoint y: 330, endPoint x: 569, endPoint y: 286, distance: 121.3
click at [569, 286] on div "**********" at bounding box center [890, 413] width 649 height 537
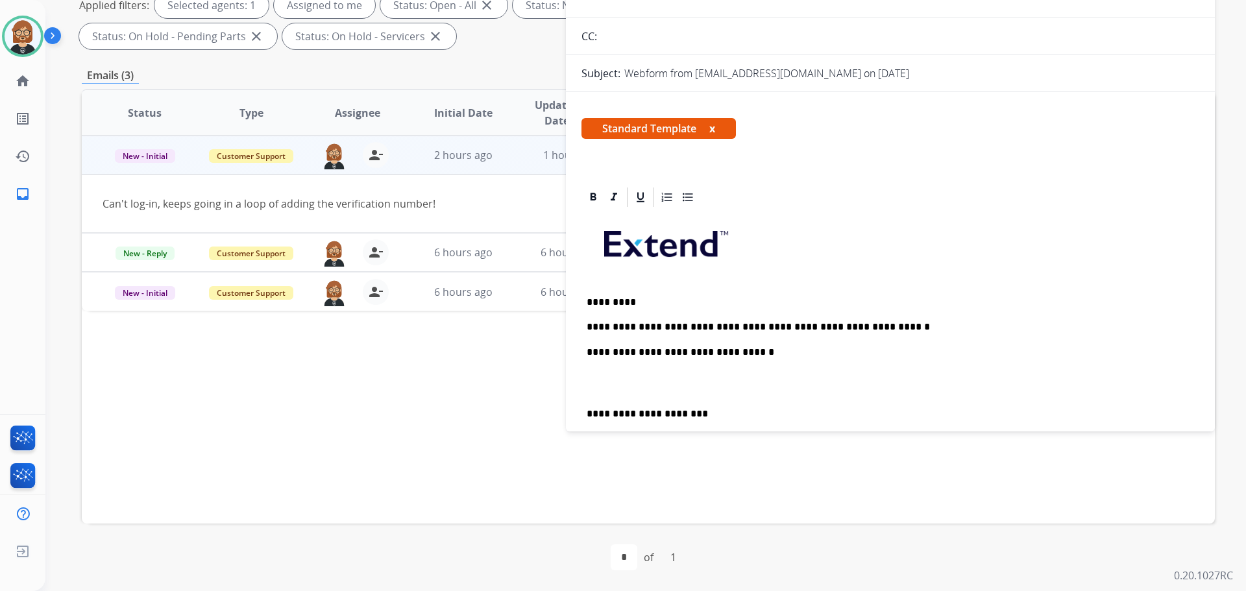
scroll to position [0, 0]
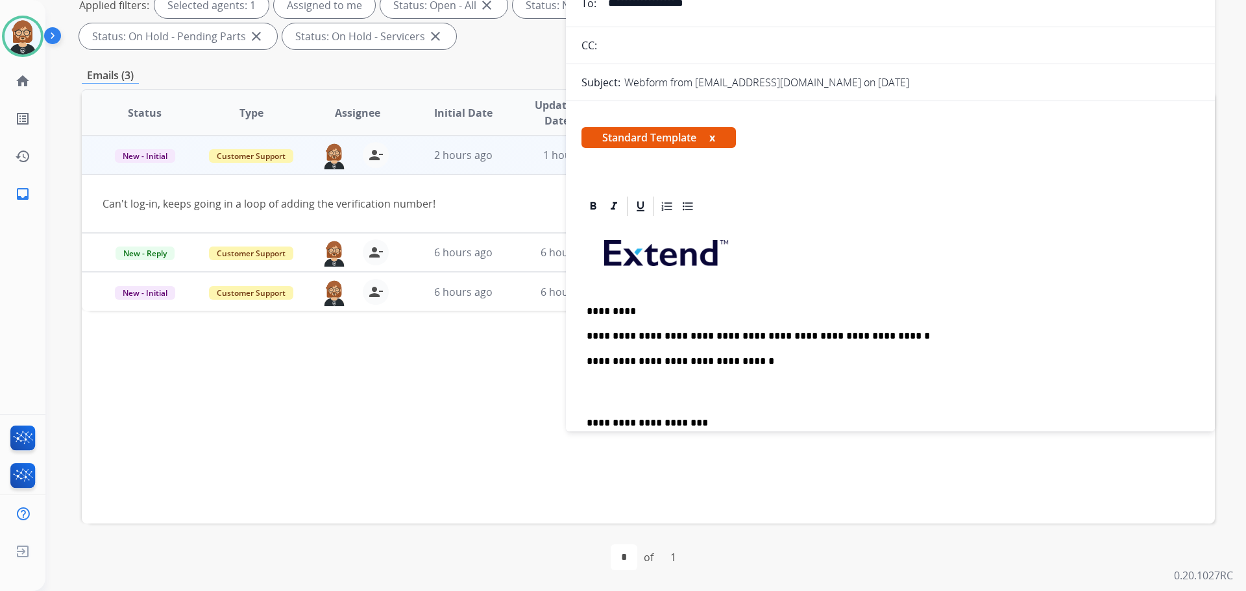
click at [896, 334] on p "**********" at bounding box center [885, 336] width 597 height 12
click at [1096, 336] on p "**********" at bounding box center [885, 336] width 597 height 12
click at [639, 314] on p "*********" at bounding box center [885, 312] width 597 height 12
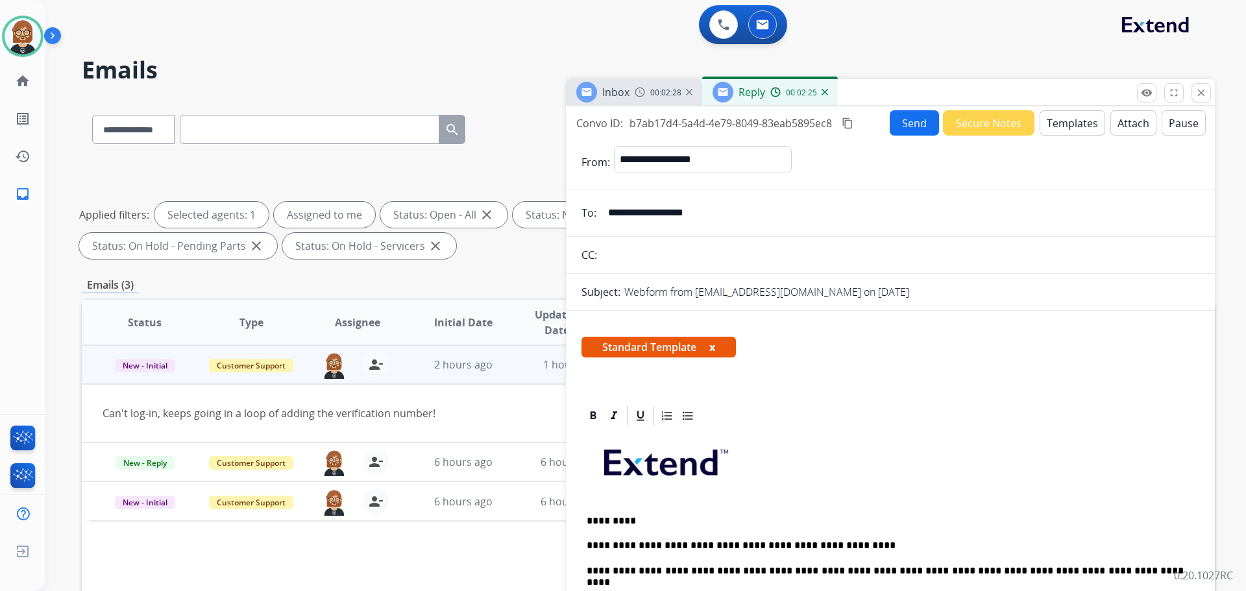
click at [909, 127] on button "Send" at bounding box center [914, 122] width 49 height 25
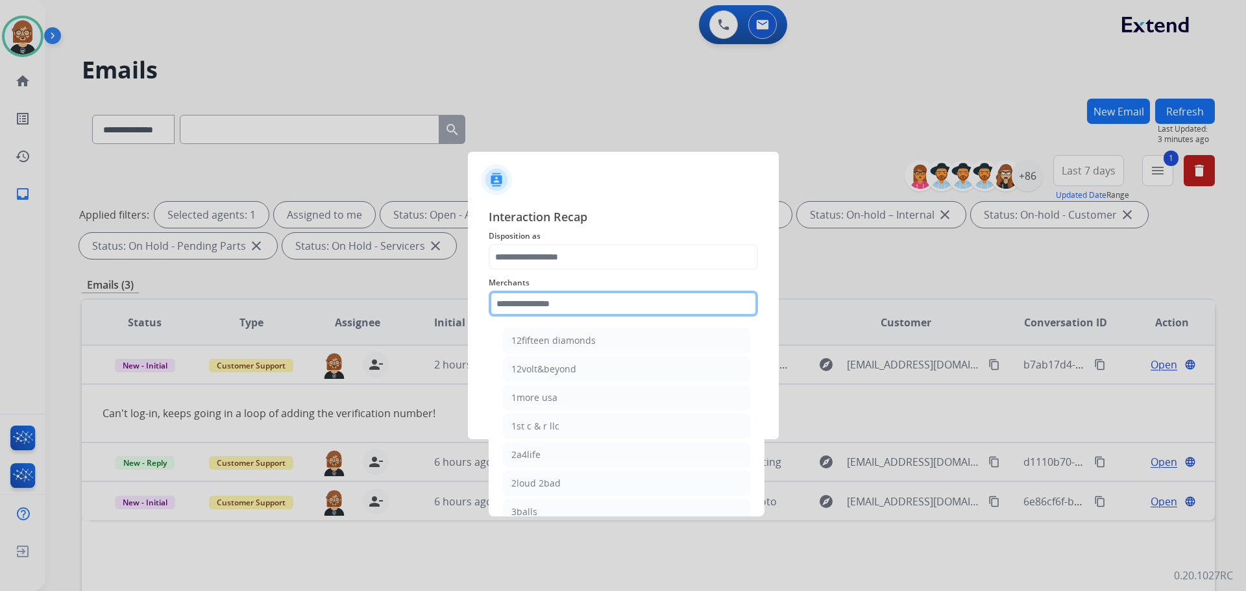
click at [630, 314] on input "text" at bounding box center [623, 304] width 269 height 26
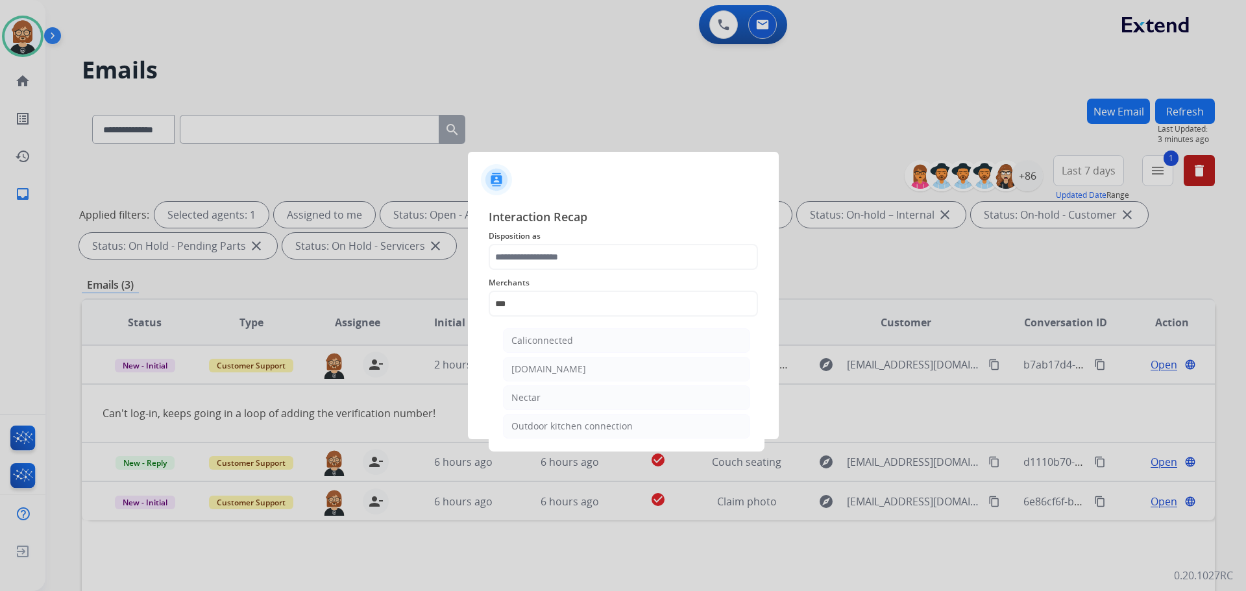
click at [554, 397] on li "Nectar" at bounding box center [626, 398] width 247 height 25
type input "******"
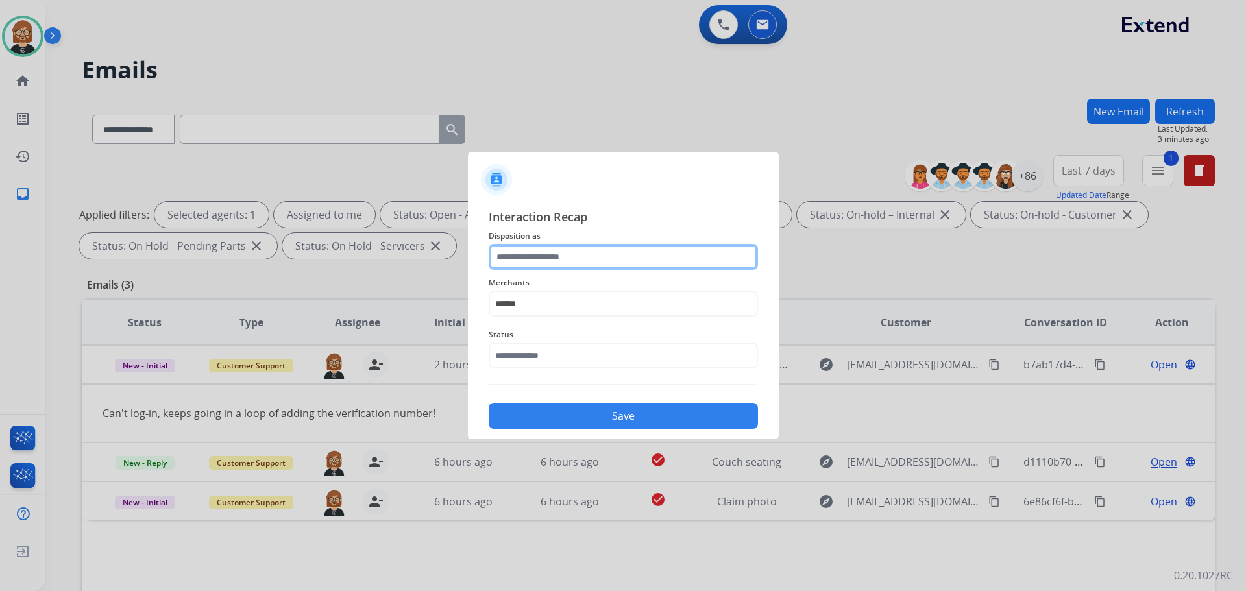
click at [626, 264] on input "text" at bounding box center [623, 257] width 269 height 26
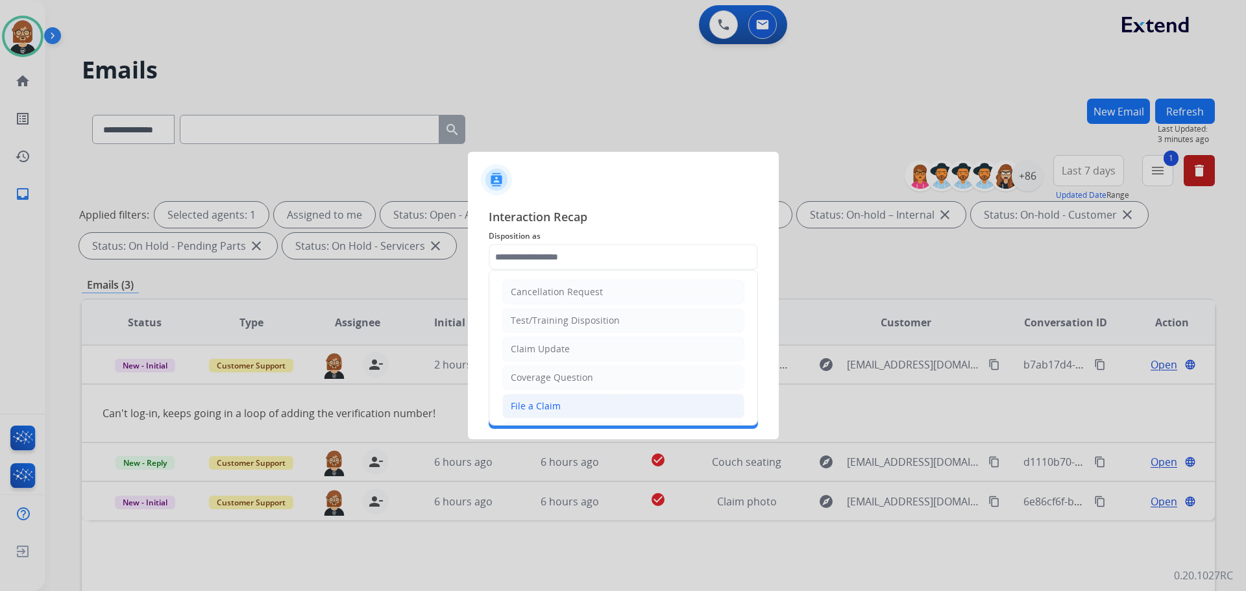
click at [628, 397] on li "File a Claim" at bounding box center [623, 406] width 242 height 25
type input "**********"
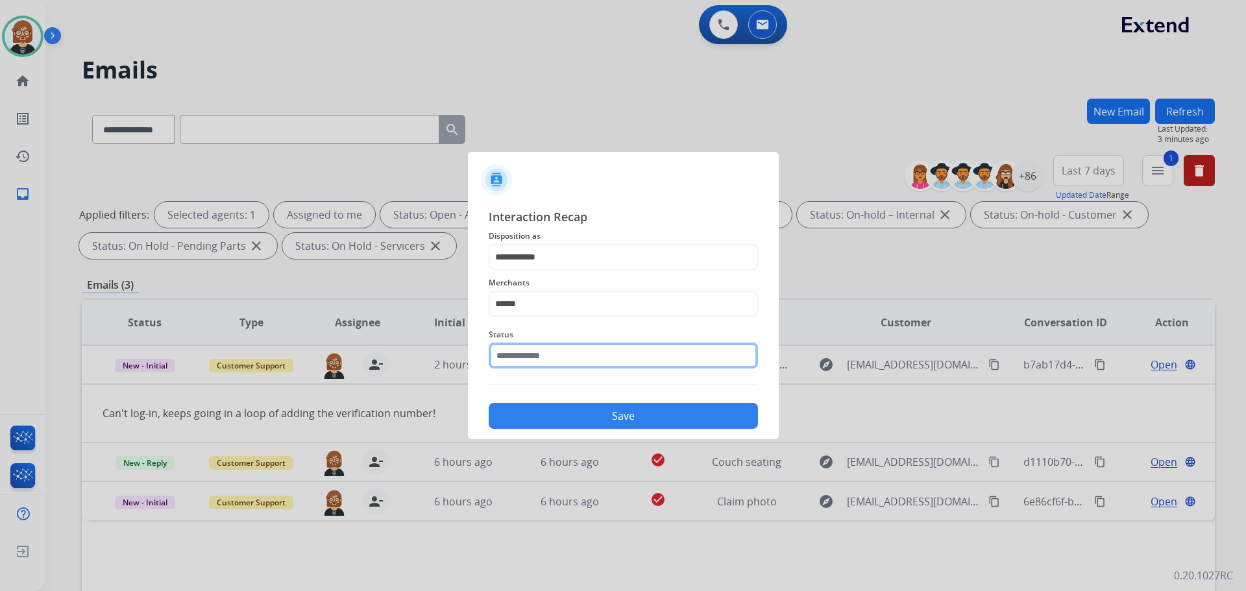
click at [638, 346] on input "text" at bounding box center [623, 356] width 269 height 26
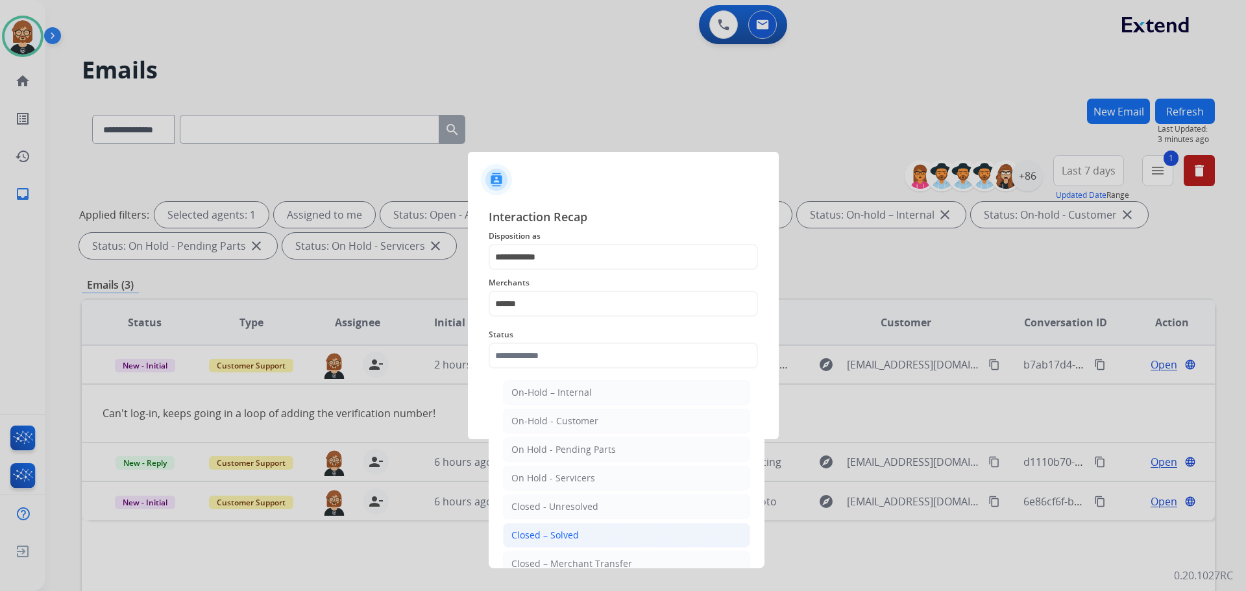
click at [630, 529] on li "Closed – Solved" at bounding box center [626, 535] width 247 height 25
type input "**********"
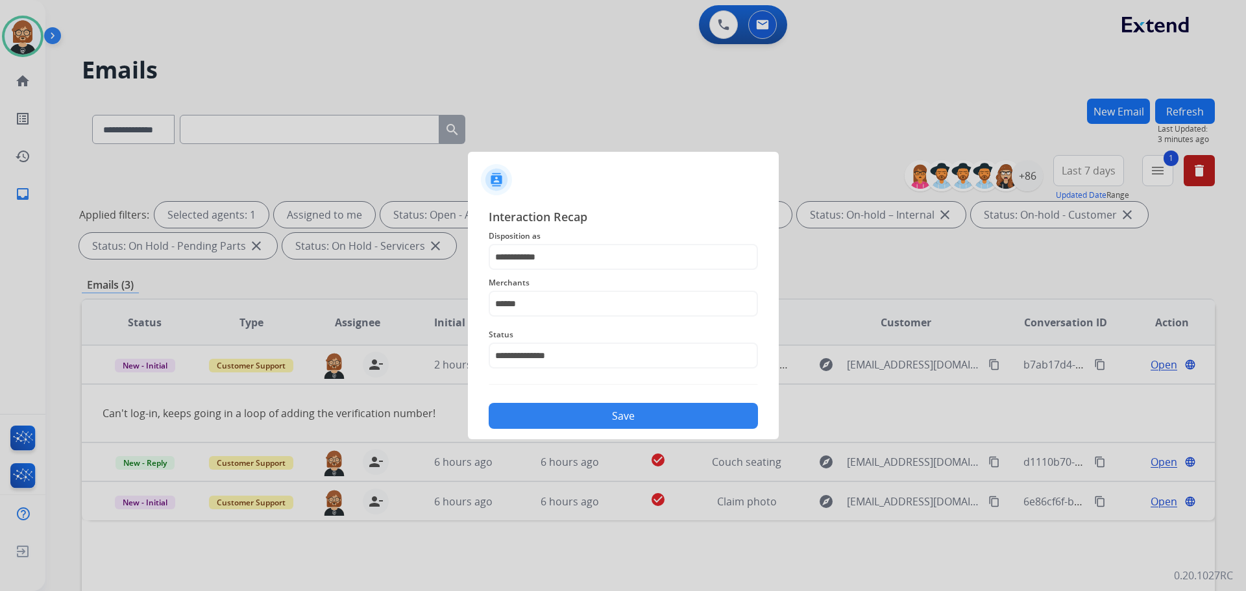
click at [674, 414] on button "Save" at bounding box center [623, 416] width 269 height 26
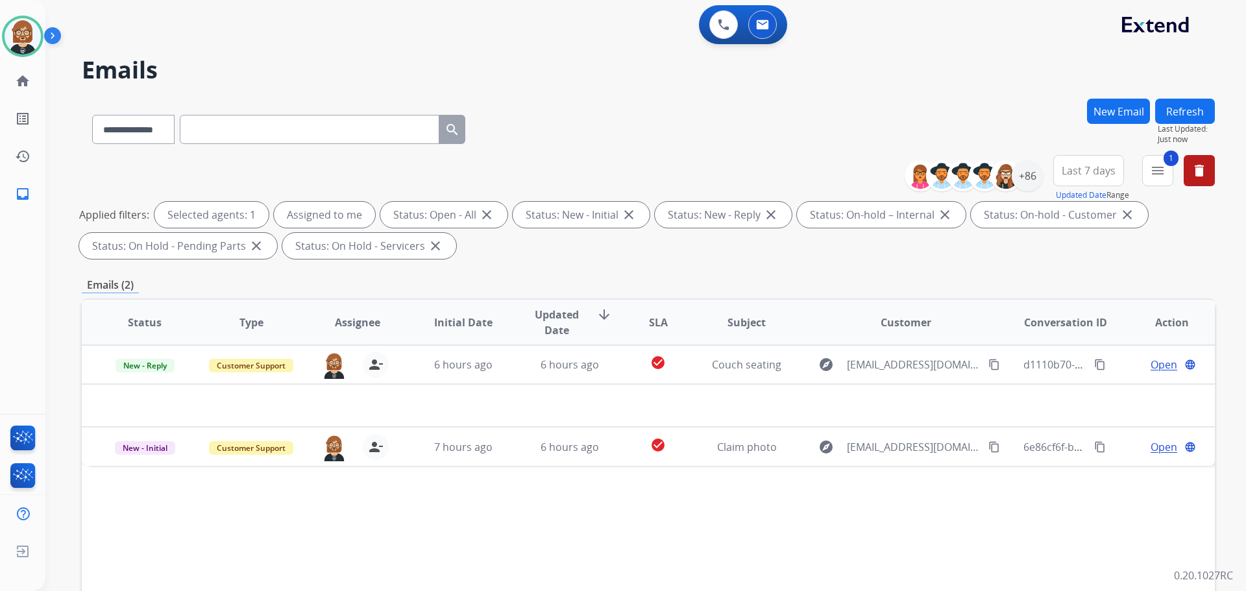
click at [1195, 116] on button "Refresh" at bounding box center [1185, 111] width 60 height 25
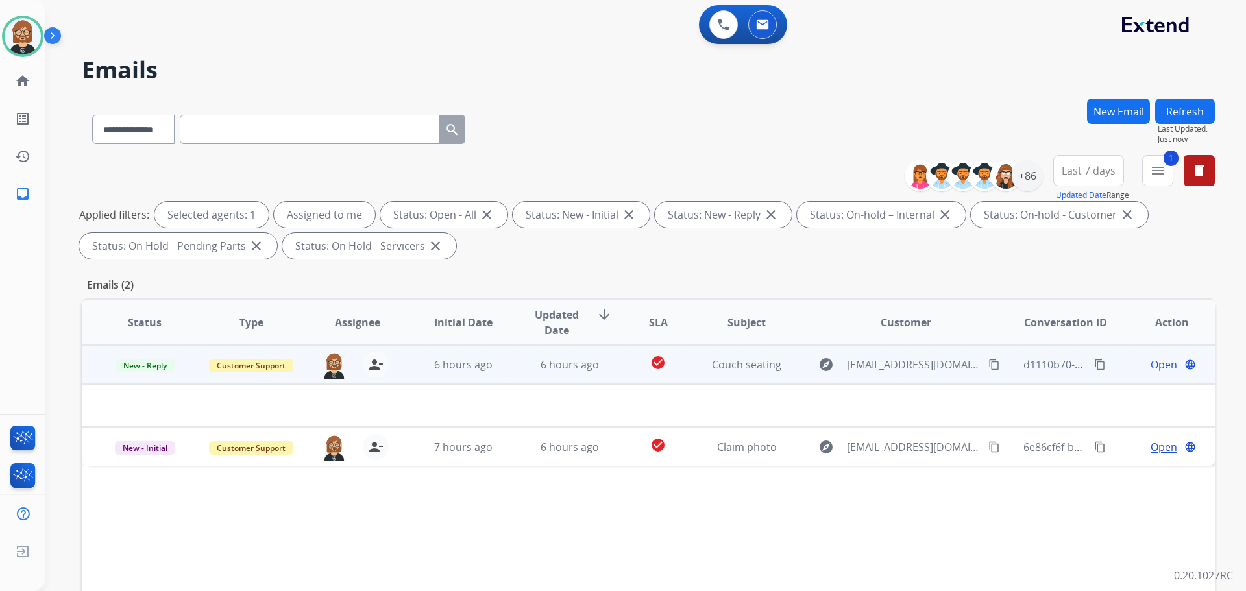
click at [502, 377] on td "6 hours ago" at bounding box center [453, 364] width 106 height 39
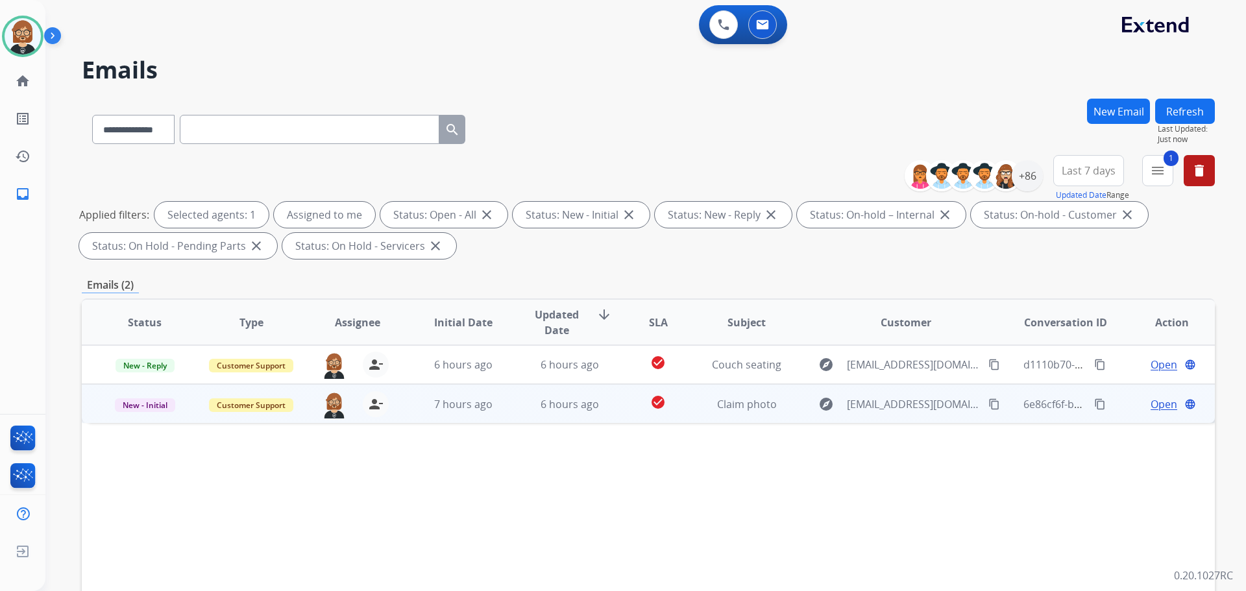
click at [510, 410] on td "6 hours ago" at bounding box center [560, 403] width 106 height 39
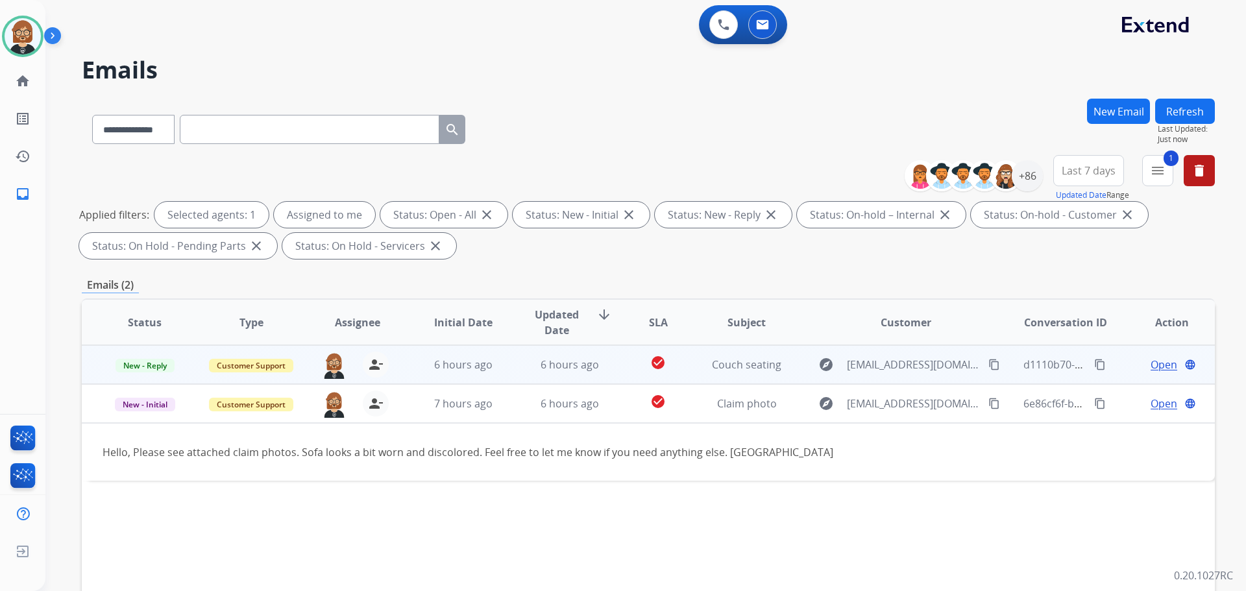
click at [517, 357] on td "6 hours ago" at bounding box center [560, 364] width 106 height 39
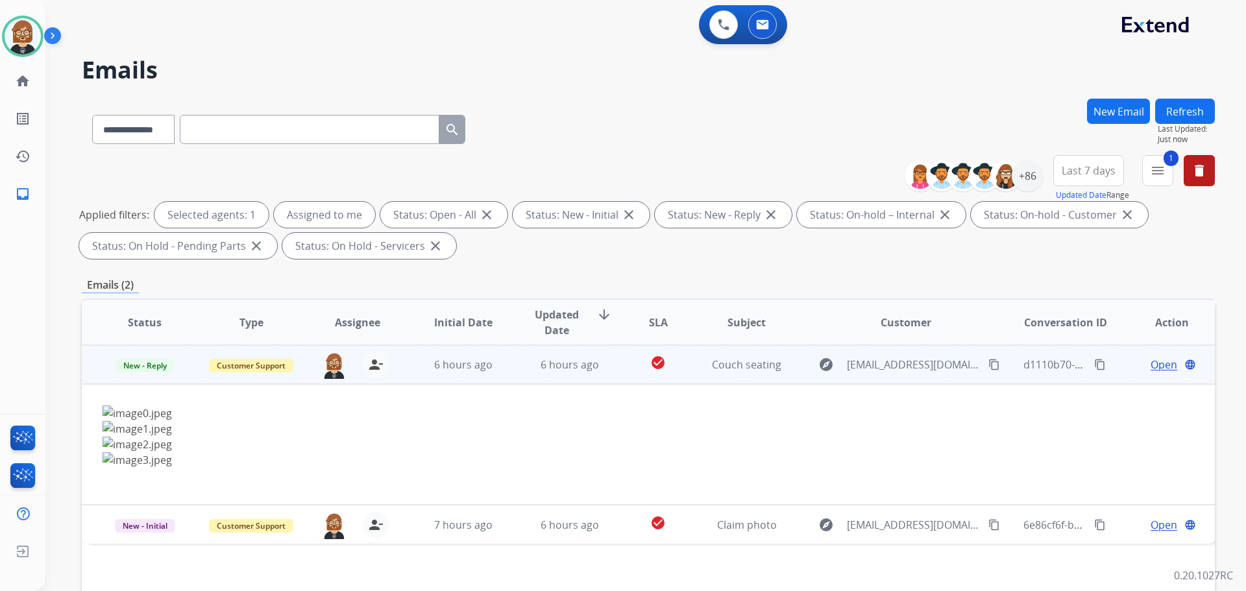
click at [1151, 366] on span "Open" at bounding box center [1164, 365] width 27 height 16
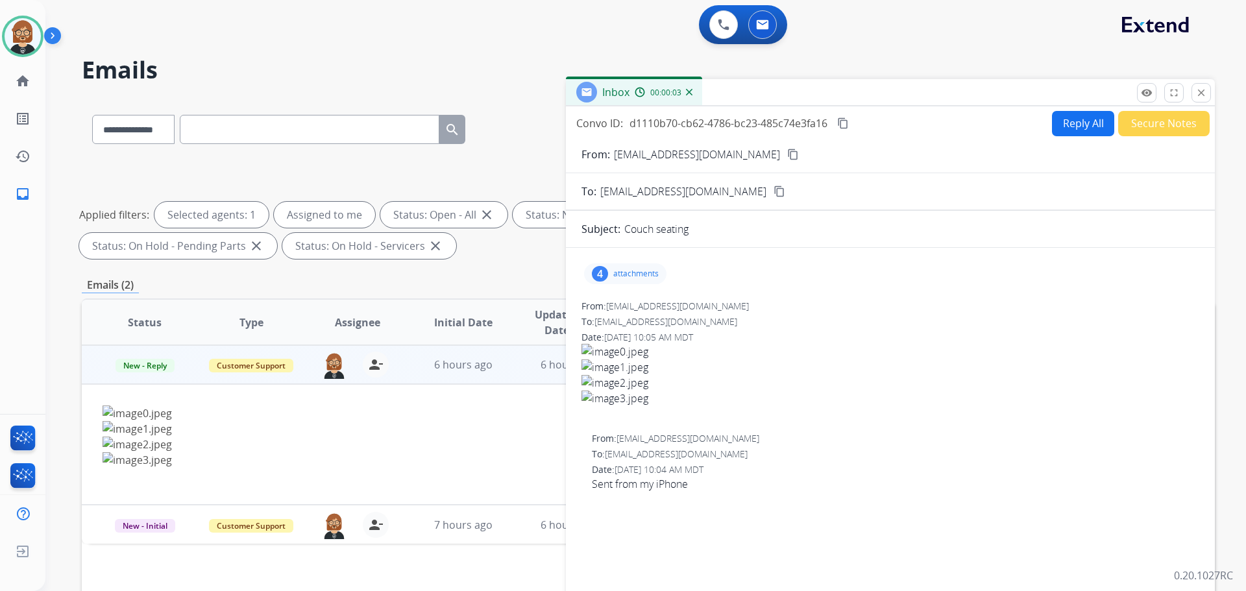
click at [622, 274] on p "attachments" at bounding box center [635, 274] width 45 height 10
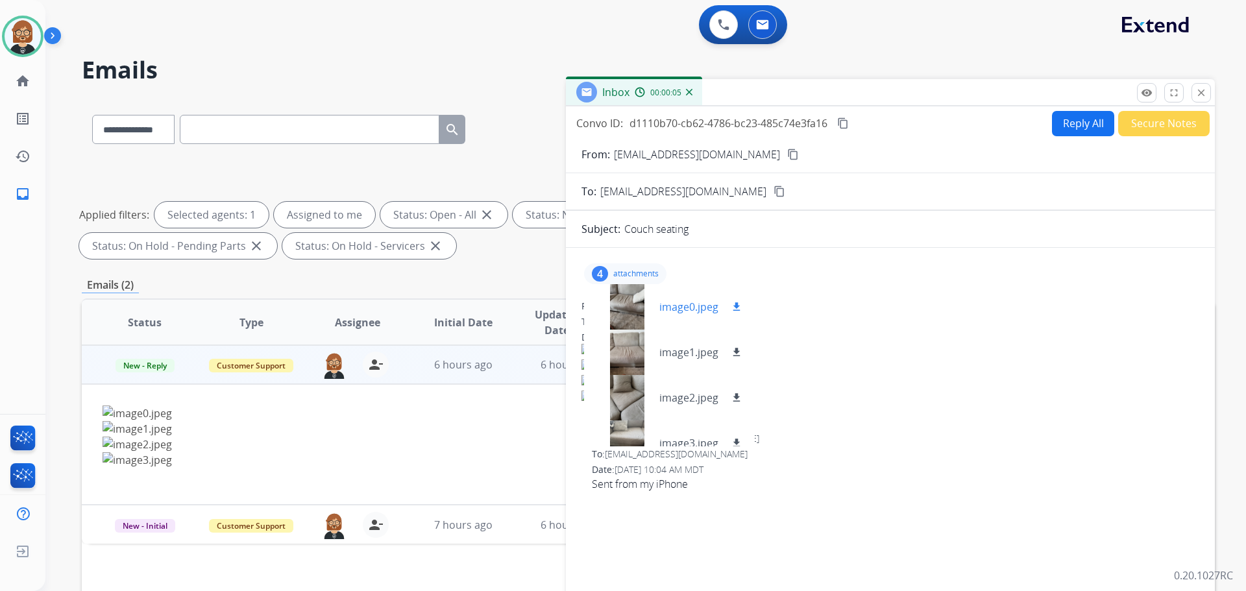
click at [739, 304] on mat-icon "download" at bounding box center [737, 307] width 12 height 12
click at [739, 354] on mat-icon "download" at bounding box center [737, 353] width 12 height 12
click at [733, 395] on mat-icon "download" at bounding box center [737, 398] width 12 height 12
click at [736, 444] on mat-icon "download" at bounding box center [737, 443] width 12 height 12
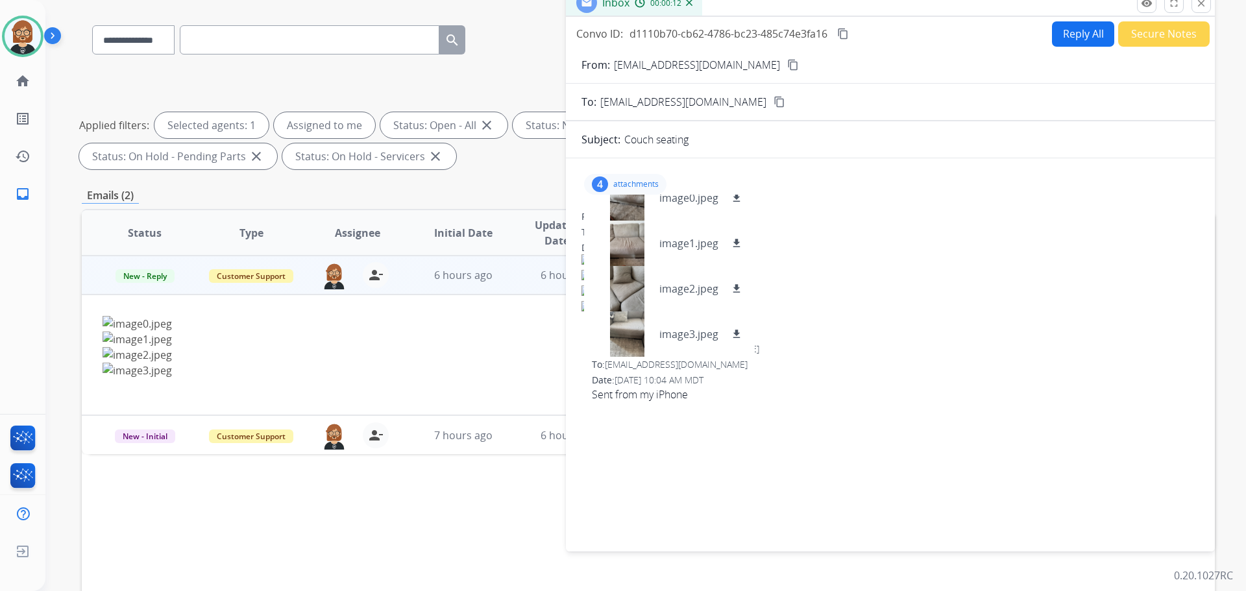
scroll to position [195, 0]
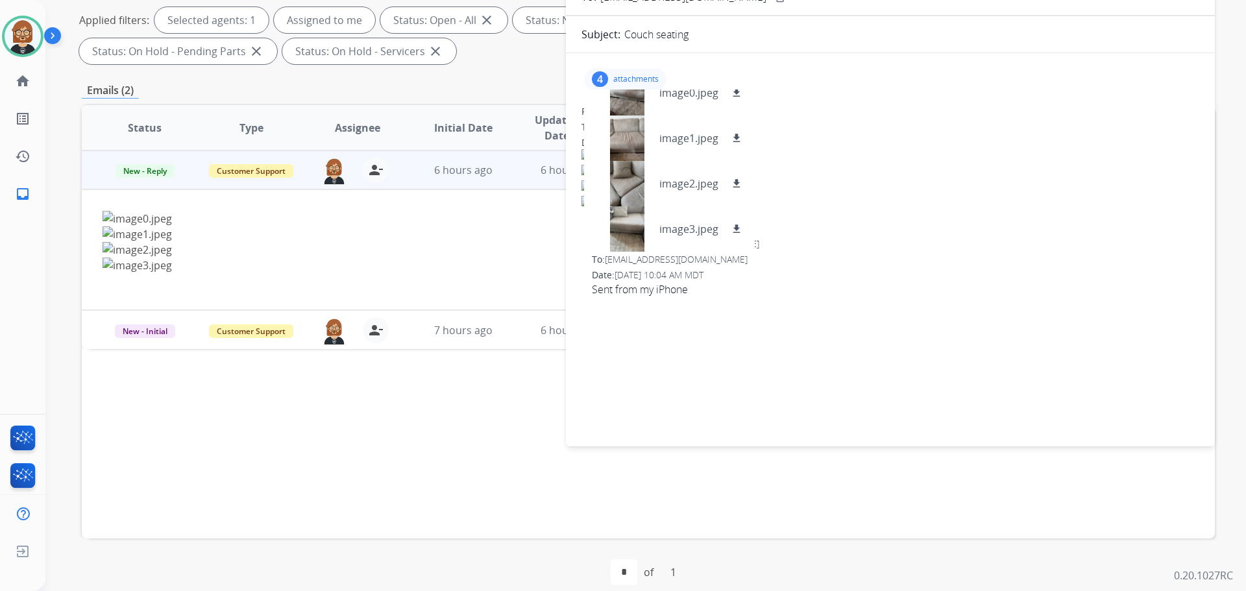
click at [351, 407] on div "Status Type Assignee Initial Date Updated Date arrow_downward SLA Subject Custo…" at bounding box center [648, 321] width 1133 height 435
click at [500, 330] on div "7 hours ago" at bounding box center [463, 331] width 85 height 16
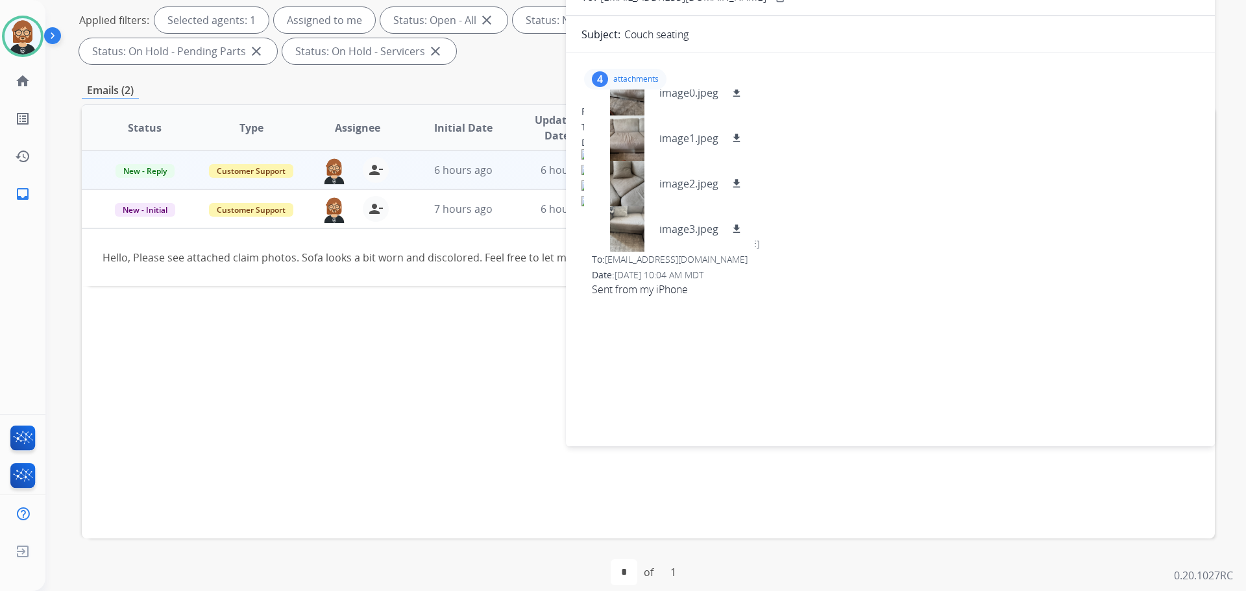
click at [439, 302] on div "Status Type Assignee Initial Date Updated Date arrow_downward SLA Subject Custo…" at bounding box center [648, 321] width 1133 height 435
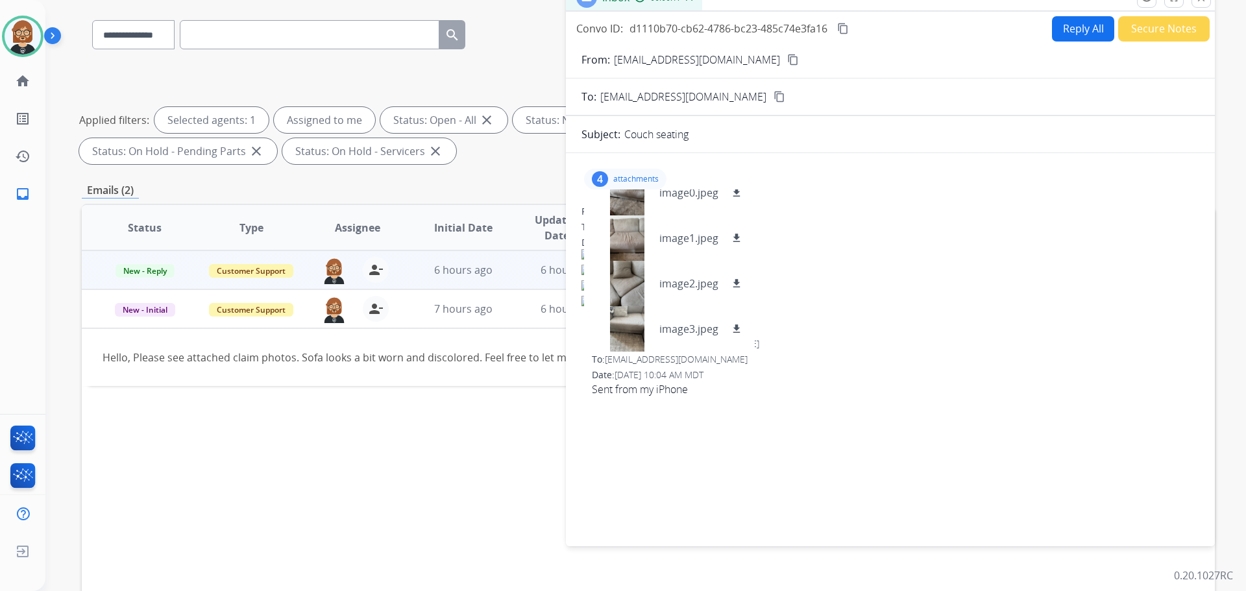
scroll to position [0, 0]
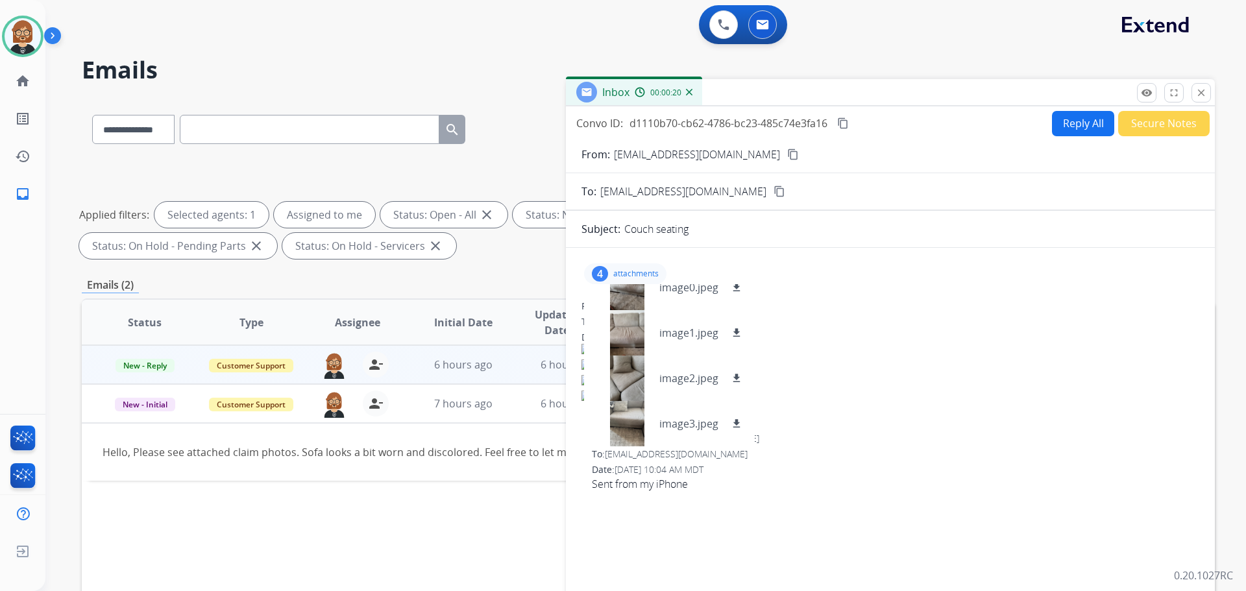
click at [787, 152] on mat-icon "content_copy" at bounding box center [793, 155] width 12 height 12
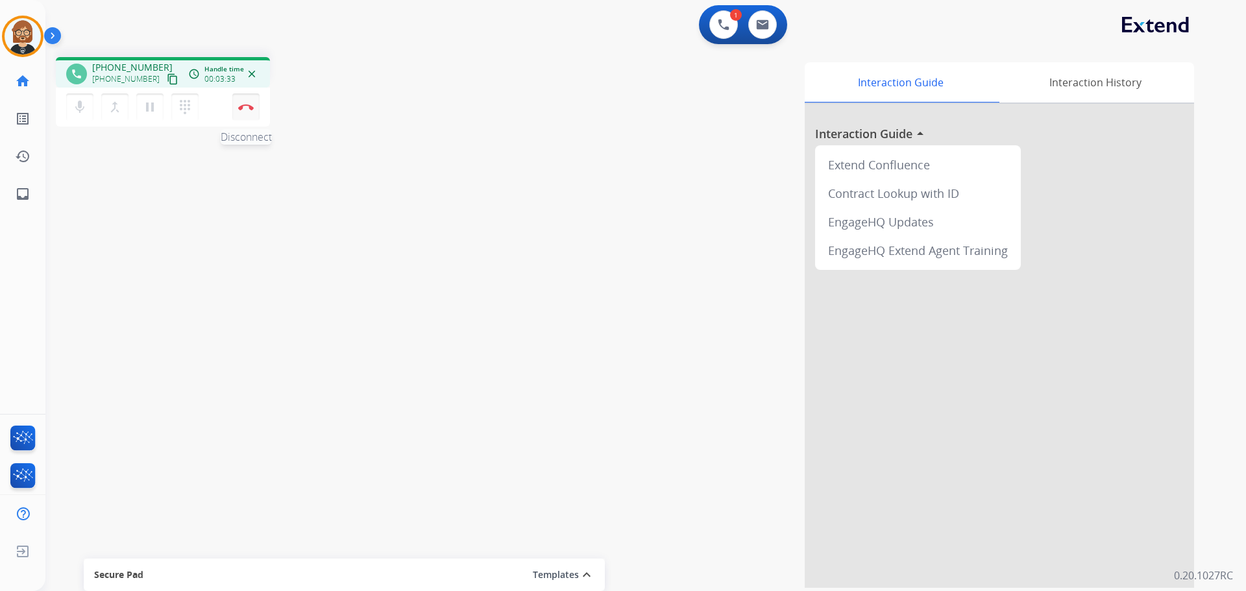
click at [244, 114] on button "Disconnect" at bounding box center [245, 106] width 27 height 27
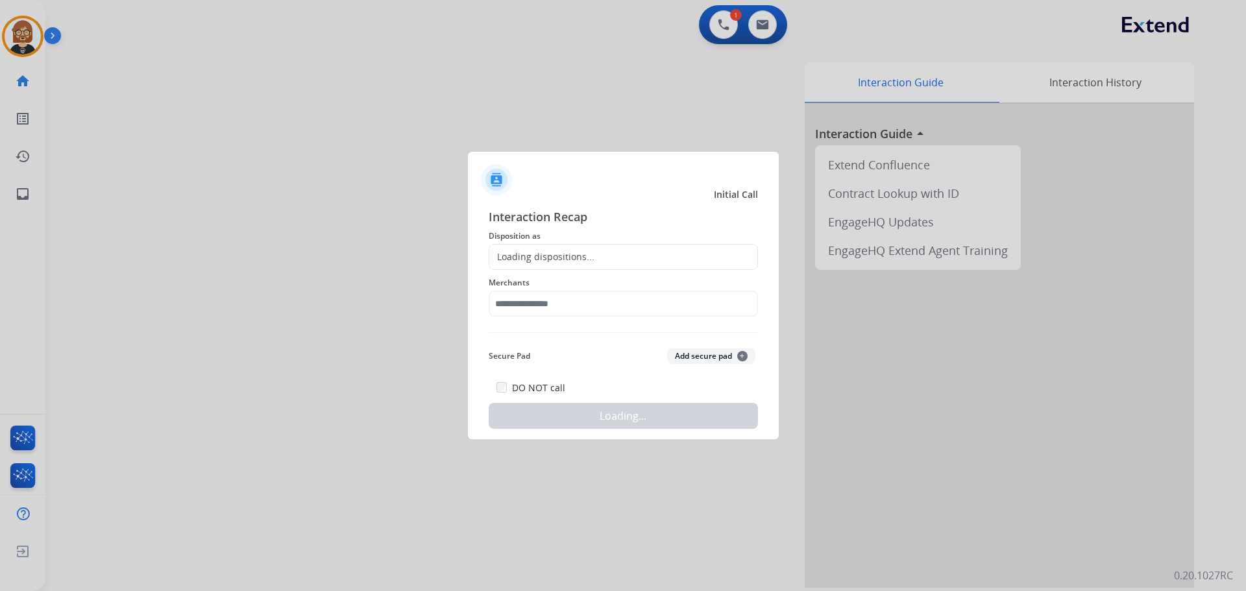
click at [642, 256] on div "Loading dispositions..." at bounding box center [623, 257] width 269 height 26
click at [630, 308] on input "text" at bounding box center [623, 304] width 269 height 26
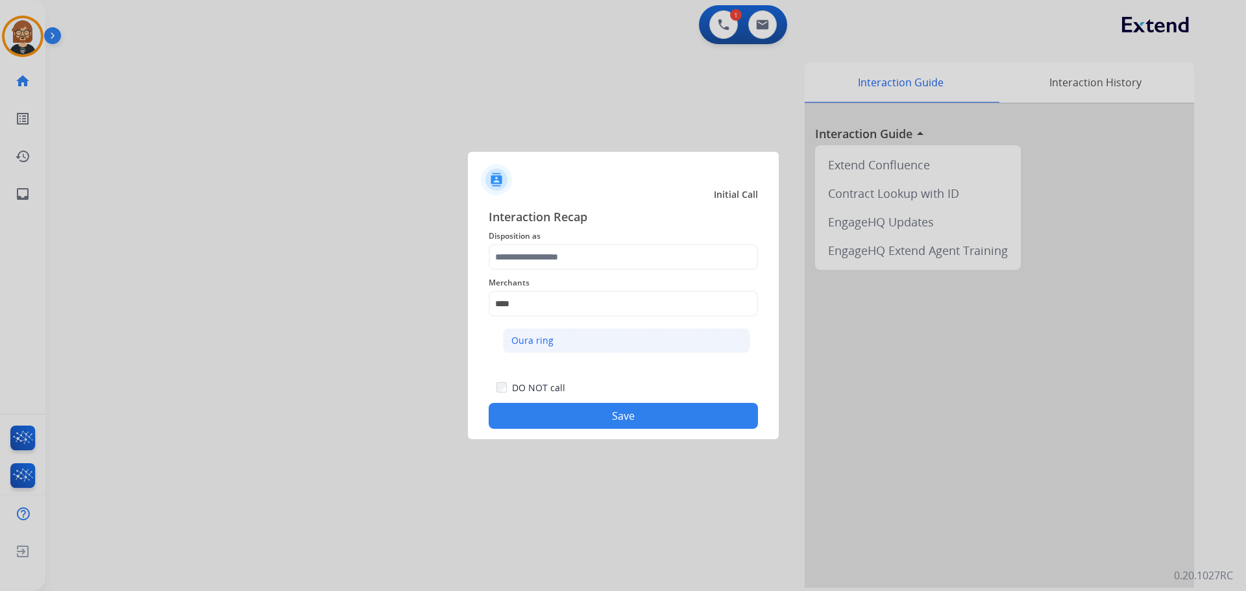
click at [619, 344] on li "Oura ring" at bounding box center [626, 340] width 247 height 25
type input "*********"
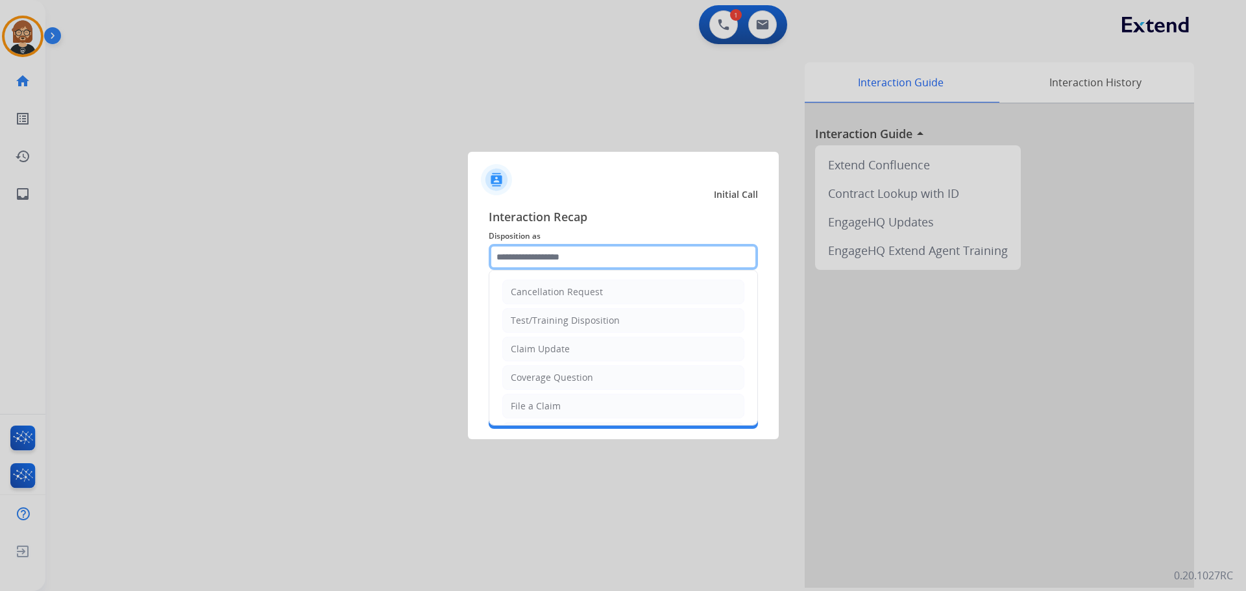
click at [637, 265] on input "text" at bounding box center [623, 257] width 269 height 26
click at [621, 374] on li "Coverage Question" at bounding box center [623, 377] width 242 height 25
type input "**********"
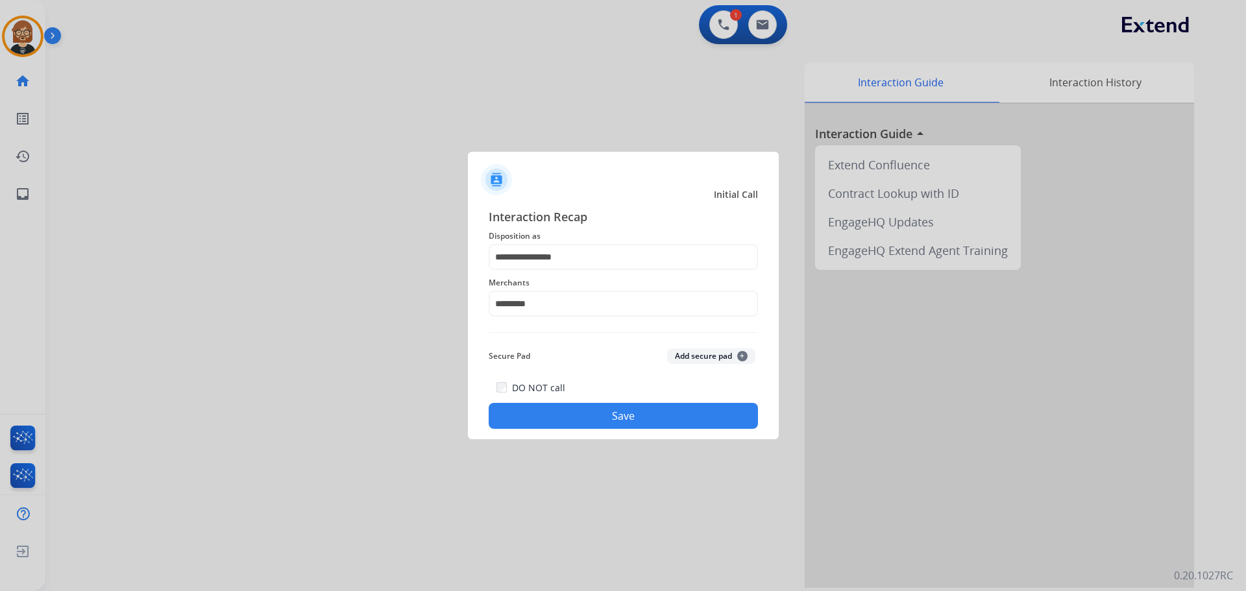
drag, startPoint x: 626, startPoint y: 431, endPoint x: 635, endPoint y: 424, distance: 11.1
click at [634, 425] on div "**********" at bounding box center [623, 318] width 311 height 242
click at [635, 423] on button "Save" at bounding box center [623, 416] width 269 height 26
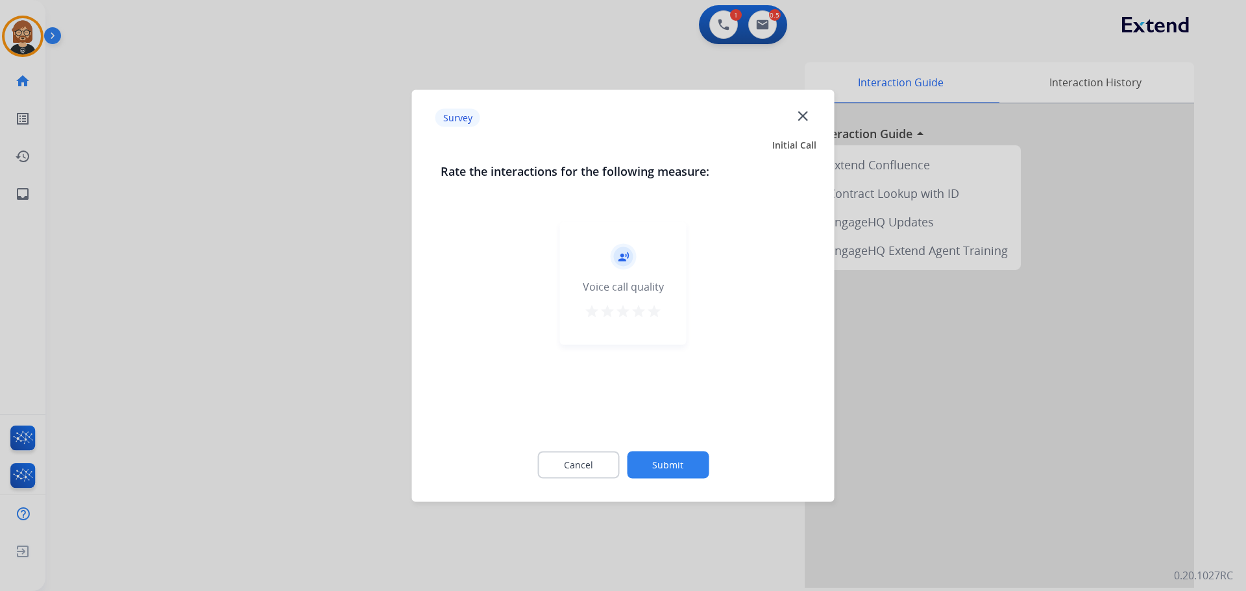
click at [672, 476] on button "Submit" at bounding box center [668, 464] width 82 height 27
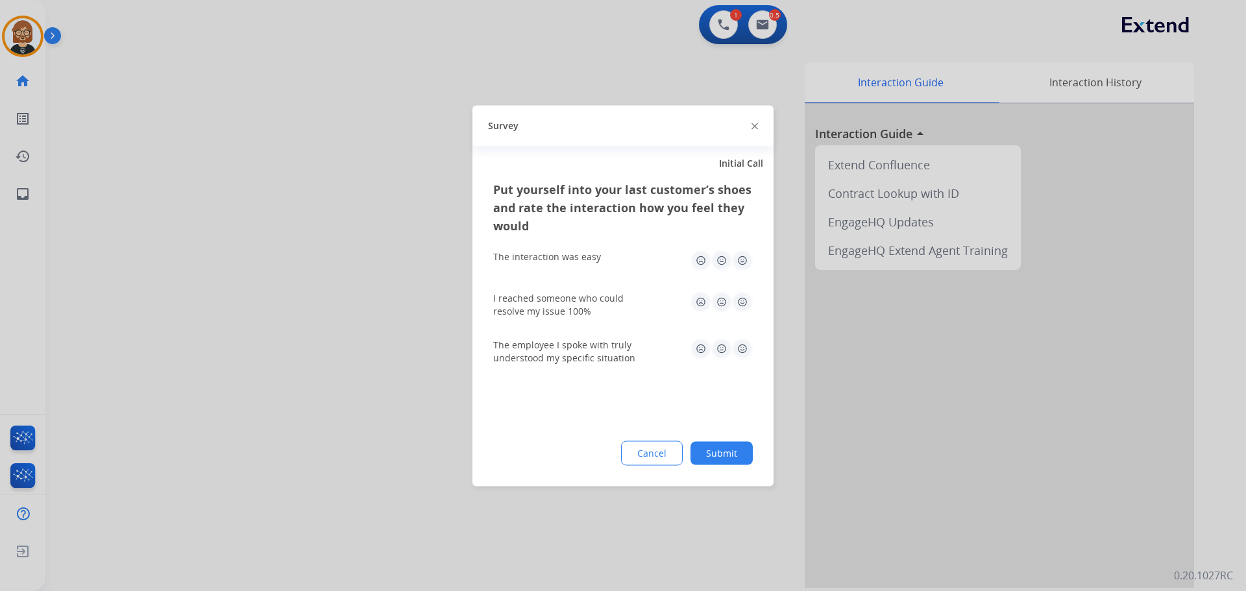
click at [723, 445] on button "Submit" at bounding box center [722, 452] width 62 height 23
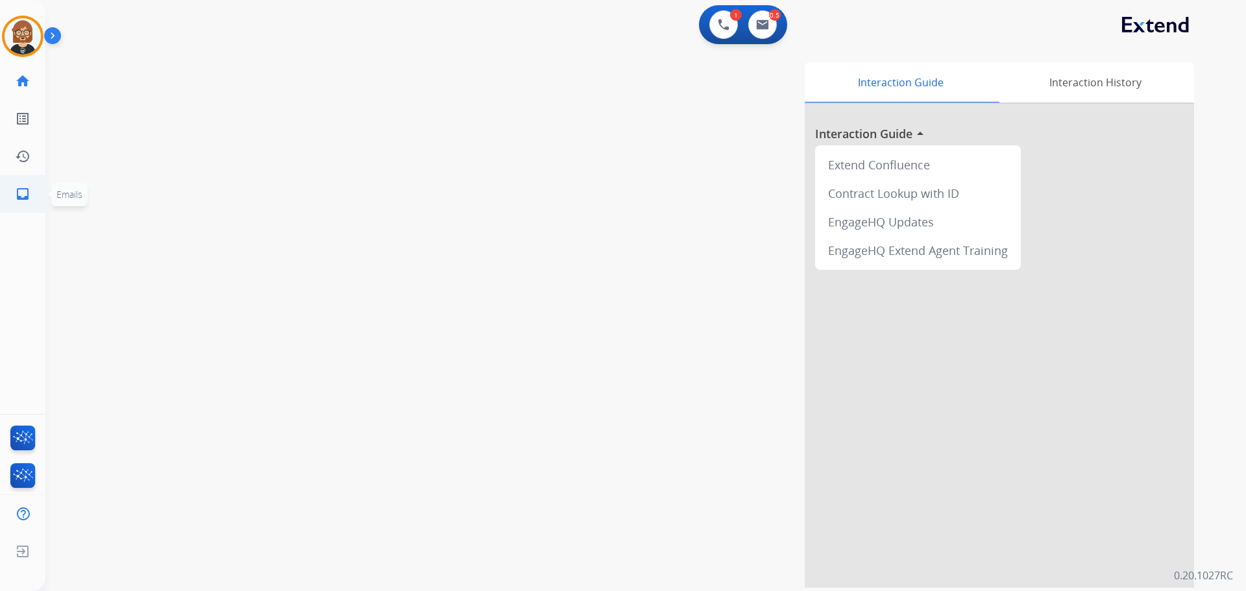
click at [19, 193] on mat-icon "inbox" at bounding box center [23, 194] width 16 height 16
select select "**********"
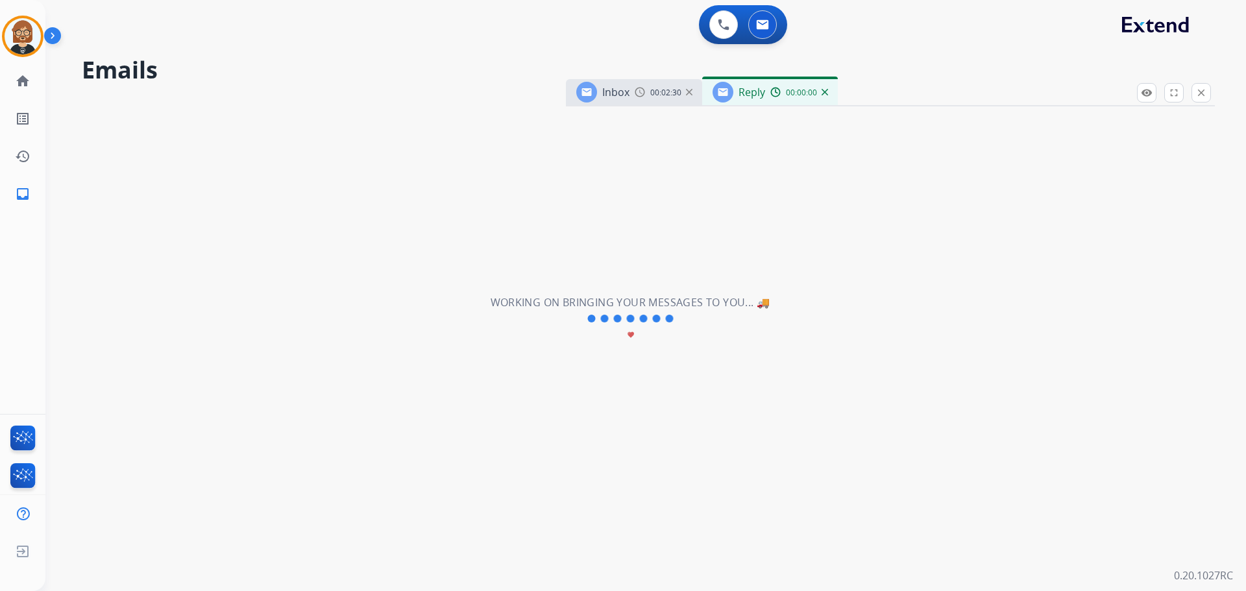
select select "**********"
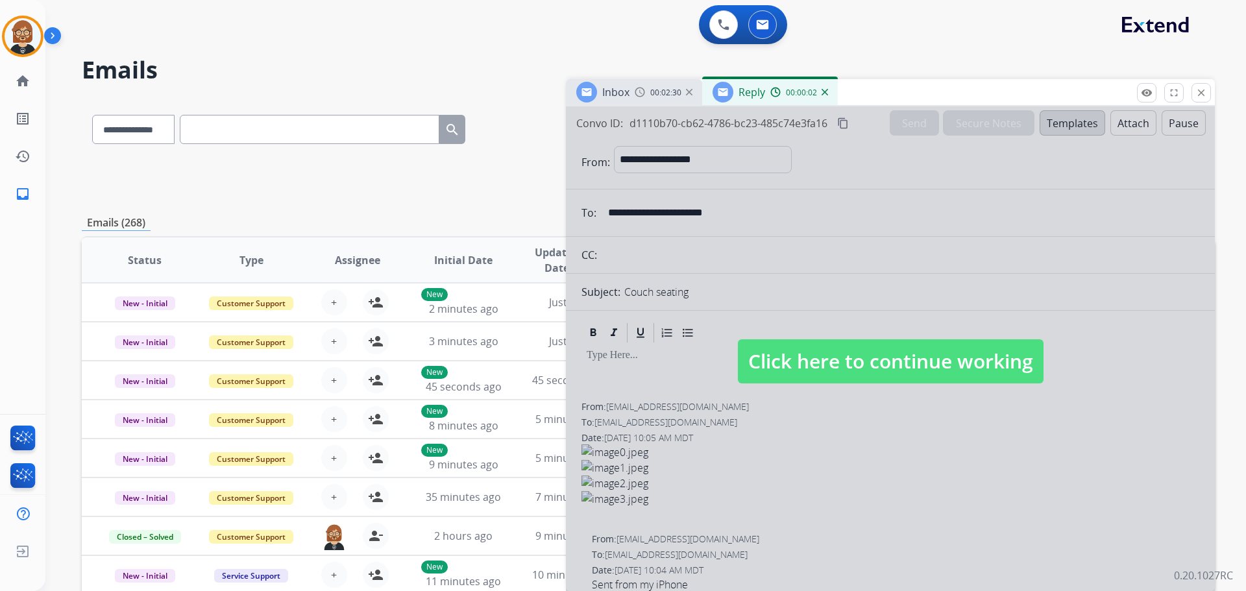
click at [865, 388] on div at bounding box center [890, 348] width 649 height 485
select select
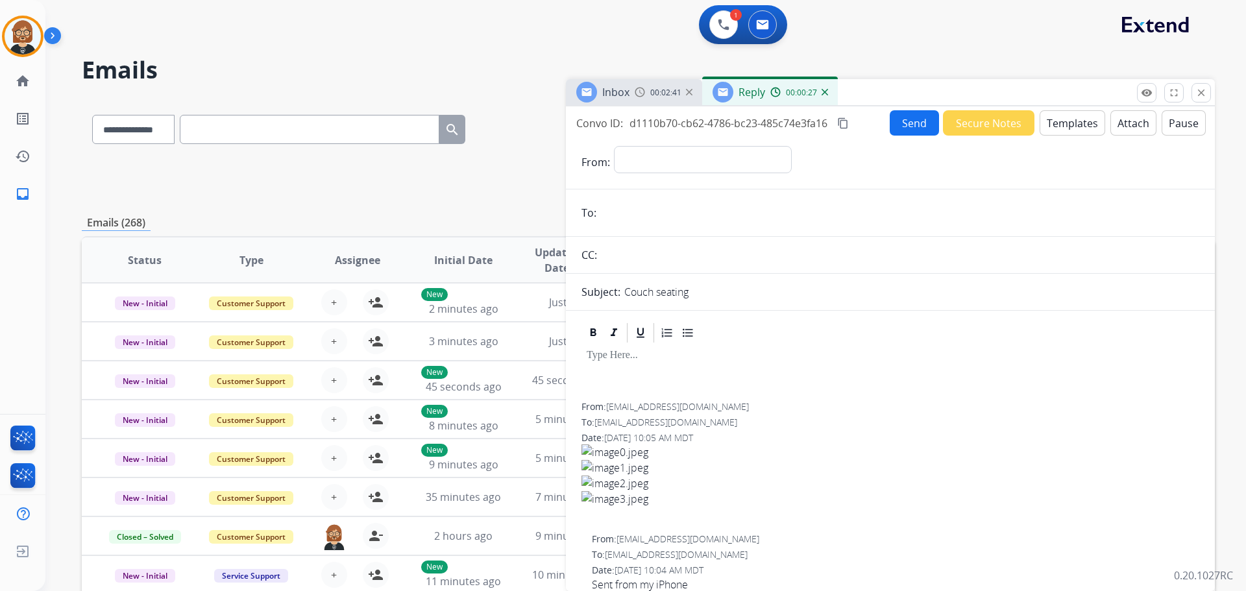
click at [822, 90] on img at bounding box center [825, 92] width 6 height 6
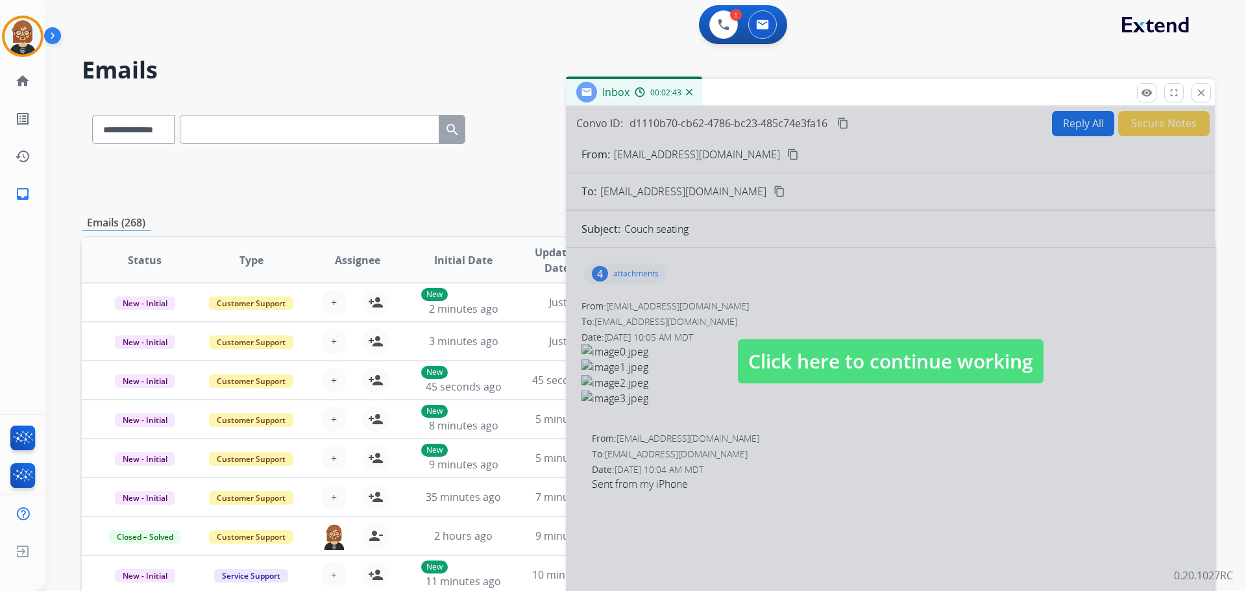
click at [907, 362] on span "Click here to continue working" at bounding box center [891, 361] width 306 height 44
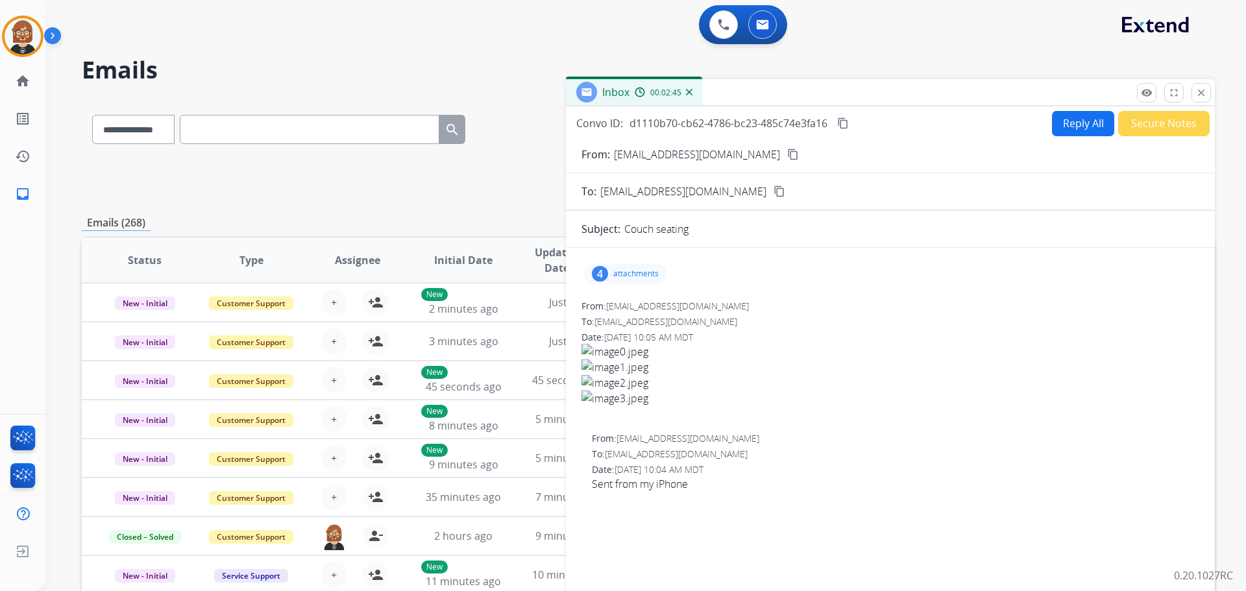
click at [785, 158] on button "content_copy" at bounding box center [793, 155] width 16 height 16
click at [1064, 106] on div "Inbox 00:03:35" at bounding box center [890, 92] width 649 height 27
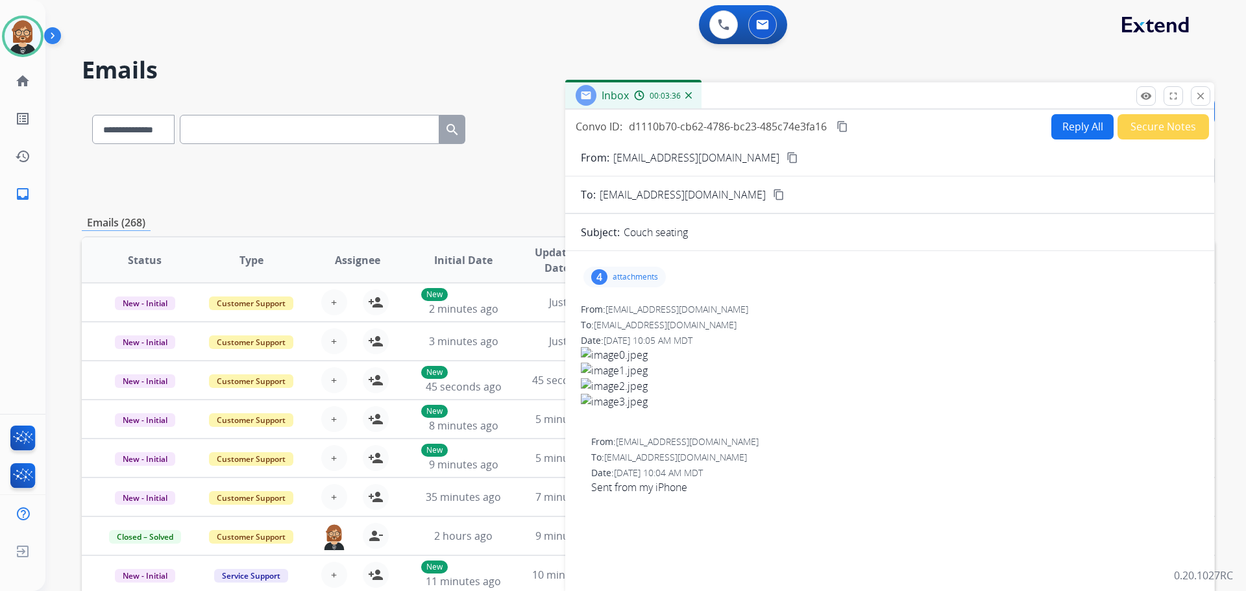
click at [1076, 127] on button "Reply All" at bounding box center [1083, 126] width 62 height 25
select select "**********"
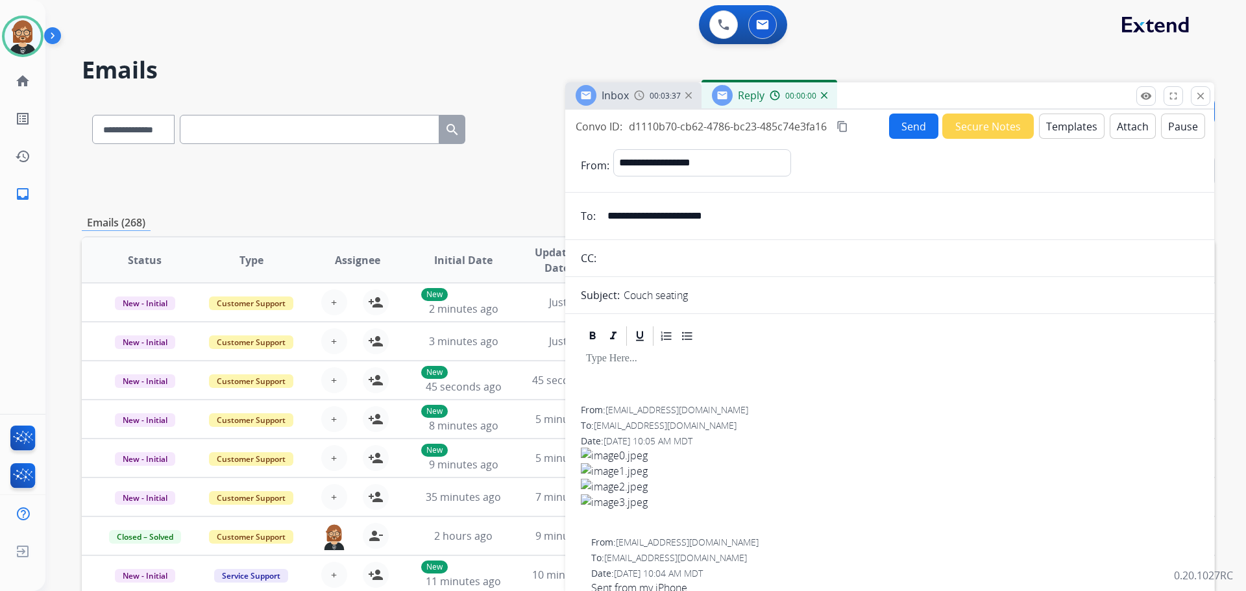
click at [1071, 131] on button "Templates" at bounding box center [1072, 126] width 66 height 25
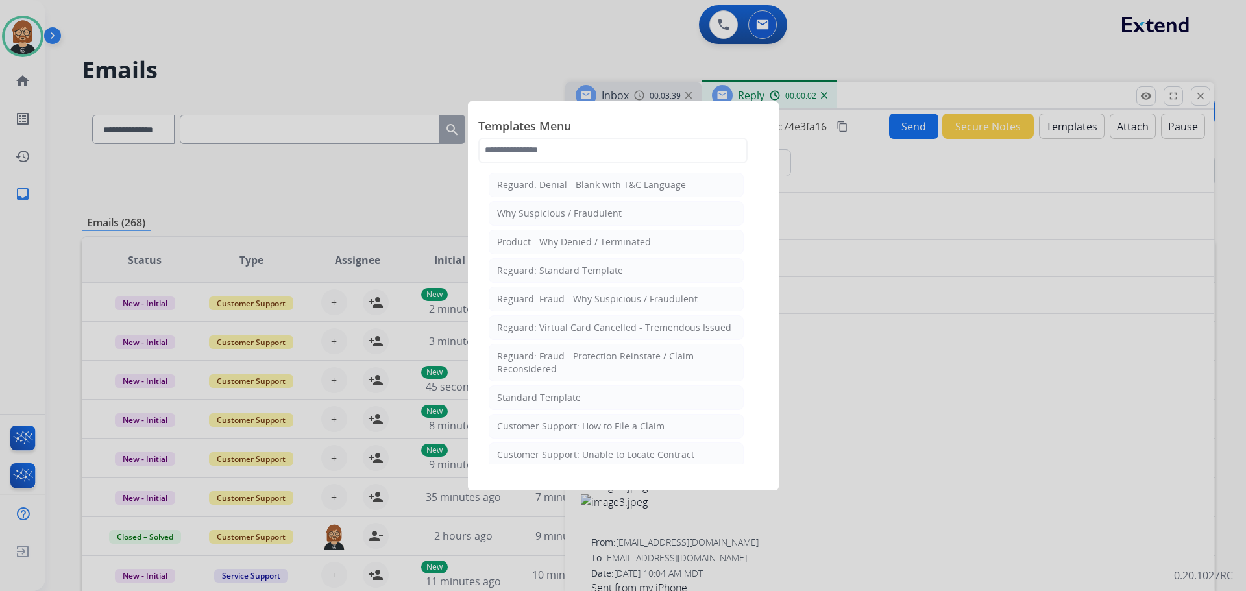
click at [585, 398] on li "Standard Template" at bounding box center [616, 398] width 255 height 25
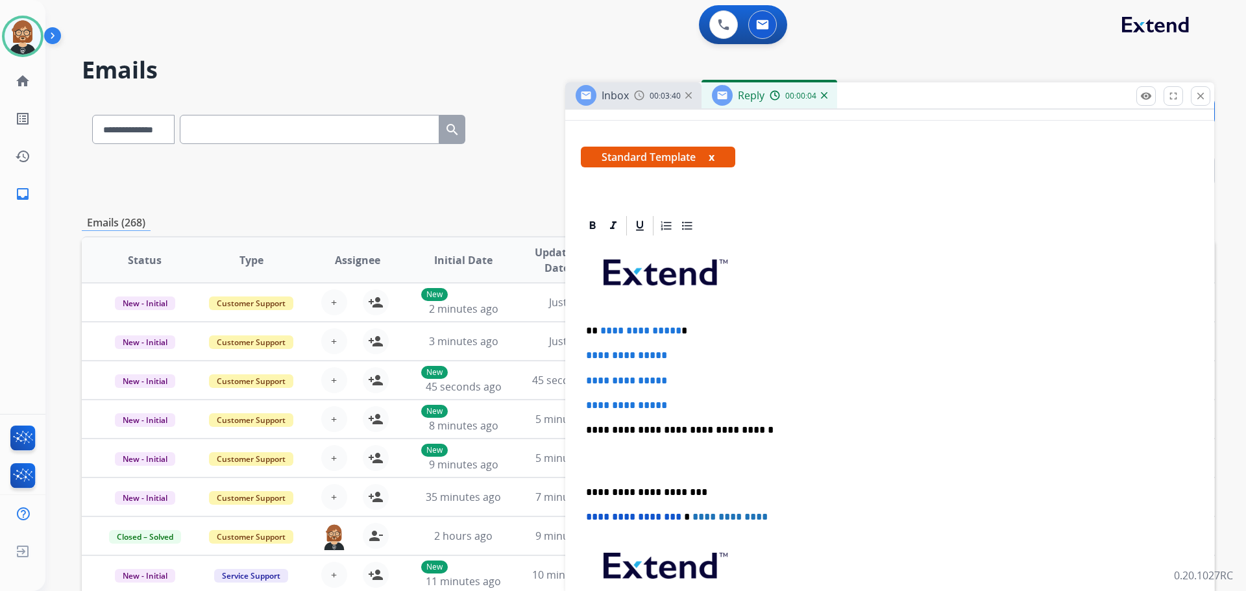
scroll to position [195, 0]
drag, startPoint x: 672, startPoint y: 330, endPoint x: 601, endPoint y: 327, distance: 71.5
click at [601, 327] on span "**********" at bounding box center [640, 330] width 81 height 10
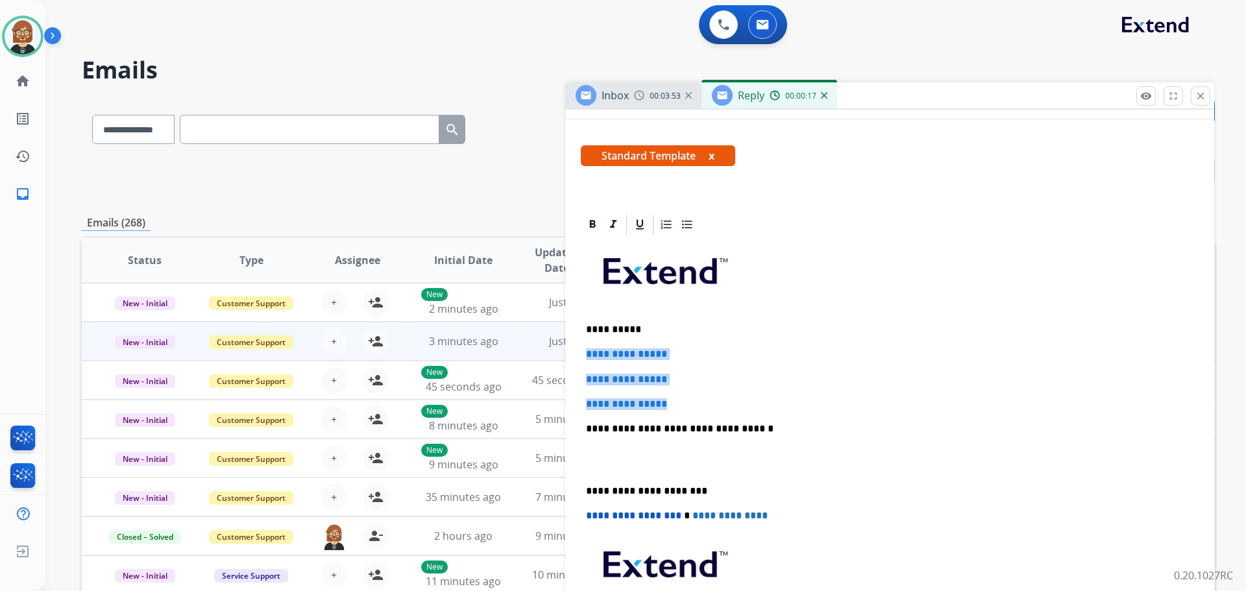
drag, startPoint x: 680, startPoint y: 407, endPoint x: 561, endPoint y: 350, distance: 132.4
click at [561, 350] on div "**********" at bounding box center [648, 419] width 1133 height 640
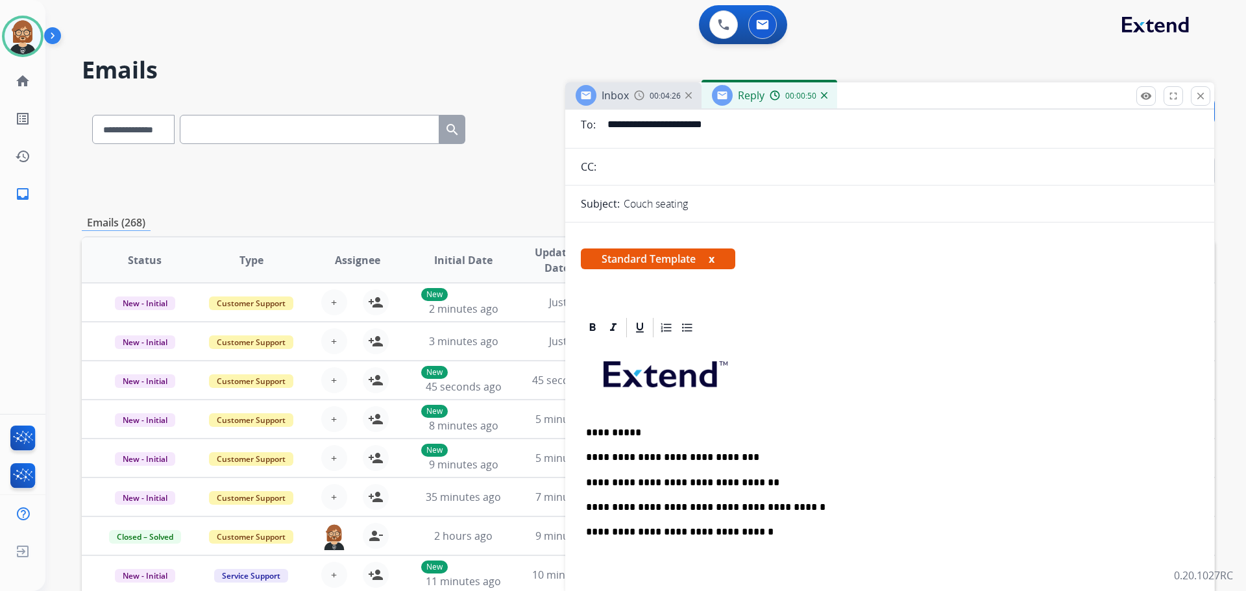
scroll to position [0, 0]
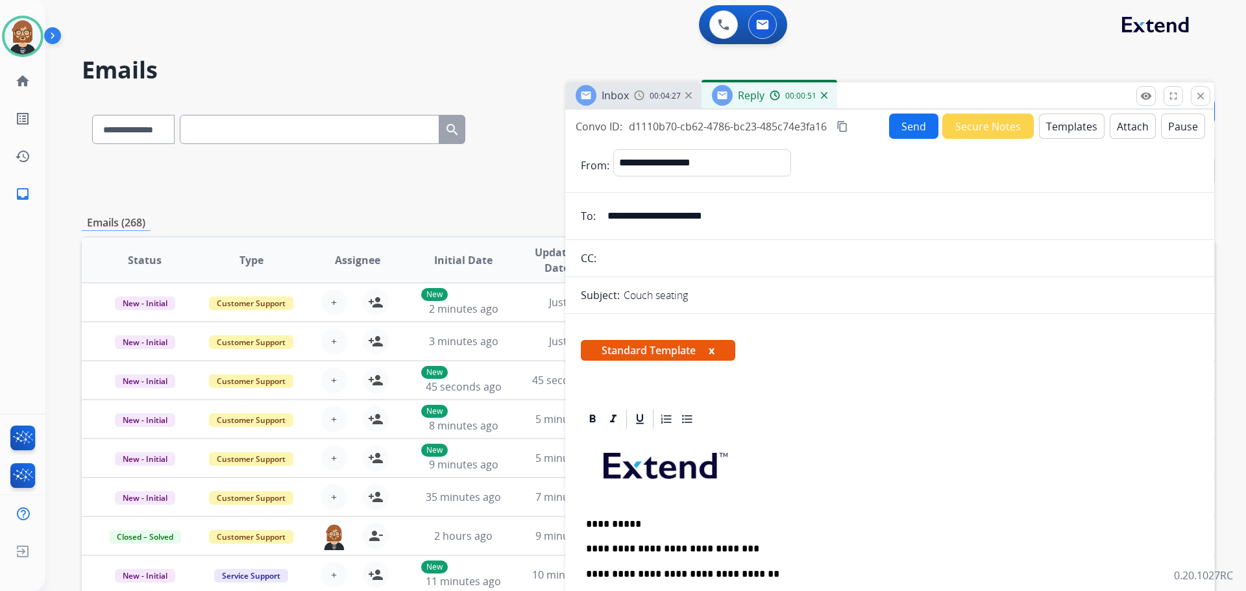
click at [907, 120] on button "Send" at bounding box center [913, 126] width 49 height 25
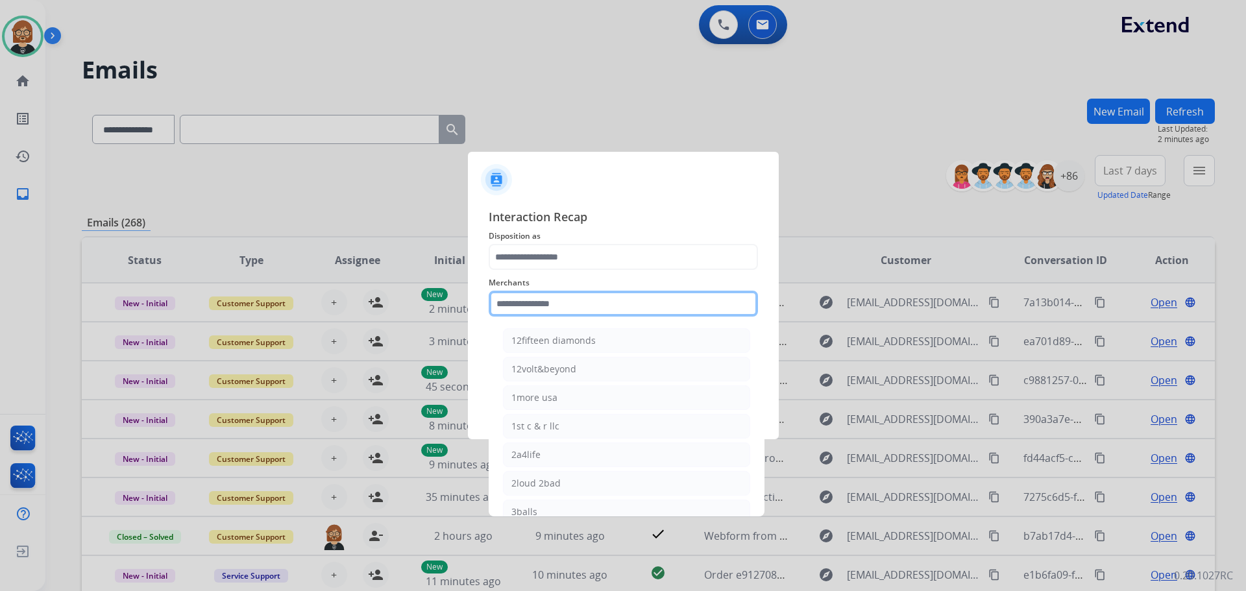
click at [586, 308] on input "text" at bounding box center [623, 304] width 269 height 26
type input "*"
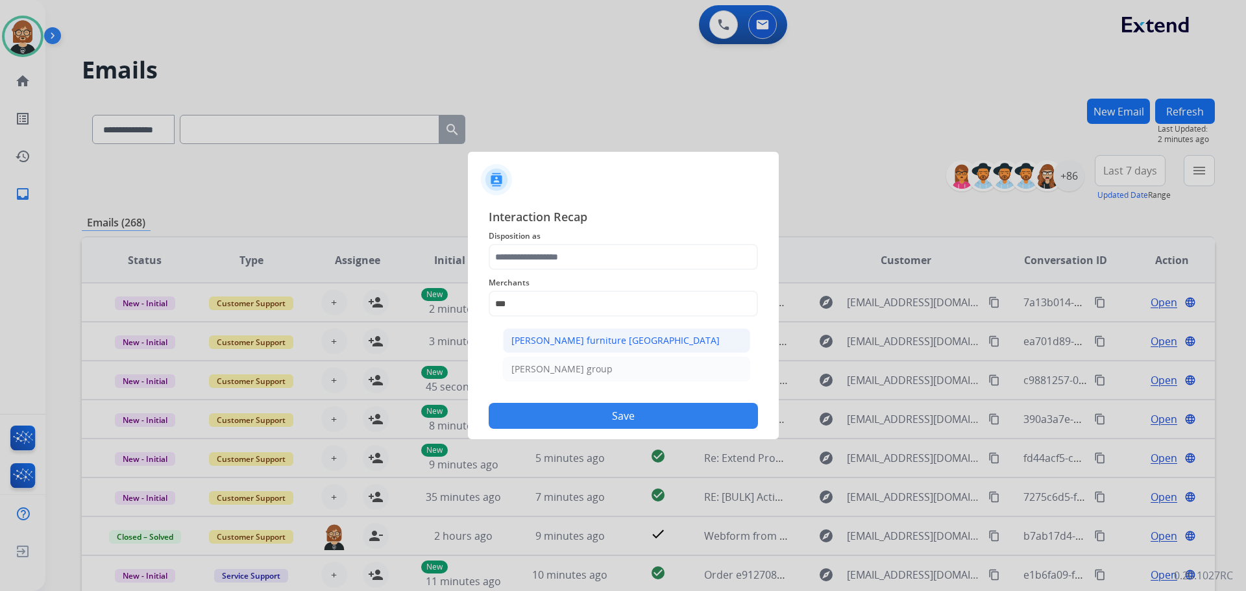
click at [633, 344] on li "[PERSON_NAME] furniture [GEOGRAPHIC_DATA]" at bounding box center [626, 340] width 247 height 25
type input "**********"
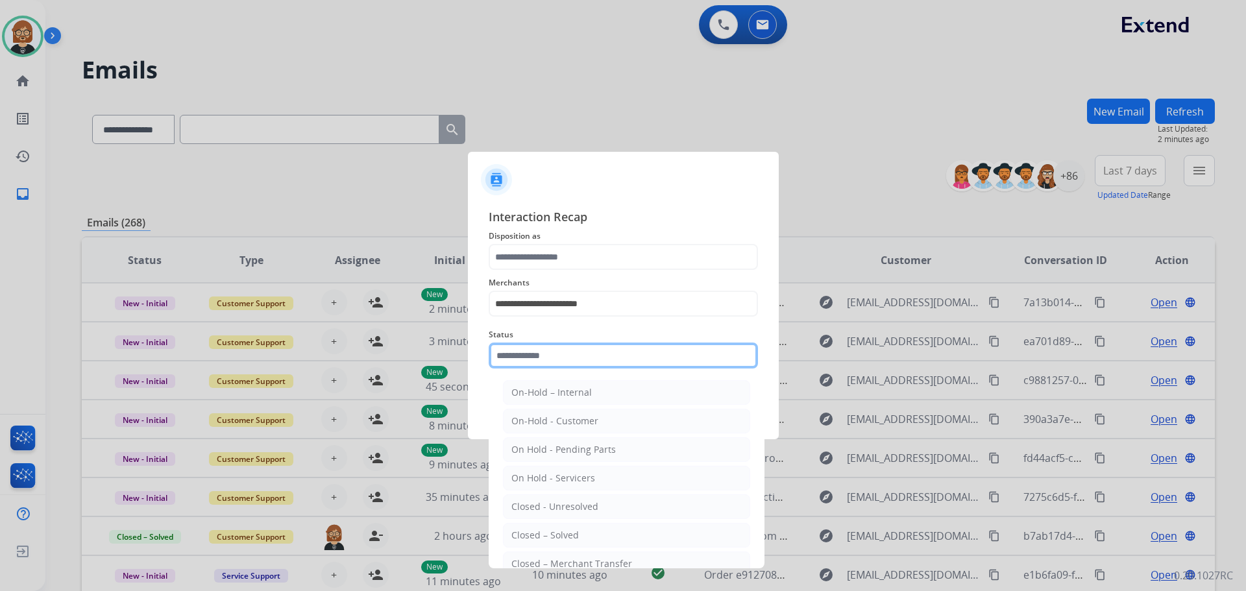
click at [647, 357] on input "text" at bounding box center [623, 356] width 269 height 26
click at [608, 538] on li "Closed – Solved" at bounding box center [626, 535] width 247 height 25
type input "**********"
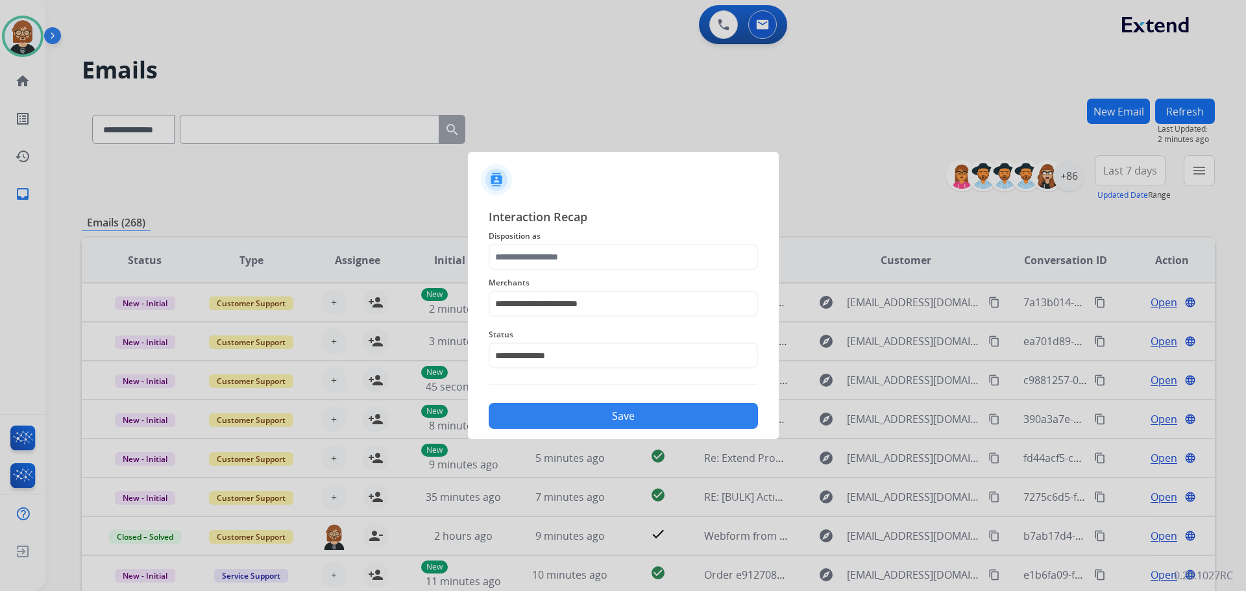
drag, startPoint x: 611, startPoint y: 432, endPoint x: 619, endPoint y: 417, distance: 16.6
click at [617, 425] on div "**********" at bounding box center [623, 318] width 311 height 242
click at [619, 419] on button "Save" at bounding box center [623, 416] width 269 height 26
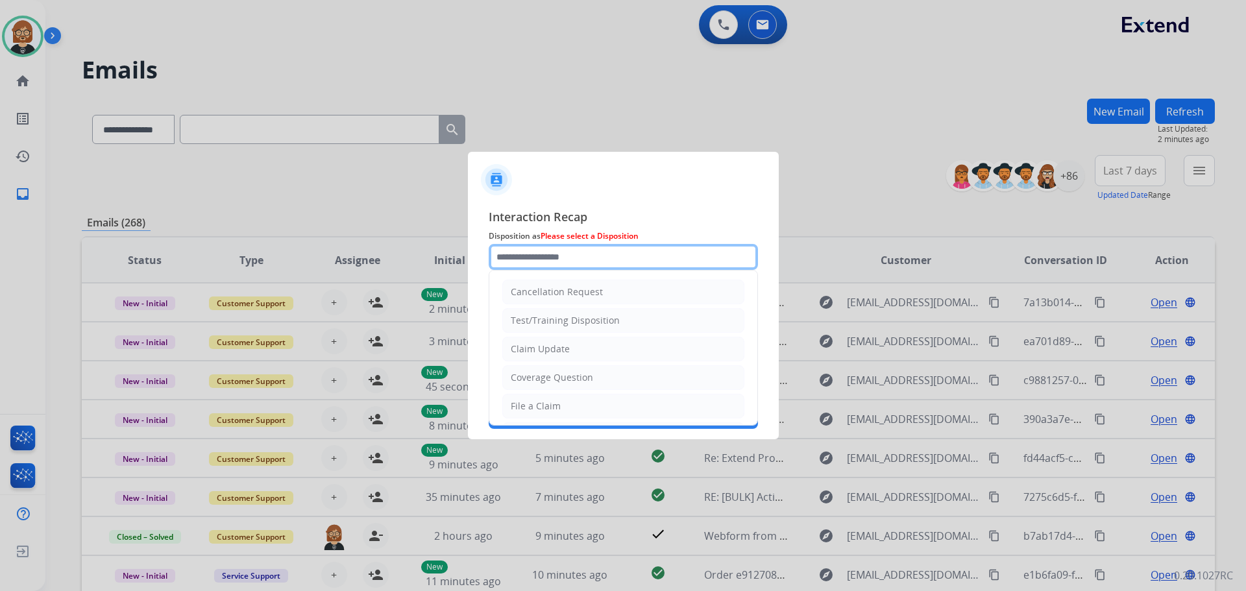
click at [649, 254] on input "text" at bounding box center [623, 257] width 269 height 26
click at [622, 357] on li "Claim Update" at bounding box center [623, 349] width 242 height 25
type input "**********"
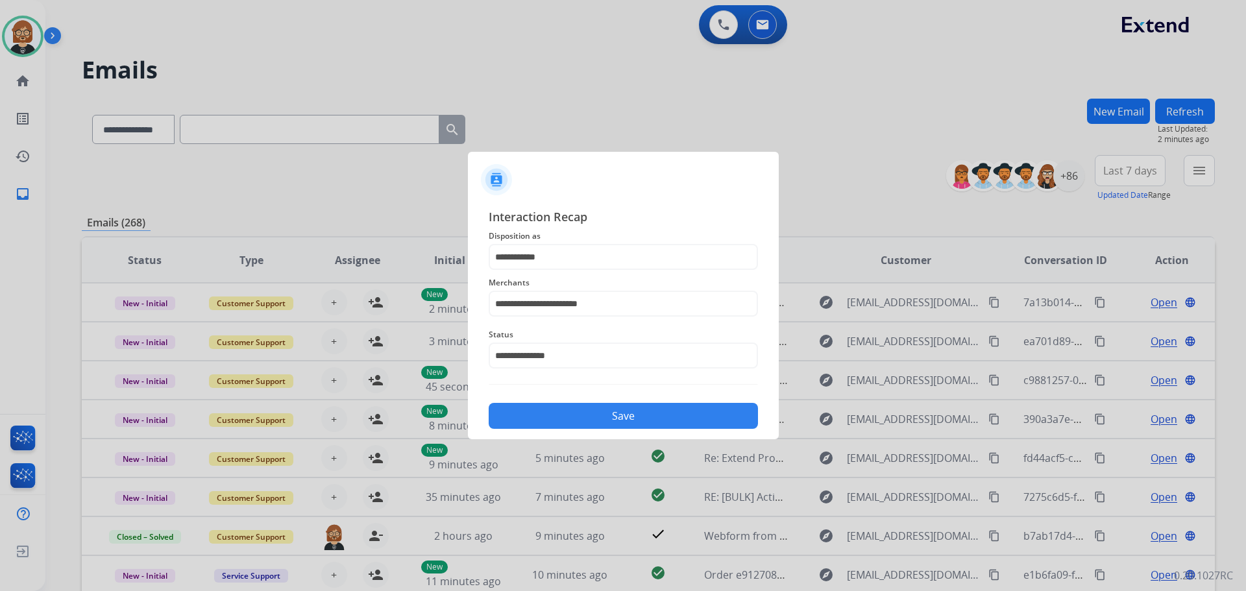
click at [622, 427] on button "Save" at bounding box center [623, 416] width 269 height 26
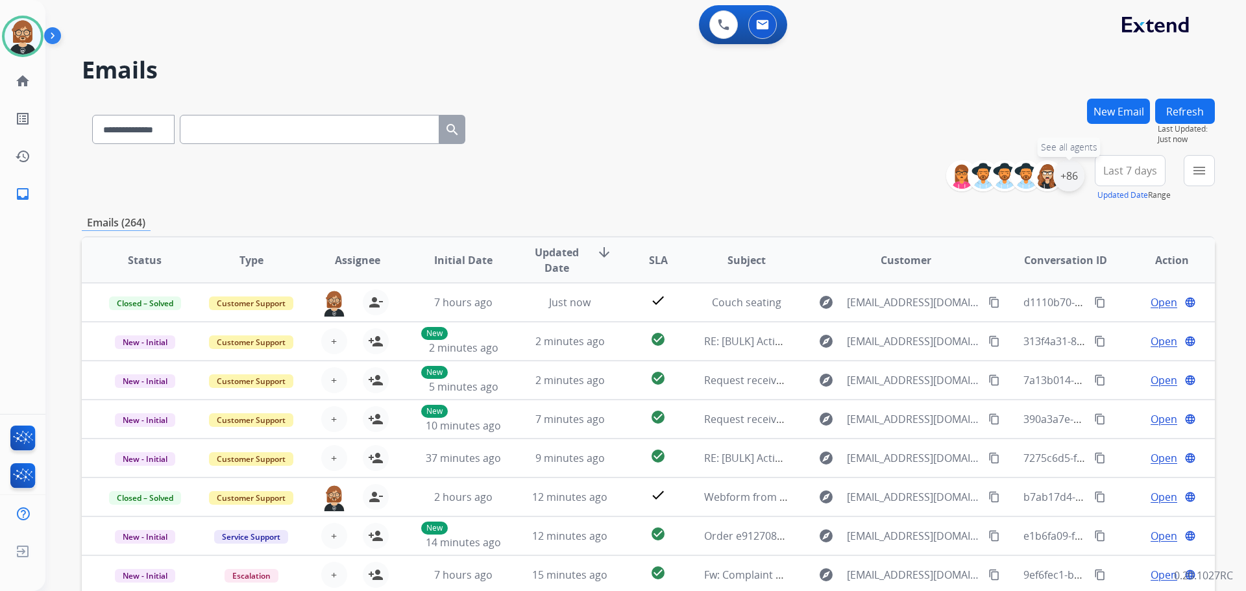
click at [1081, 177] on div "+86" at bounding box center [1069, 175] width 31 height 31
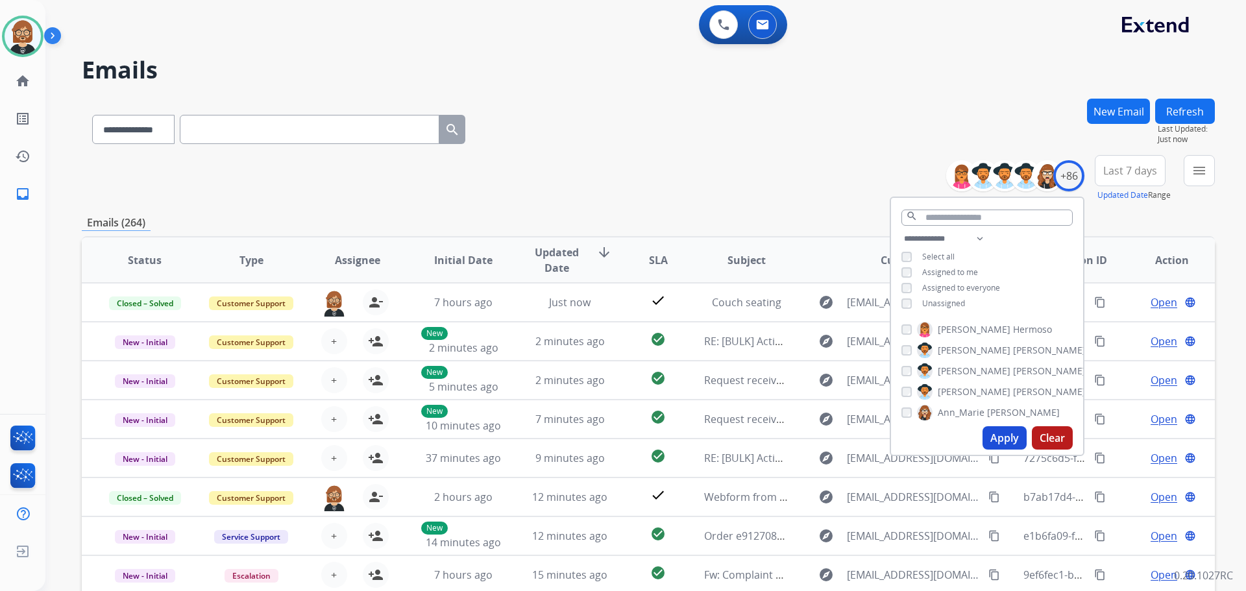
click at [935, 302] on span "Unassigned" at bounding box center [943, 303] width 43 height 11
click at [996, 437] on button "Apply" at bounding box center [1005, 437] width 44 height 23
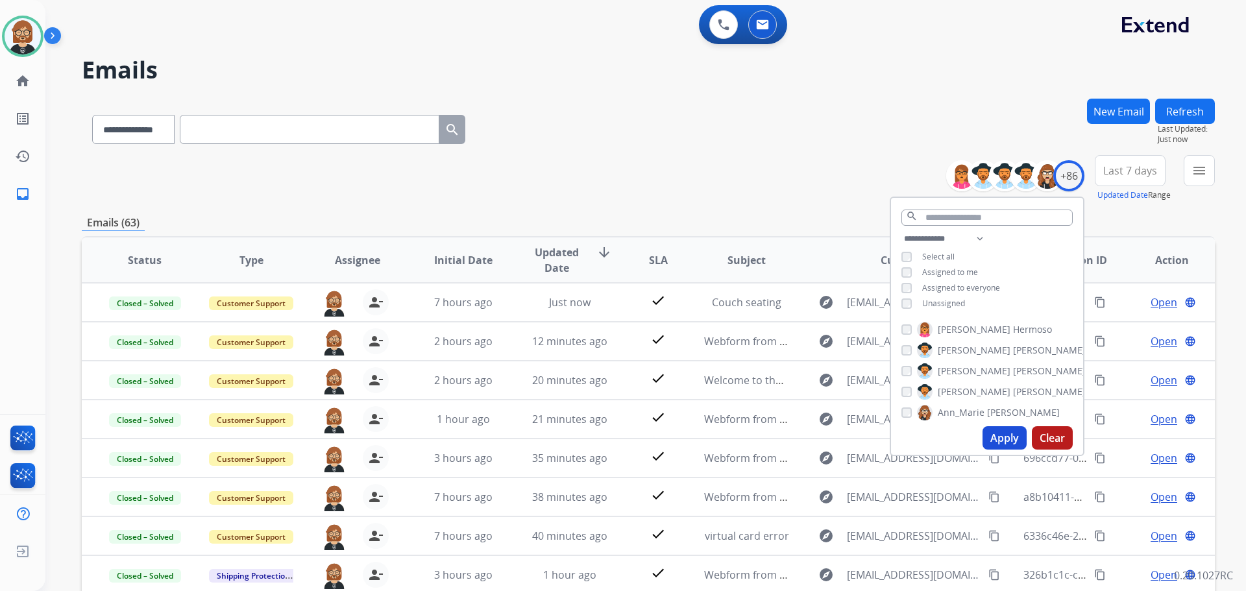
click at [1133, 219] on div "Emails (63)" at bounding box center [648, 223] width 1133 height 16
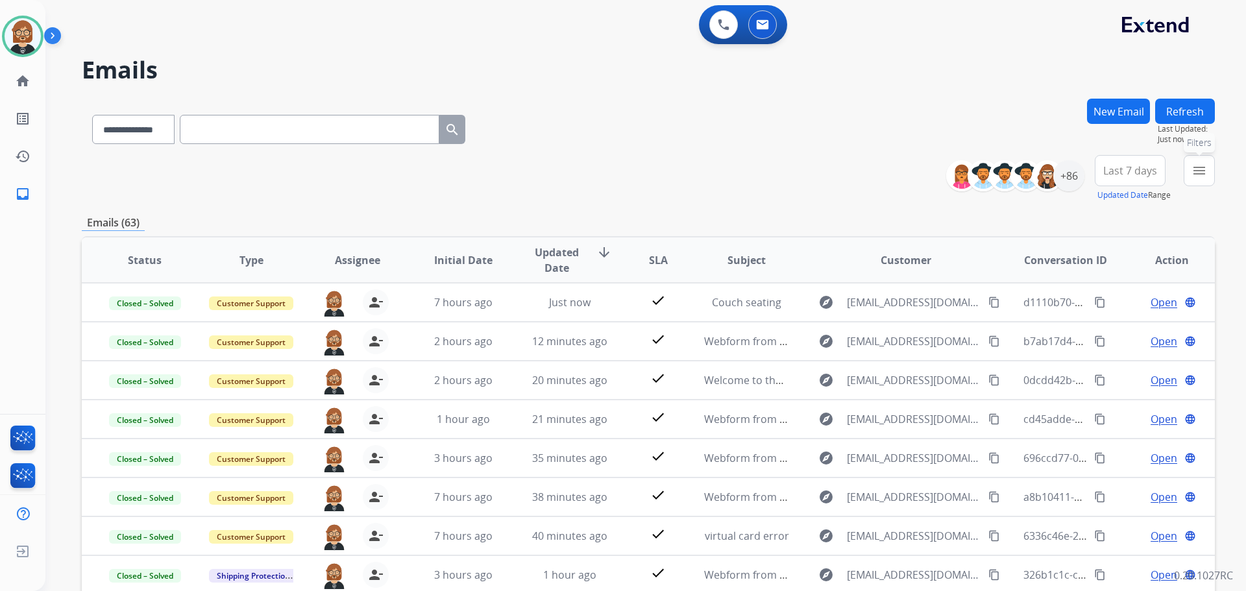
click at [1205, 166] on mat-icon "menu" at bounding box center [1200, 171] width 16 height 16
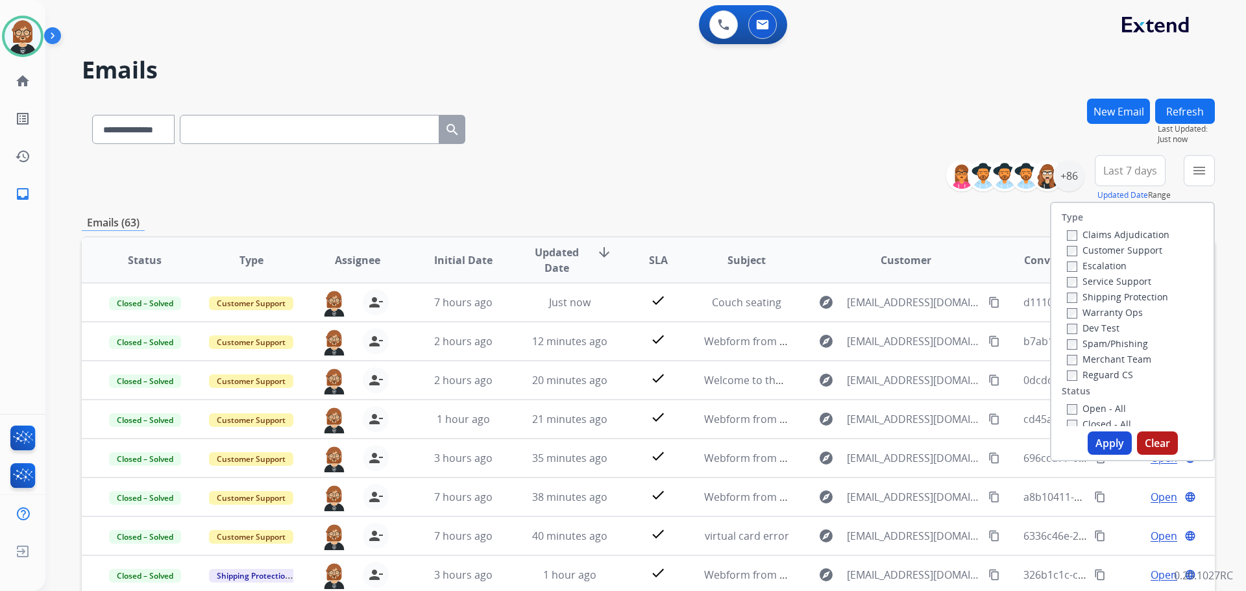
click at [1108, 412] on label "Open - All" at bounding box center [1096, 408] width 59 height 12
click at [1111, 450] on button "Apply" at bounding box center [1110, 443] width 44 height 23
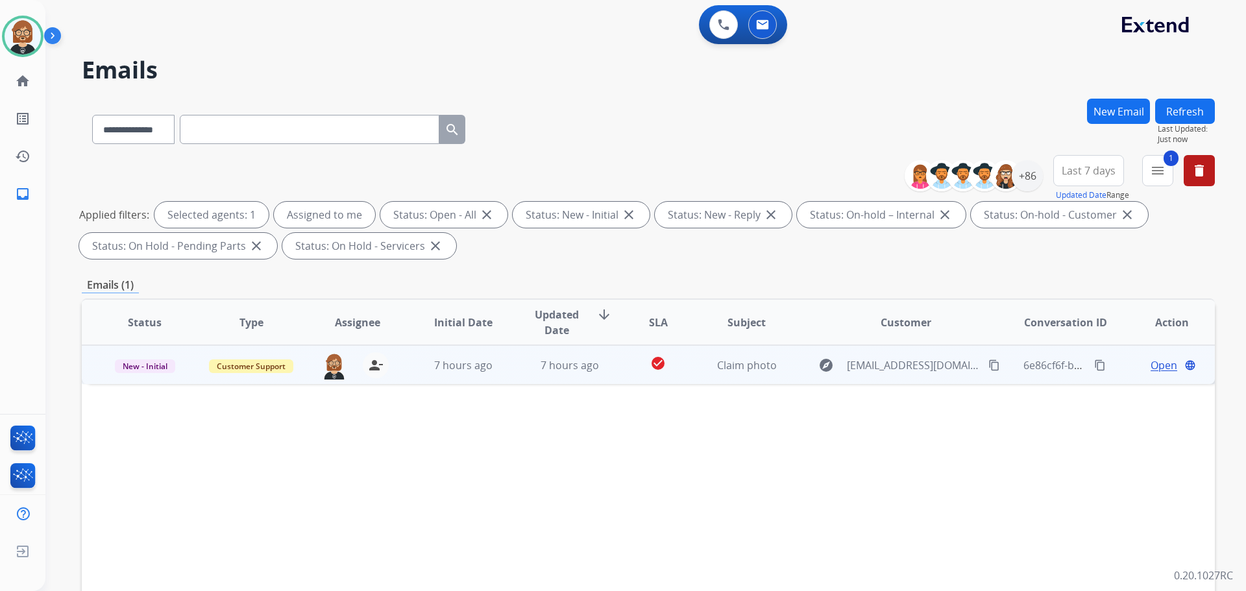
click at [515, 375] on td "7 hours ago" at bounding box center [560, 364] width 106 height 39
click at [1151, 365] on span "Open" at bounding box center [1164, 365] width 27 height 16
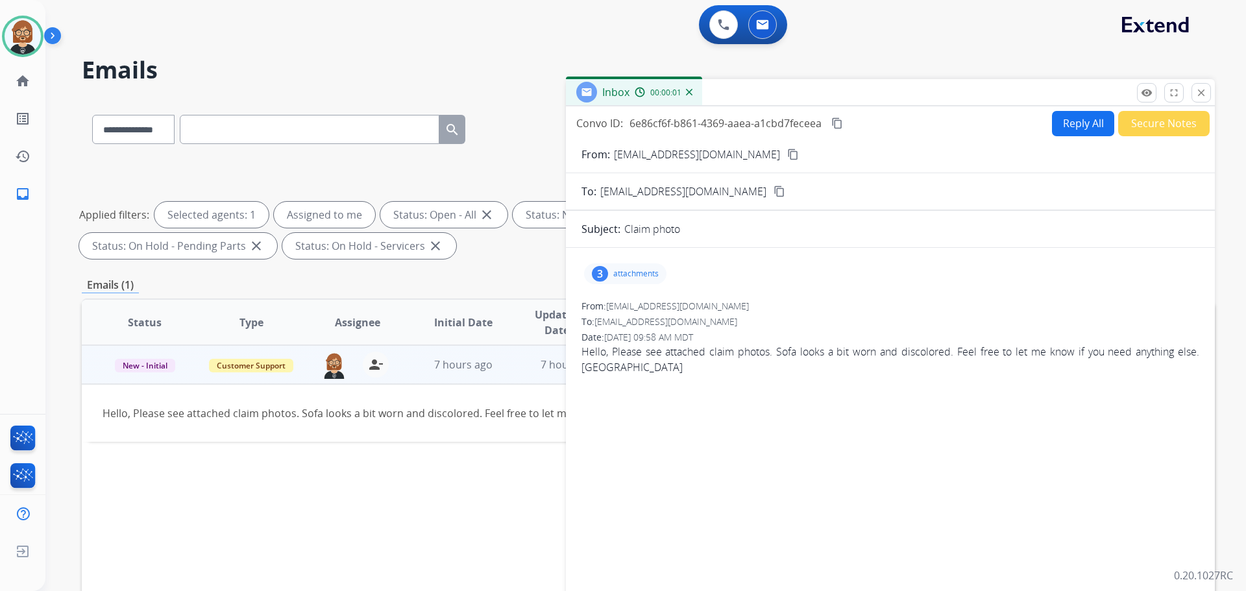
click at [619, 273] on p "attachments" at bounding box center [635, 274] width 45 height 10
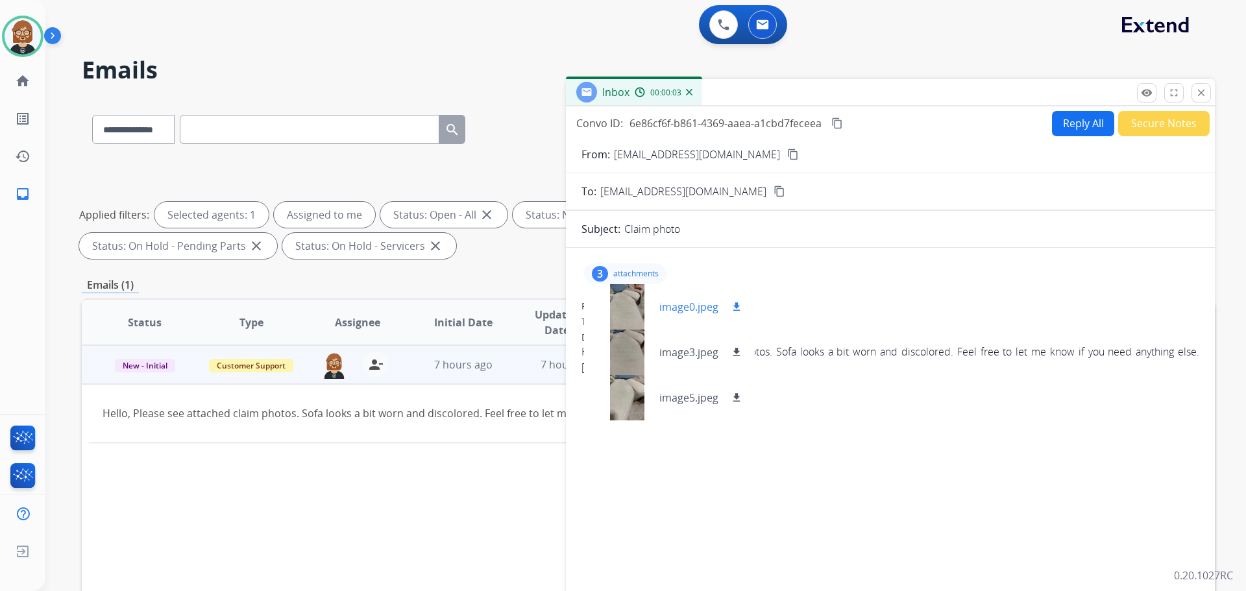
click at [738, 307] on mat-icon "download" at bounding box center [737, 307] width 12 height 12
click at [738, 351] on mat-icon "download" at bounding box center [737, 353] width 12 height 12
click at [737, 402] on mat-icon "download" at bounding box center [737, 398] width 12 height 12
click at [787, 153] on mat-icon "content_copy" at bounding box center [793, 155] width 12 height 12
click at [1068, 129] on button "Reply All" at bounding box center [1083, 123] width 62 height 25
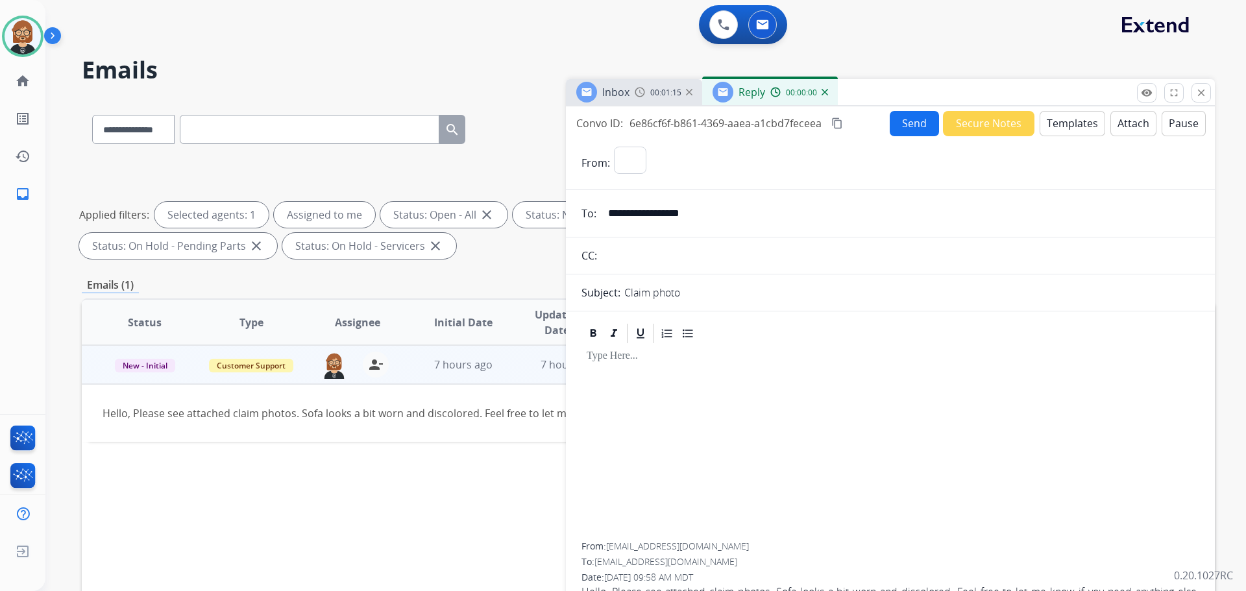
select select "**********"
click at [1070, 127] on button "Templates" at bounding box center [1073, 123] width 66 height 25
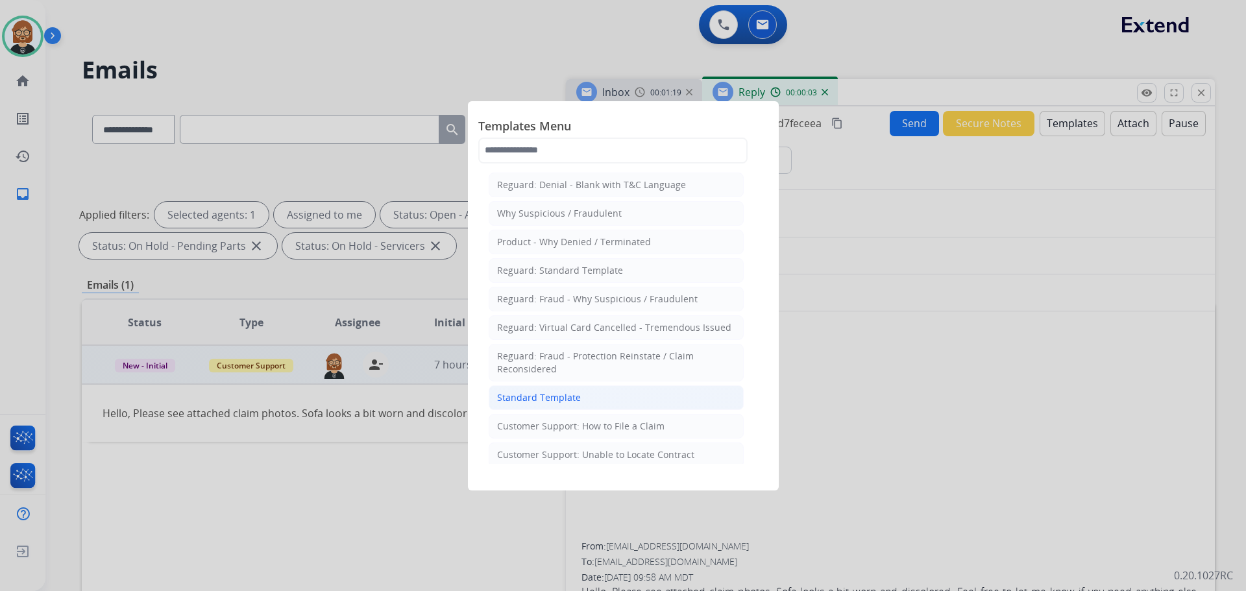
click at [572, 403] on div "Standard Template" at bounding box center [539, 397] width 84 height 13
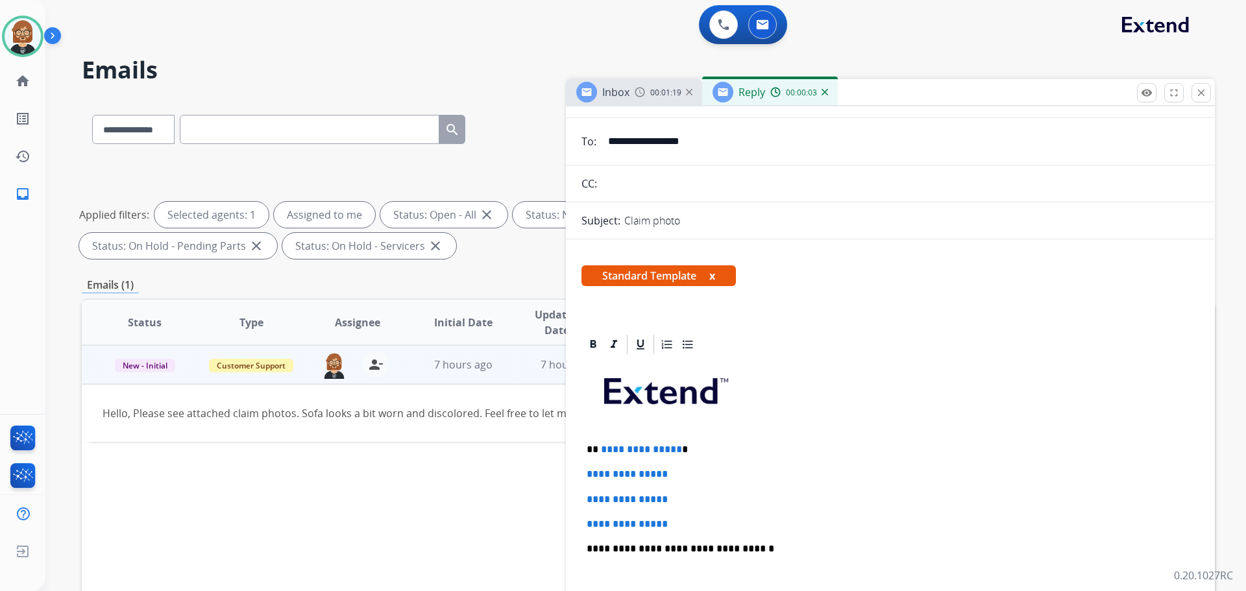
scroll to position [260, 0]
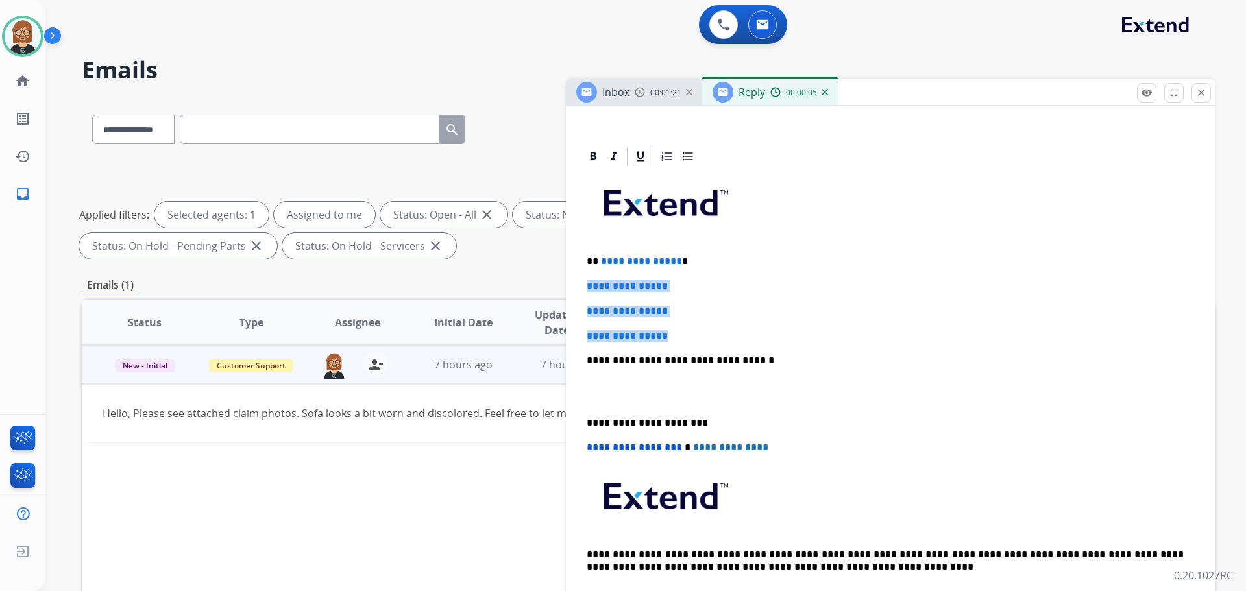
drag, startPoint x: 711, startPoint y: 341, endPoint x: 565, endPoint y: 275, distance: 160.4
click at [565, 275] on div "**********" at bounding box center [648, 450] width 1133 height 702
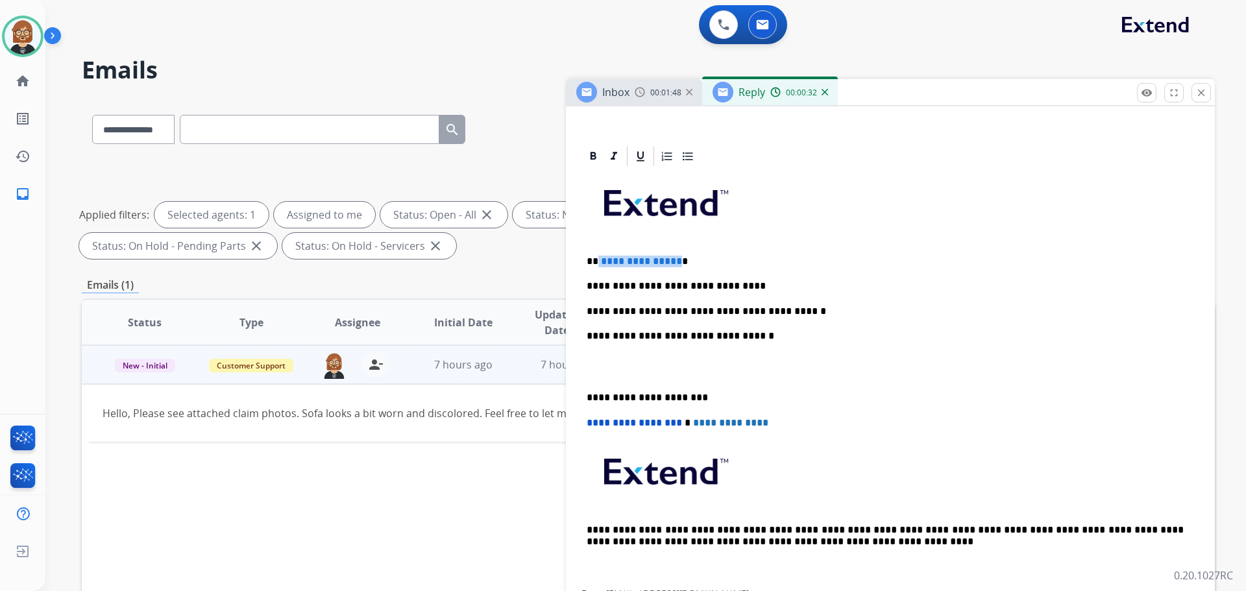
drag, startPoint x: 597, startPoint y: 264, endPoint x: 674, endPoint y: 258, distance: 78.1
click at [674, 258] on p "**********" at bounding box center [885, 262] width 597 height 12
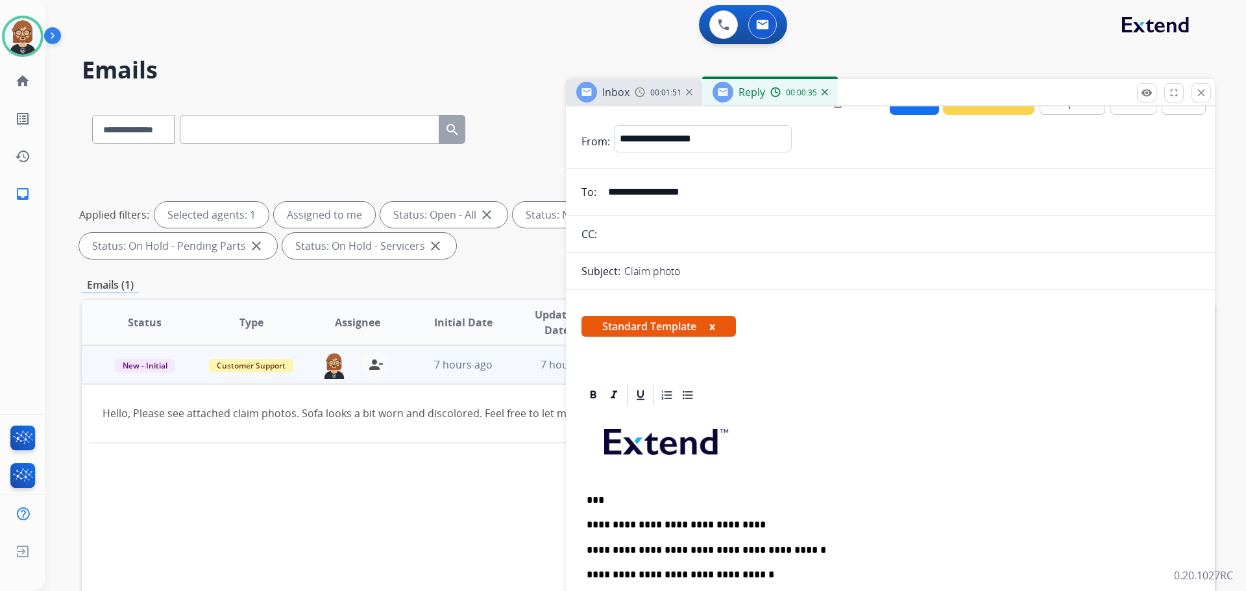
scroll to position [0, 0]
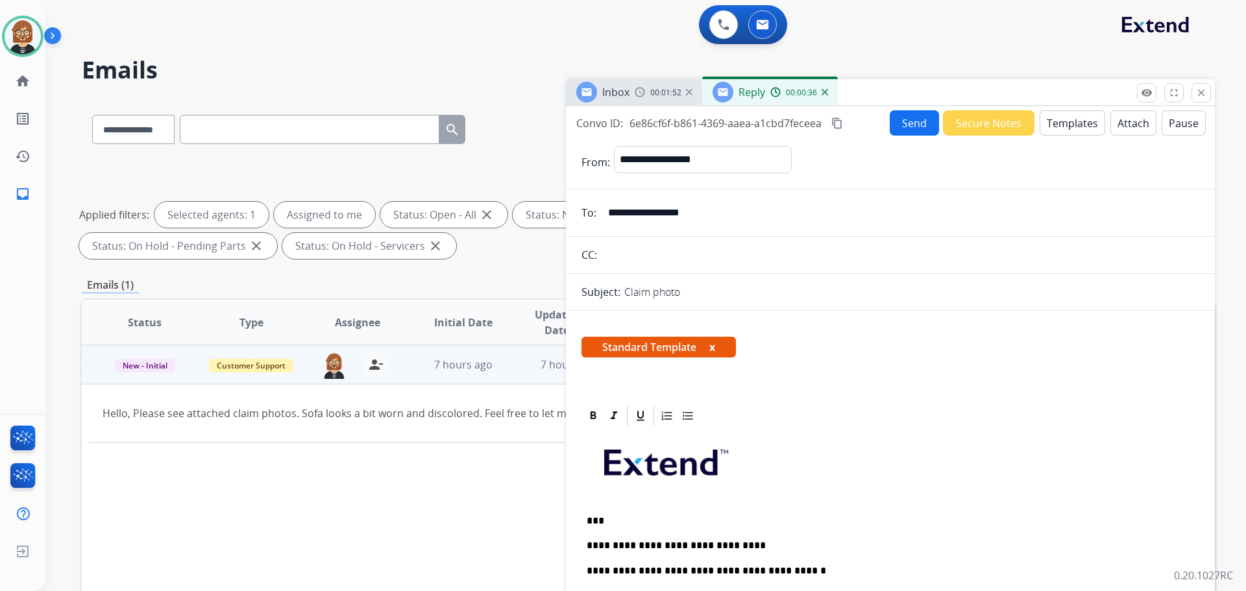
click at [921, 117] on button "Send" at bounding box center [914, 122] width 49 height 25
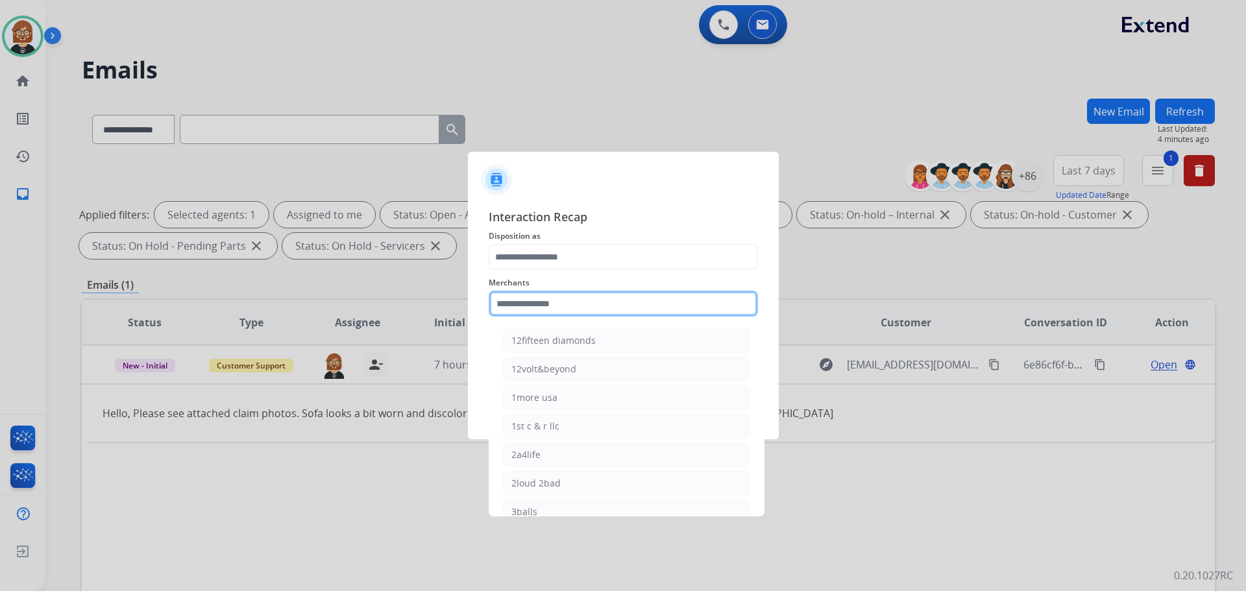
click at [600, 314] on input "text" at bounding box center [623, 304] width 269 height 26
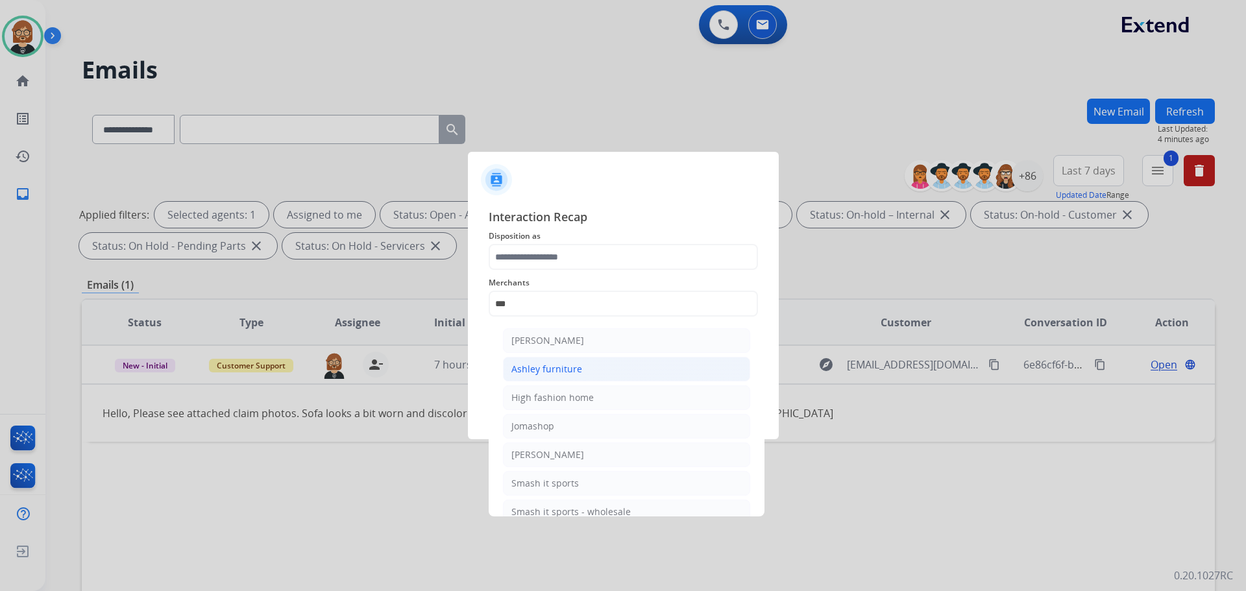
click at [595, 371] on li "Ashley furniture" at bounding box center [626, 369] width 247 height 25
type input "**********"
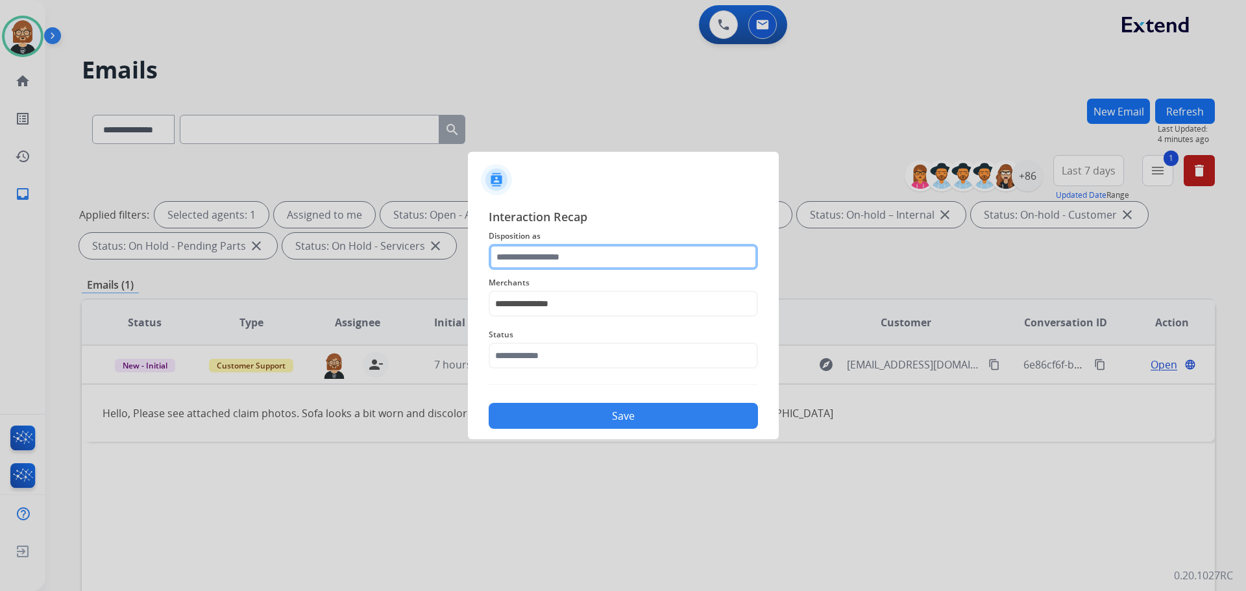
click at [615, 260] on input "text" at bounding box center [623, 257] width 269 height 26
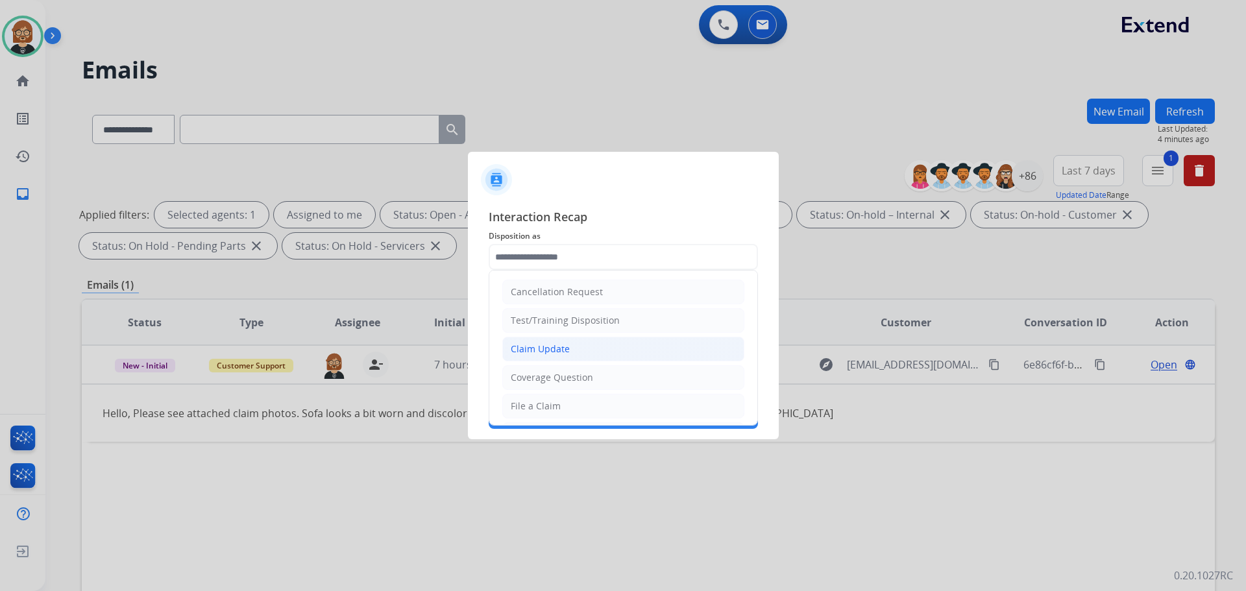
click at [618, 351] on li "Claim Update" at bounding box center [623, 349] width 242 height 25
type input "**********"
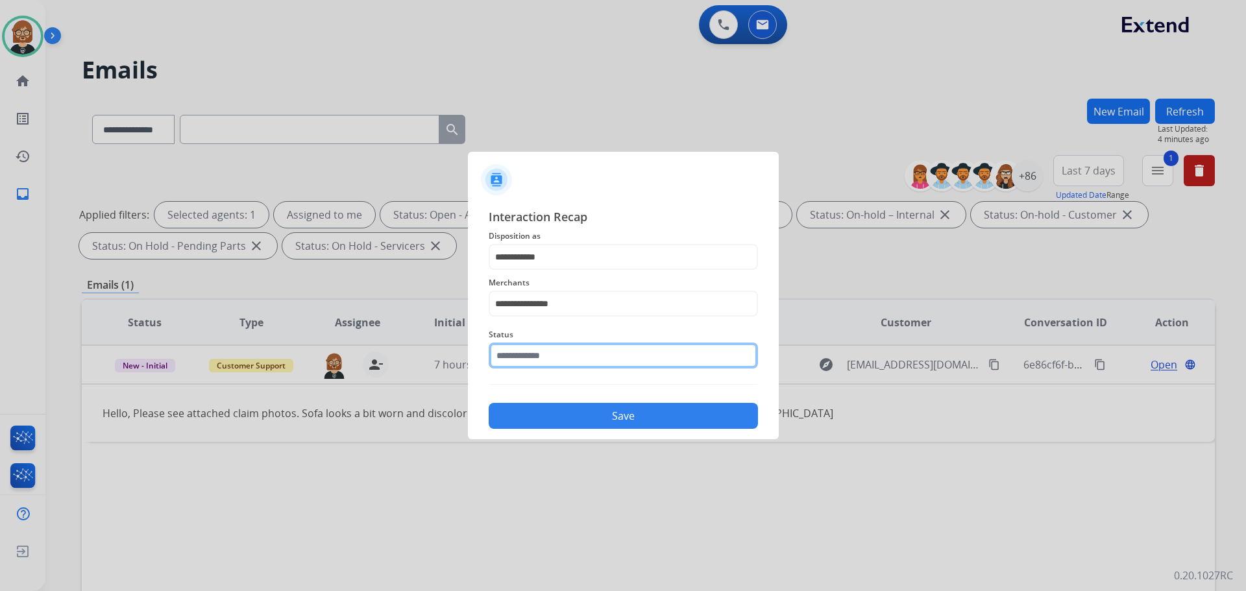
click at [585, 355] on input "text" at bounding box center [623, 356] width 269 height 26
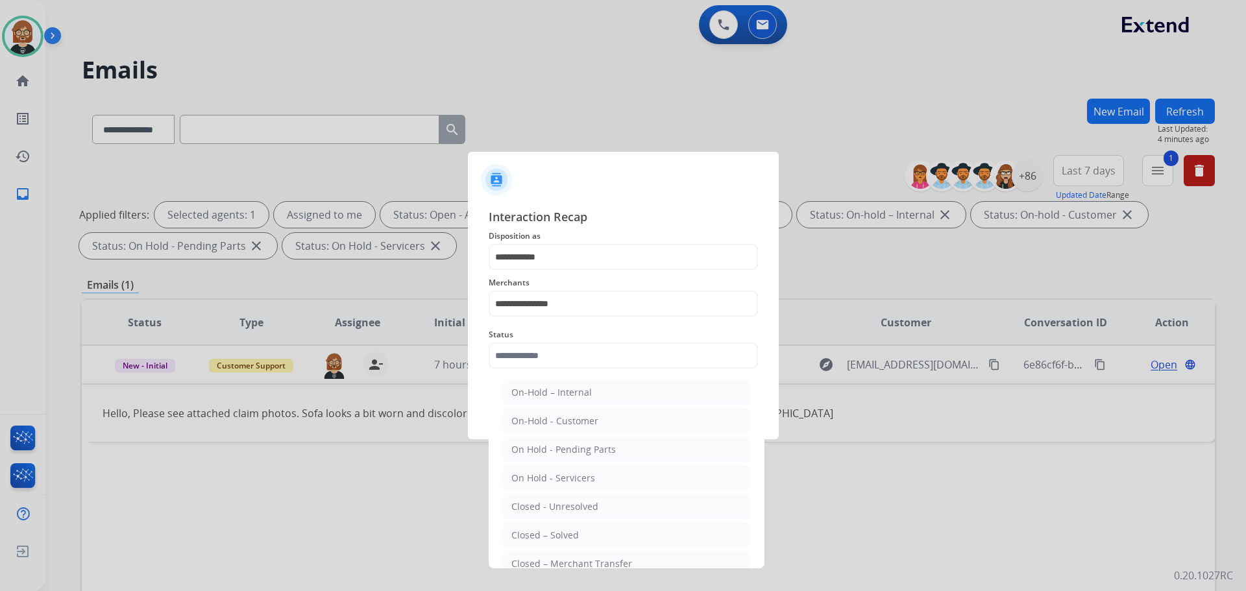
drag, startPoint x: 583, startPoint y: 523, endPoint x: 583, endPoint y: 534, distance: 10.4
click at [583, 534] on li "Closed – Solved" at bounding box center [626, 535] width 247 height 25
type input "**********"
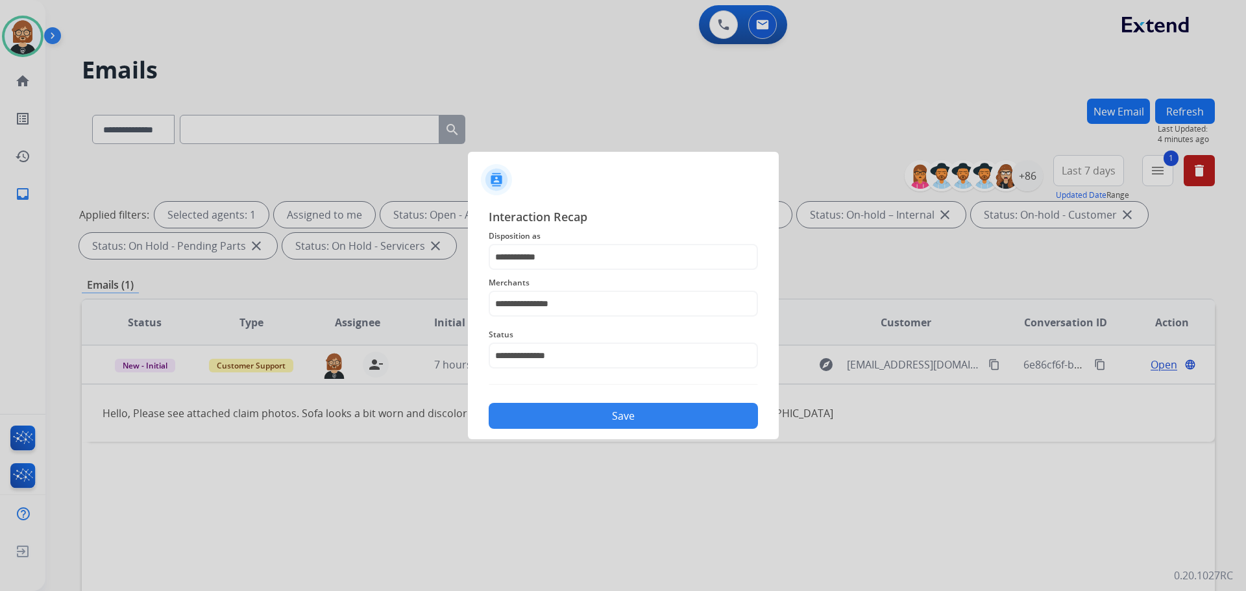
click at [617, 426] on button "Save" at bounding box center [623, 416] width 269 height 26
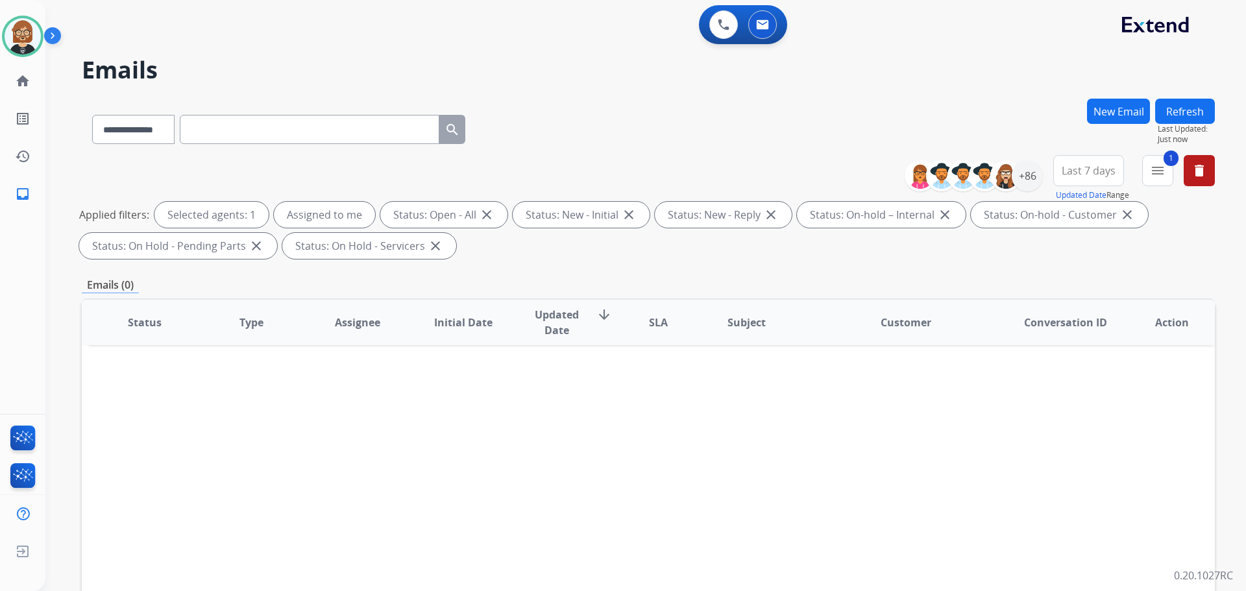
click at [1203, 112] on button "Refresh" at bounding box center [1185, 111] width 60 height 25
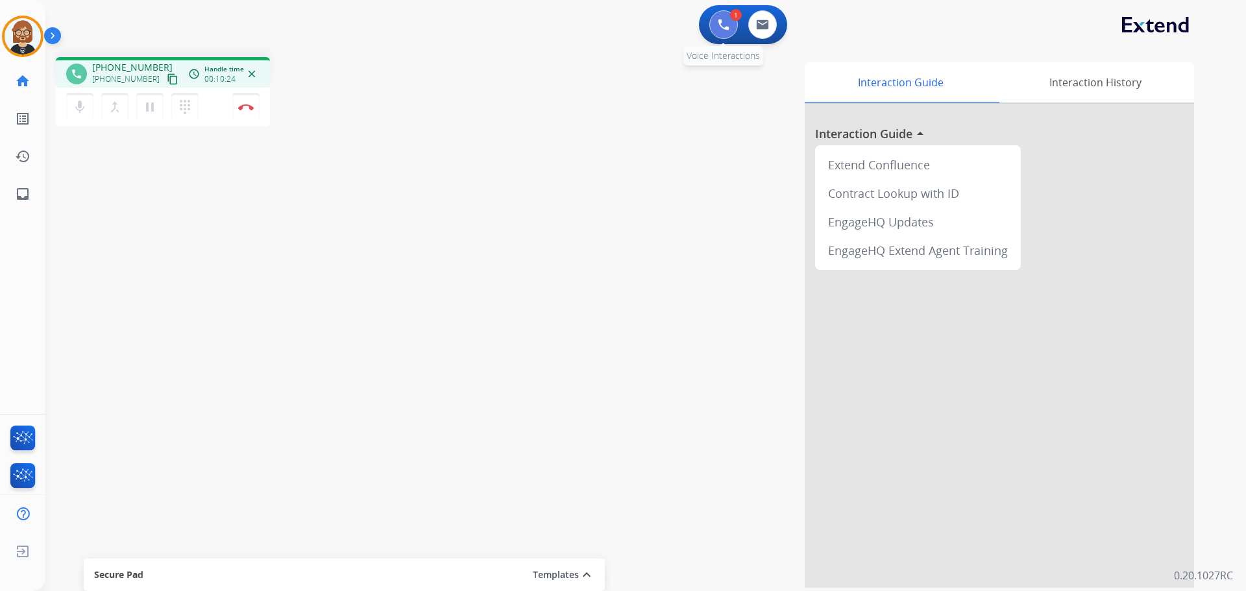
click at [728, 25] on img at bounding box center [724, 25] width 12 height 12
click at [244, 111] on button "Disconnect" at bounding box center [245, 106] width 27 height 27
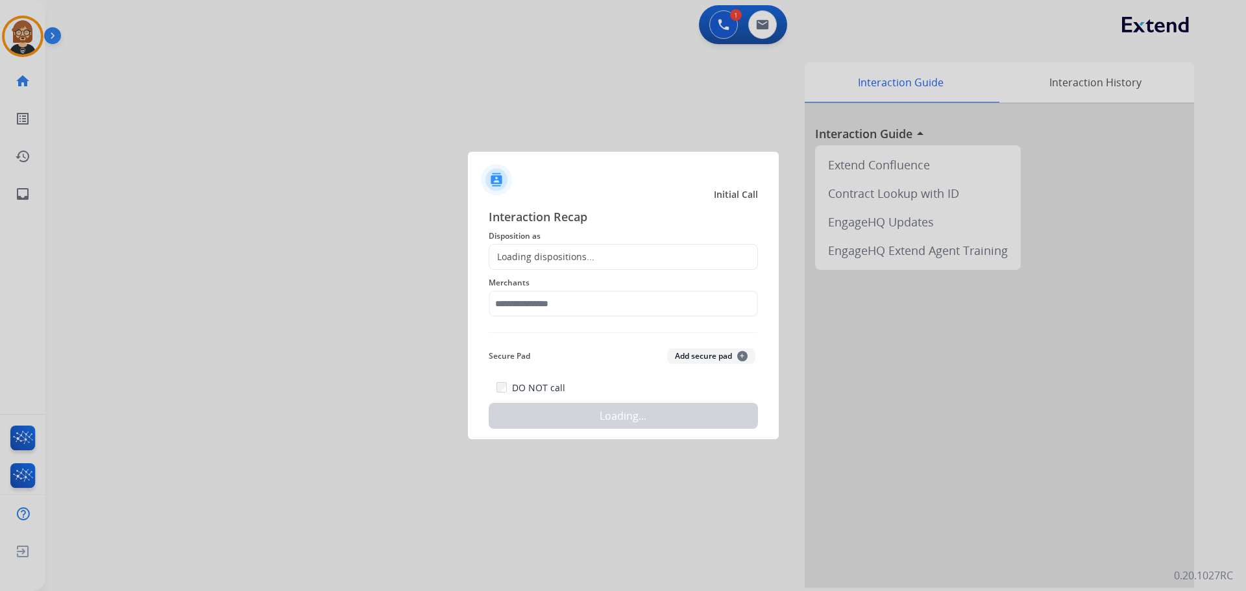
click at [584, 251] on div "Loading dispositions..." at bounding box center [541, 257] width 105 height 13
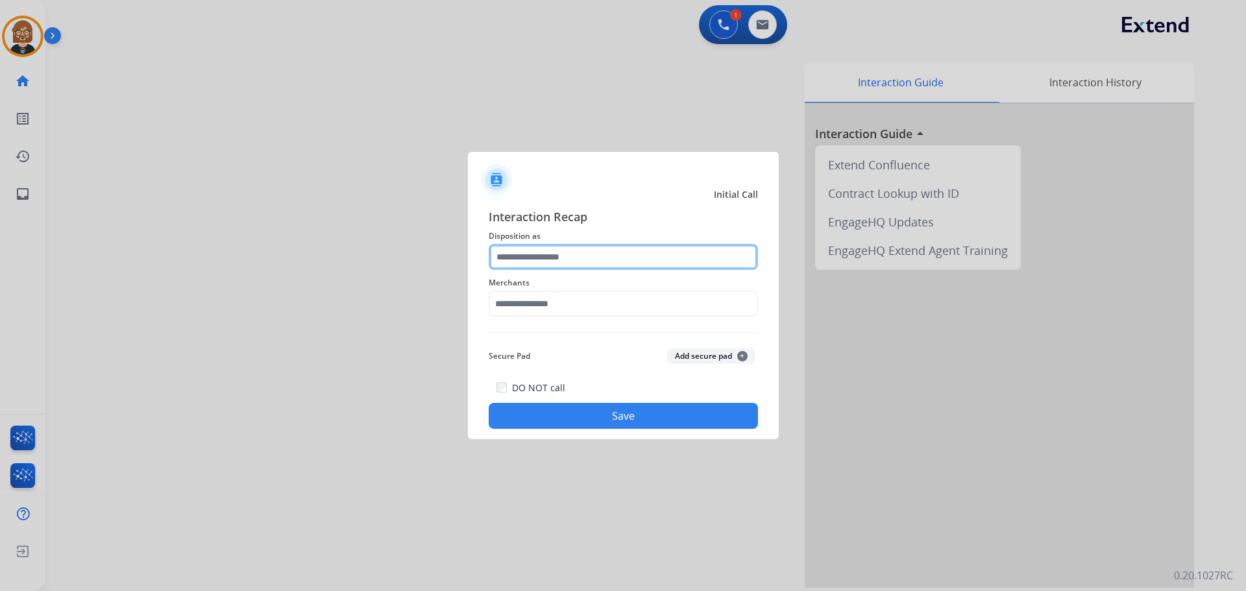
click at [579, 257] on input "text" at bounding box center [623, 257] width 269 height 26
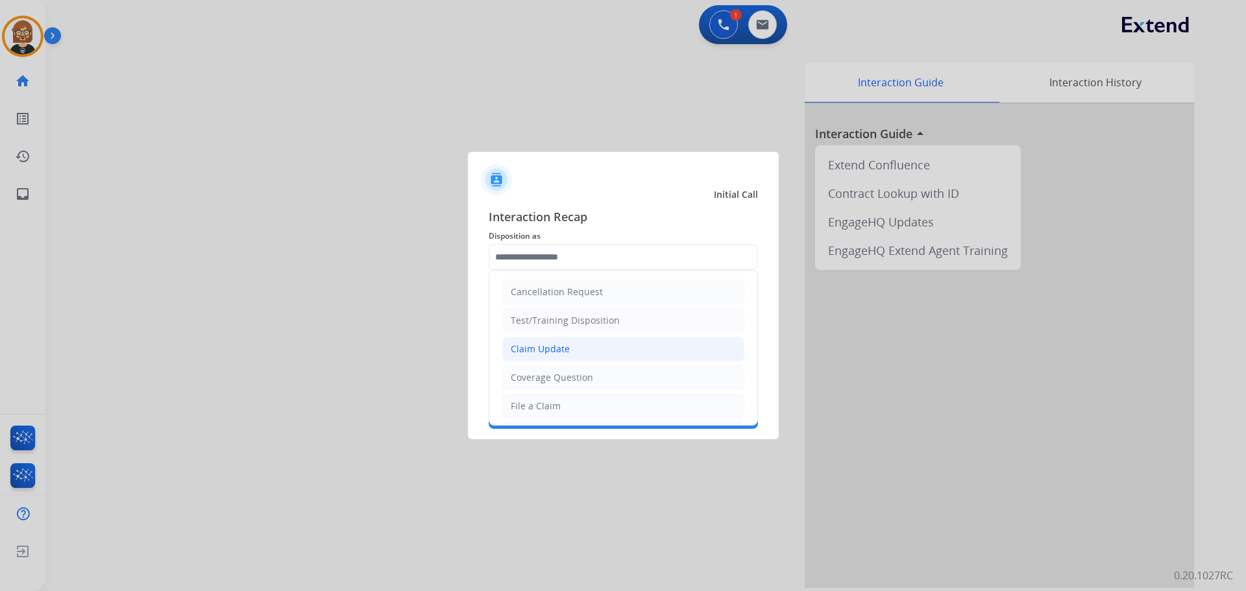
click at [585, 351] on li "Claim Update" at bounding box center [623, 349] width 242 height 25
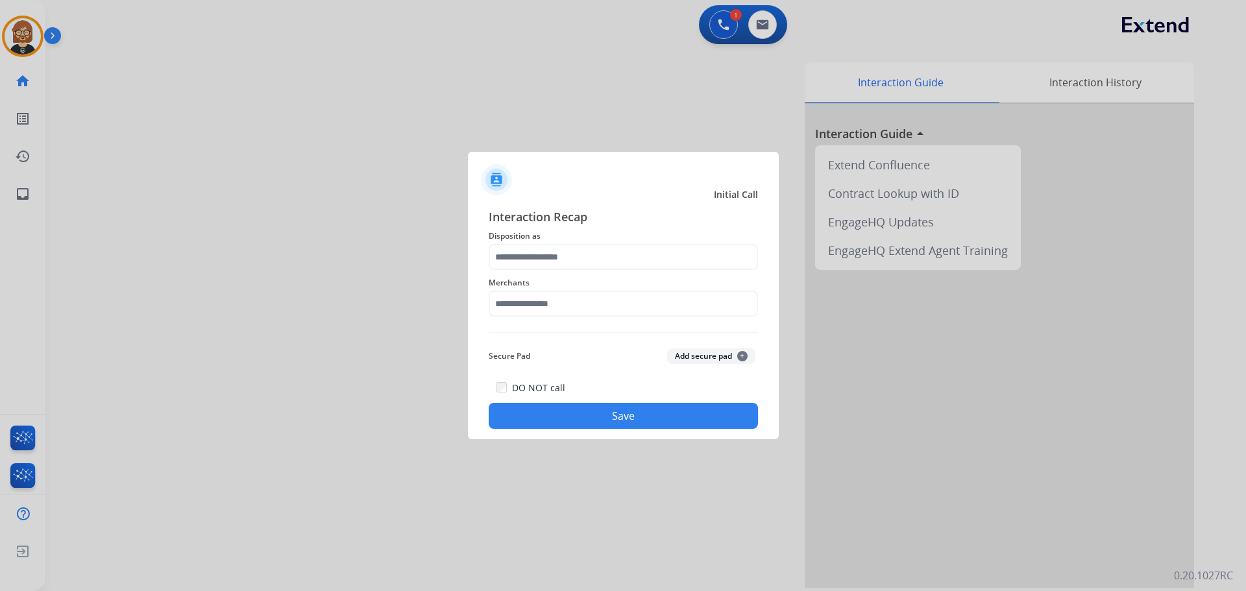
type input "**********"
click at [576, 305] on input "text" at bounding box center [623, 304] width 269 height 26
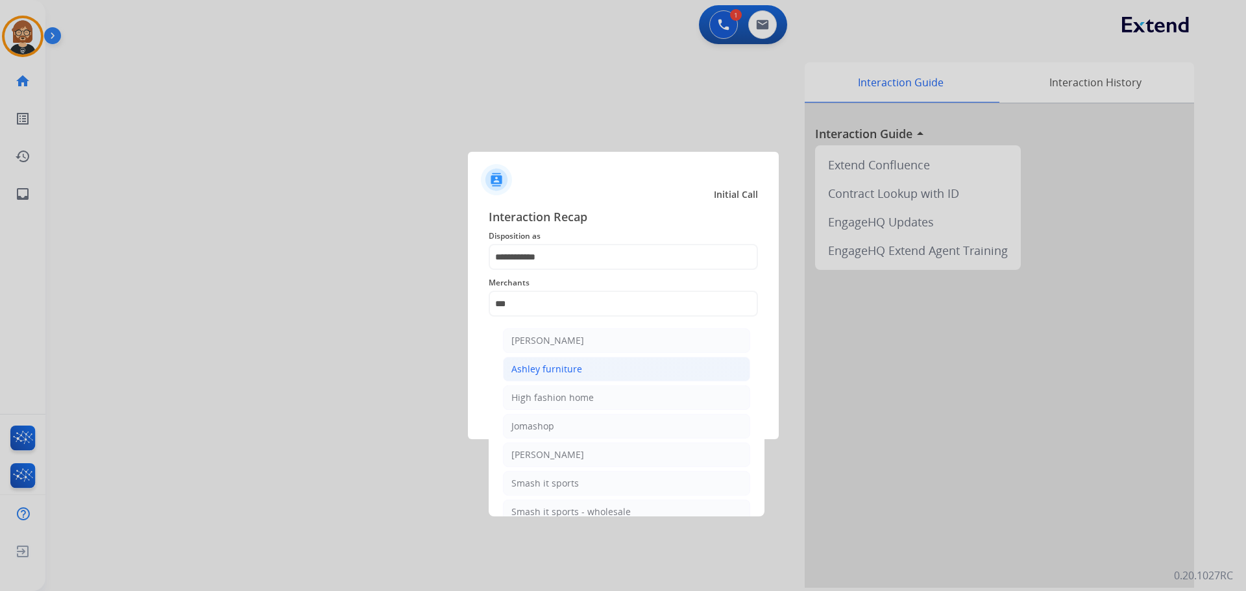
click at [617, 375] on li "Ashley furniture" at bounding box center [626, 369] width 247 height 25
type input "**********"
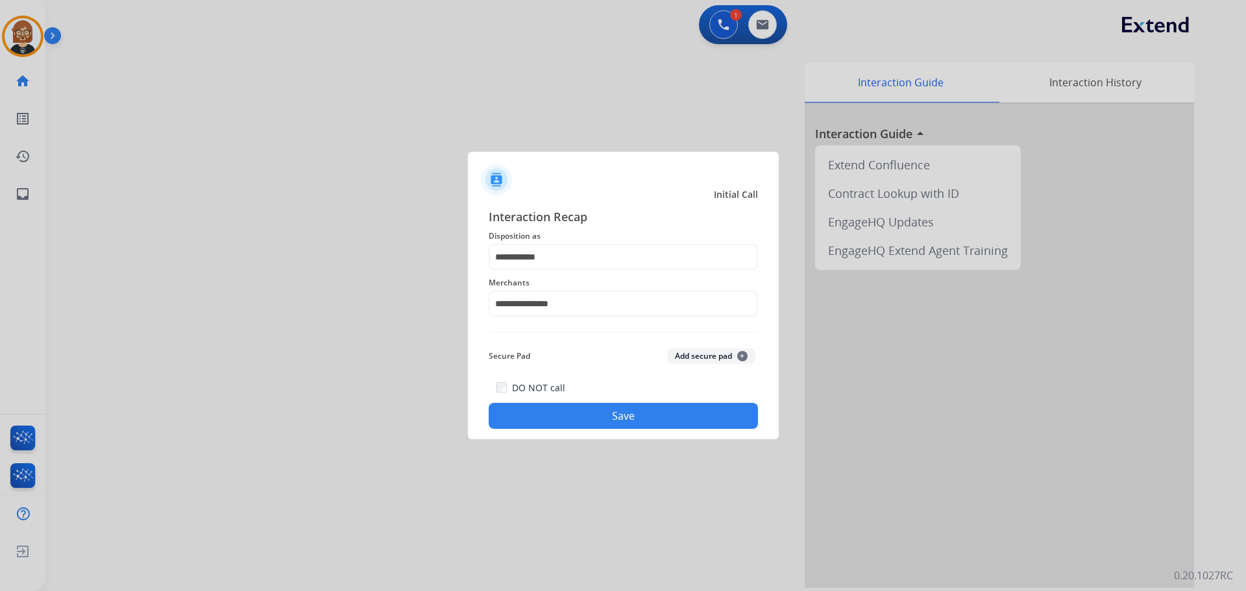
click at [647, 423] on button "Save" at bounding box center [623, 416] width 269 height 26
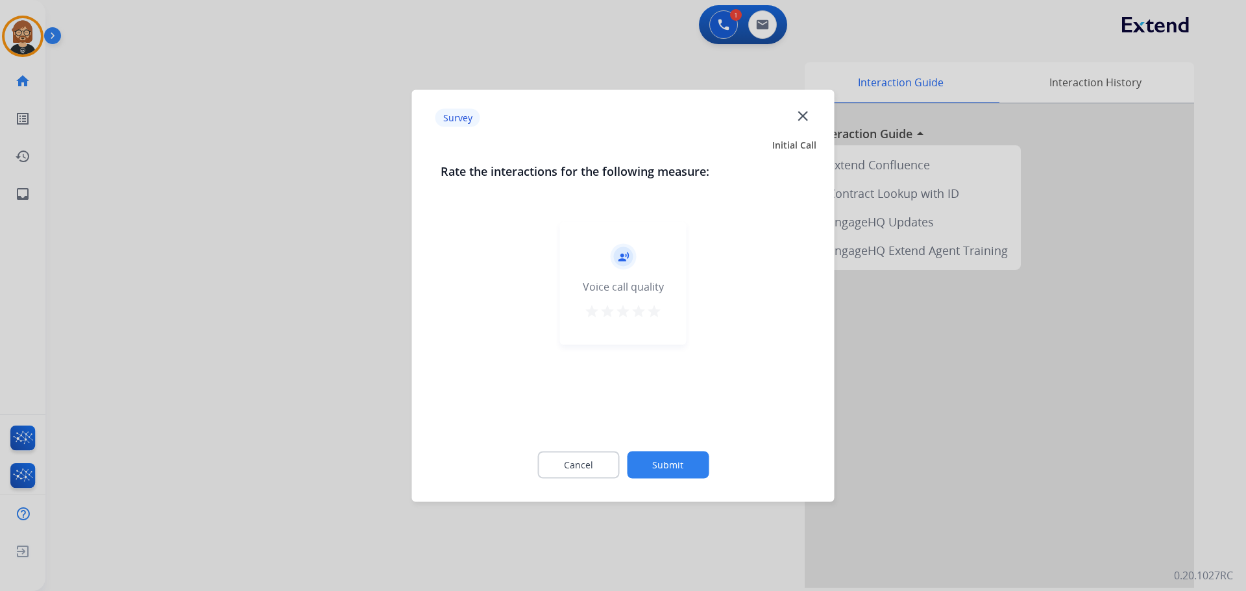
click at [685, 478] on button "Submit" at bounding box center [668, 464] width 82 height 27
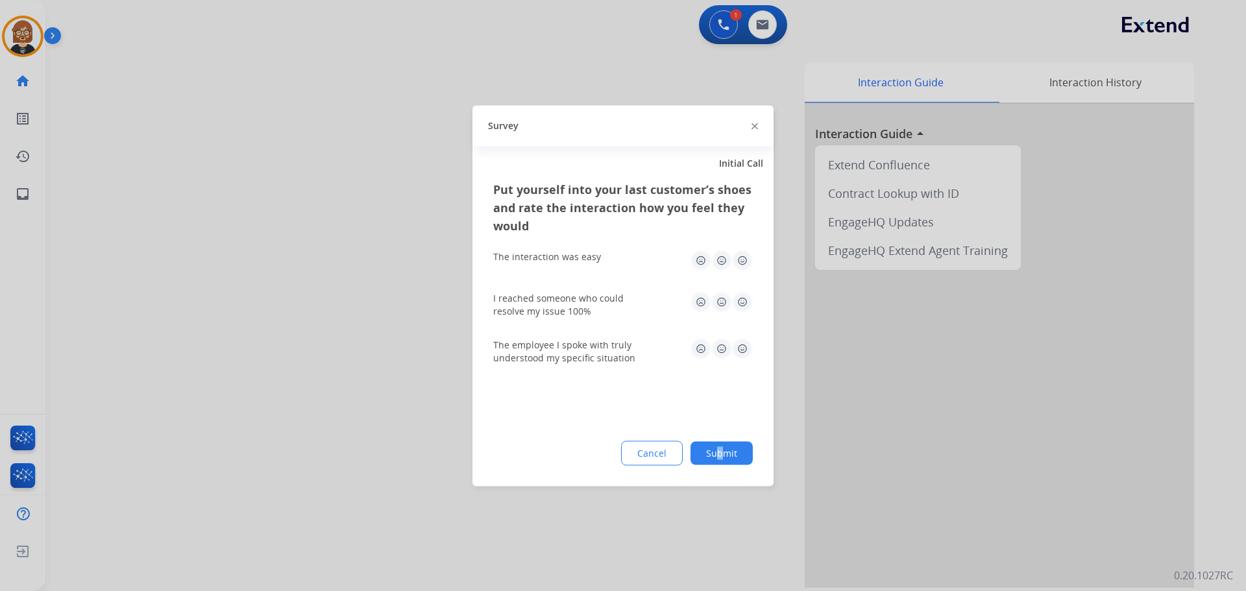
click at [722, 465] on div "Put yourself into your last customer’s shoes and rate the interaction how you f…" at bounding box center [623, 333] width 301 height 306
click at [720, 458] on button "Submit" at bounding box center [722, 452] width 62 height 23
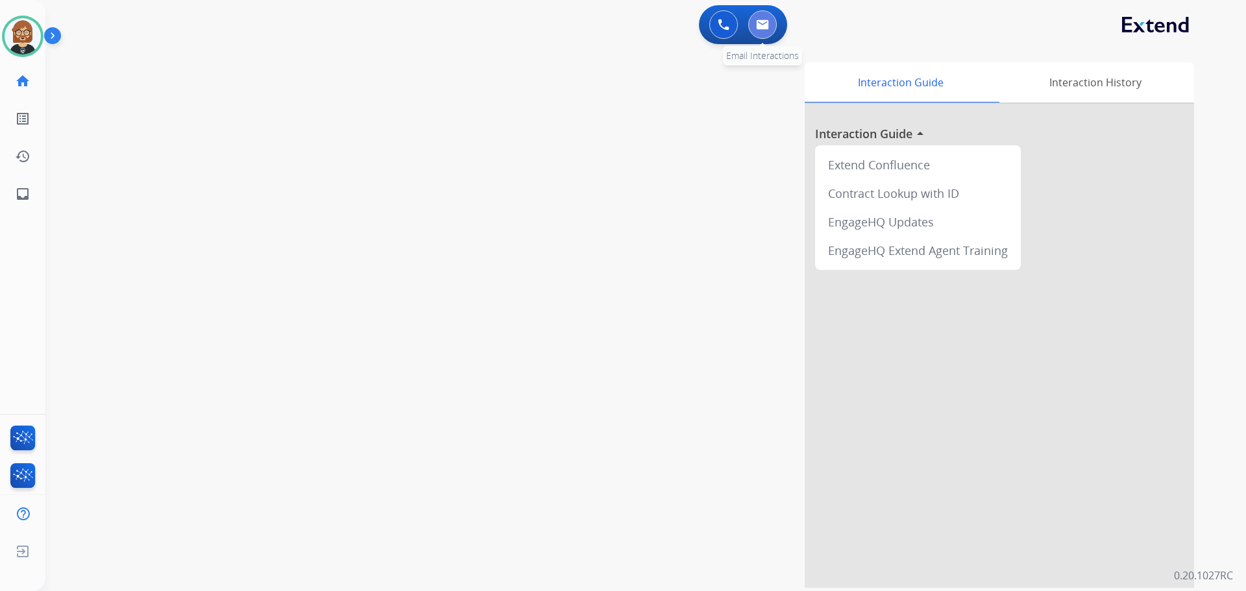
click at [771, 23] on button at bounding box center [762, 24] width 29 height 29
select select "**********"
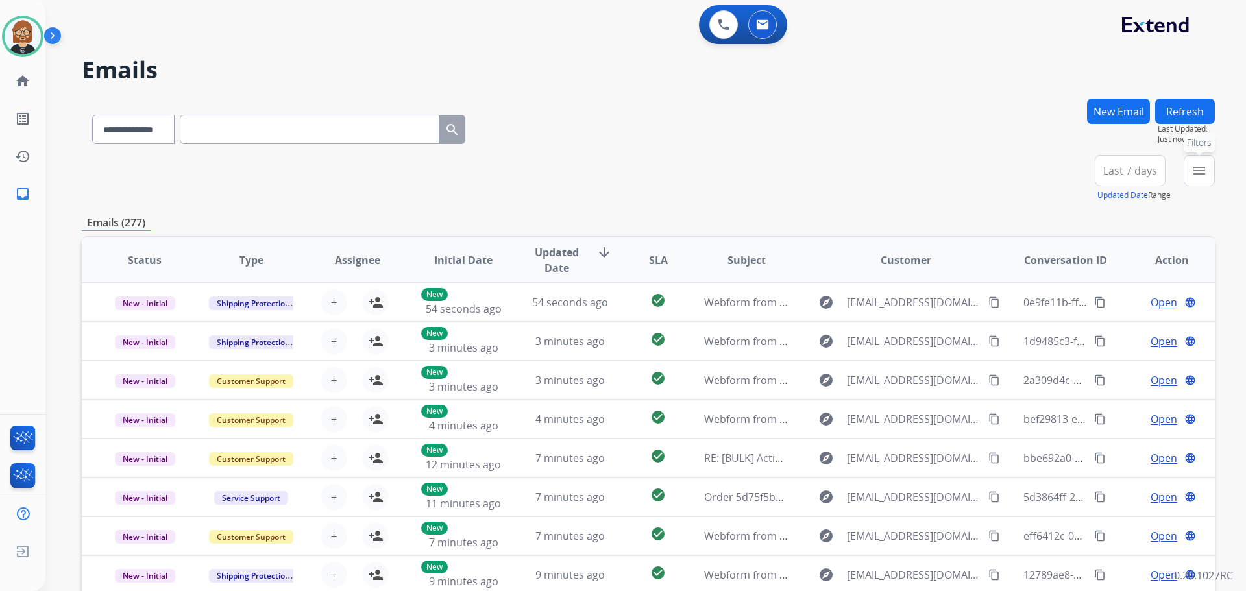
click at [1206, 179] on button "menu Filters" at bounding box center [1199, 170] width 31 height 31
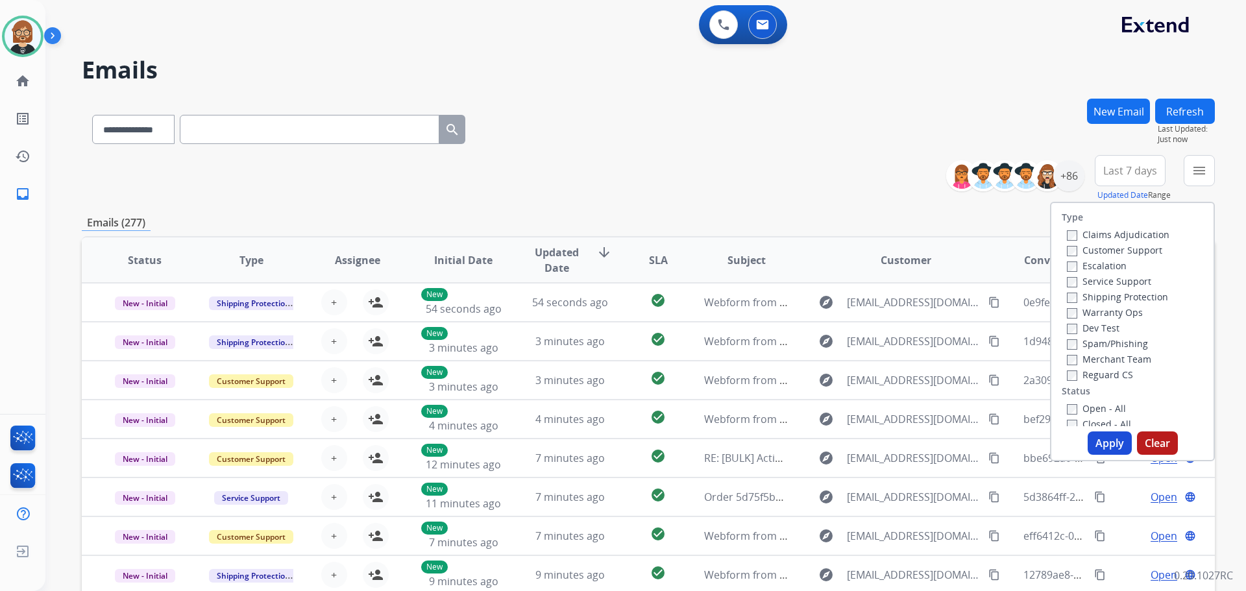
click at [1094, 408] on label "Open - All" at bounding box center [1096, 408] width 59 height 12
click at [1100, 446] on button "Apply" at bounding box center [1110, 443] width 44 height 23
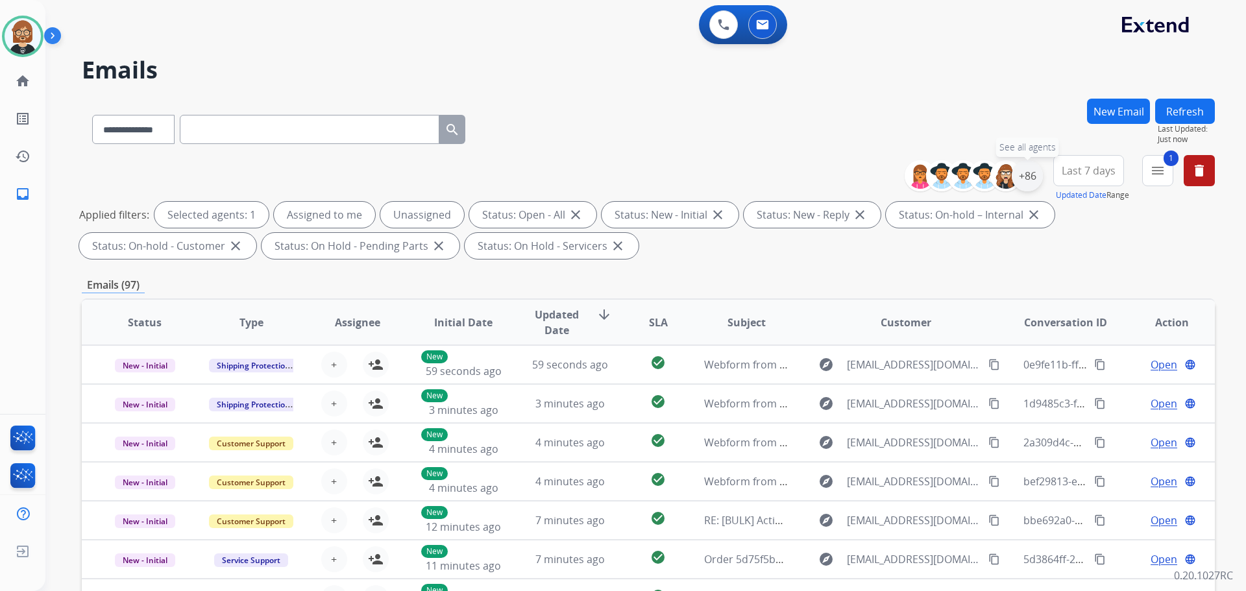
click at [1035, 173] on div "+86" at bounding box center [1027, 175] width 31 height 31
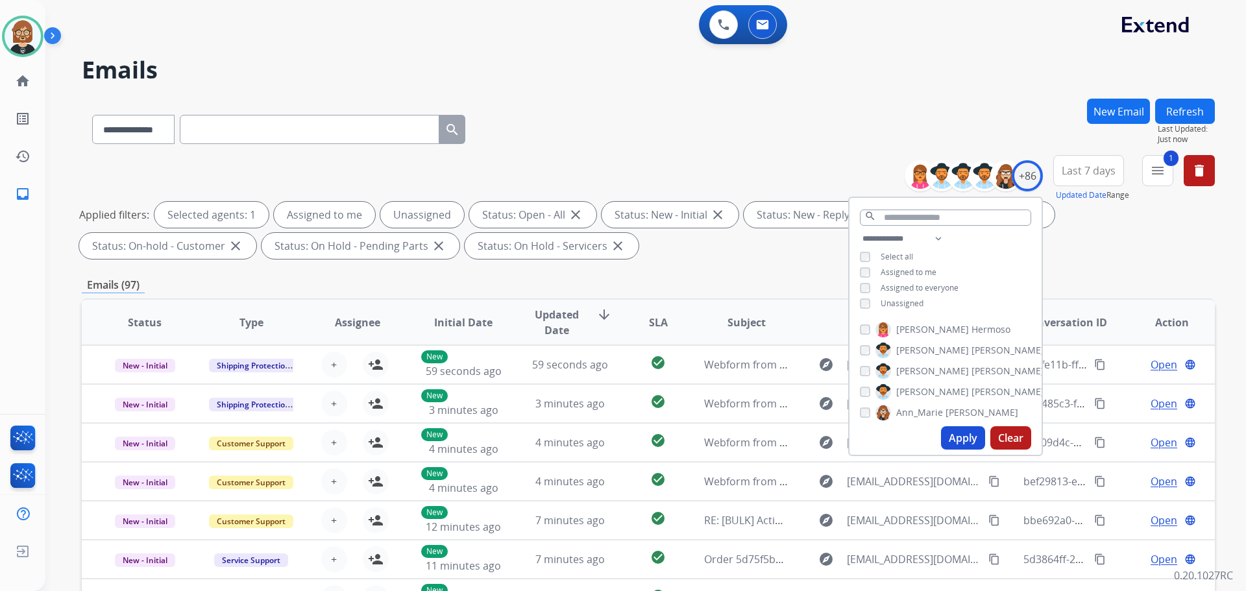
click at [913, 308] on div "**********" at bounding box center [946, 272] width 192 height 83
click at [913, 303] on span "Unassigned" at bounding box center [902, 303] width 43 height 11
click at [959, 434] on button "Apply" at bounding box center [963, 437] width 44 height 23
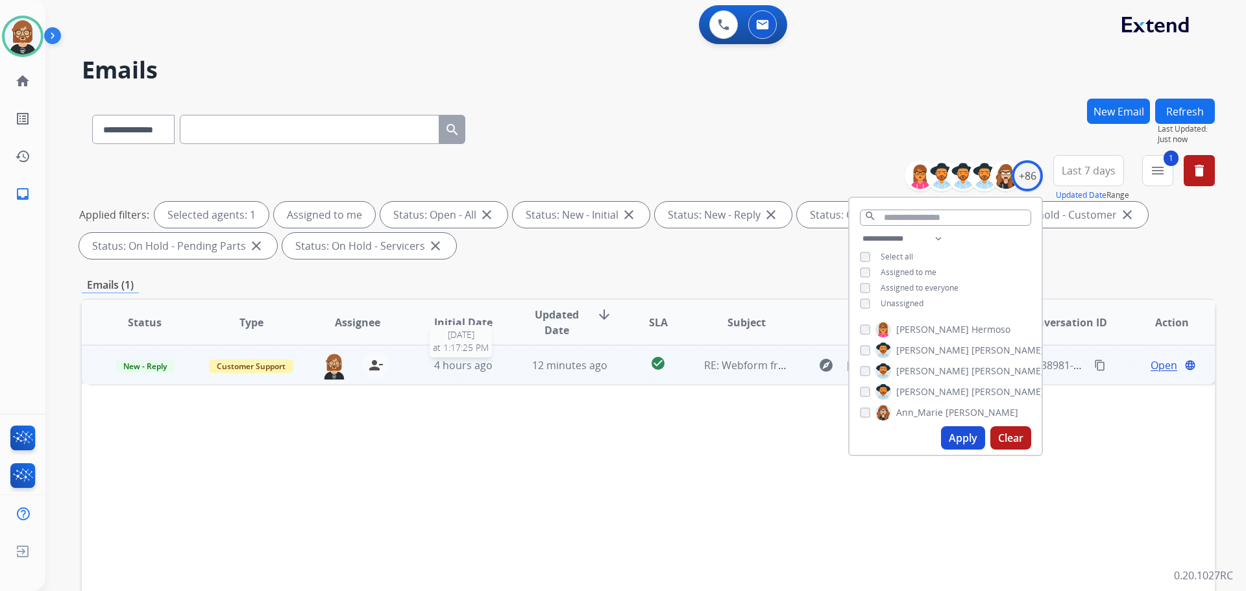
click at [487, 369] on span "4 hours ago" at bounding box center [463, 365] width 58 height 14
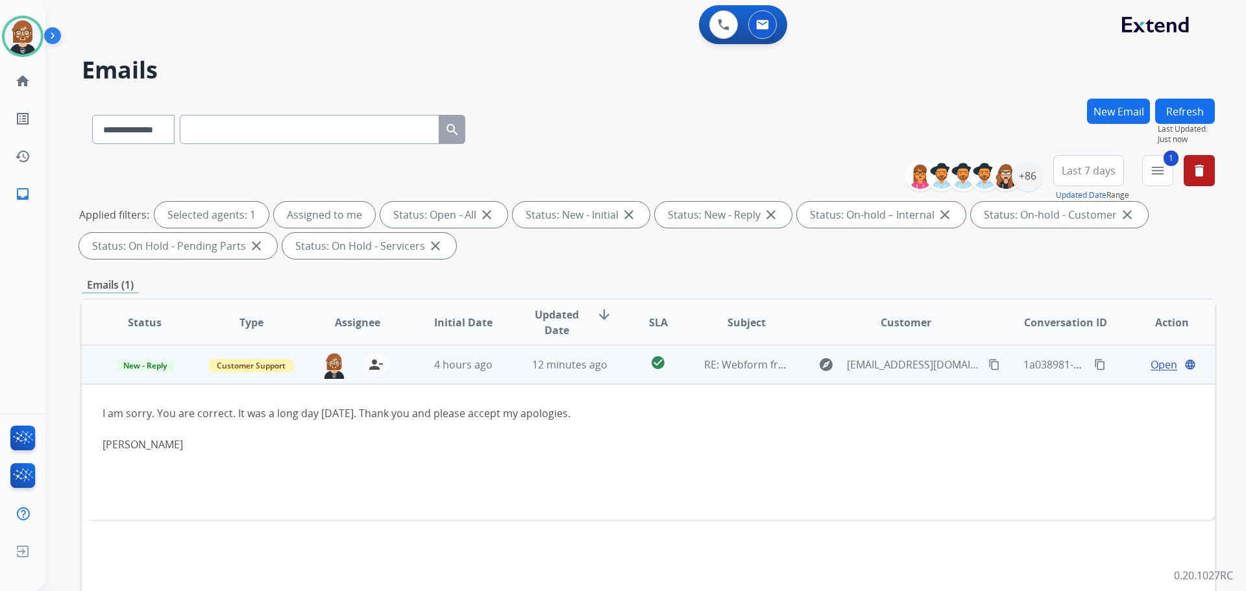
click at [1152, 361] on span "Open" at bounding box center [1164, 365] width 27 height 16
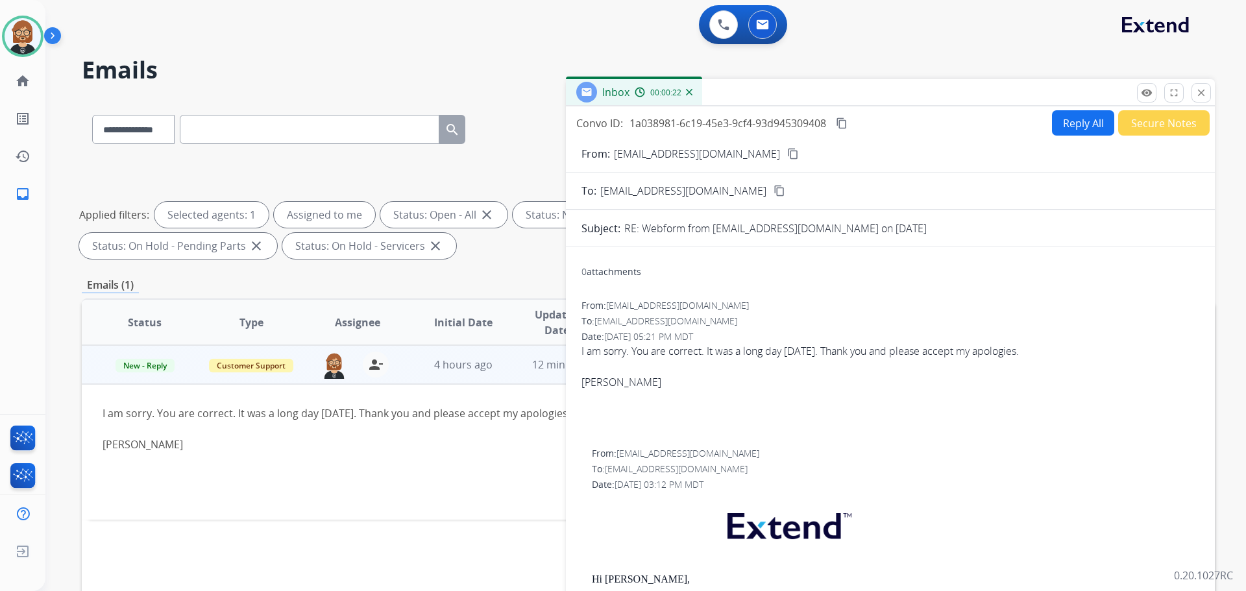
click at [1177, 125] on button "Secure Notes" at bounding box center [1164, 122] width 92 height 25
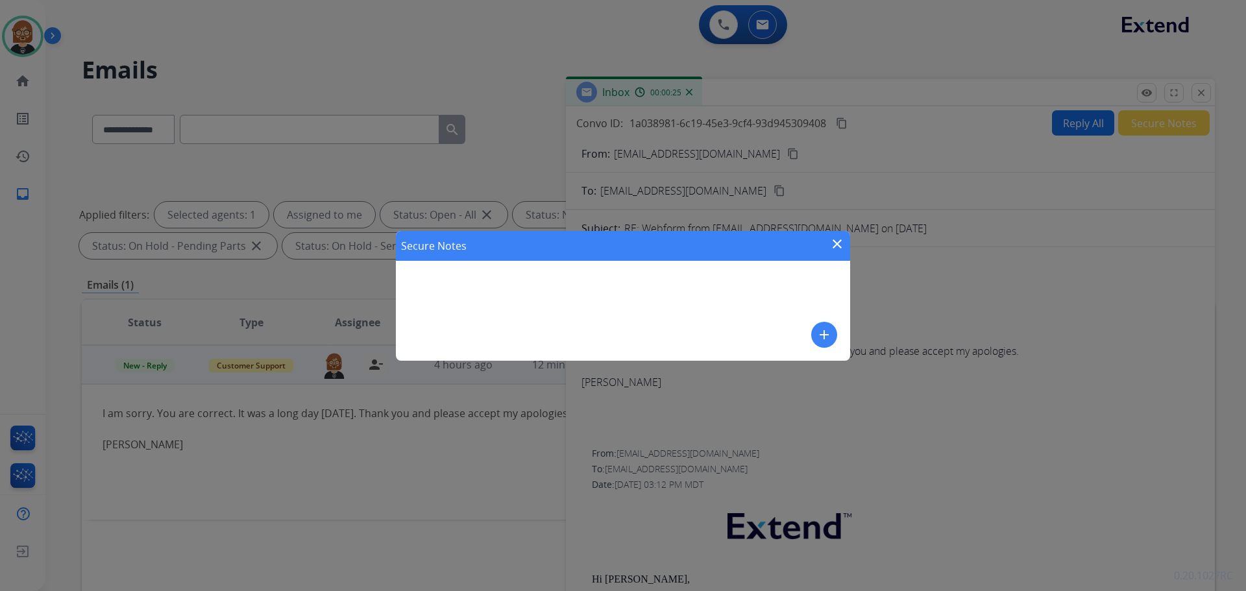
click at [824, 338] on mat-icon "add" at bounding box center [825, 335] width 16 height 16
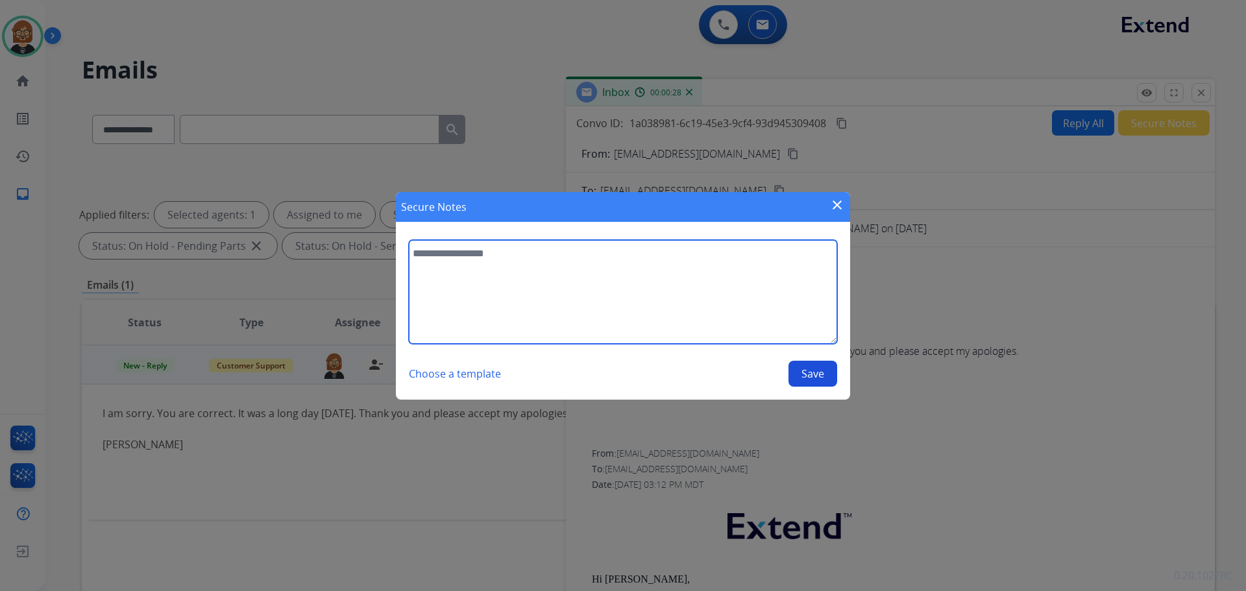
click at [443, 288] on textarea at bounding box center [623, 292] width 428 height 104
type textarea "**********"
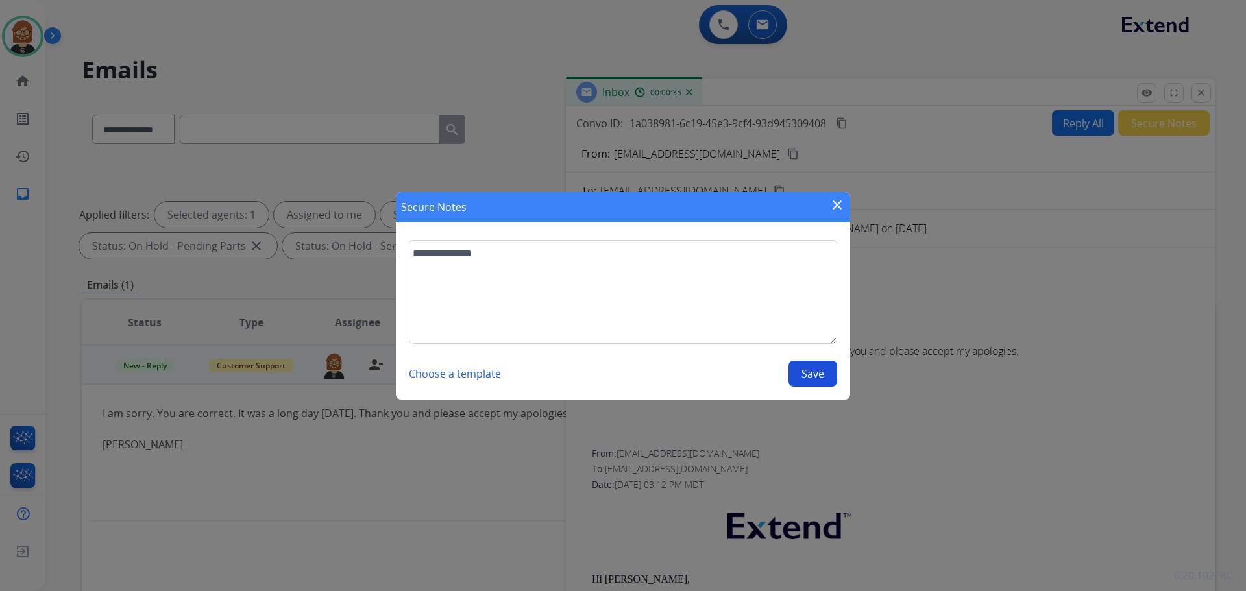
click at [806, 375] on button "Save" at bounding box center [813, 374] width 49 height 26
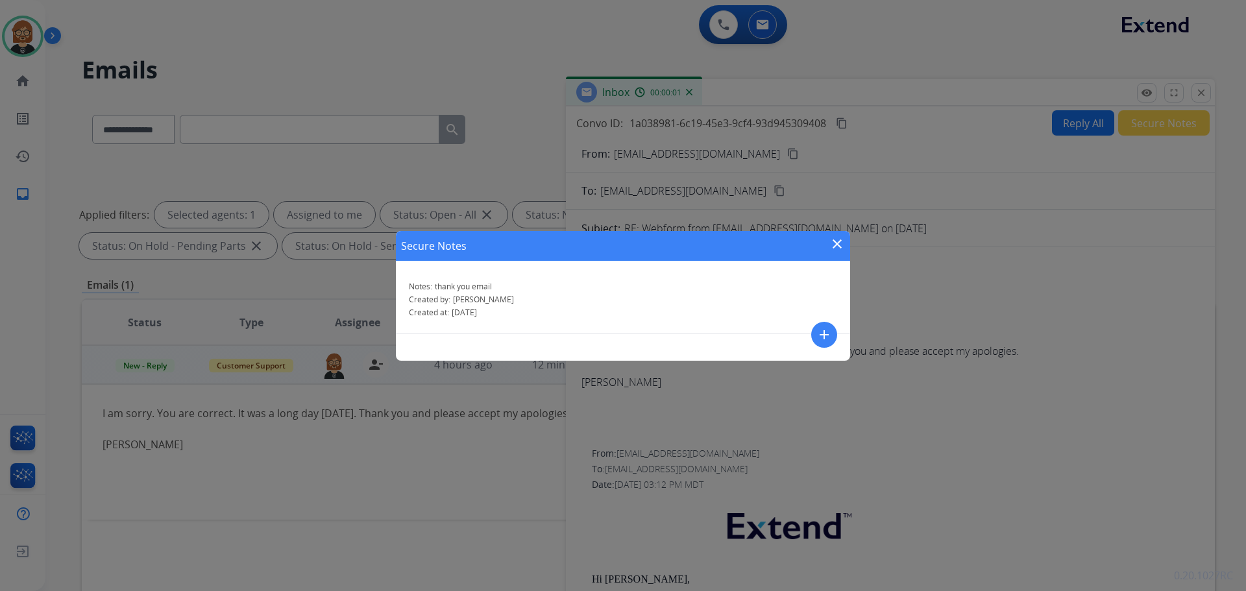
click at [836, 248] on mat-icon "close" at bounding box center [838, 244] width 16 height 16
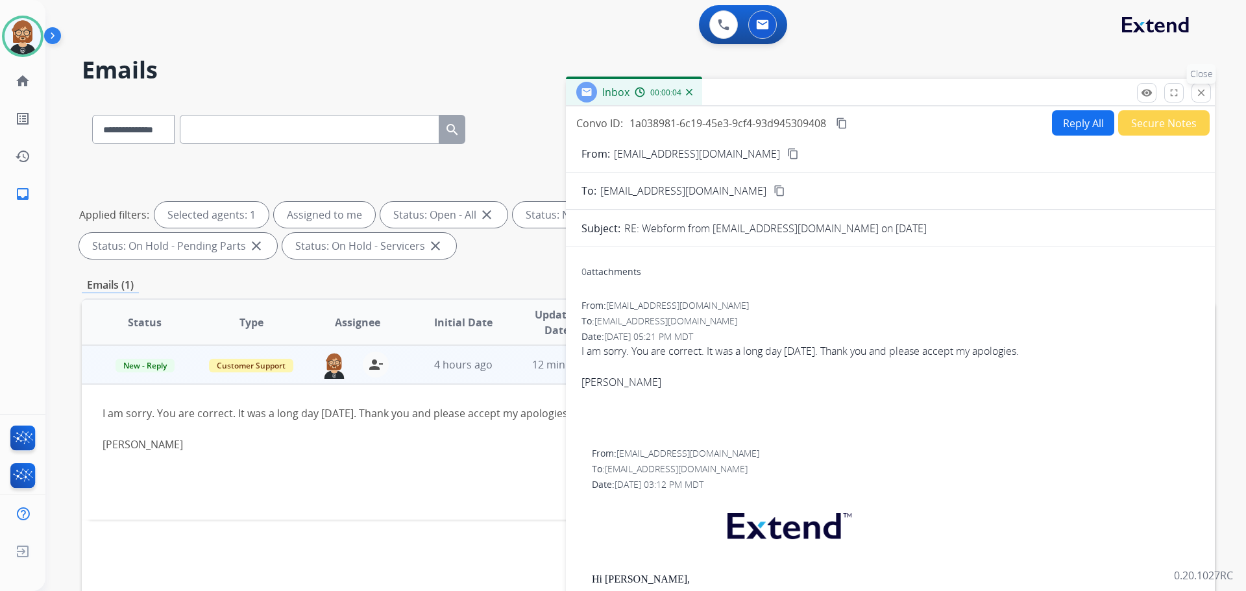
click at [1210, 95] on button "close Close" at bounding box center [1201, 92] width 19 height 19
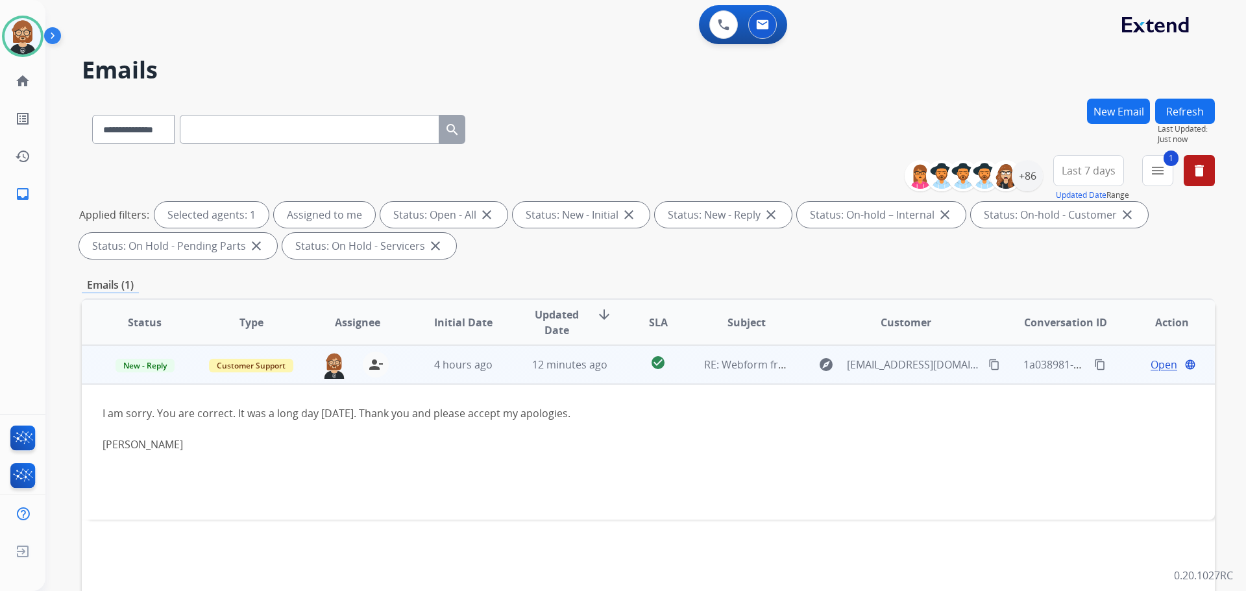
click at [151, 373] on td "New - Reply" at bounding box center [135, 364] width 106 height 39
click at [154, 370] on span "New - Reply" at bounding box center [145, 367] width 59 height 14
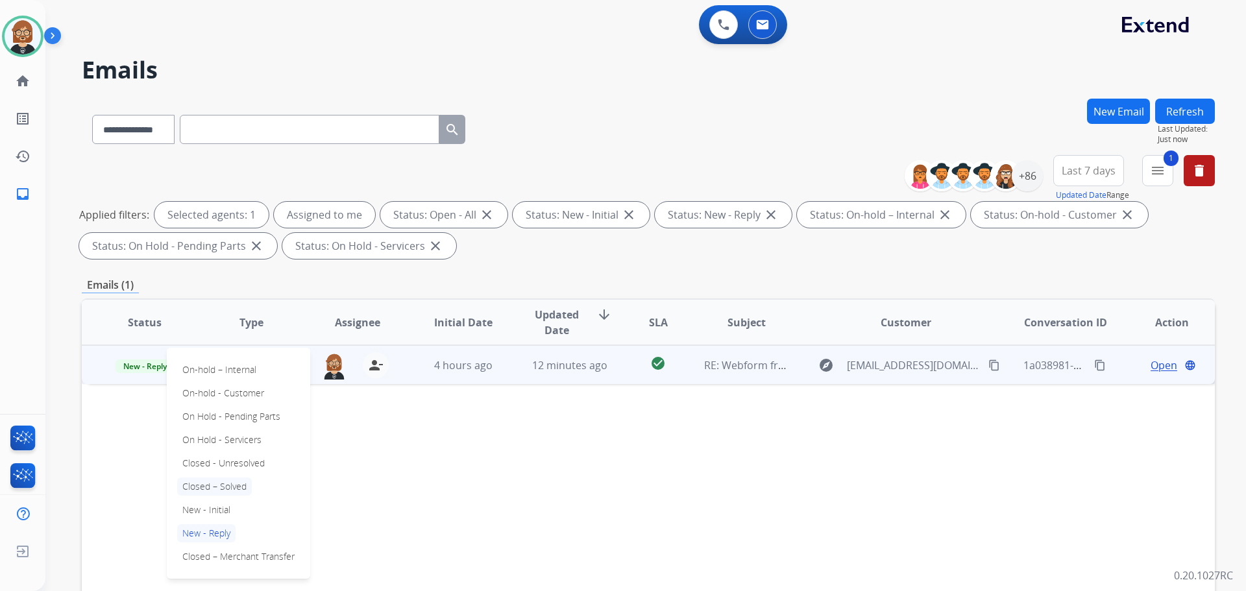
click at [219, 484] on p "Closed – Solved" at bounding box center [214, 487] width 75 height 18
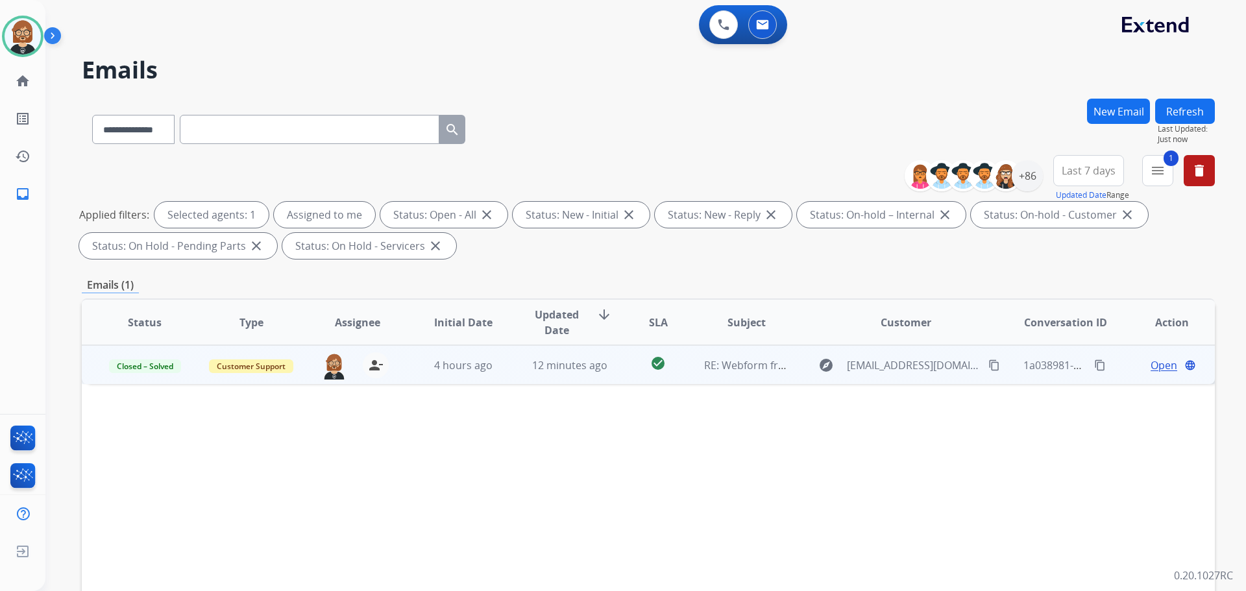
click at [1202, 101] on button "Refresh" at bounding box center [1185, 111] width 60 height 25
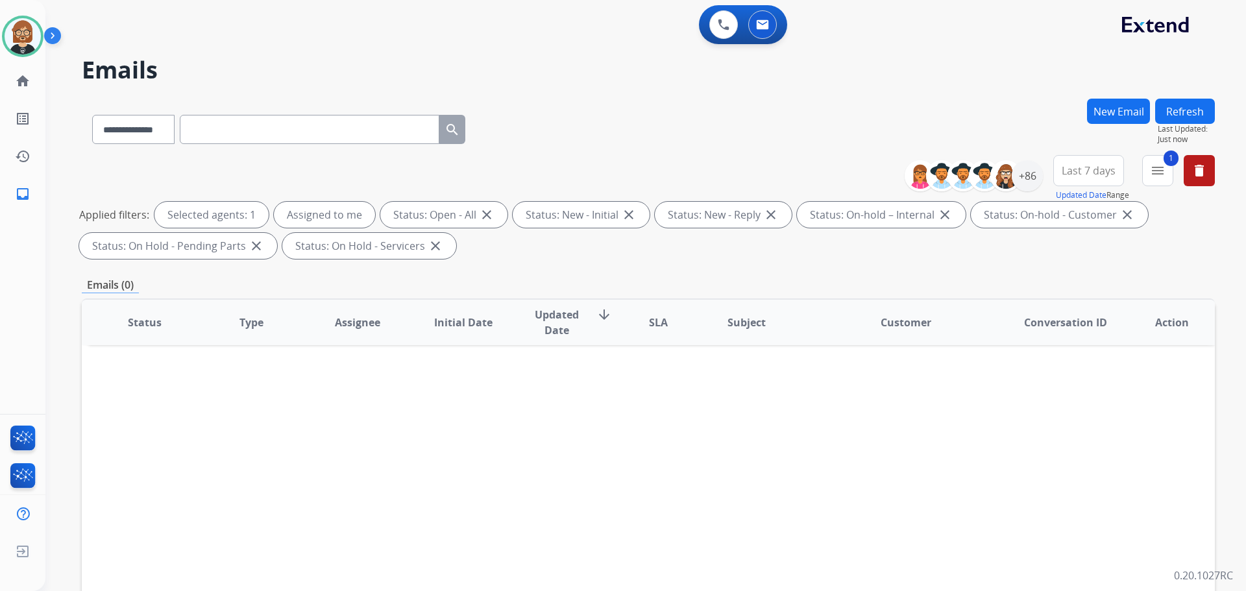
click at [1194, 103] on button "Refresh" at bounding box center [1185, 111] width 60 height 25
click at [1154, 173] on mat-icon "menu" at bounding box center [1158, 171] width 16 height 16
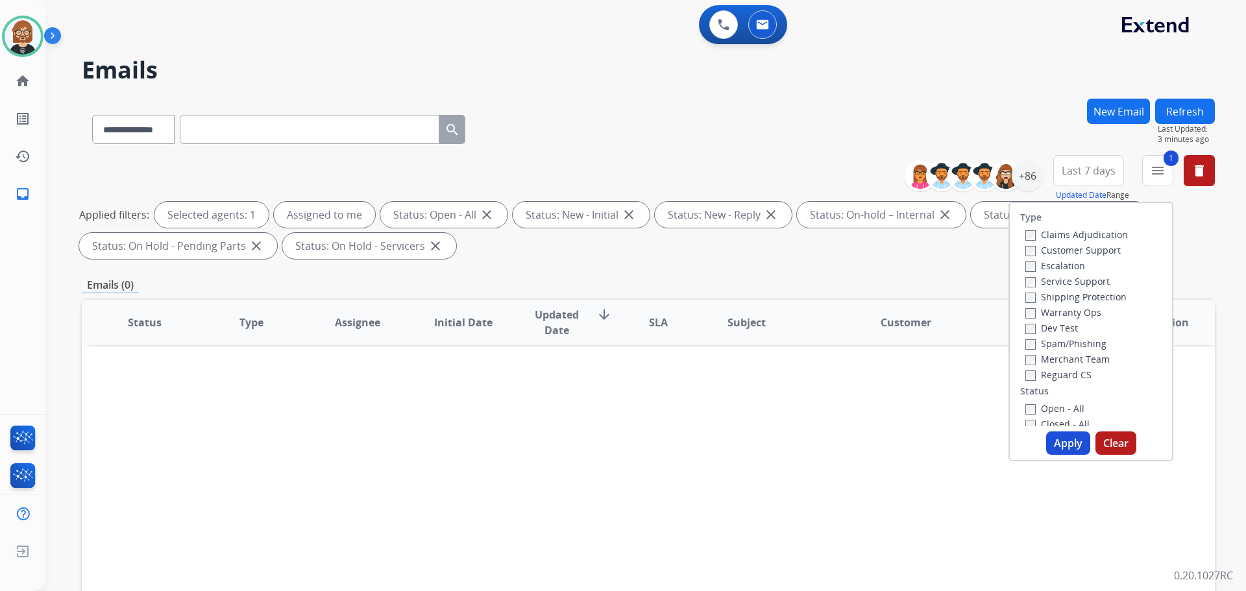
drag, startPoint x: 946, startPoint y: 31, endPoint x: 954, endPoint y: 41, distance: 12.5
click at [954, 41] on div "0 Voice Interactions 0 Email Interactions" at bounding box center [638, 26] width 1154 height 42
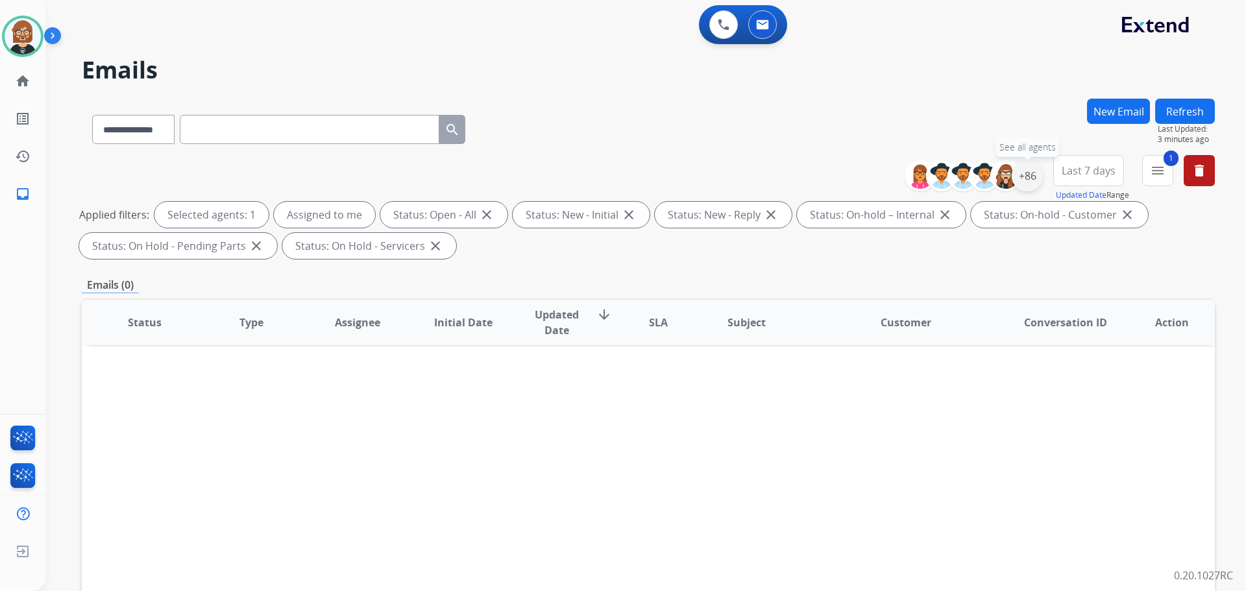
click at [1027, 180] on div "+86" at bounding box center [1027, 175] width 31 height 31
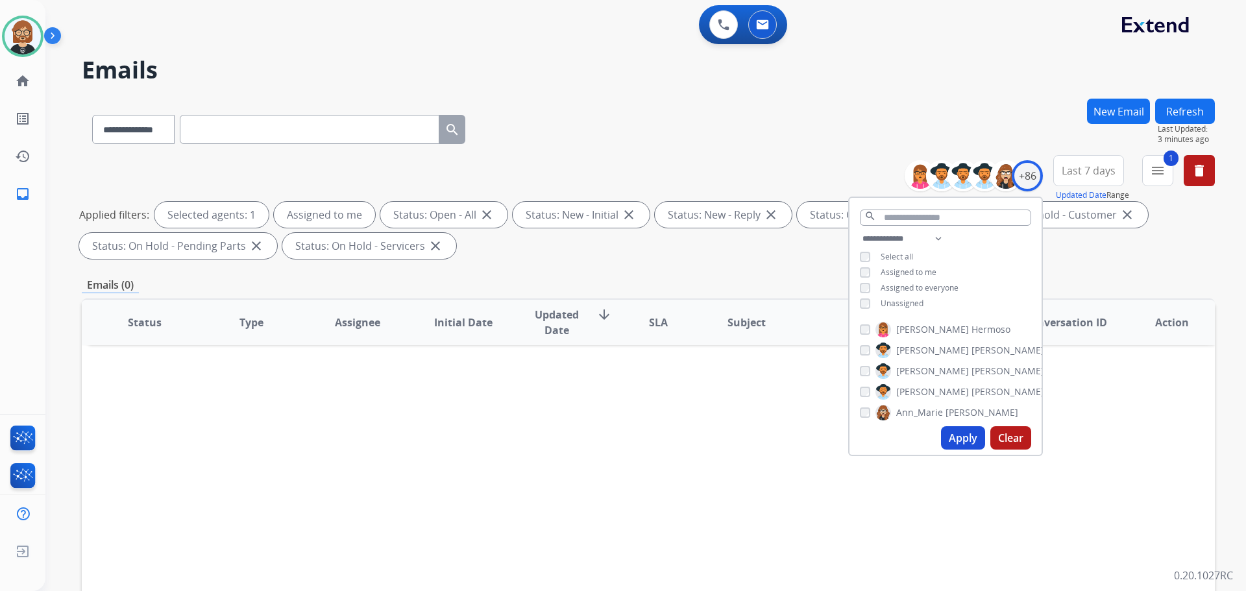
click at [917, 302] on span "Unassigned" at bounding box center [902, 303] width 43 height 11
click at [952, 428] on button "Apply" at bounding box center [963, 437] width 44 height 23
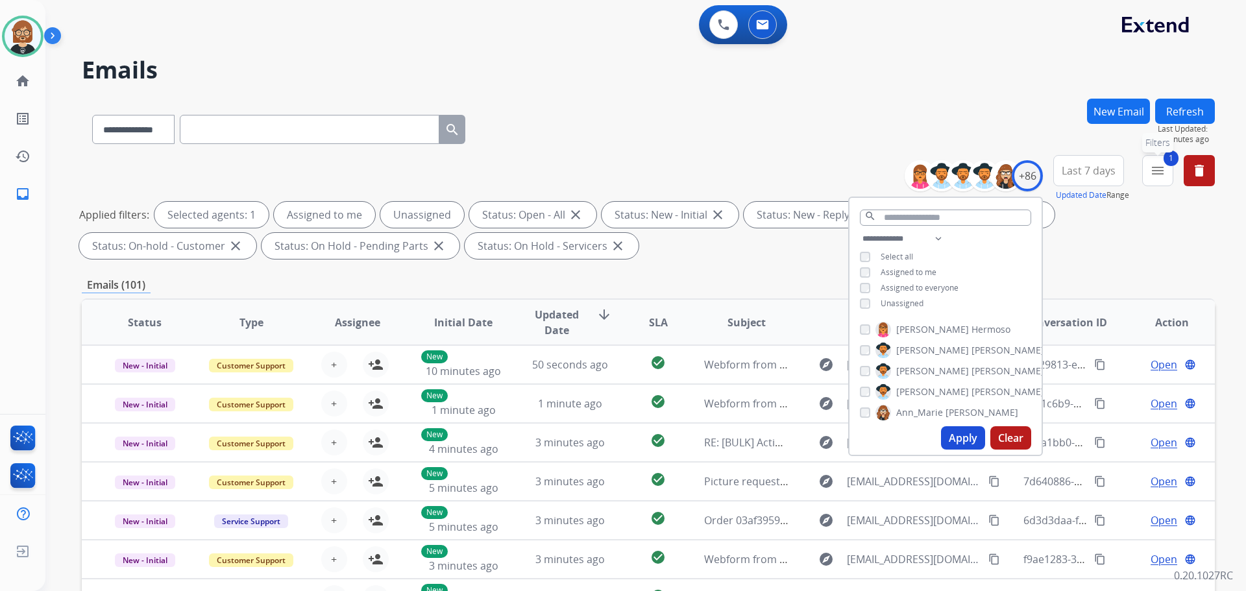
click at [1146, 170] on button "1 menu Filters" at bounding box center [1157, 170] width 31 height 31
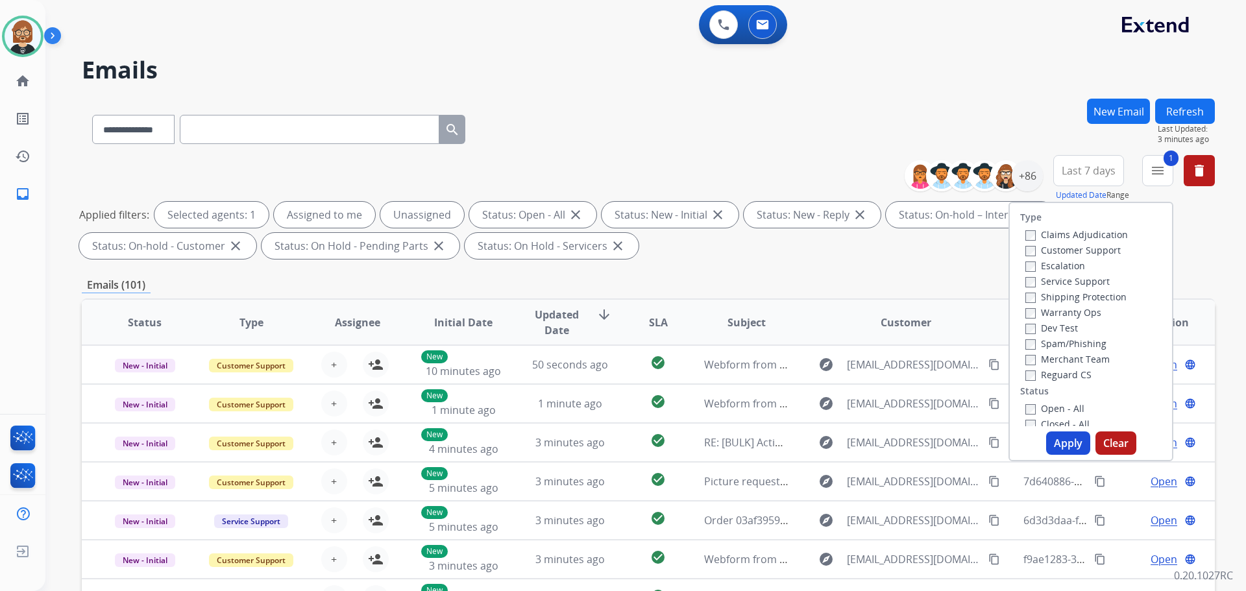
click at [1053, 249] on label "Customer Support" at bounding box center [1073, 250] width 95 height 12
click at [1050, 296] on label "Shipping Protection" at bounding box center [1076, 297] width 101 height 12
click at [1052, 377] on label "Reguard CS" at bounding box center [1059, 375] width 66 height 12
click at [1054, 444] on button "Apply" at bounding box center [1068, 443] width 44 height 23
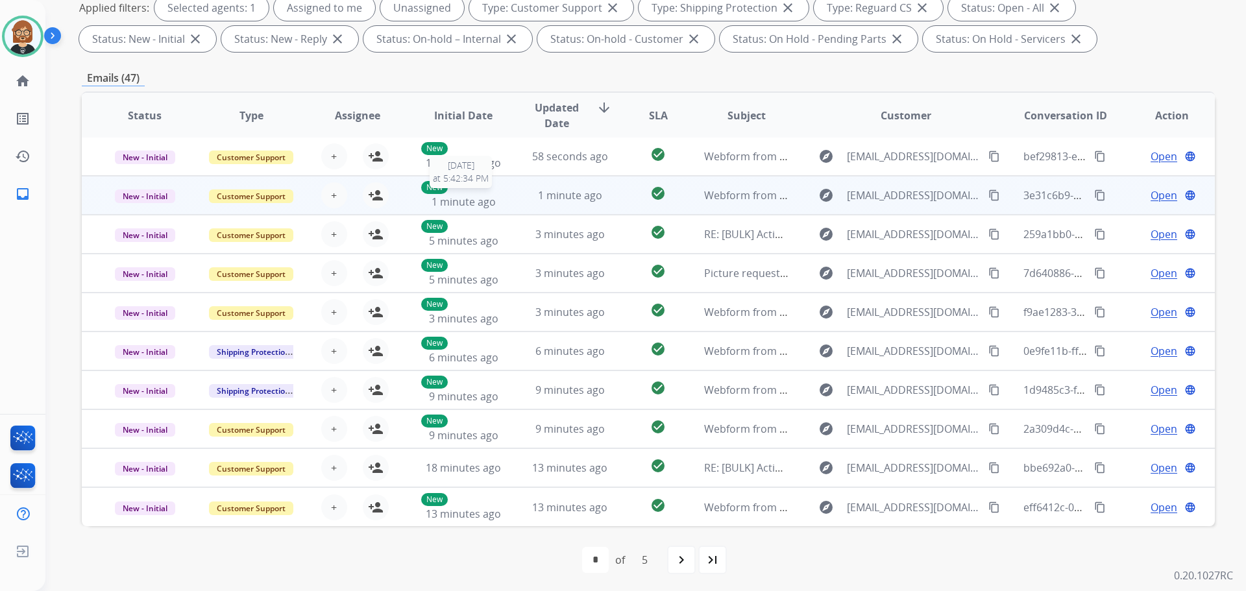
scroll to position [210, 0]
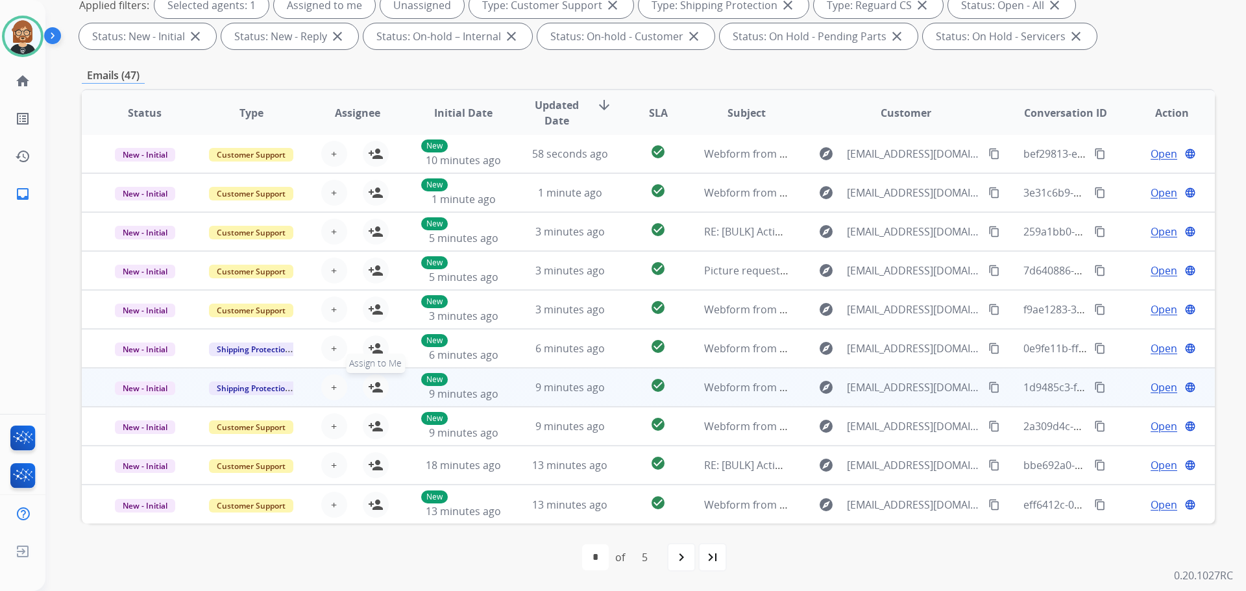
click at [380, 391] on mat-icon "person_add" at bounding box center [376, 388] width 16 height 16
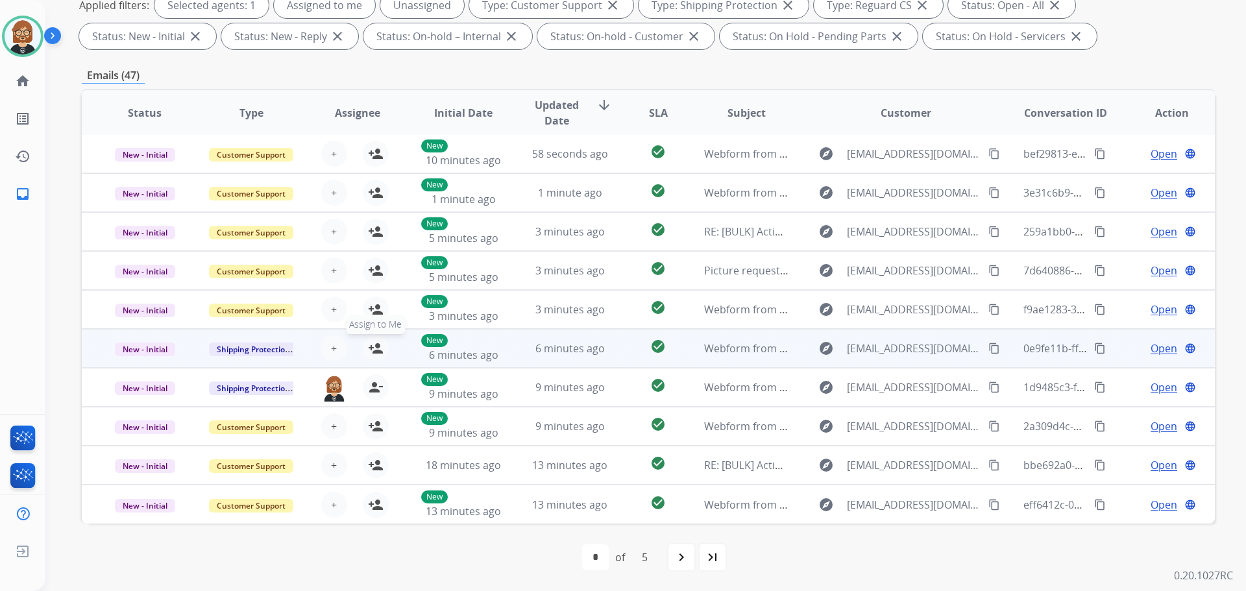
click at [375, 352] on mat-icon "person_add" at bounding box center [376, 349] width 16 height 16
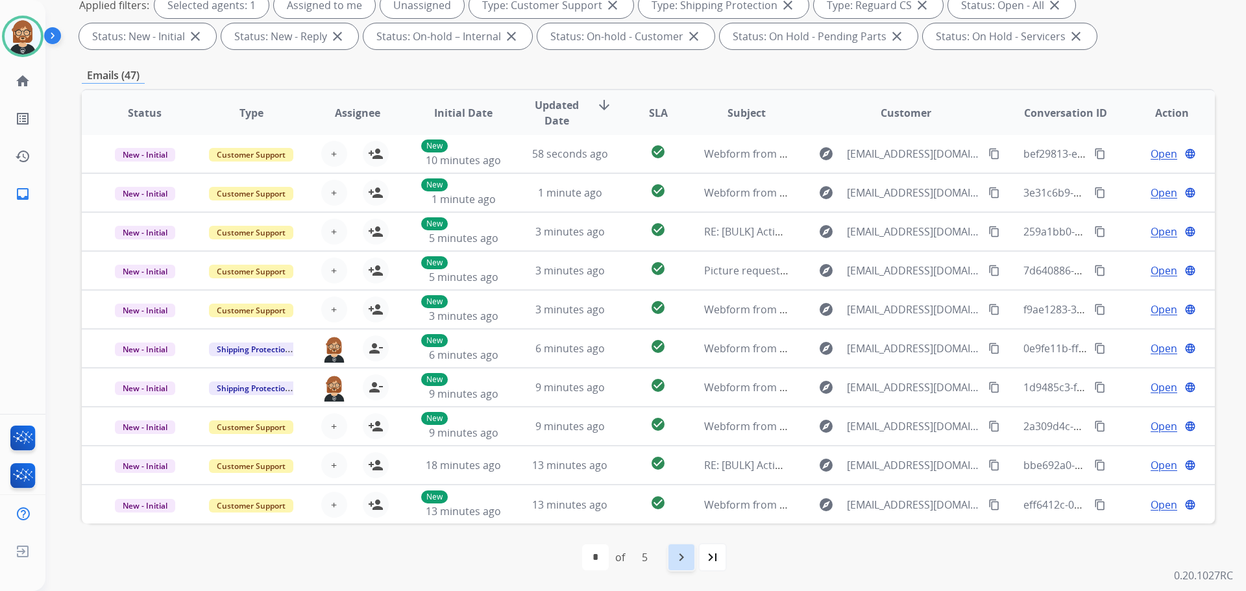
click at [683, 556] on mat-icon "navigate_next" at bounding box center [682, 558] width 16 height 16
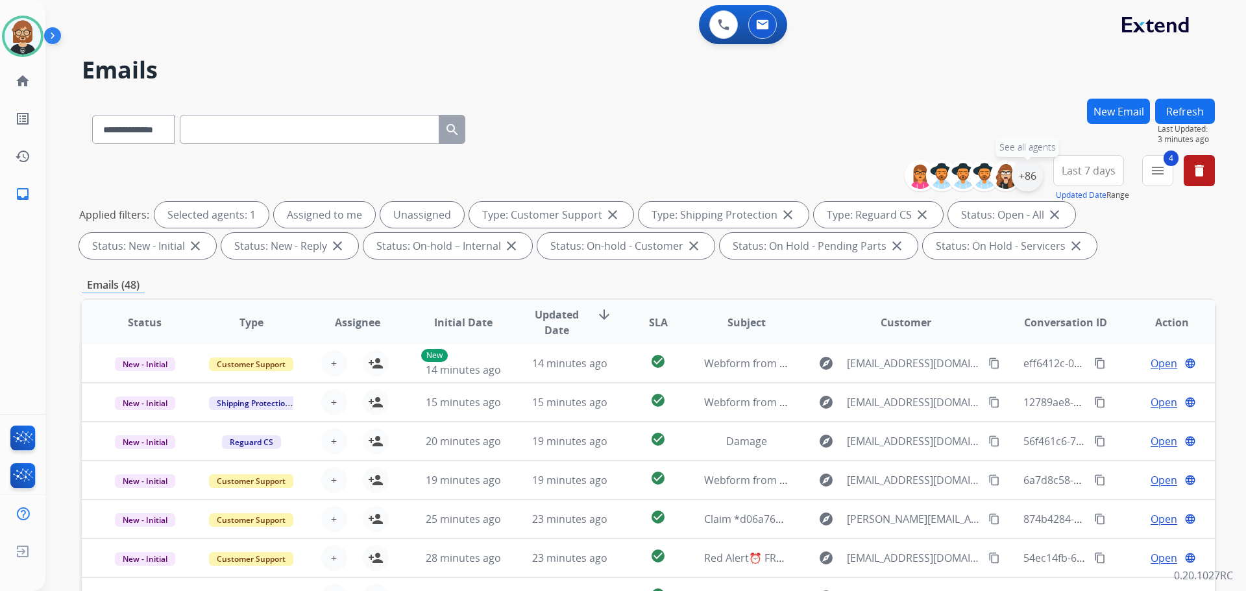
click at [1027, 174] on div "+86" at bounding box center [1027, 175] width 31 height 31
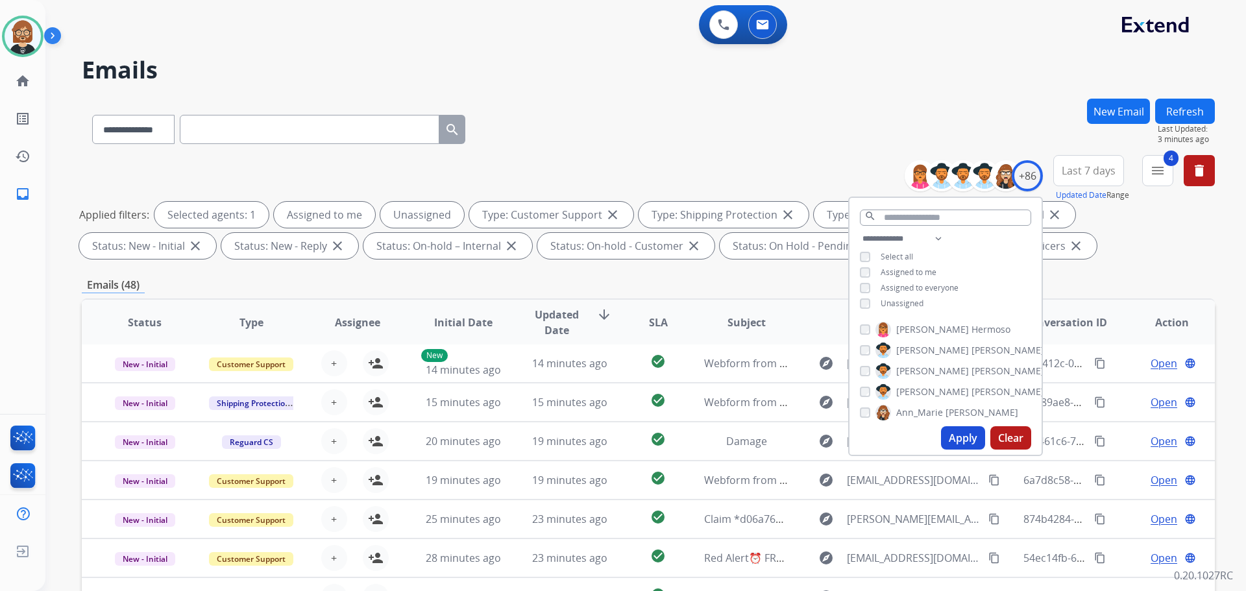
click at [892, 304] on span "Unassigned" at bounding box center [902, 303] width 43 height 11
click at [951, 437] on button "Apply" at bounding box center [963, 437] width 44 height 23
select select "*"
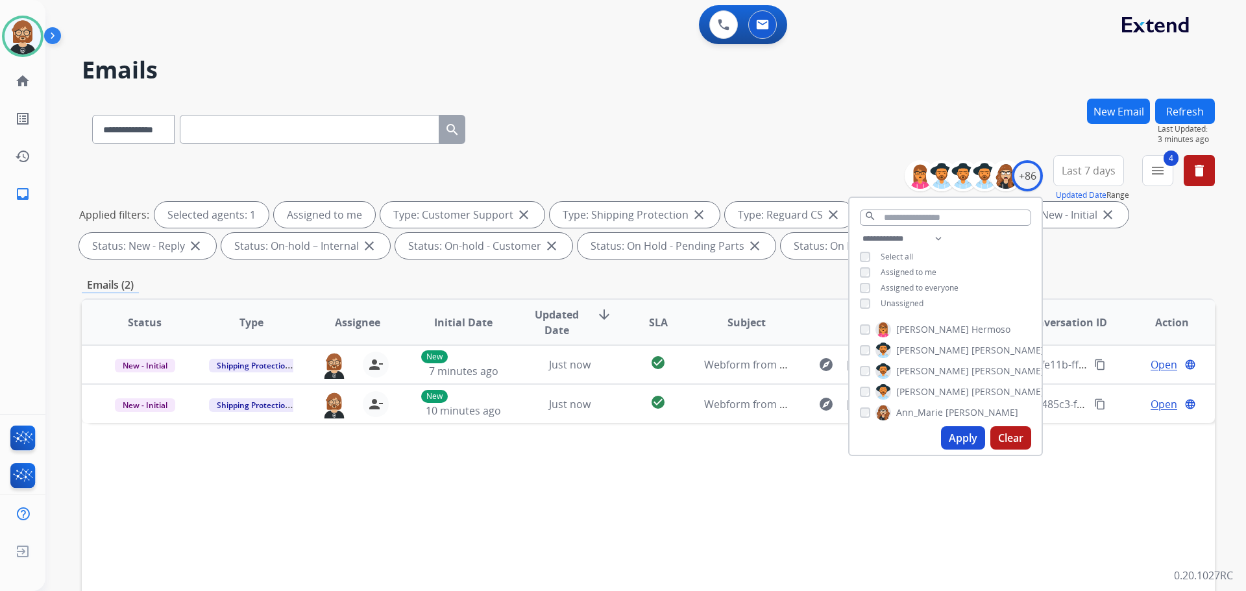
click at [614, 428] on div "Status Type Assignee Initial Date Updated Date arrow_downward SLA Subject Custo…" at bounding box center [648, 516] width 1133 height 435
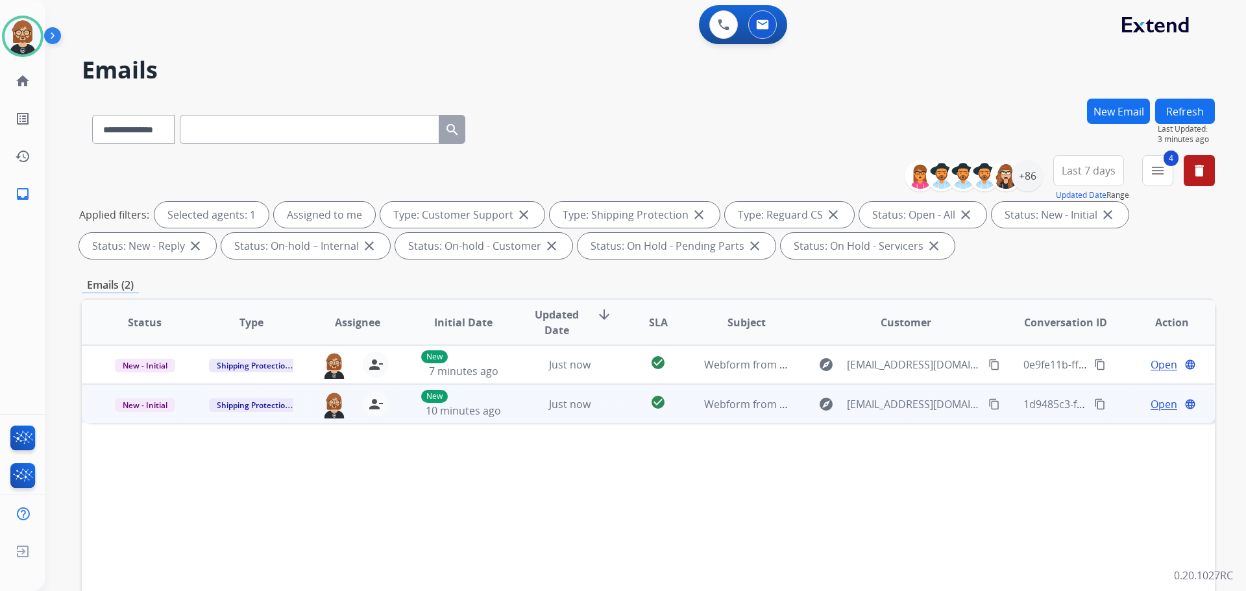
click at [613, 405] on td "check_circle" at bounding box center [648, 403] width 71 height 39
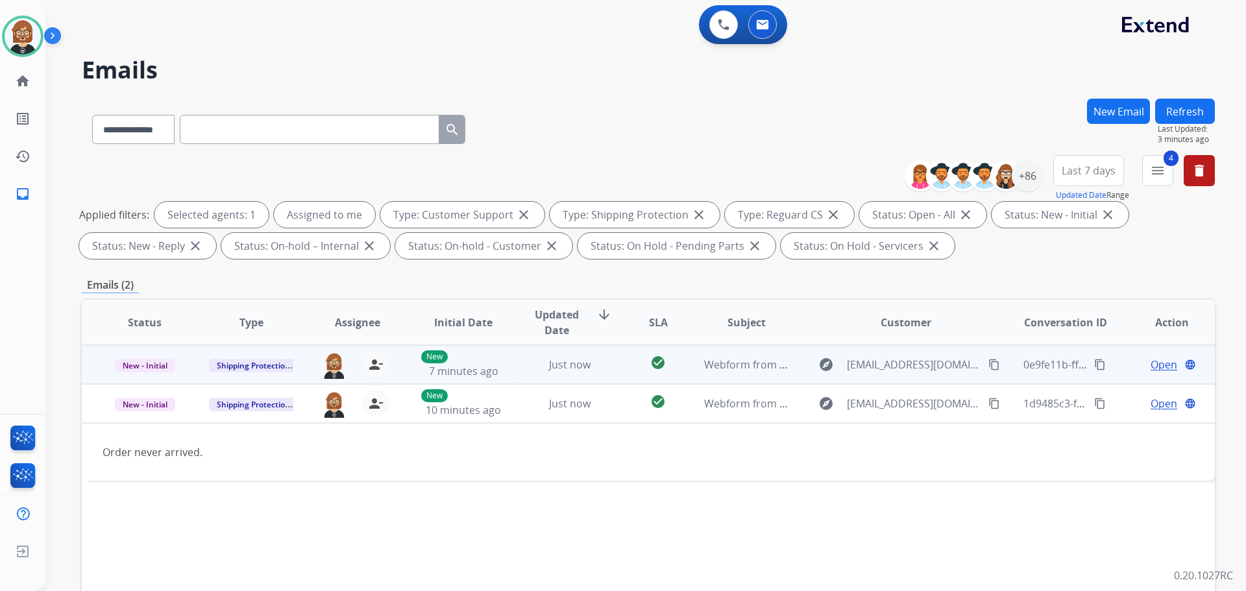
click at [615, 357] on td "check_circle" at bounding box center [648, 364] width 71 height 39
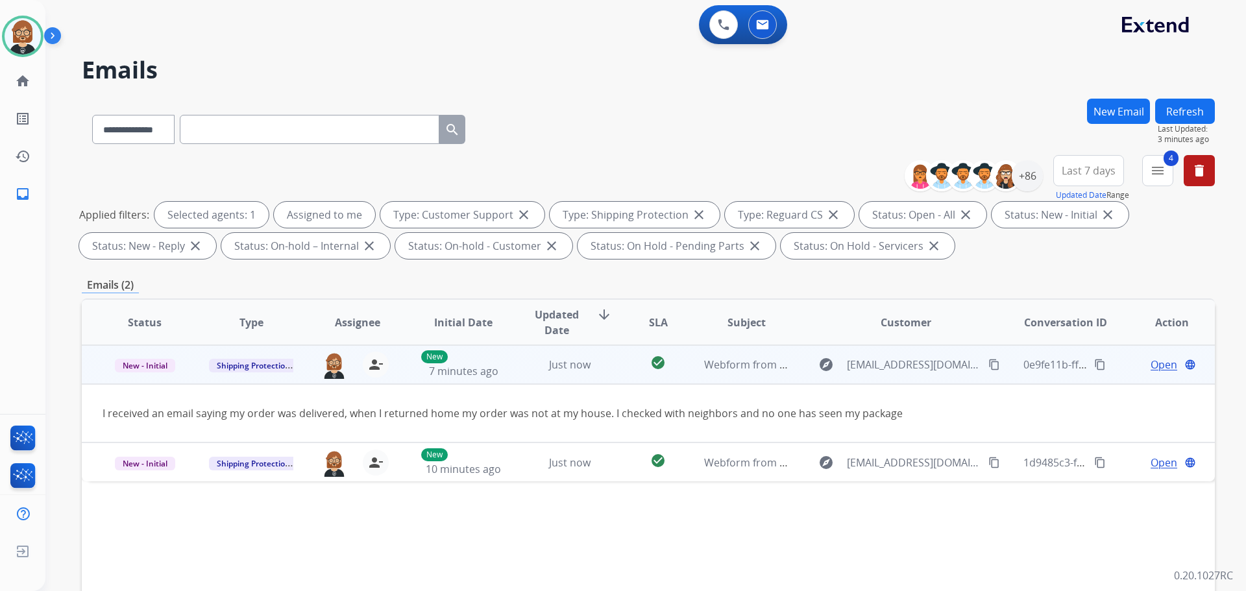
click at [989, 364] on mat-icon "content_copy" at bounding box center [995, 365] width 12 height 12
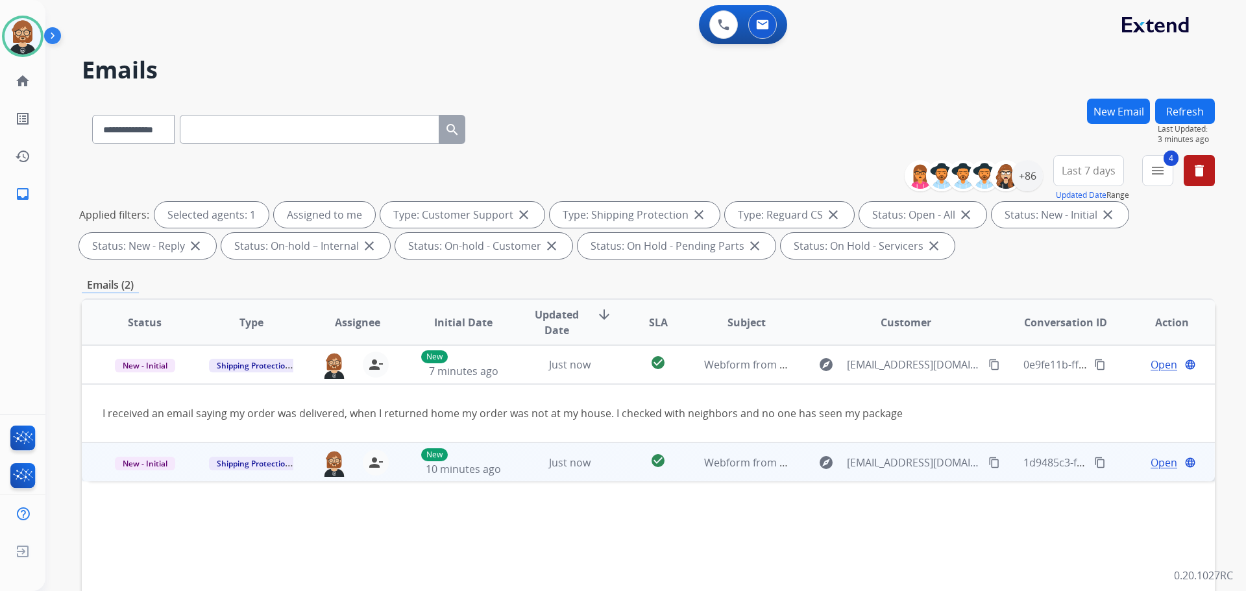
click at [989, 461] on mat-icon "content_copy" at bounding box center [995, 463] width 12 height 12
click at [658, 477] on td "check_circle" at bounding box center [648, 462] width 71 height 39
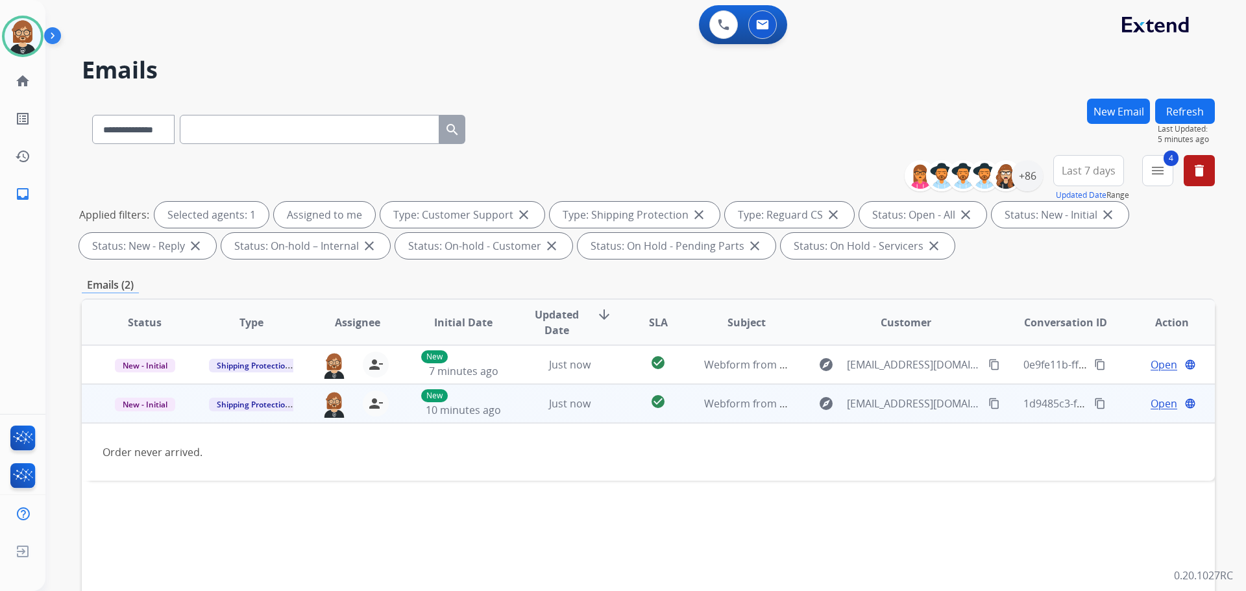
click at [733, 415] on td "Webform from [EMAIL_ADDRESS][DOMAIN_NAME] on [DATE]" at bounding box center [737, 403] width 106 height 39
click at [1151, 399] on span "Open" at bounding box center [1164, 404] width 27 height 16
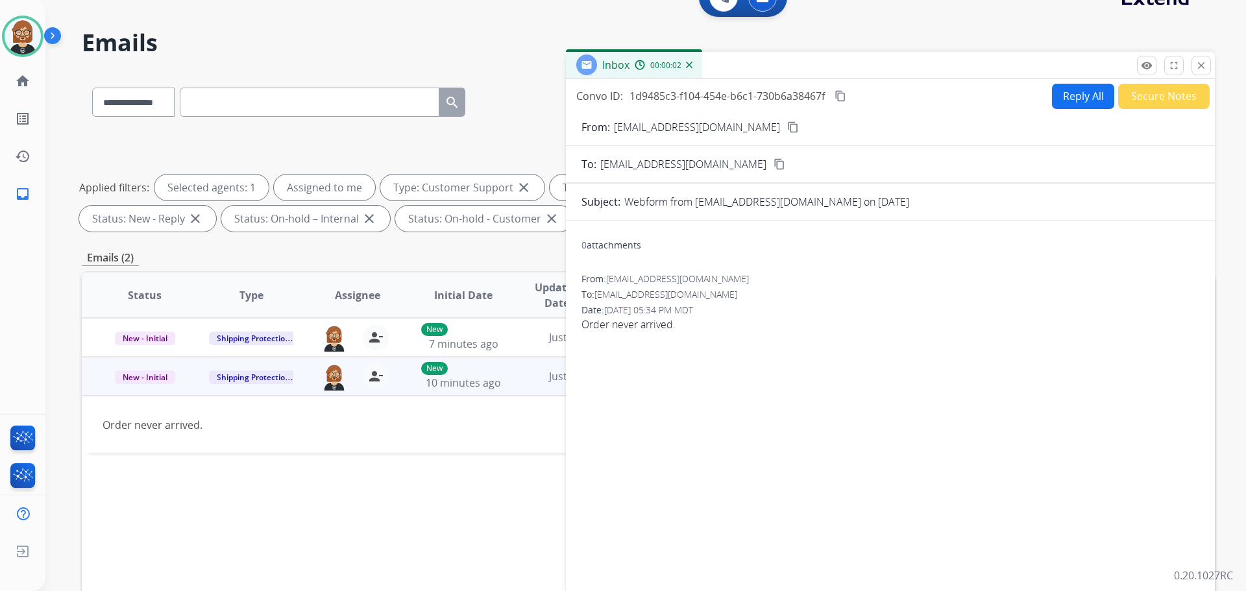
scroll to position [15, 0]
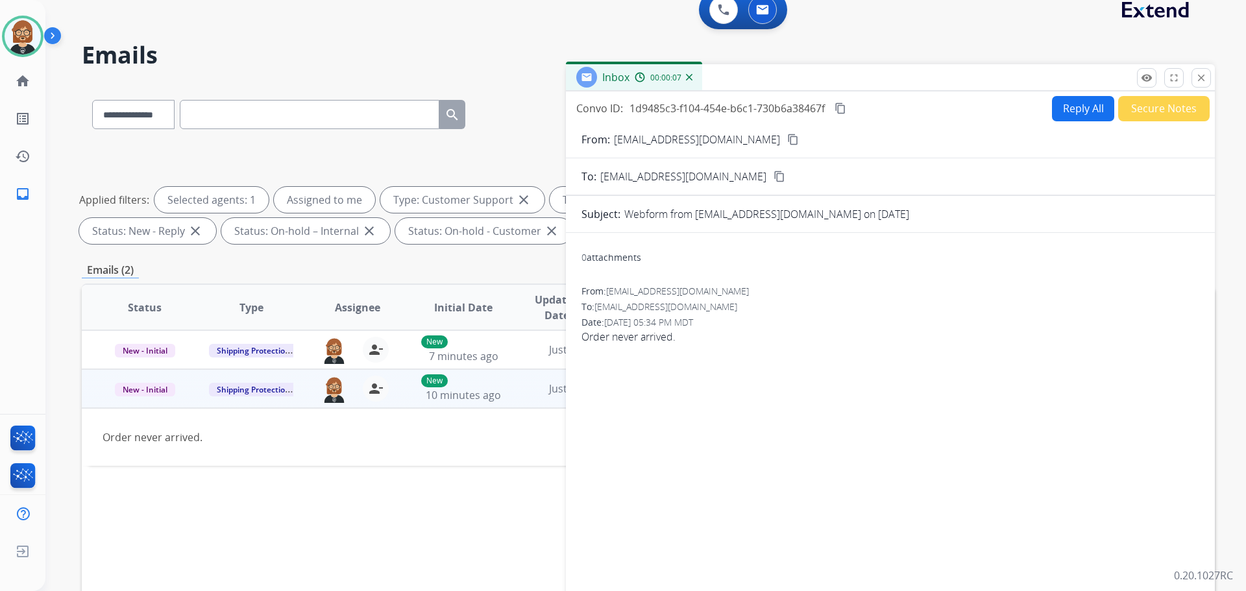
click at [1066, 101] on button "Reply All" at bounding box center [1083, 108] width 62 height 25
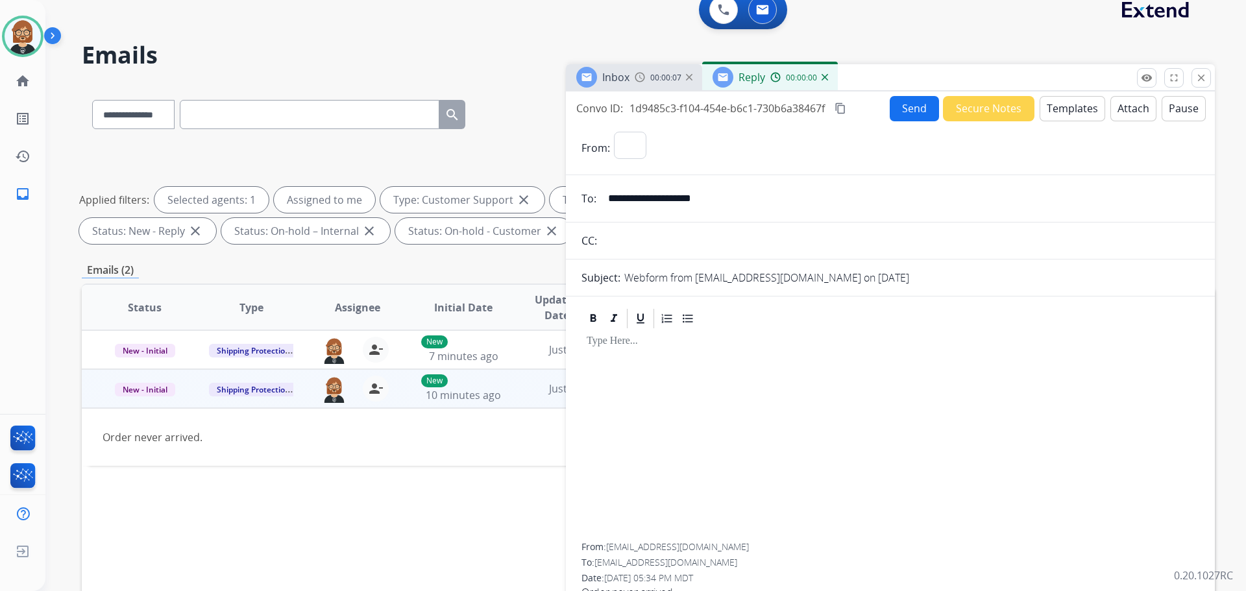
select select "**********"
click at [1060, 108] on button "Templates" at bounding box center [1073, 108] width 66 height 25
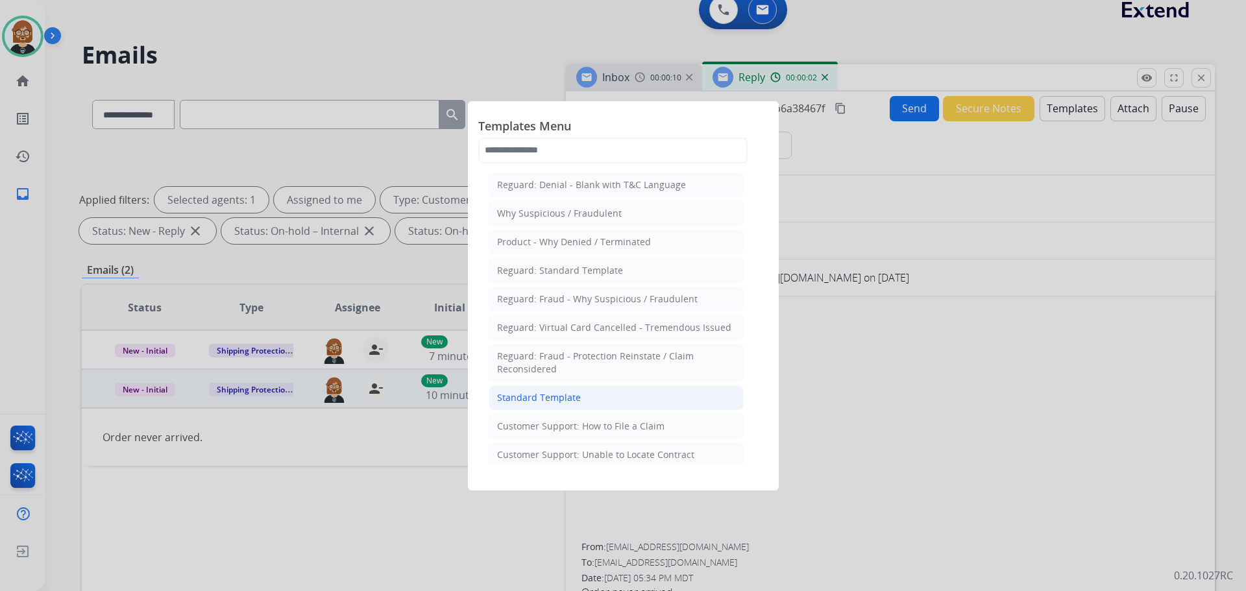
click at [607, 405] on li "Standard Template" at bounding box center [616, 398] width 255 height 25
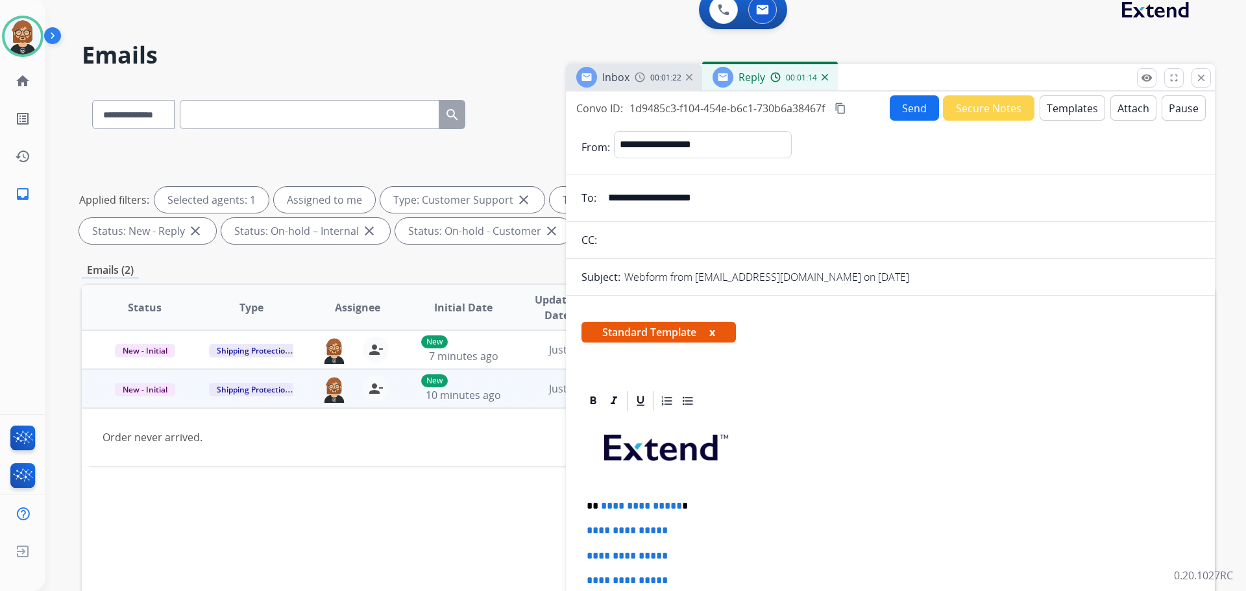
click at [1011, 109] on button "Secure Notes" at bounding box center [989, 107] width 92 height 25
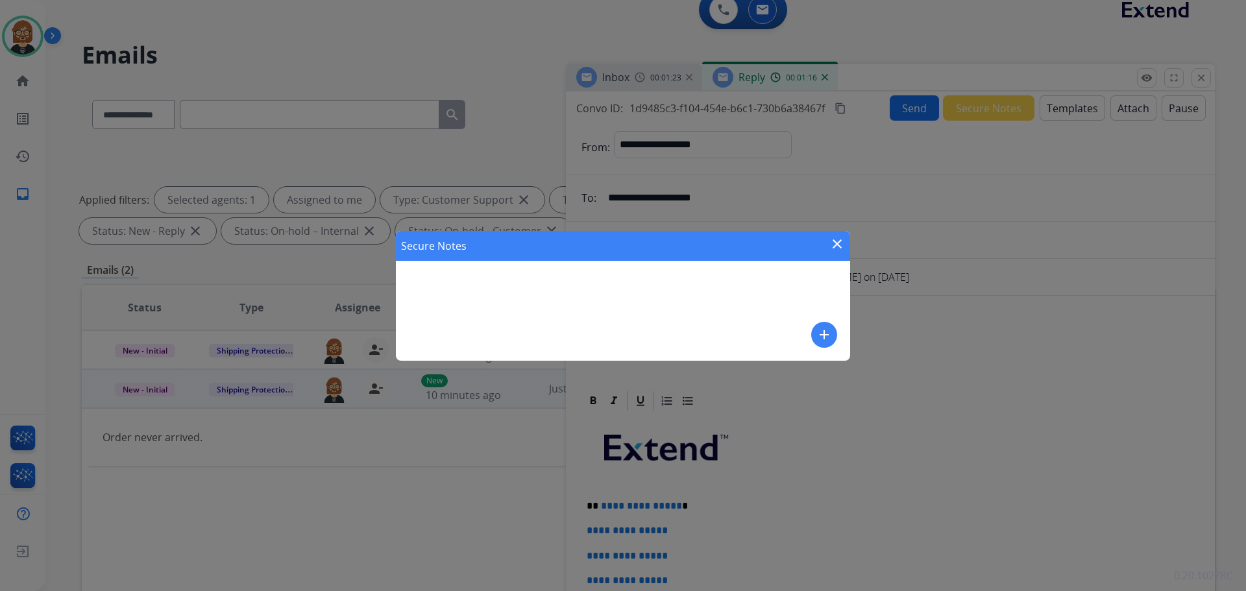
click at [819, 341] on mat-icon "add" at bounding box center [825, 335] width 16 height 16
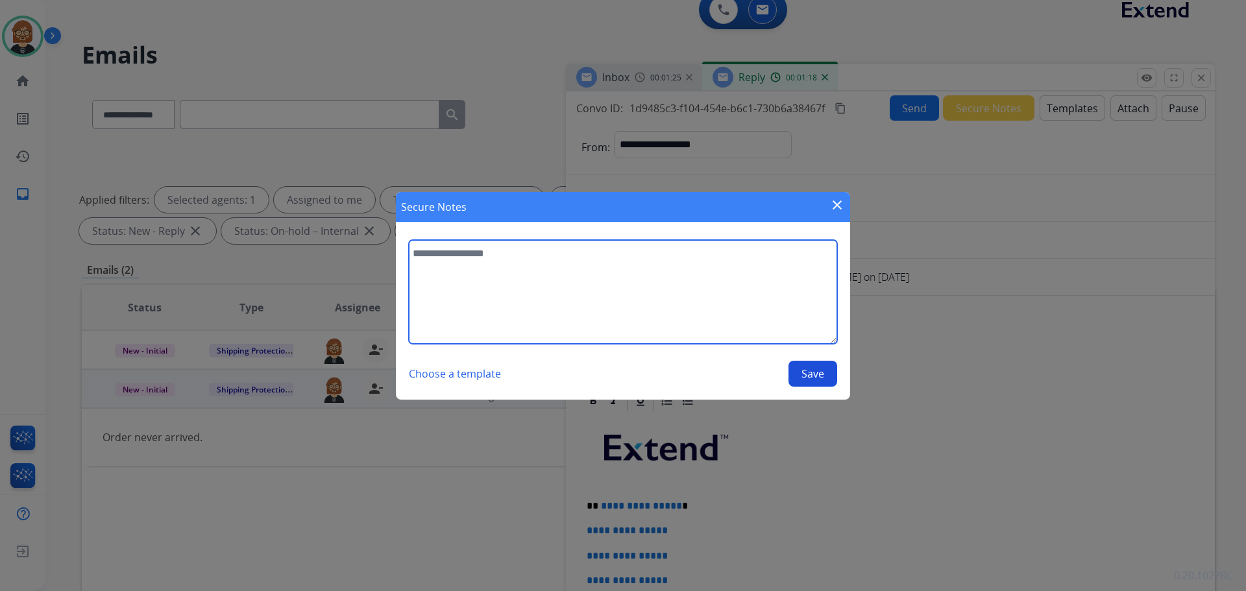
click at [636, 273] on textarea at bounding box center [623, 292] width 428 height 104
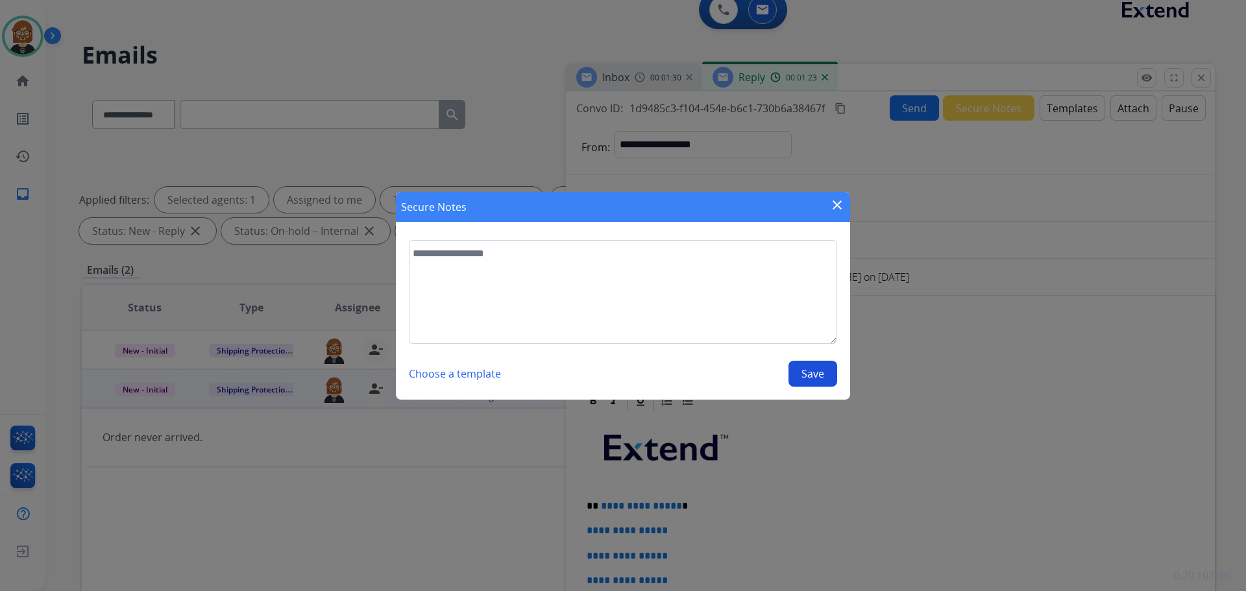
click at [836, 206] on mat-icon "close" at bounding box center [838, 205] width 16 height 16
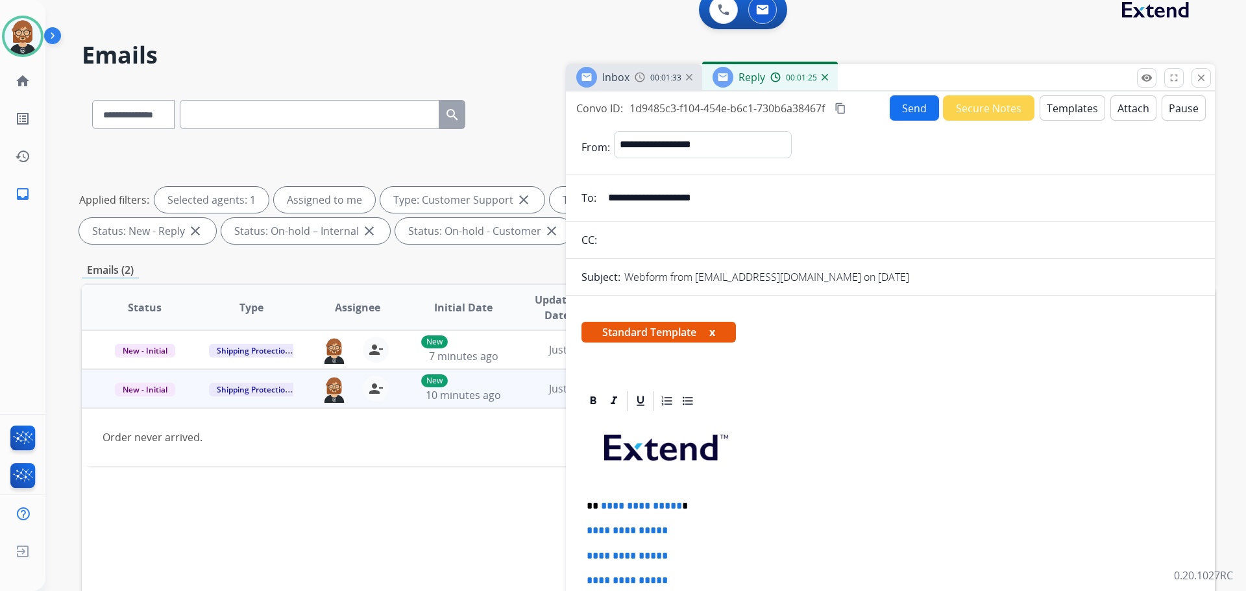
click at [1071, 117] on button "Templates" at bounding box center [1073, 107] width 66 height 25
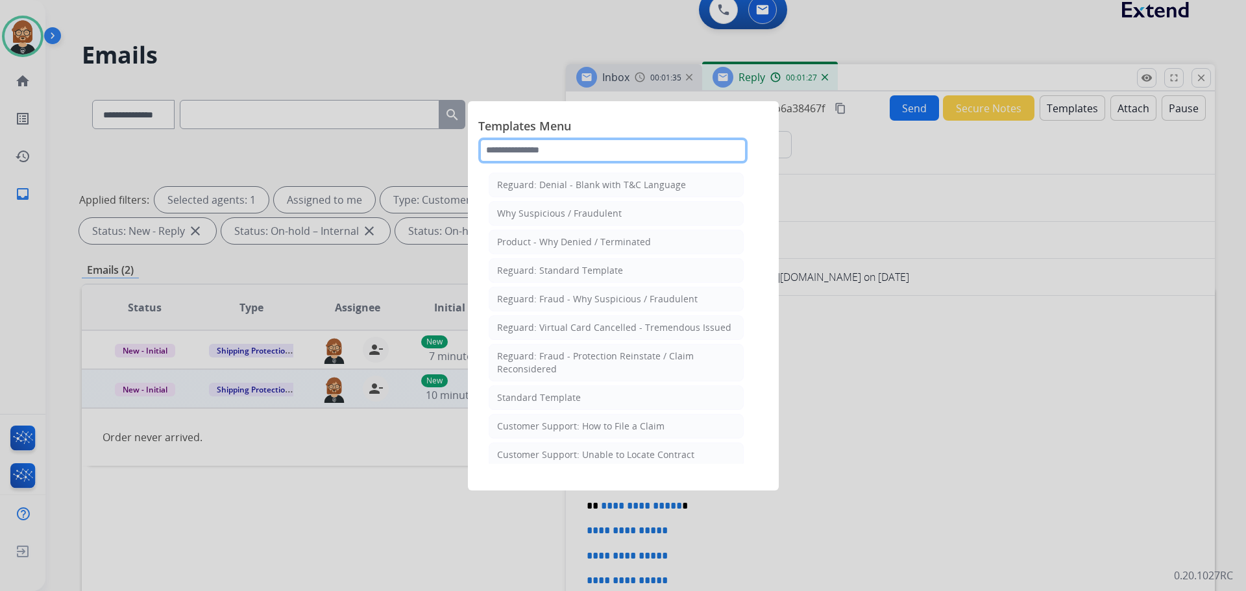
click at [602, 152] on input "text" at bounding box center [612, 151] width 269 height 26
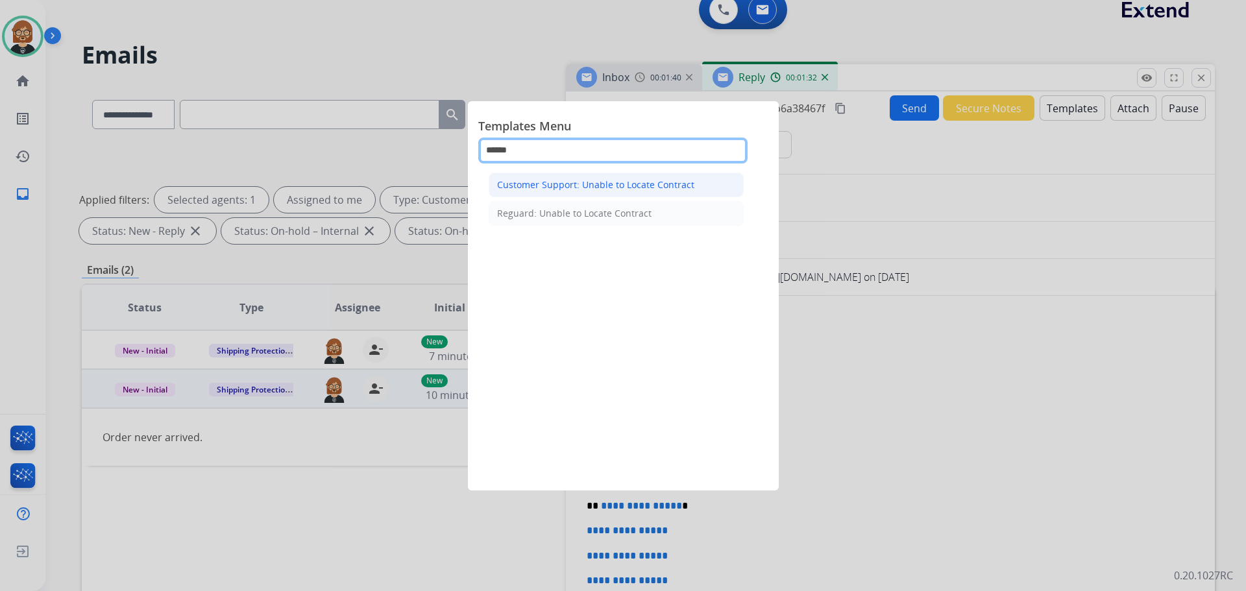
type input "******"
click at [611, 193] on li "Customer Support: Unable to Locate Contract" at bounding box center [616, 185] width 255 height 25
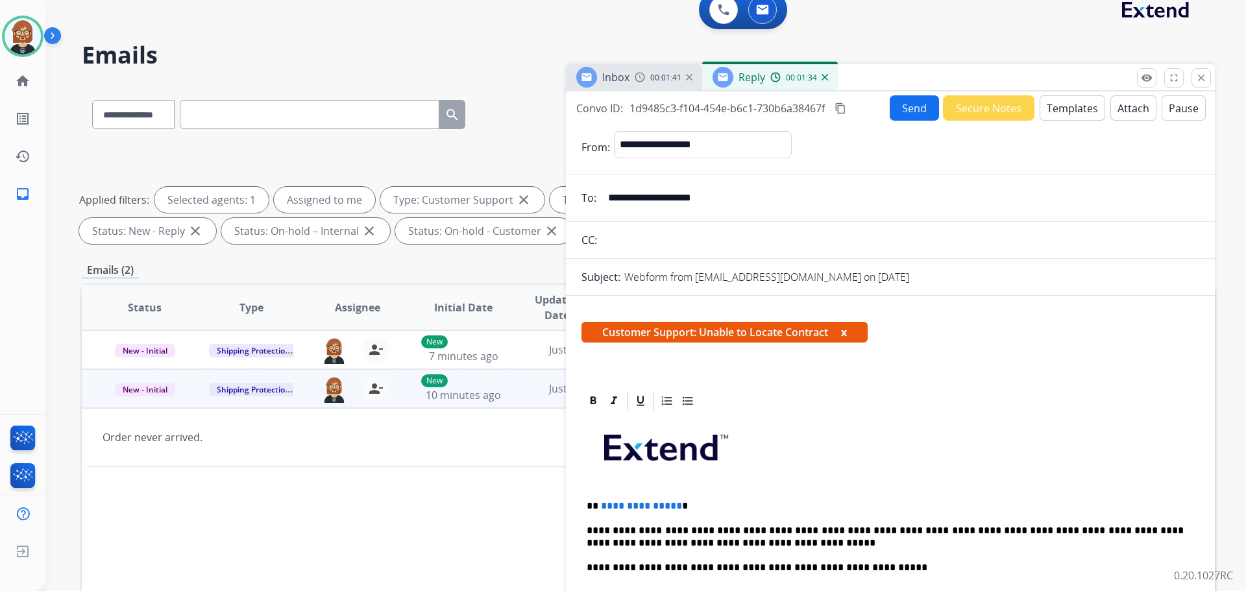
scroll to position [260, 0]
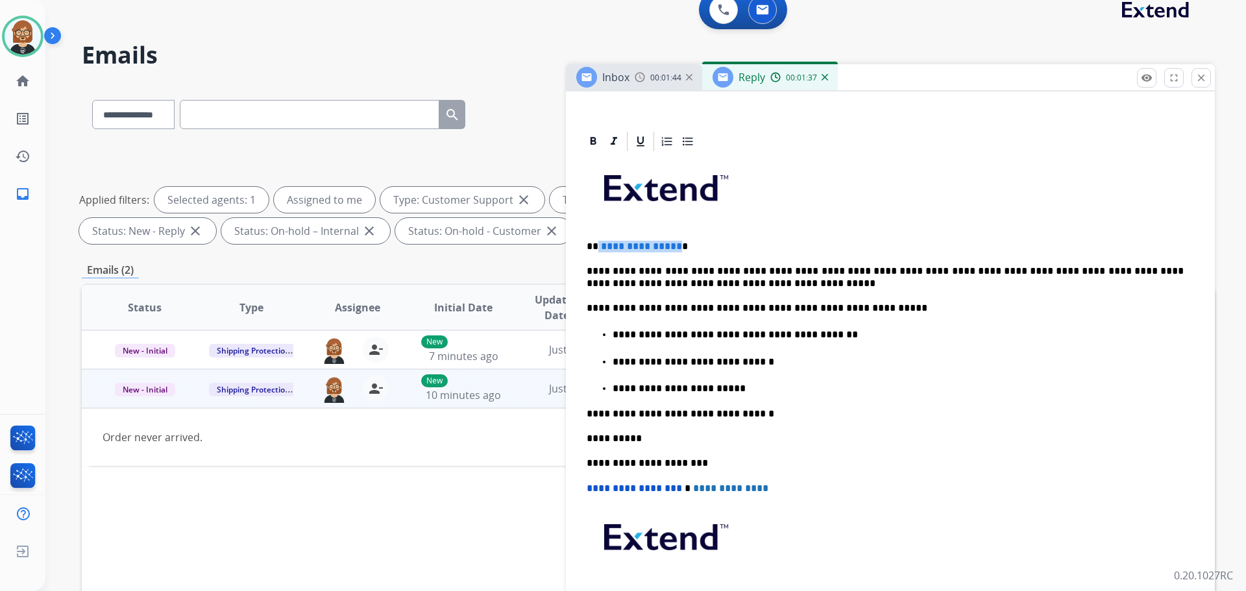
drag, startPoint x: 673, startPoint y: 243, endPoint x: 596, endPoint y: 249, distance: 77.4
click at [596, 249] on p "**********" at bounding box center [885, 247] width 597 height 12
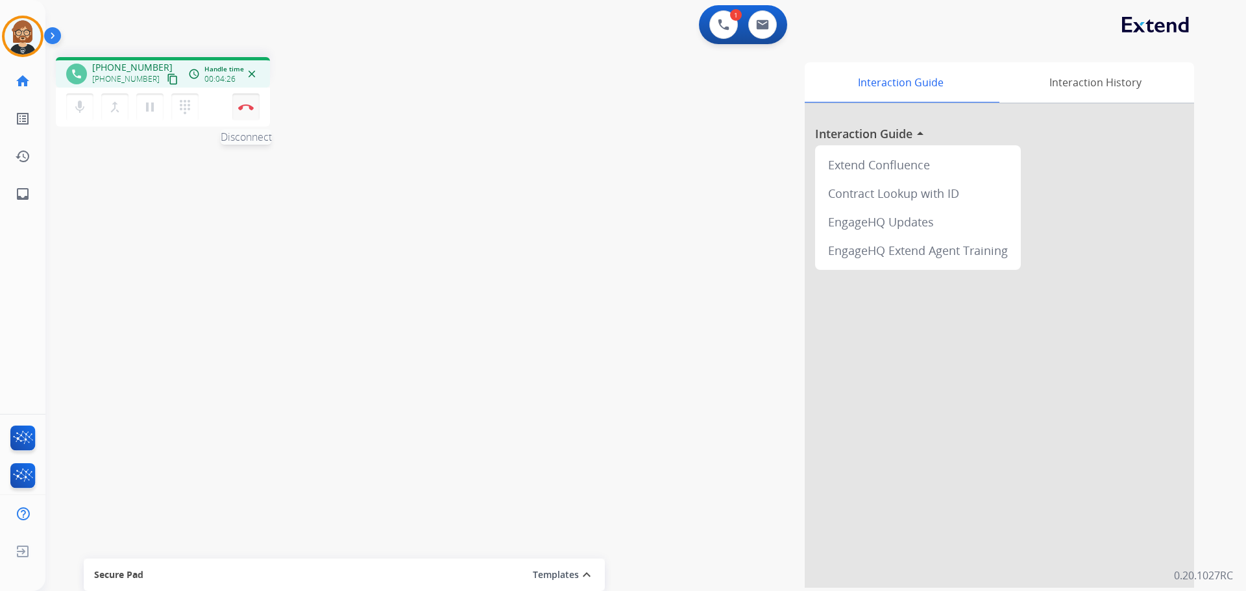
click at [242, 108] on img at bounding box center [246, 107] width 16 height 6
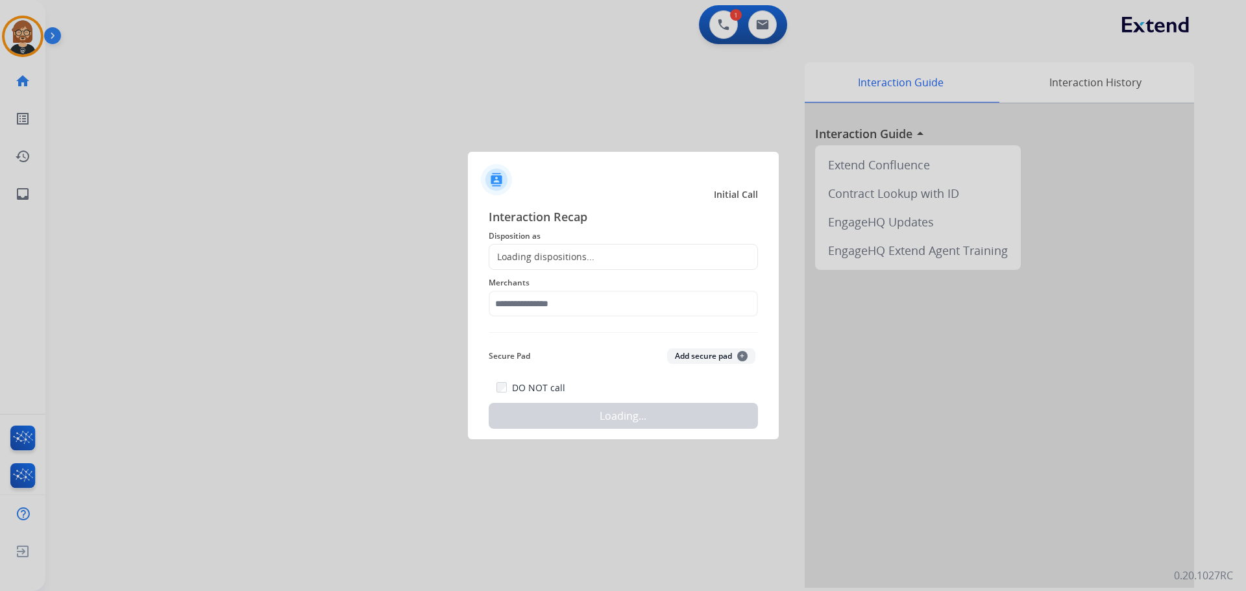
click at [640, 261] on div "Loading dispositions..." at bounding box center [623, 257] width 269 height 26
click at [634, 254] on div "Loading dispositions..." at bounding box center [623, 257] width 269 height 26
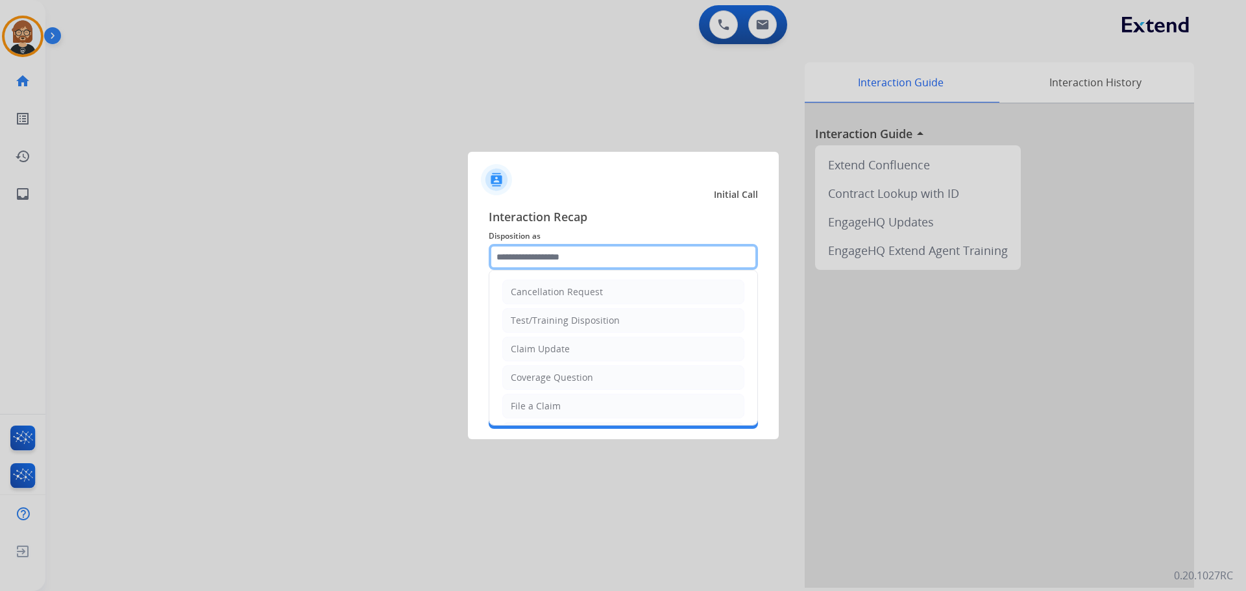
click at [584, 263] on input "text" at bounding box center [623, 257] width 269 height 26
click at [564, 388] on li "Coverage Question" at bounding box center [623, 377] width 242 height 25
type input "**********"
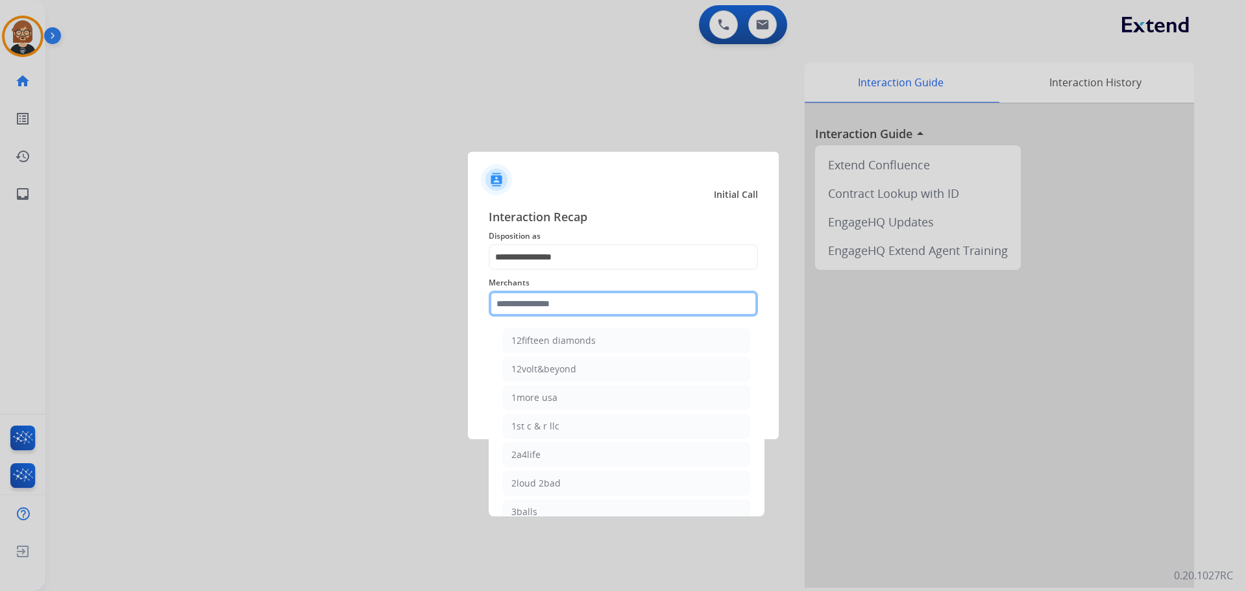
click at [591, 294] on input "text" at bounding box center [623, 304] width 269 height 26
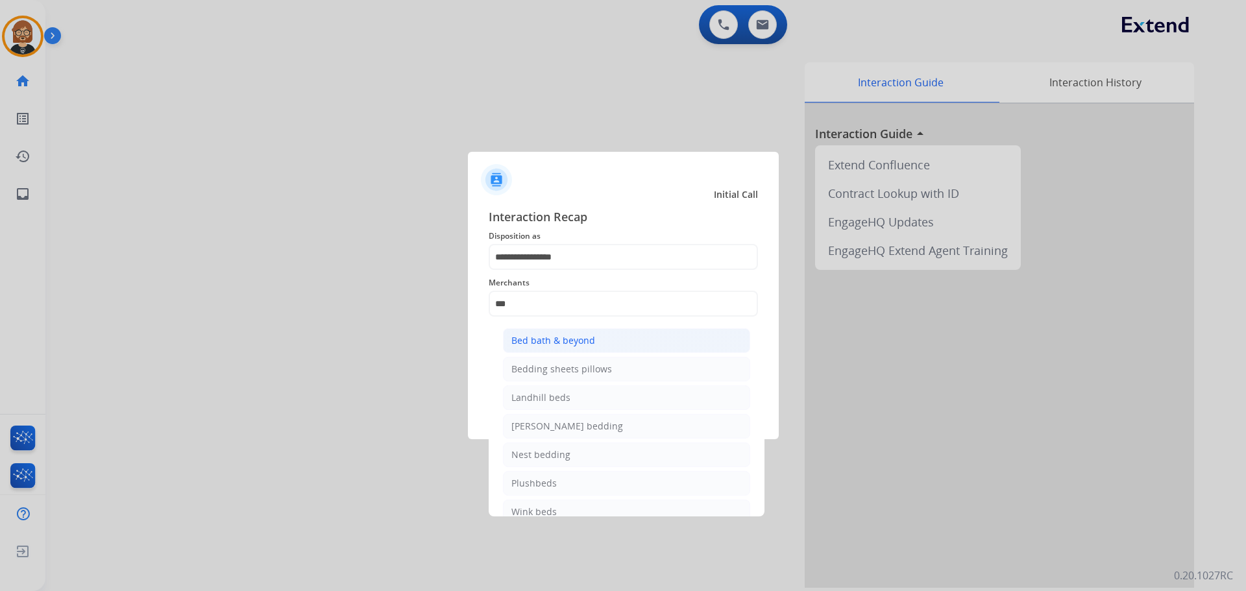
click at [641, 333] on li "Bed bath & beyond" at bounding box center [626, 340] width 247 height 25
type input "**********"
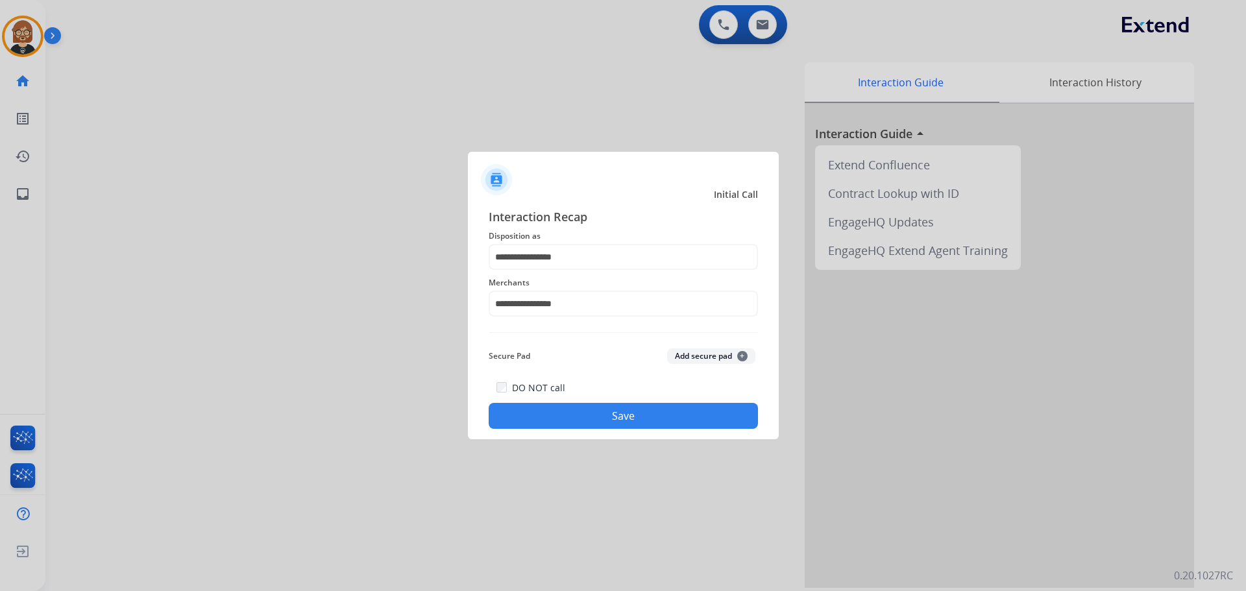
click at [630, 397] on div "DO NOT call Save" at bounding box center [623, 404] width 269 height 49
click at [632, 415] on button "Save" at bounding box center [623, 416] width 269 height 26
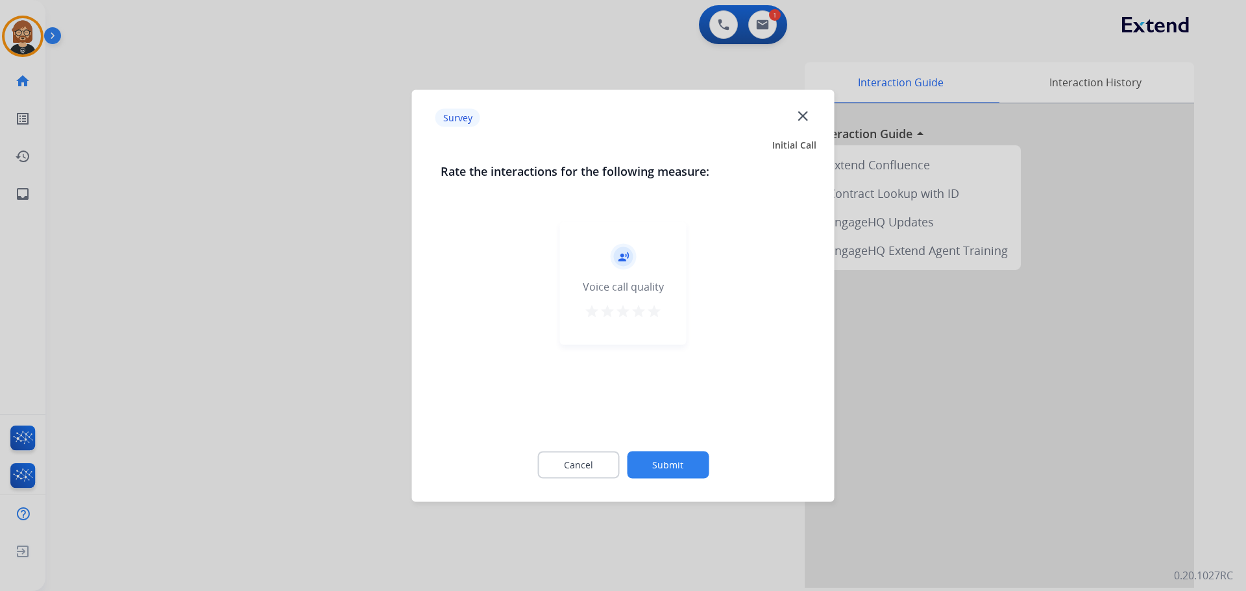
click at [674, 465] on button "Submit" at bounding box center [668, 464] width 82 height 27
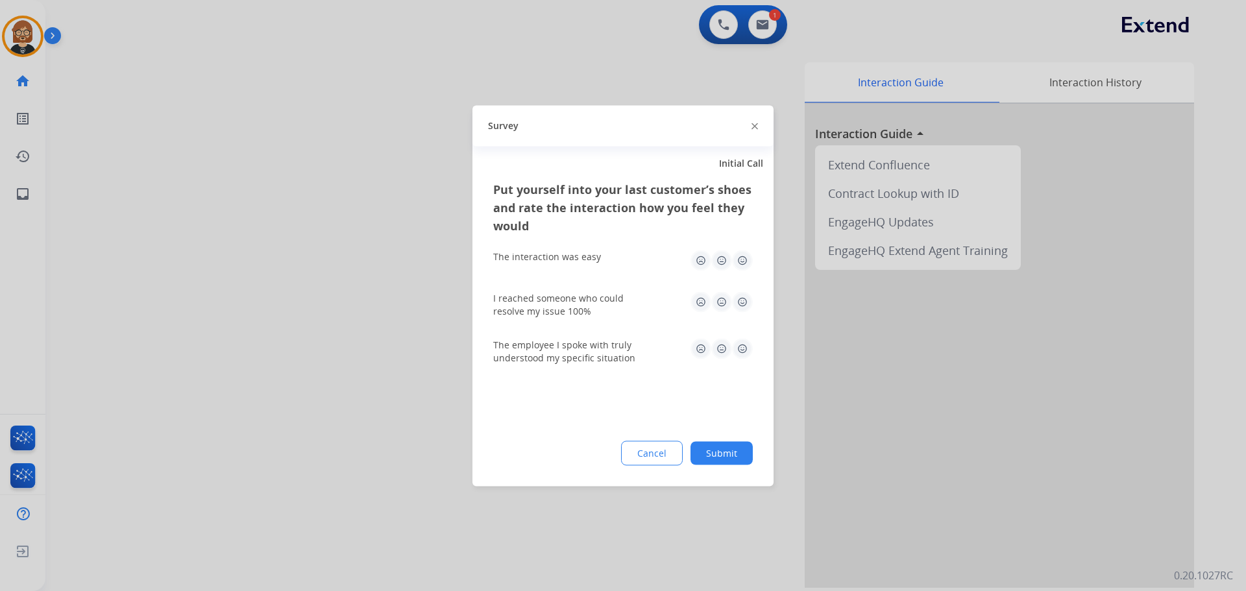
click at [728, 454] on button "Submit" at bounding box center [722, 452] width 62 height 23
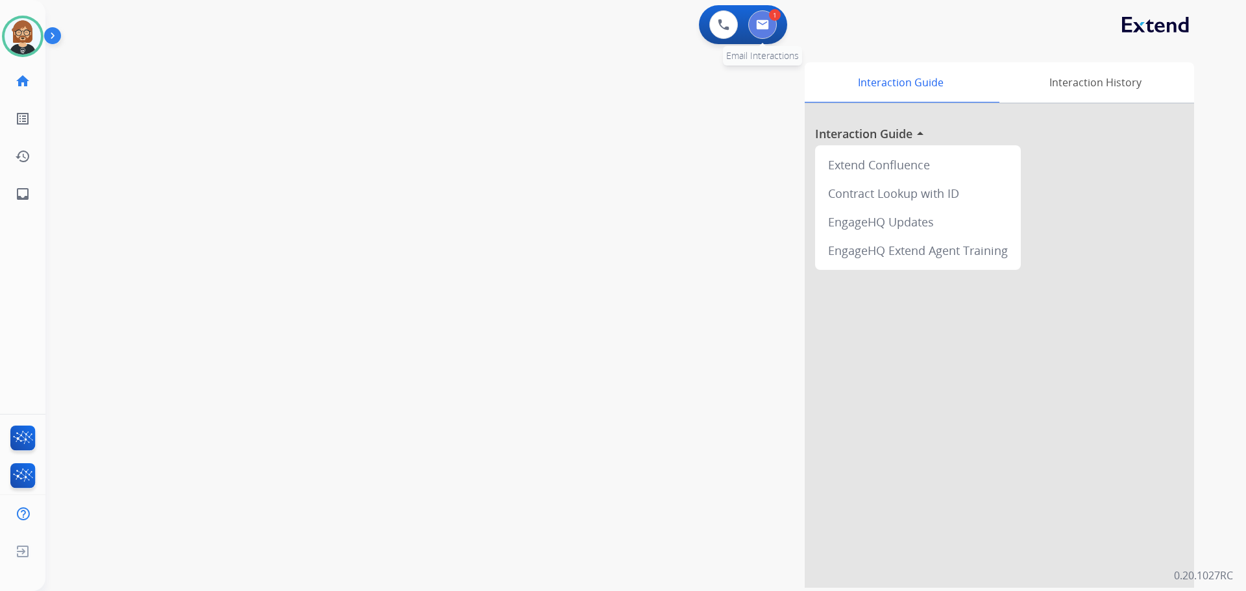
click at [775, 23] on button at bounding box center [762, 24] width 29 height 29
select select "**********"
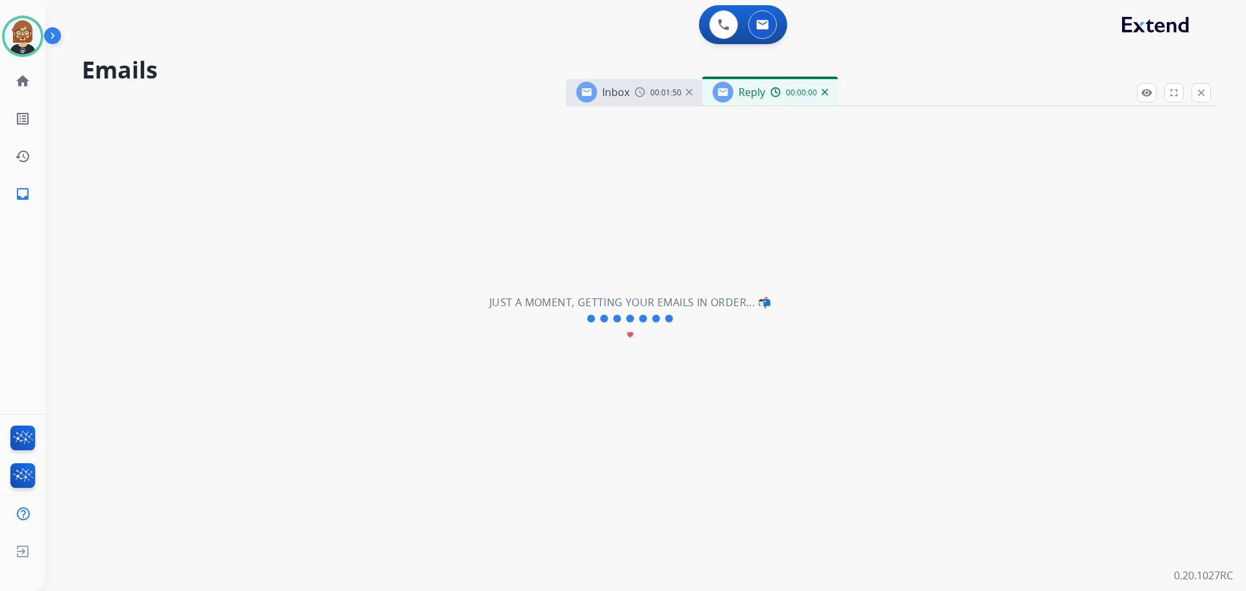
select select "**********"
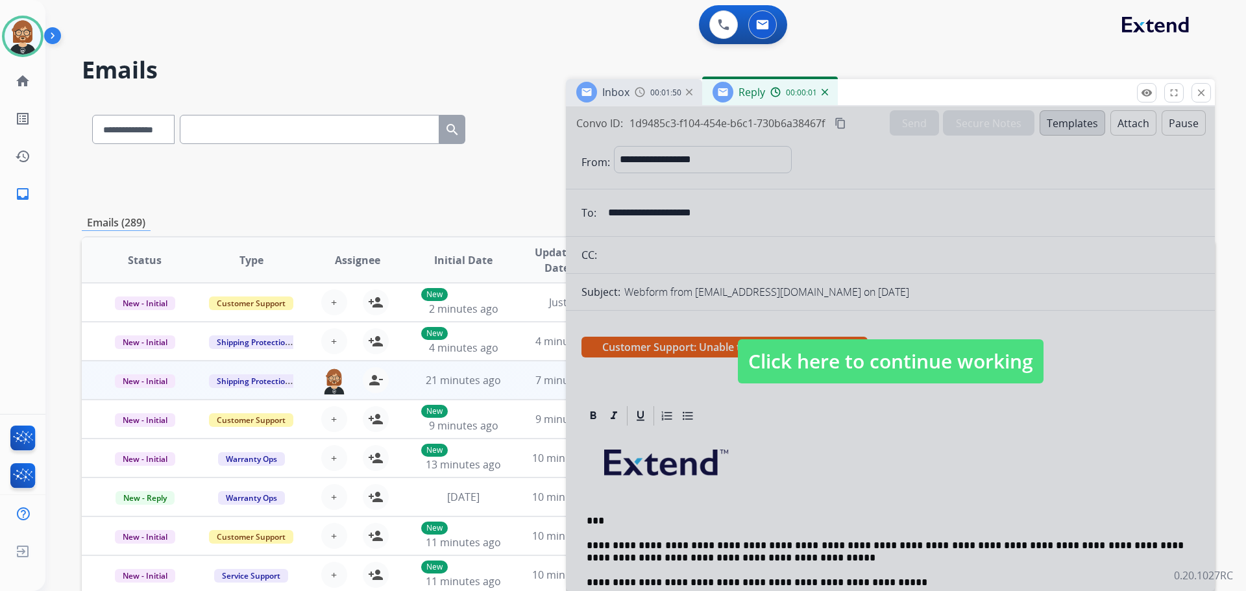
click at [881, 367] on span "Click here to continue working" at bounding box center [891, 361] width 306 height 44
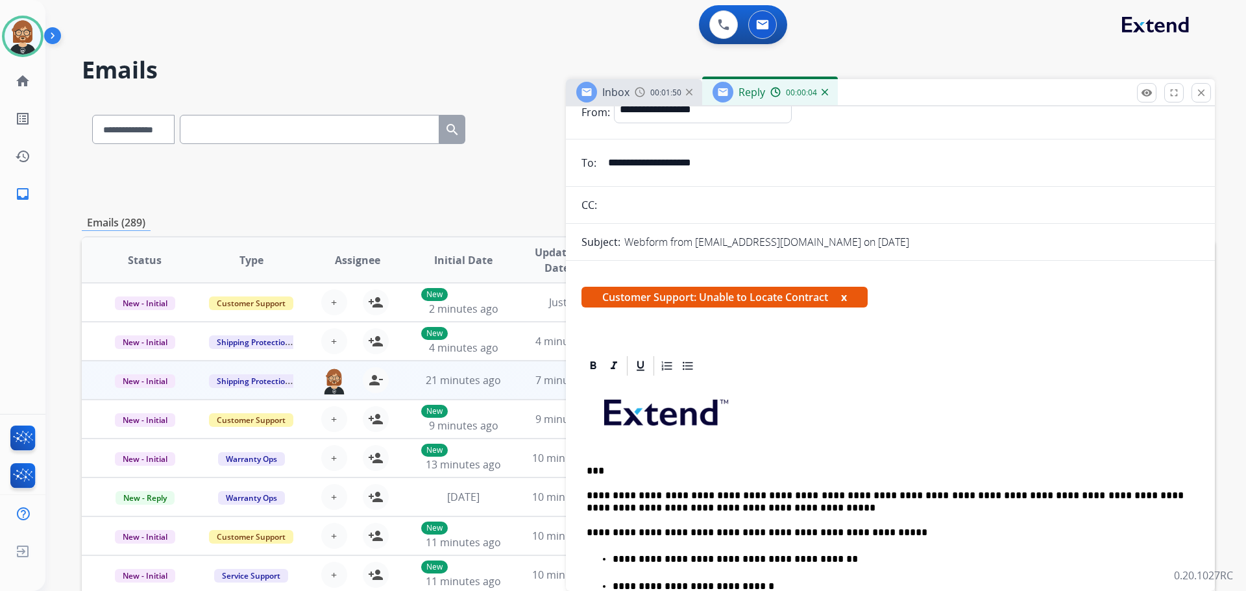
scroll to position [260, 0]
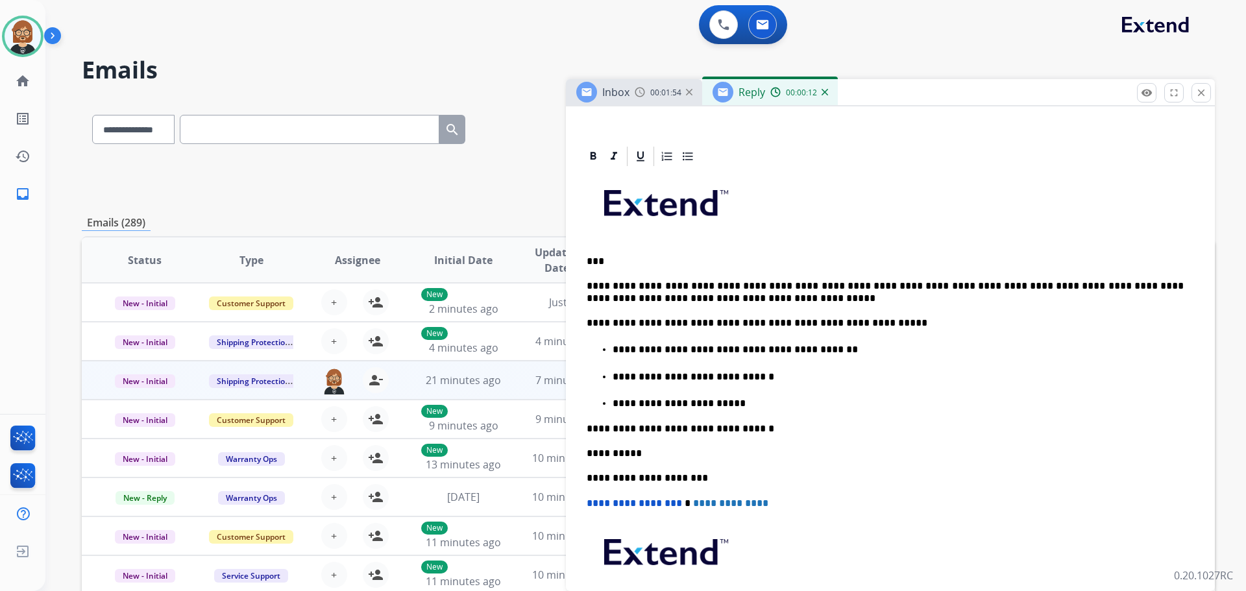
click at [1119, 285] on p "**********" at bounding box center [885, 292] width 597 height 24
drag, startPoint x: 687, startPoint y: 296, endPoint x: 776, endPoint y: 296, distance: 89.6
click at [776, 296] on p "**********" at bounding box center [885, 292] width 597 height 24
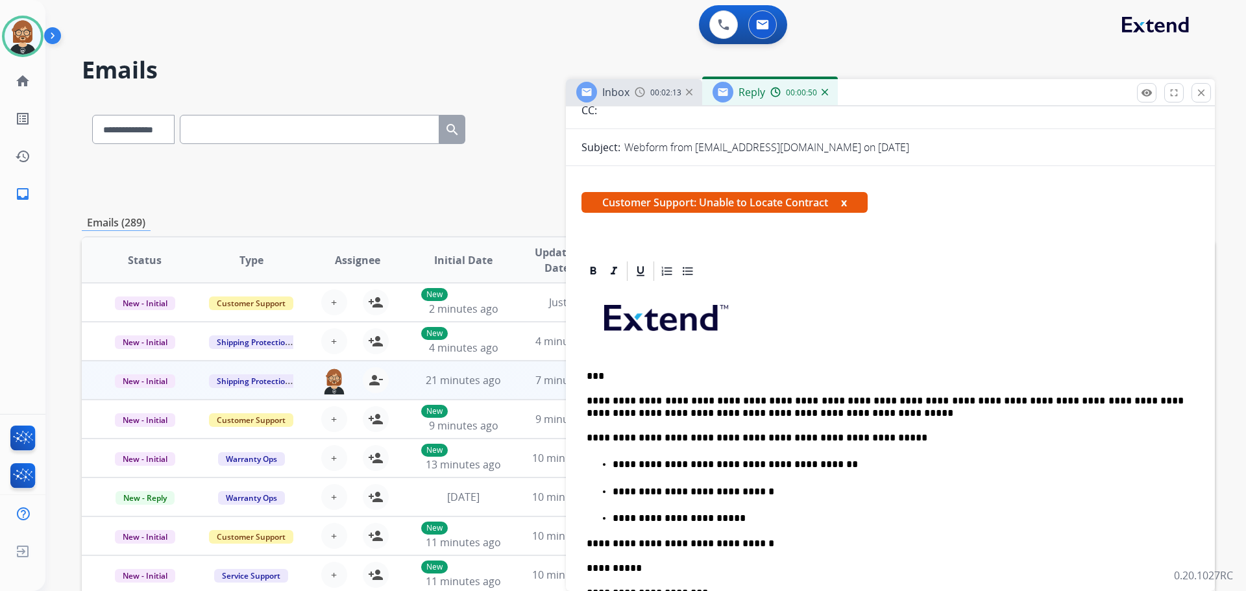
scroll to position [0, 0]
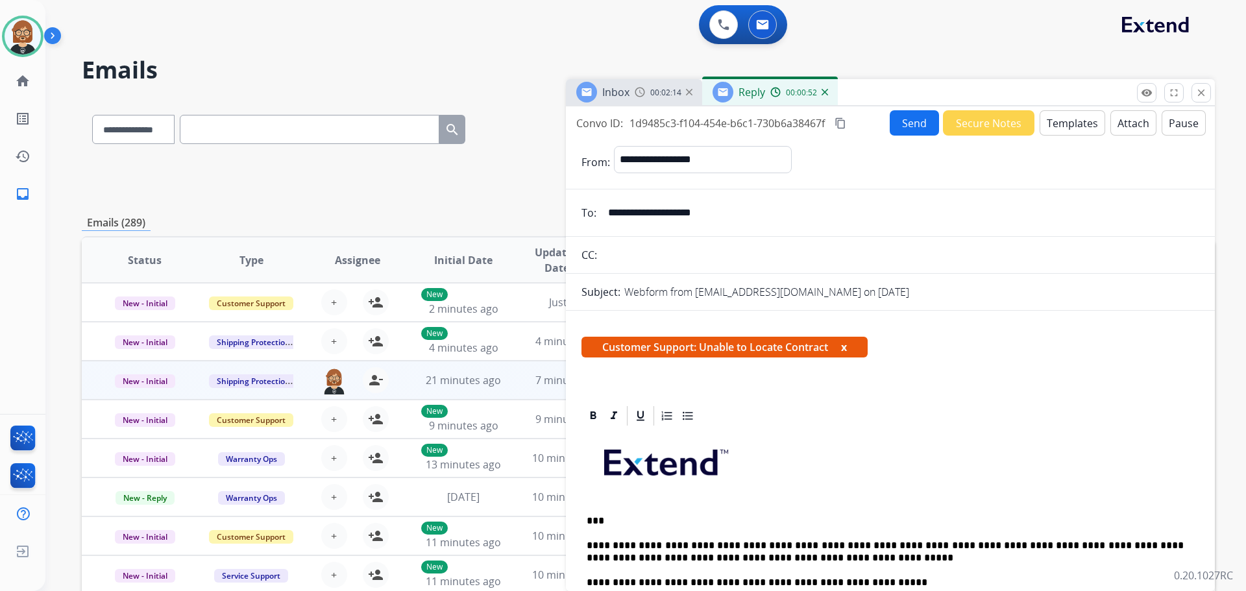
click at [897, 116] on button "Send" at bounding box center [914, 122] width 49 height 25
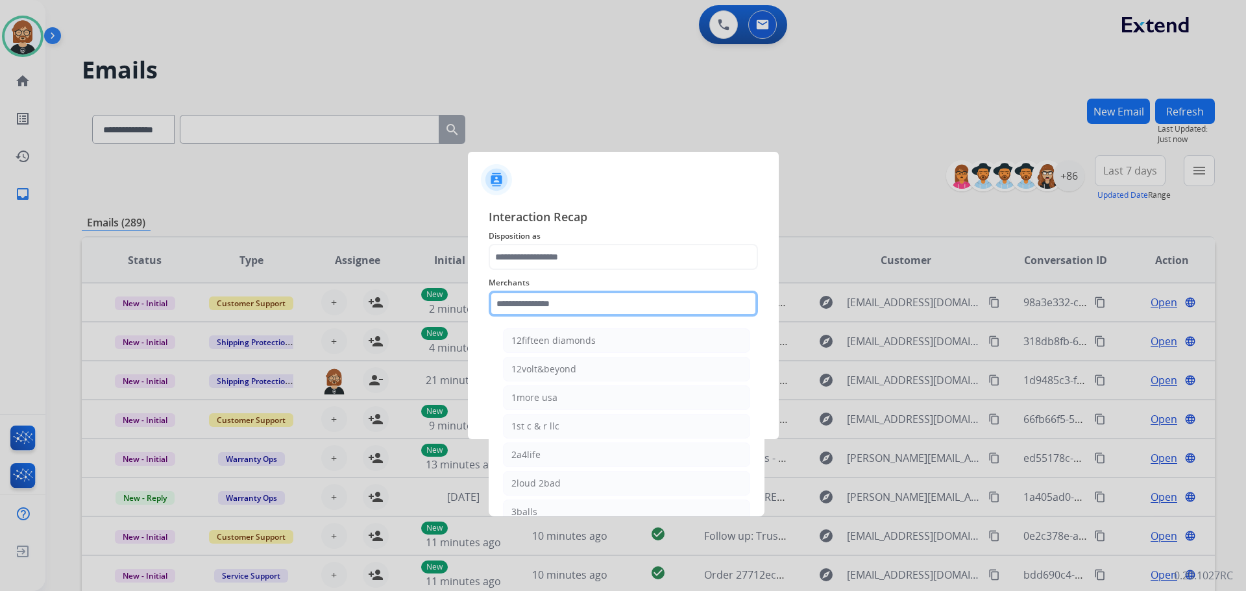
click at [614, 310] on input "text" at bounding box center [623, 304] width 269 height 26
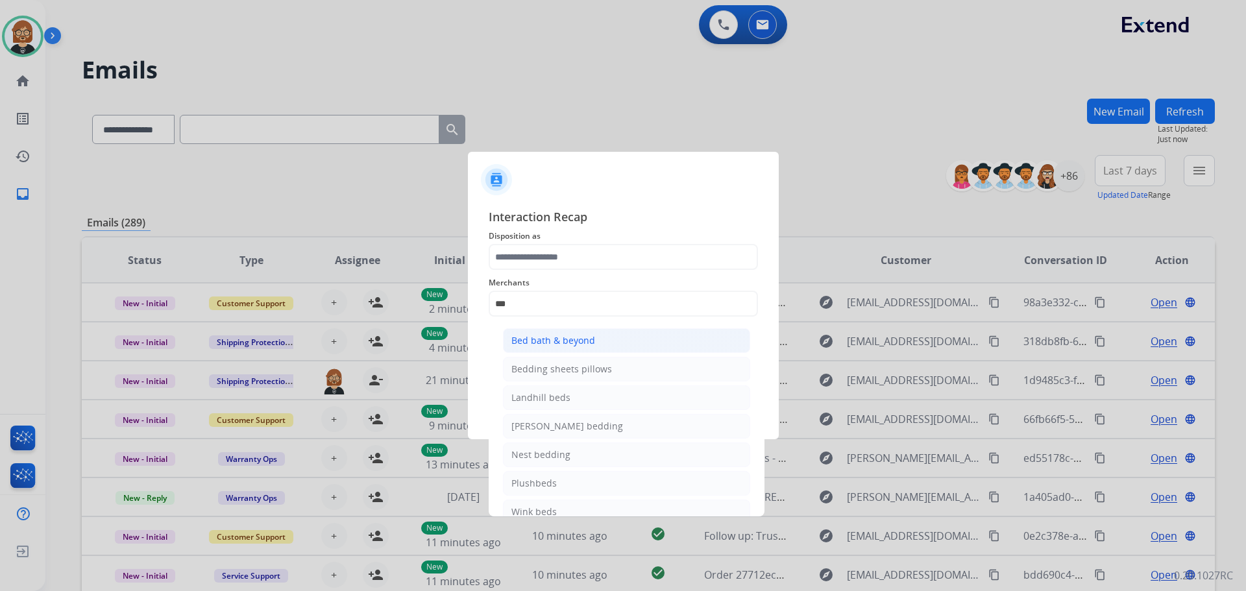
click at [587, 346] on div "Bed bath & beyond" at bounding box center [553, 340] width 84 height 13
type input "**********"
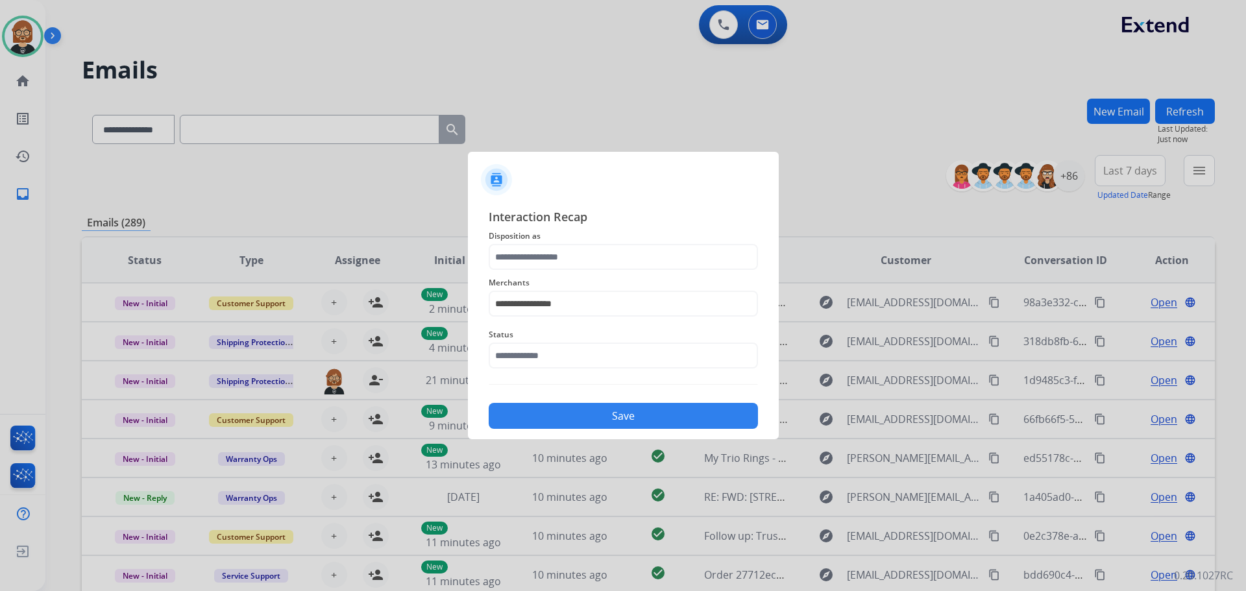
click at [602, 271] on div "**********" at bounding box center [623, 296] width 269 height 52
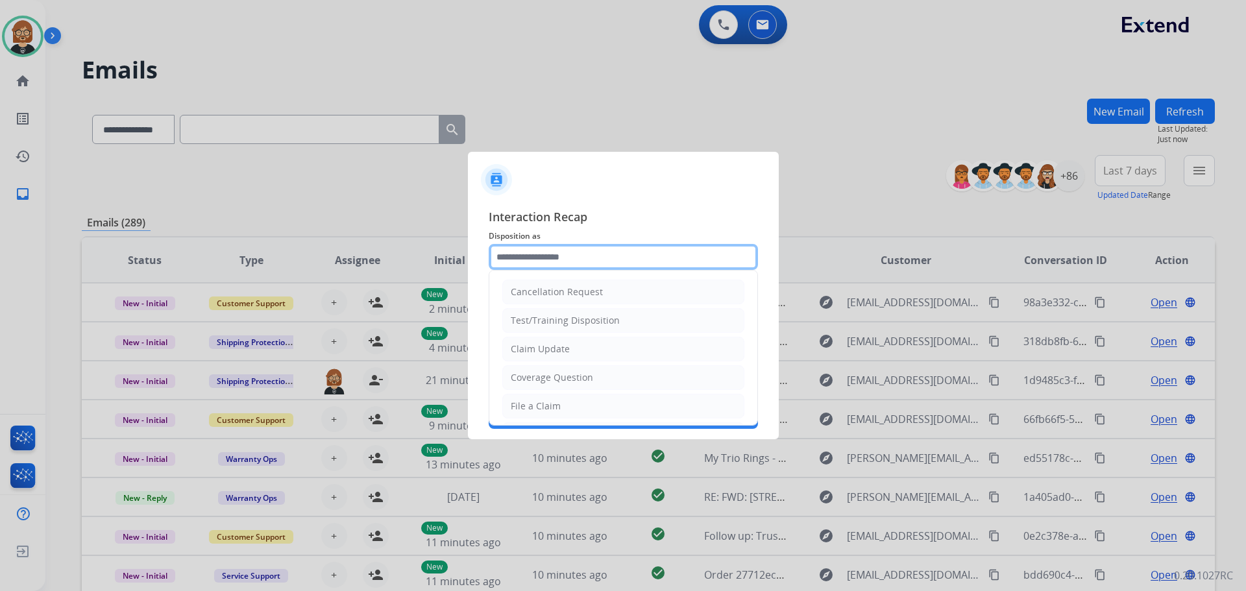
click at [606, 261] on input "text" at bounding box center [623, 257] width 269 height 26
click at [577, 398] on li "File a Claim" at bounding box center [623, 406] width 242 height 25
type input "**********"
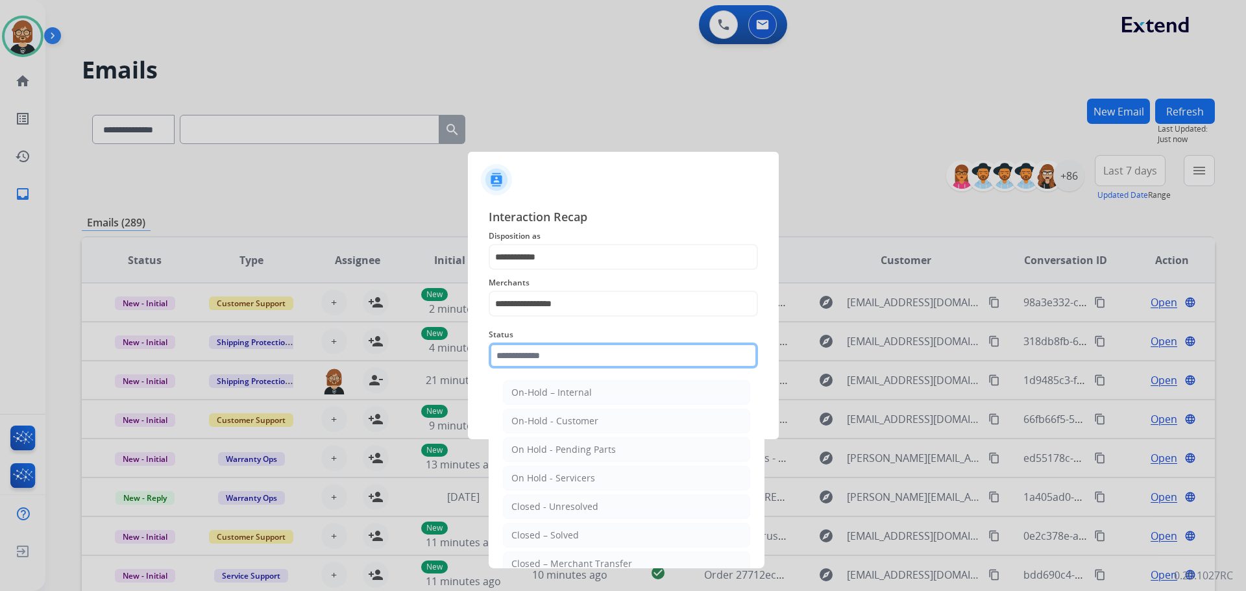
click at [572, 353] on input "text" at bounding box center [623, 356] width 269 height 26
click at [624, 523] on li "Closed – Solved" at bounding box center [626, 535] width 247 height 25
type input "**********"
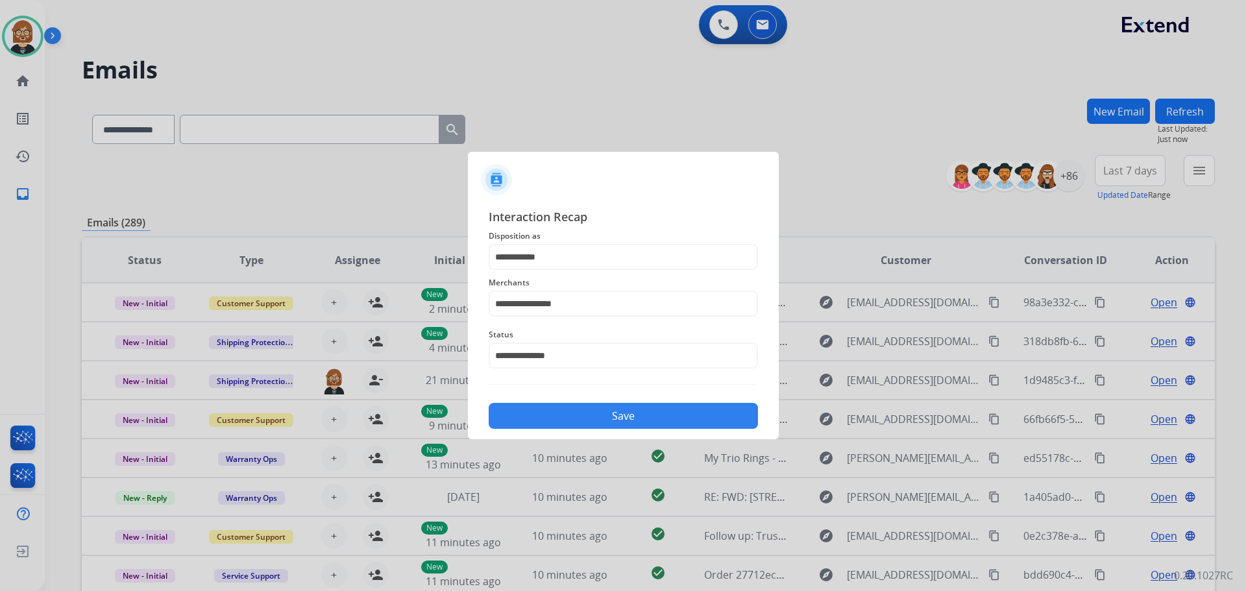
click at [654, 421] on button "Save" at bounding box center [623, 416] width 269 height 26
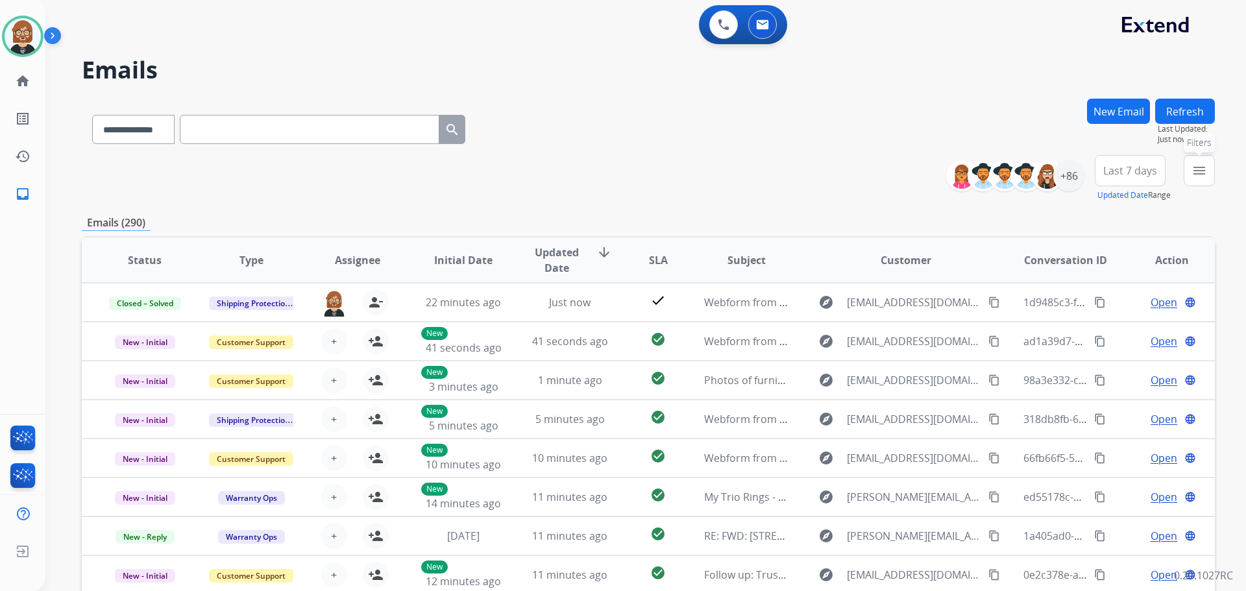
click at [1203, 166] on mat-icon "menu" at bounding box center [1200, 171] width 16 height 16
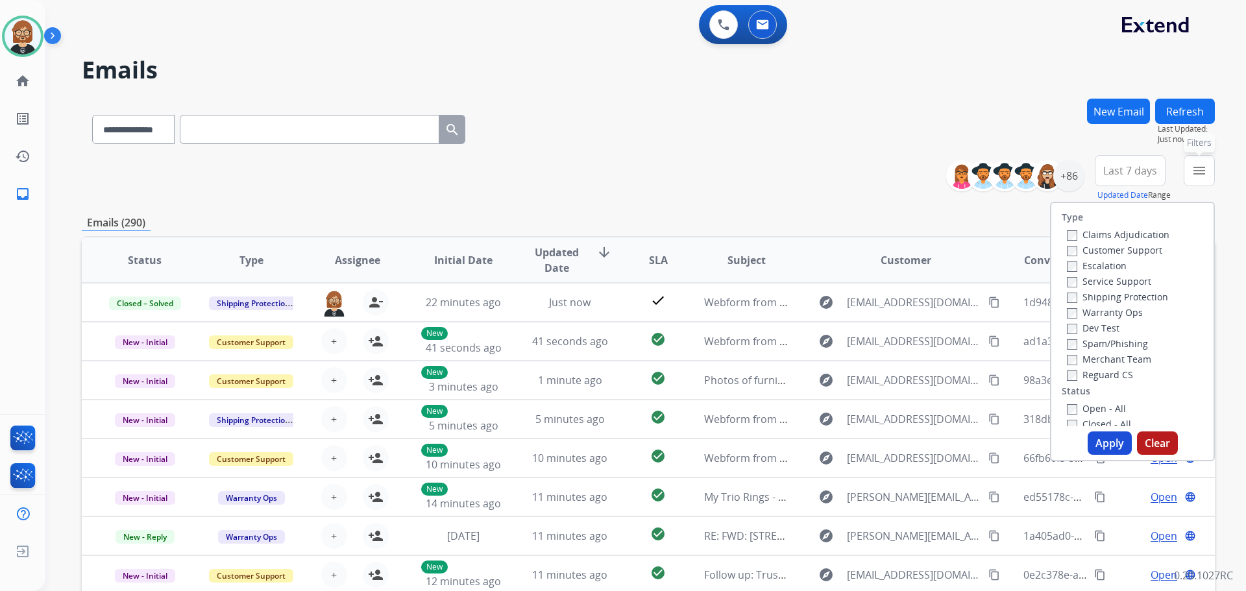
click at [1103, 409] on label "Open - All" at bounding box center [1096, 408] width 59 height 12
click at [1102, 440] on button "Apply" at bounding box center [1110, 443] width 44 height 23
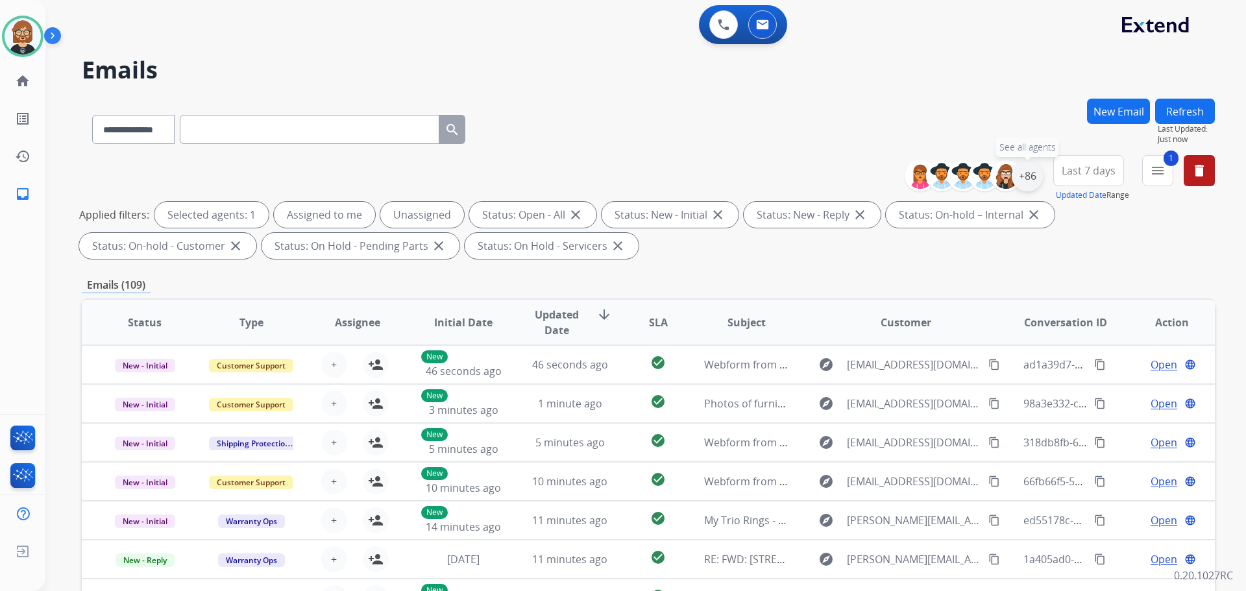
click at [1032, 177] on div "+86" at bounding box center [1027, 175] width 31 height 31
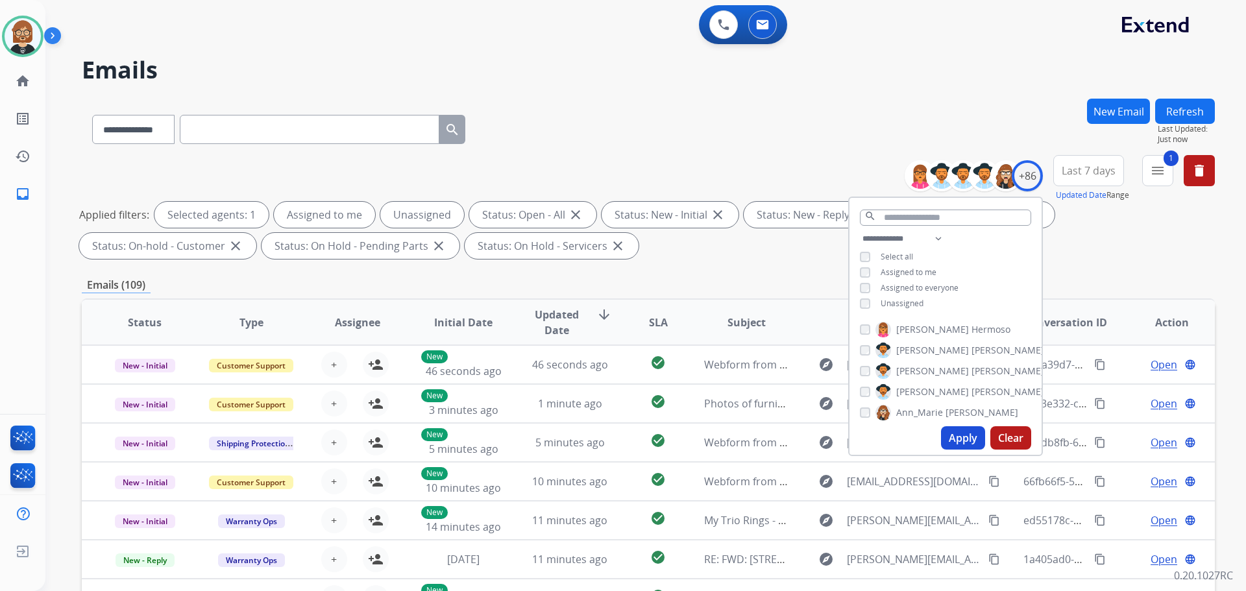
click at [906, 302] on span "Unassigned" at bounding box center [902, 303] width 43 height 11
click at [954, 435] on button "Apply" at bounding box center [963, 437] width 44 height 23
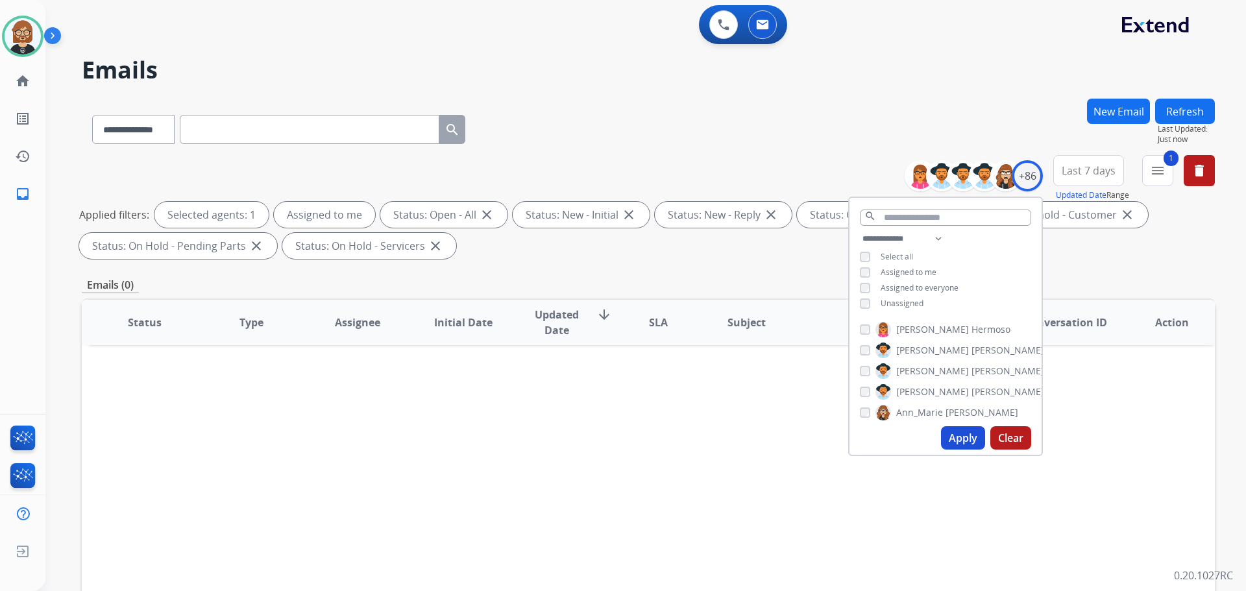
click at [685, 415] on div "Status Type Assignee Initial Date Updated Date arrow_downward SLA Subject Custo…" at bounding box center [648, 516] width 1133 height 435
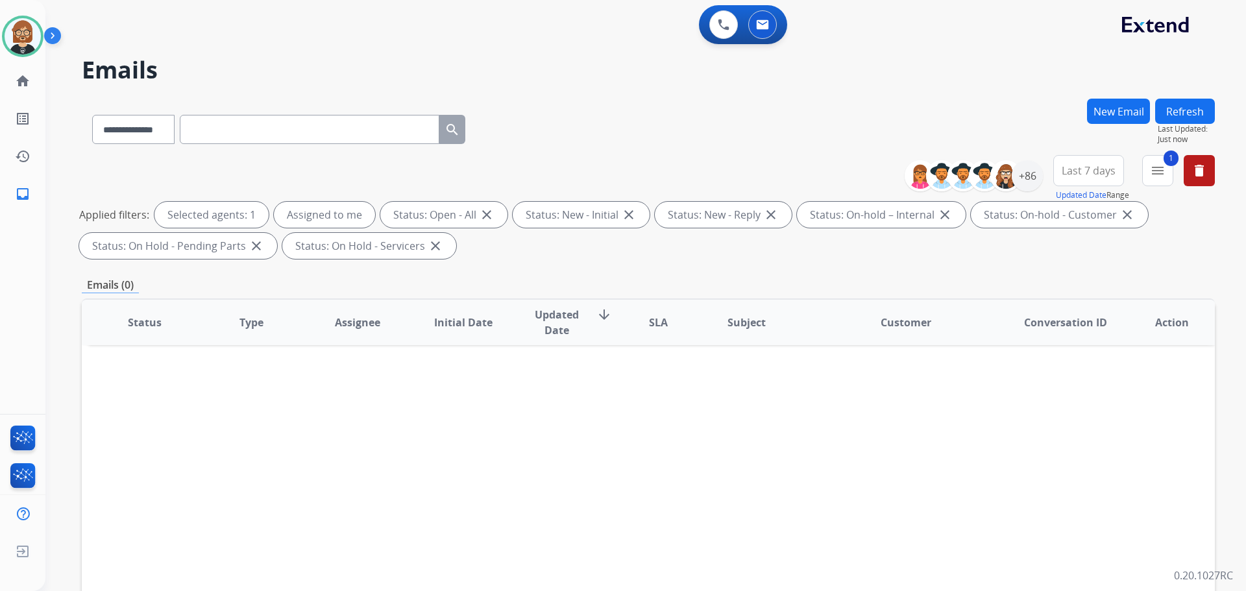
click at [1176, 113] on button "Refresh" at bounding box center [1185, 111] width 60 height 25
click at [1170, 169] on button "1 menu Filters" at bounding box center [1157, 170] width 31 height 31
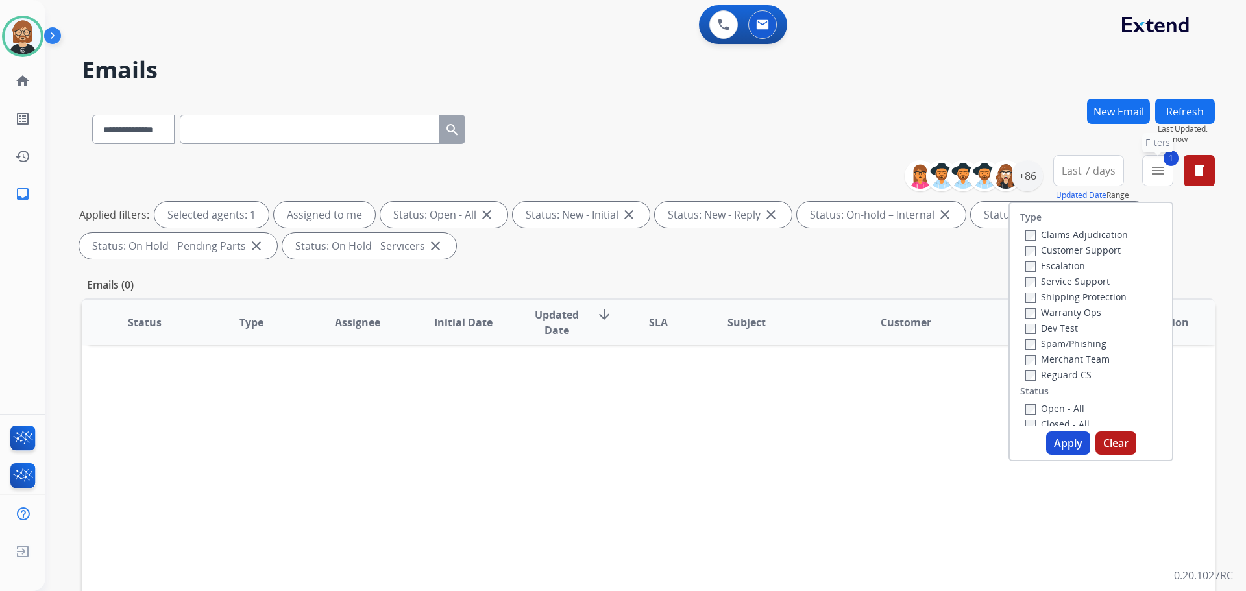
click at [1170, 169] on button "1 menu Filters" at bounding box center [1157, 170] width 31 height 31
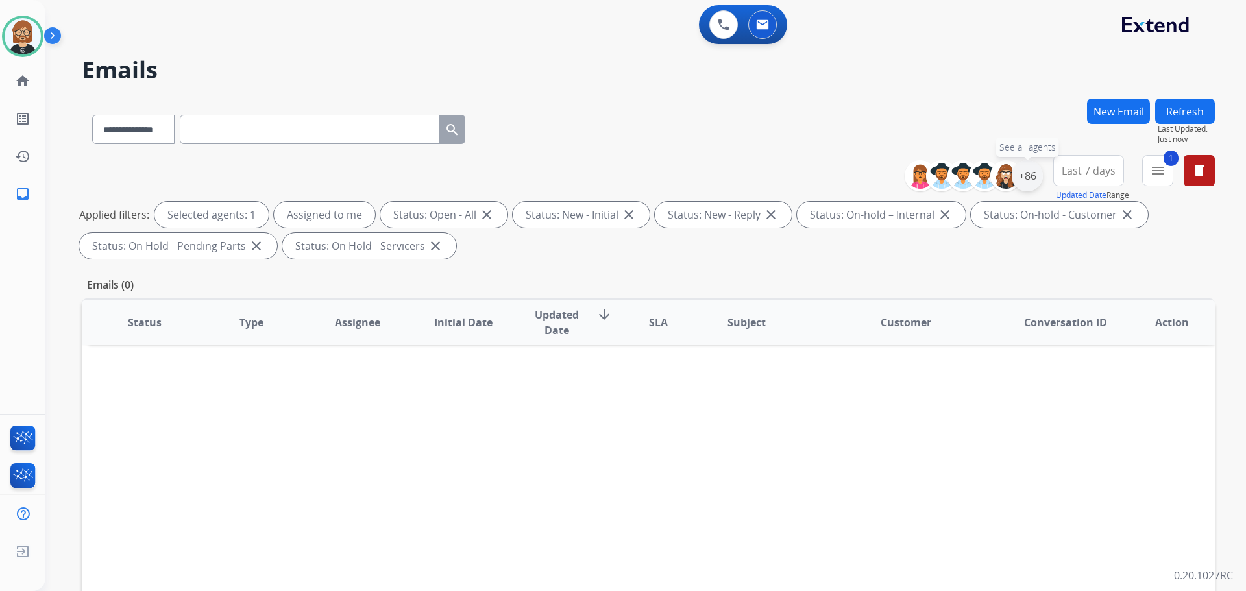
click at [1029, 179] on div "+86" at bounding box center [1027, 175] width 31 height 31
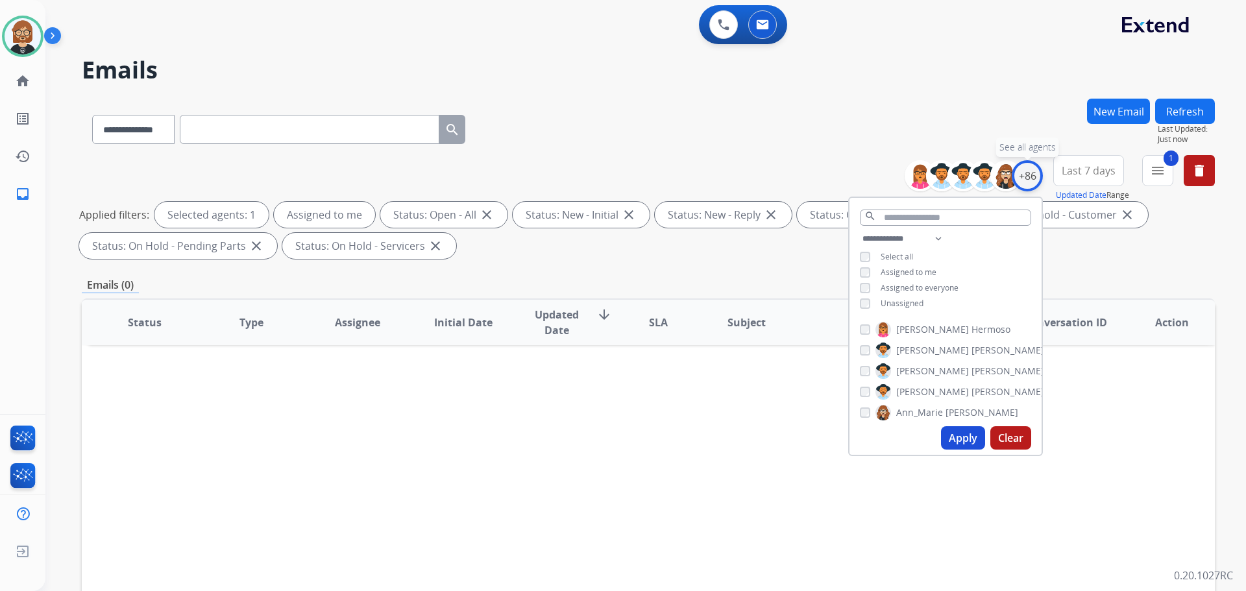
click at [1028, 174] on div "+86" at bounding box center [1027, 175] width 31 height 31
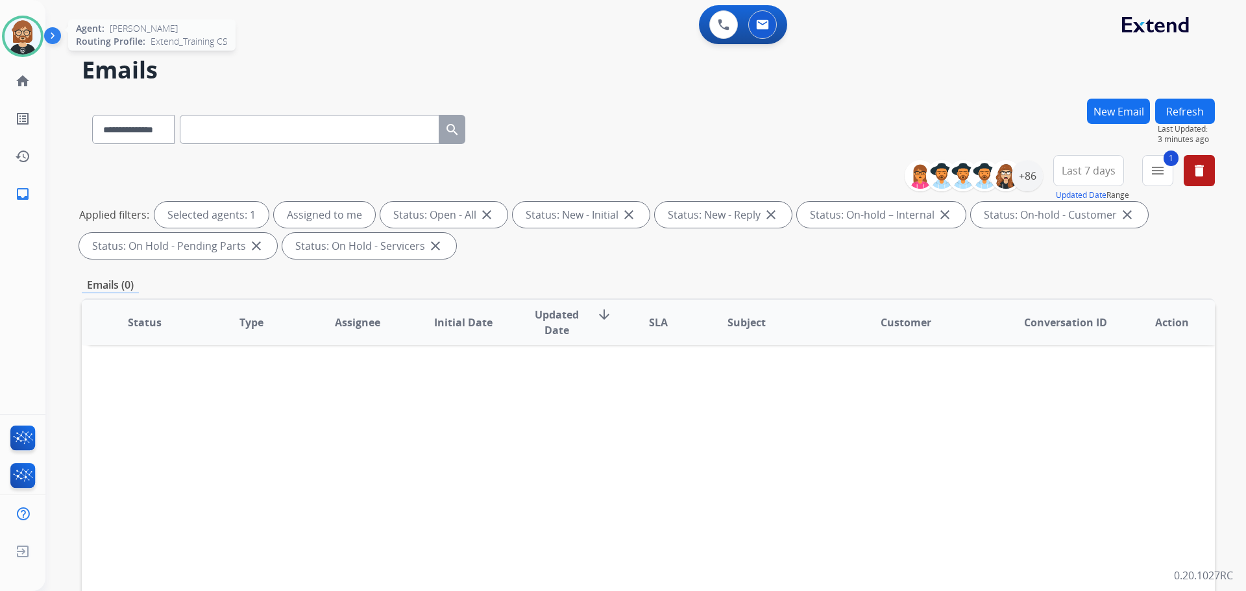
click at [19, 42] on img at bounding box center [23, 36] width 36 height 36
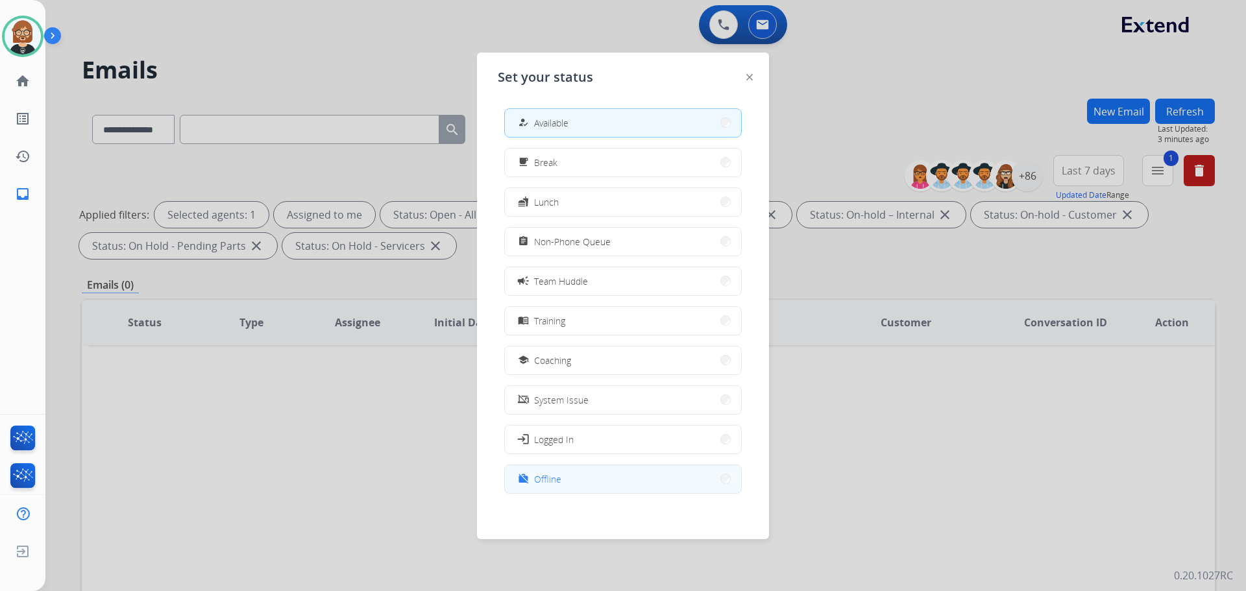
click at [584, 485] on button "work_off Offline" at bounding box center [623, 479] width 236 height 28
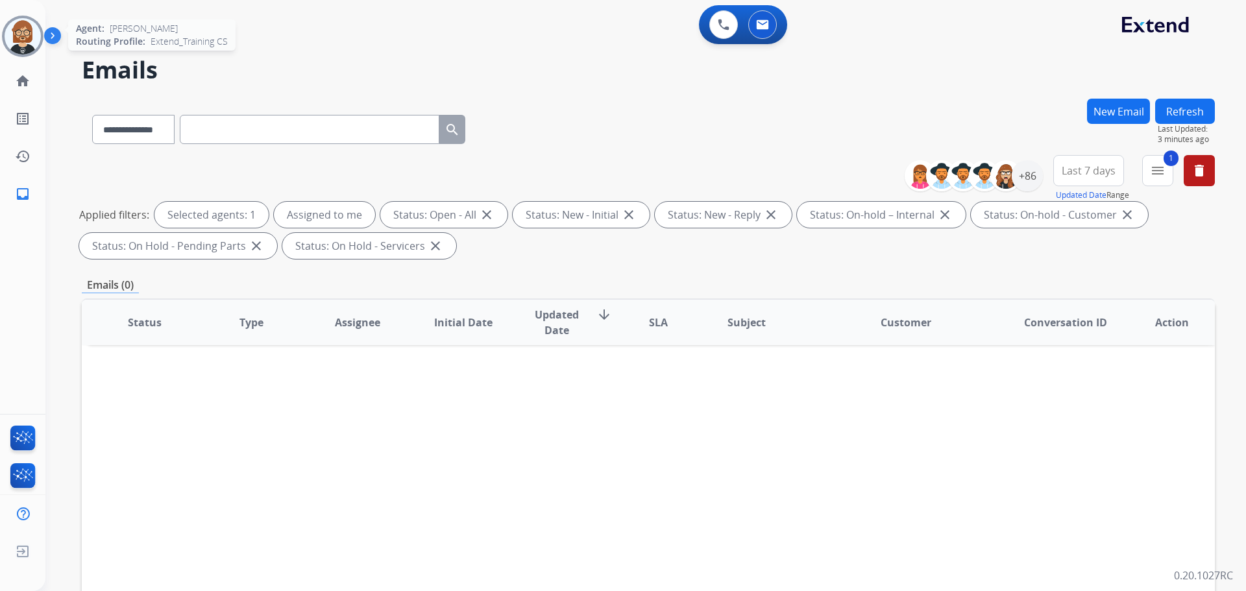
click at [33, 40] on img at bounding box center [23, 36] width 36 height 36
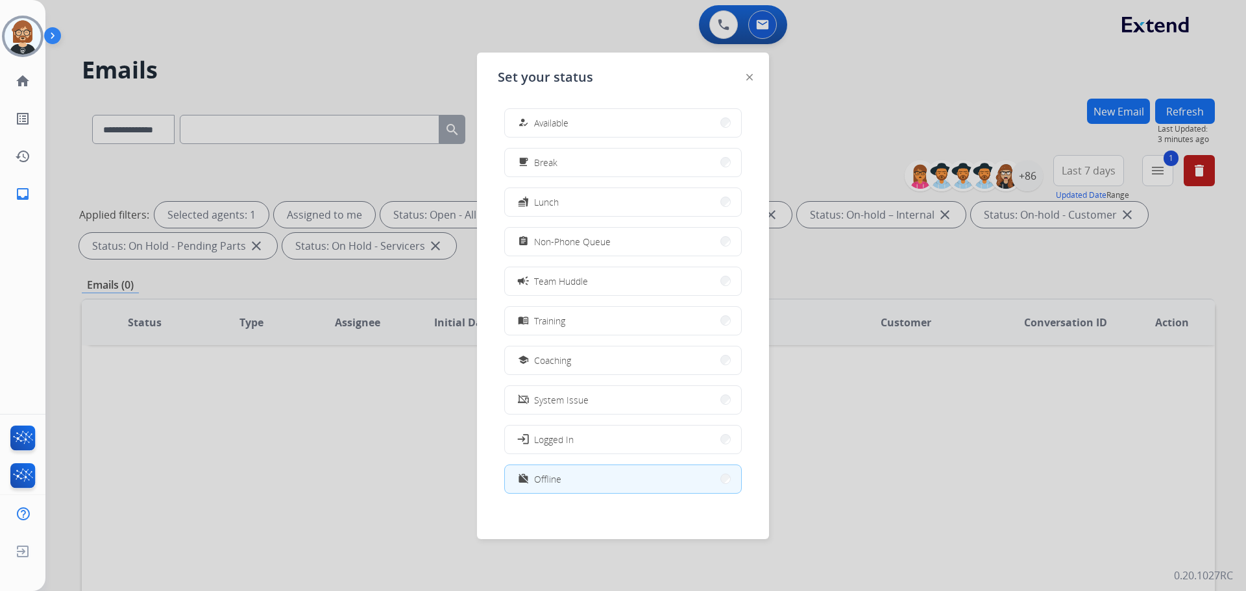
scroll to position [4, 0]
click at [29, 554] on img at bounding box center [22, 551] width 23 height 25
